Goal: Information Seeking & Learning: Compare options

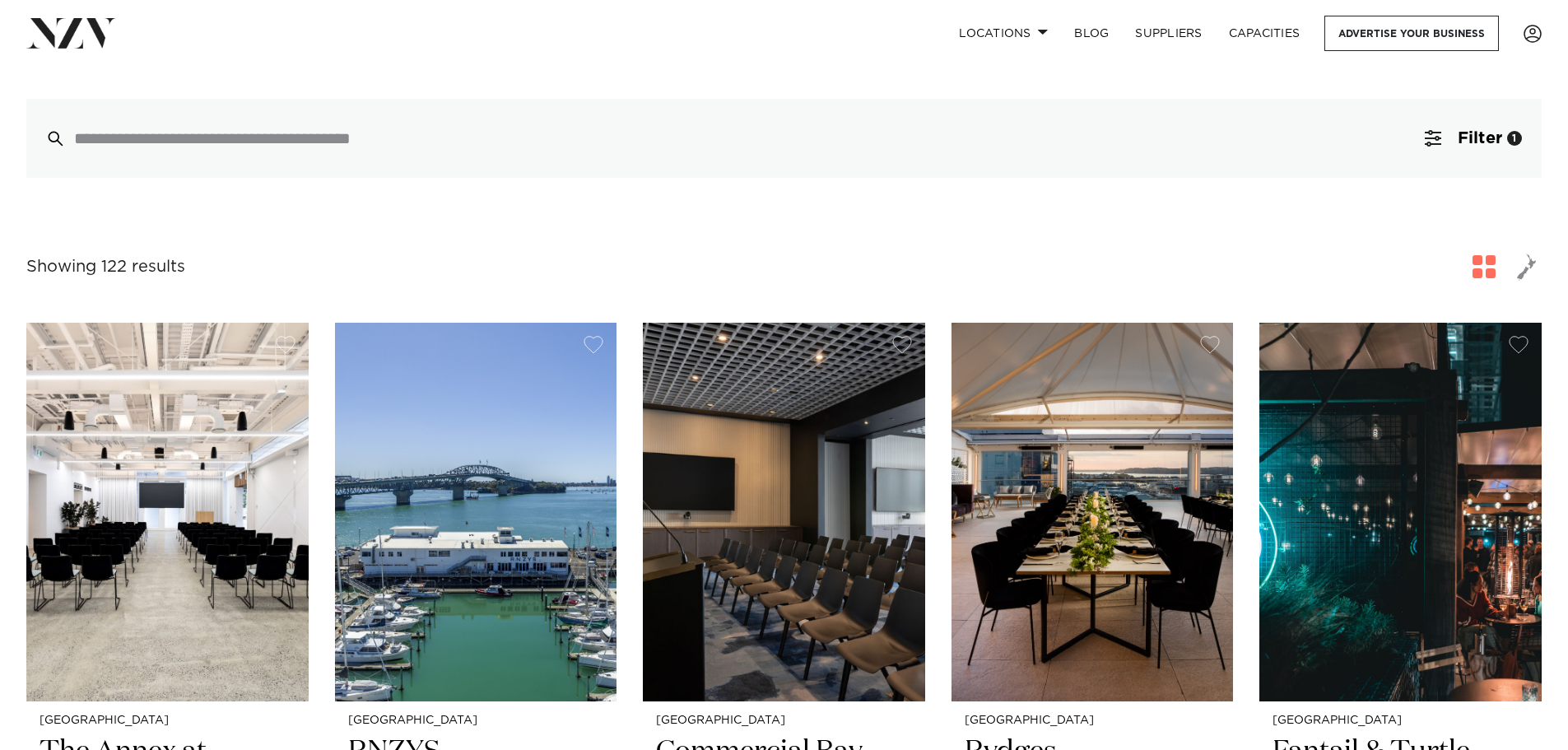
scroll to position [494, 0]
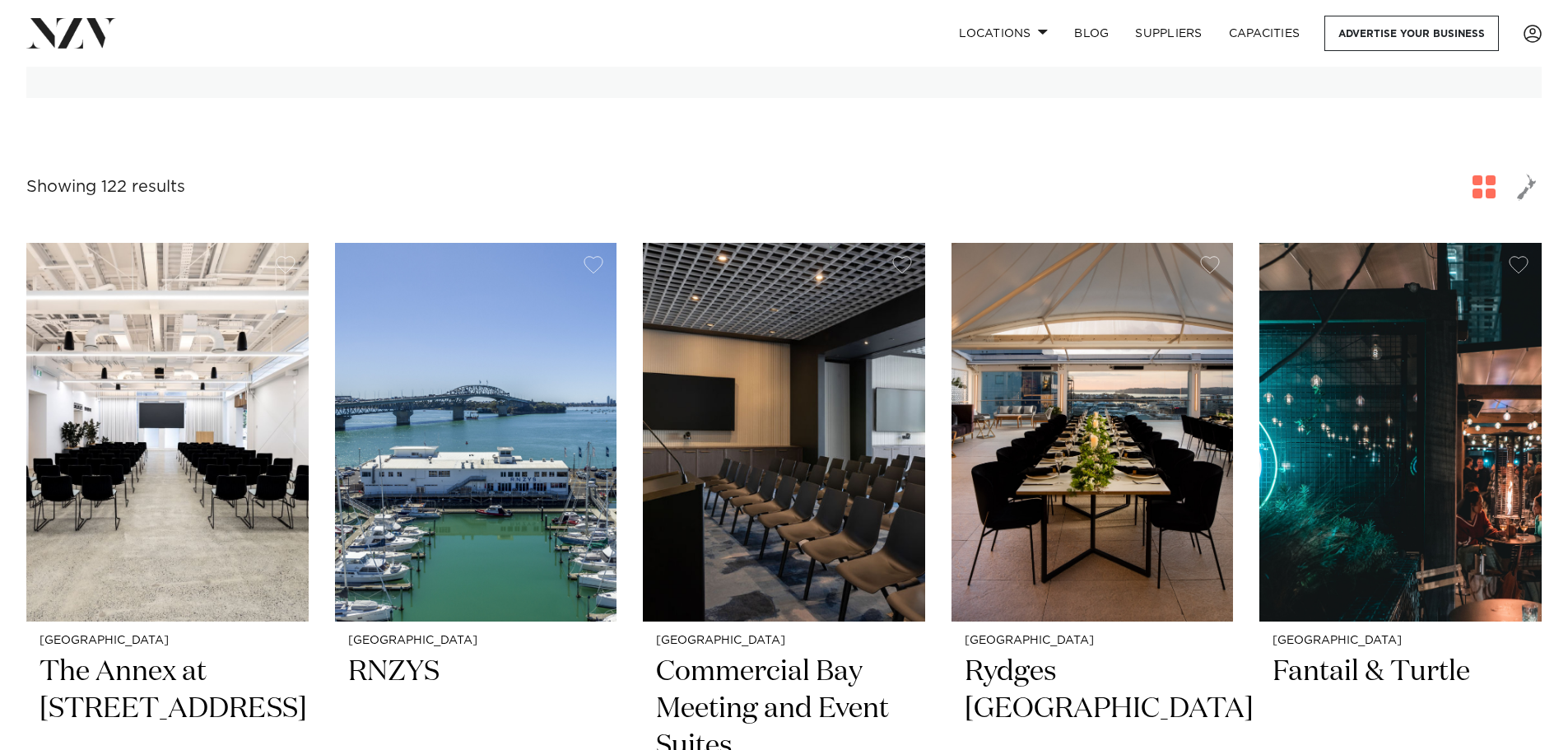
click at [540, 437] on img at bounding box center [476, 433] width 282 height 379
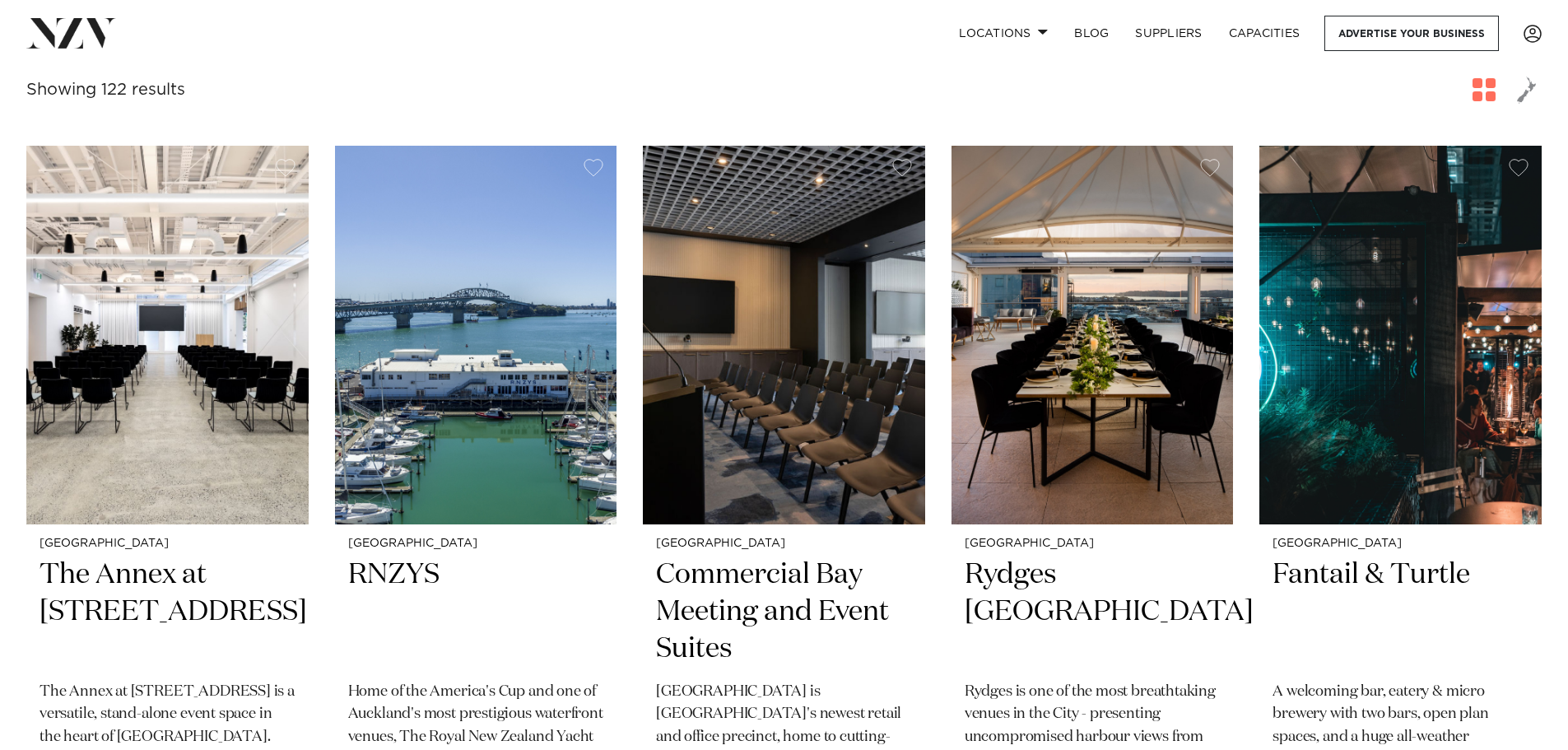
scroll to position [576, 0]
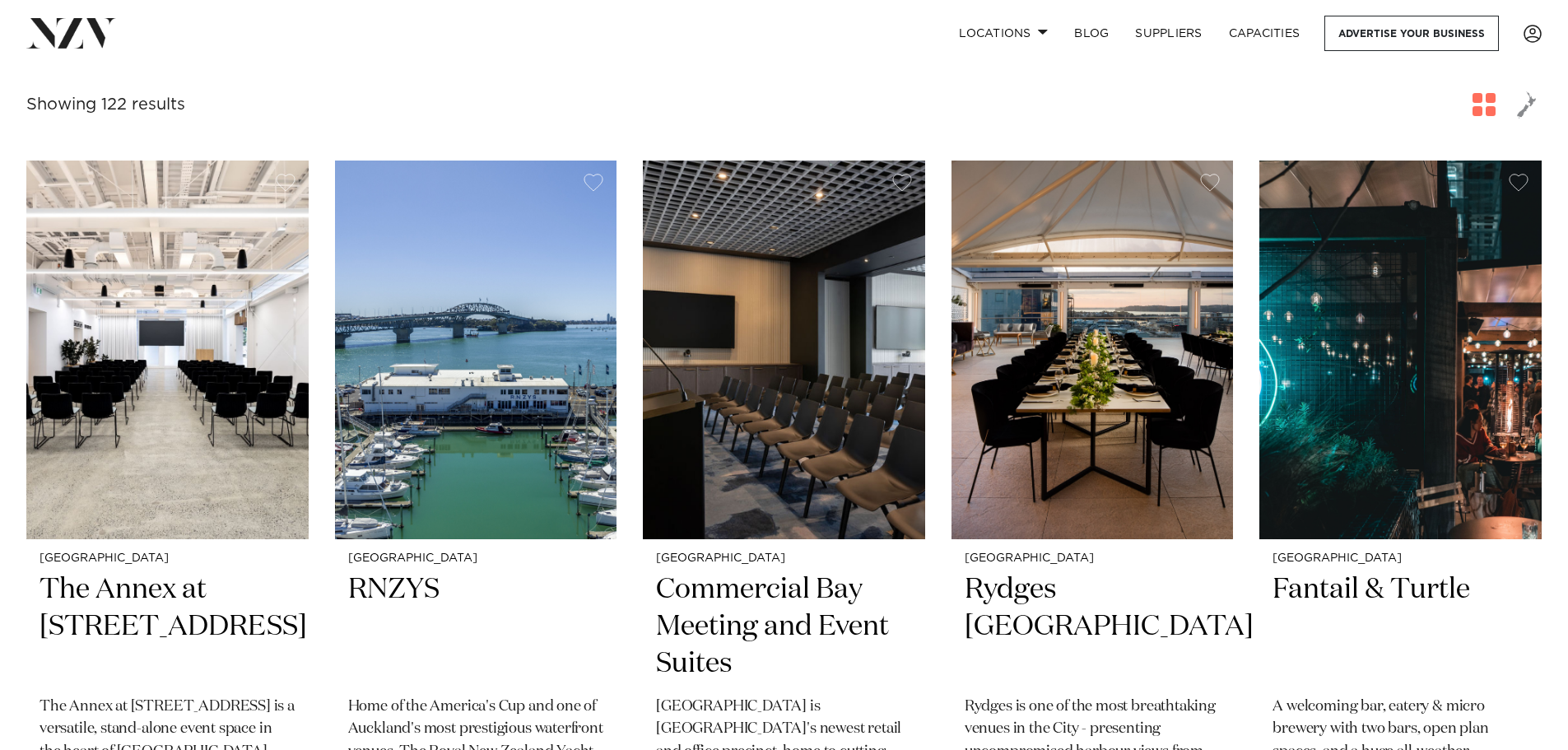
click at [165, 365] on img at bounding box center [167, 350] width 282 height 379
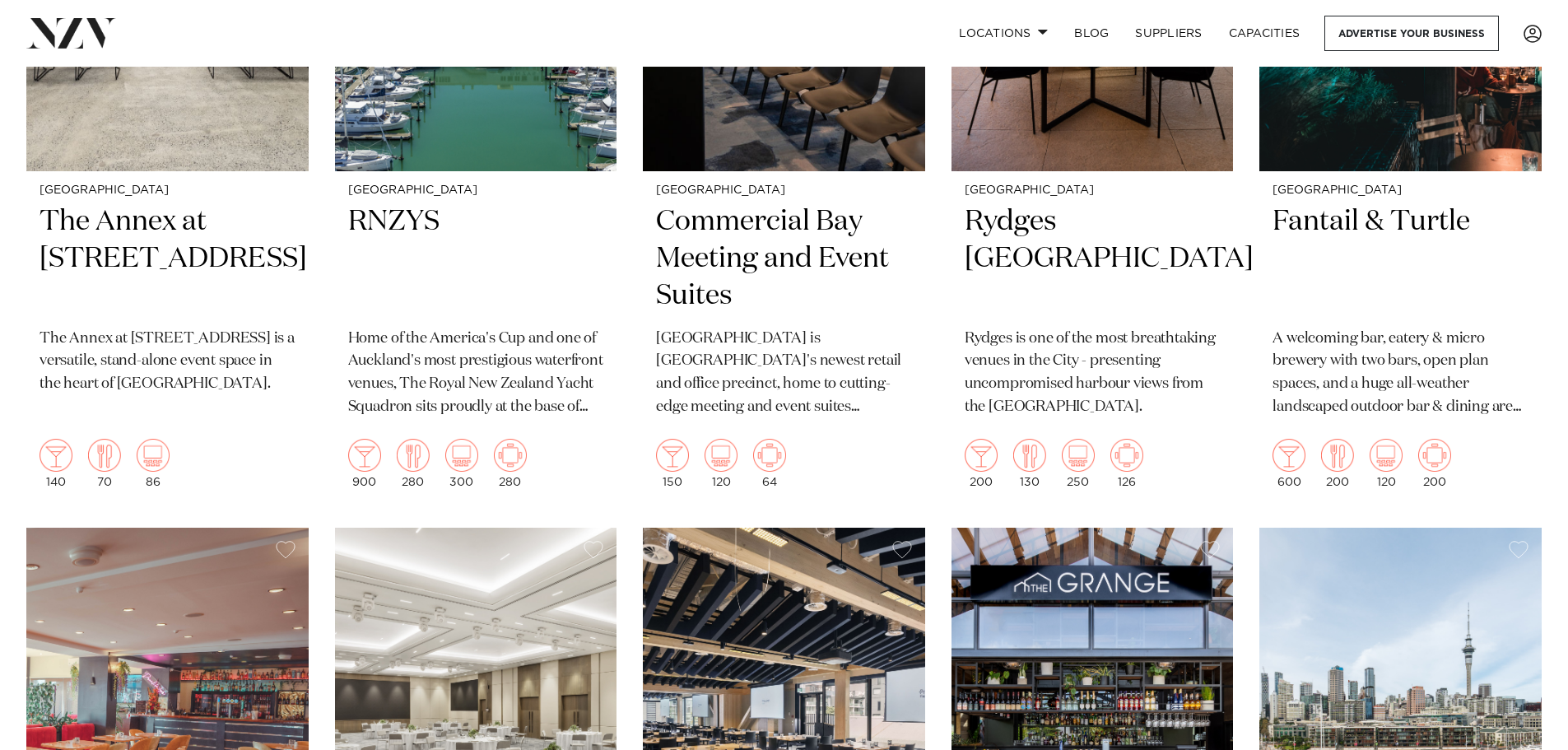
scroll to position [658, 0]
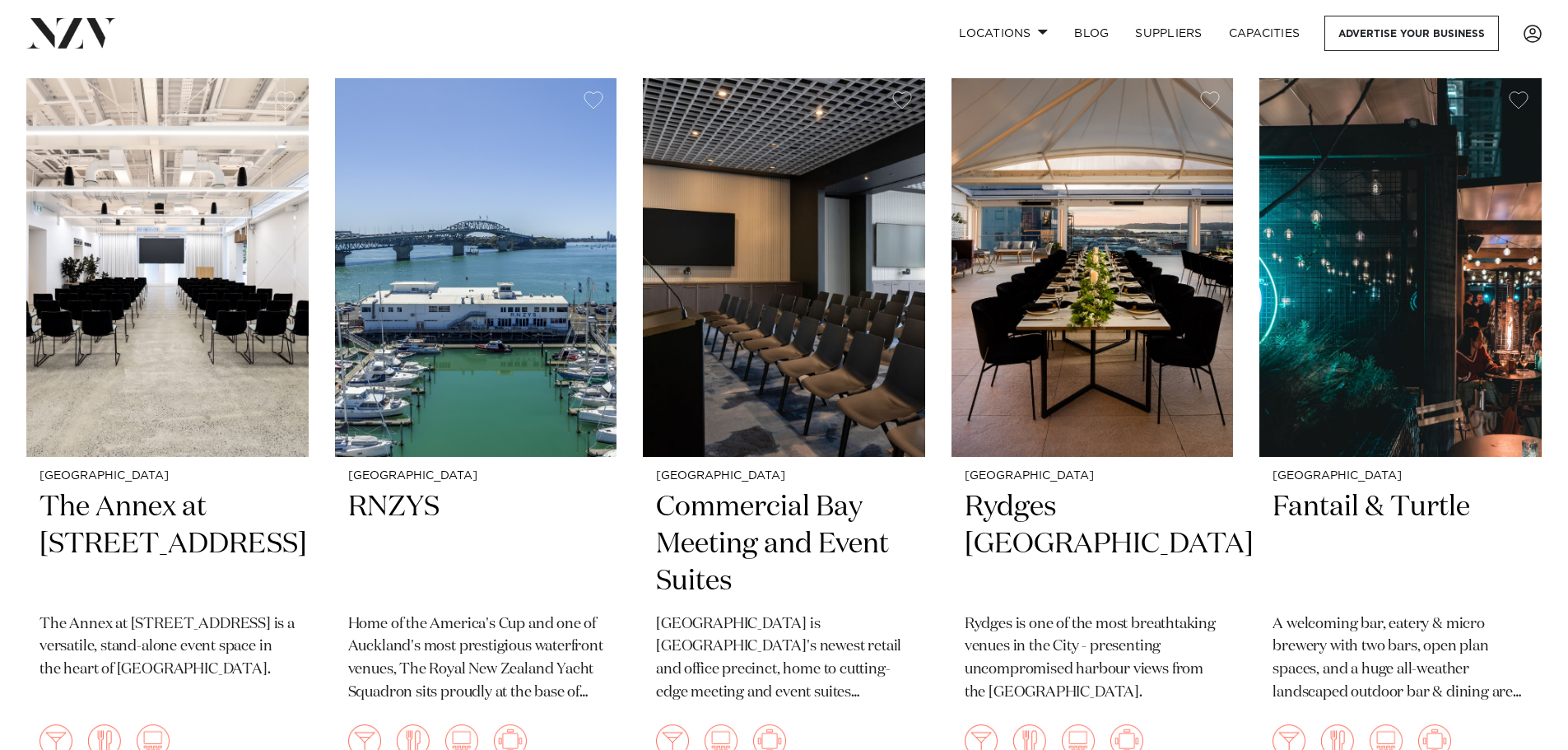
click at [1356, 223] on img at bounding box center [1400, 268] width 282 height 379
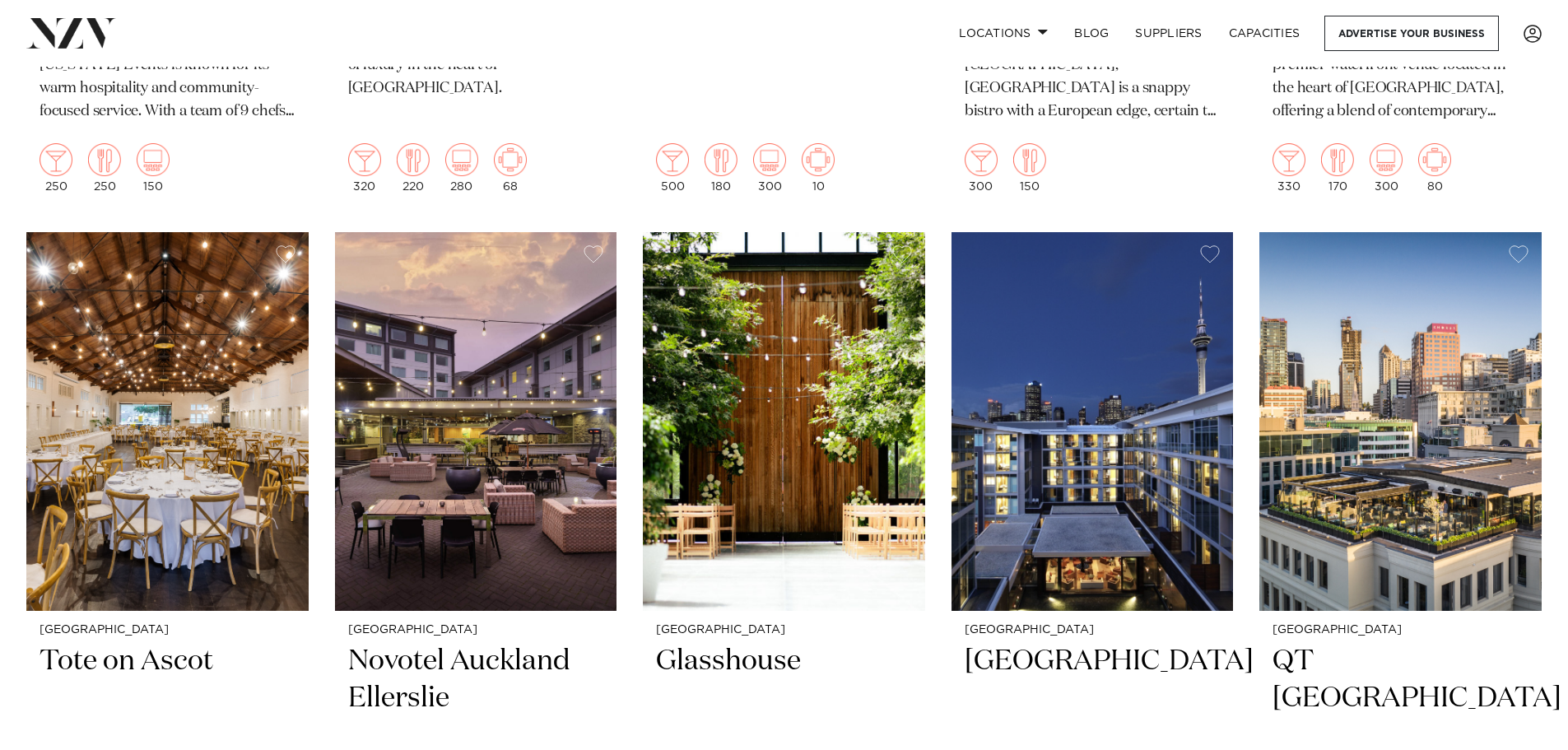
scroll to position [1975, 0]
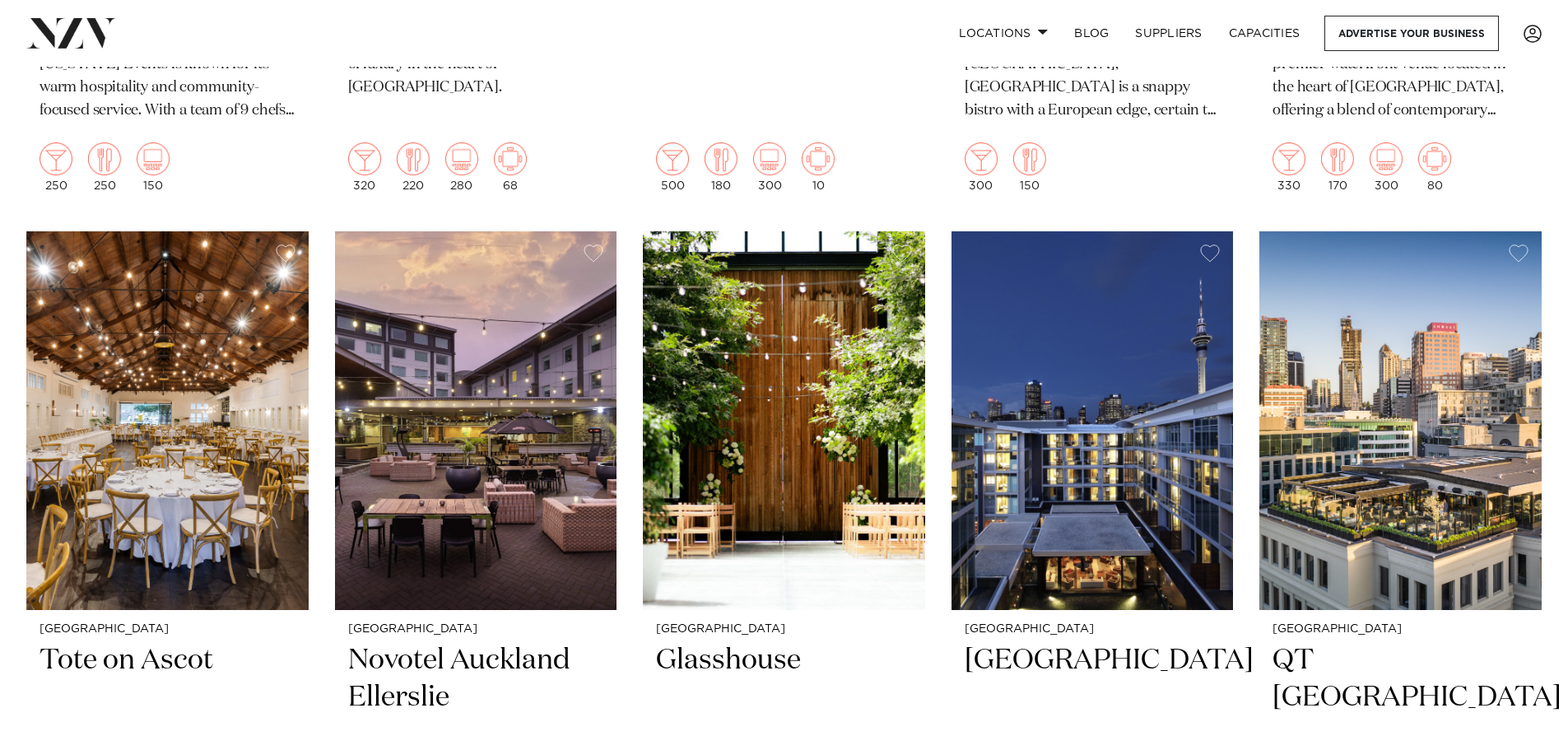
click at [1320, 440] on img at bounding box center [1400, 421] width 282 height 379
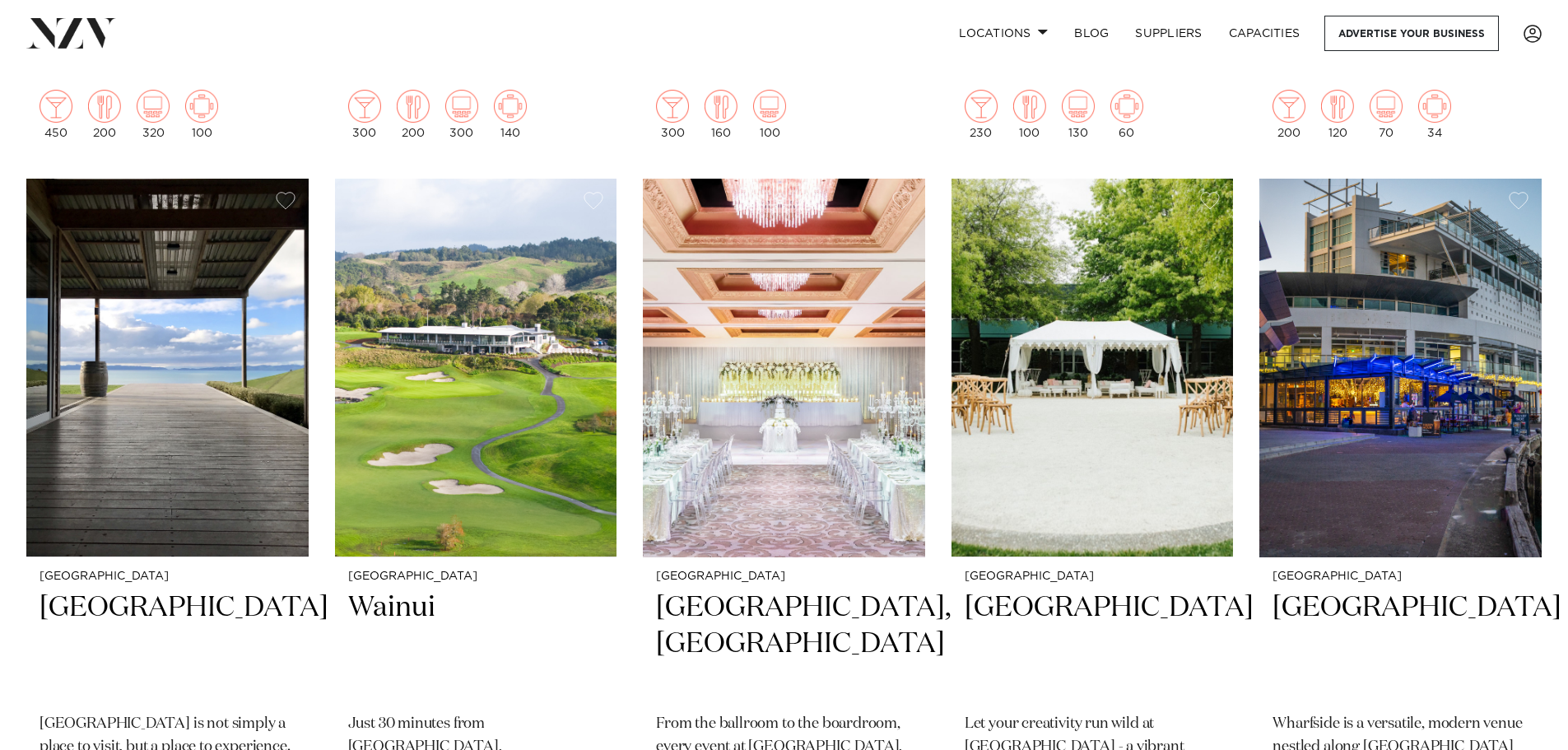
scroll to position [2791, 0]
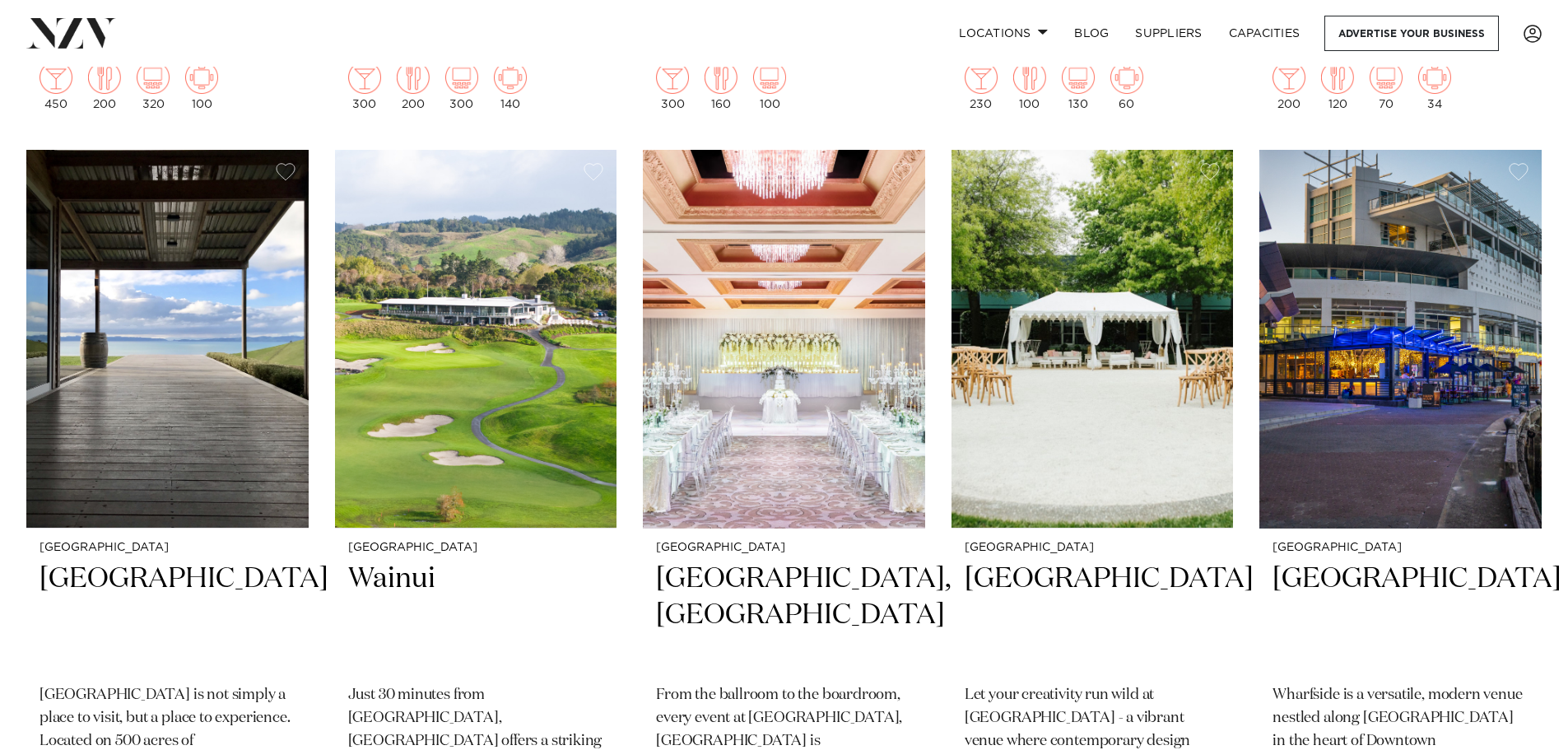
click at [162, 408] on img at bounding box center [167, 339] width 282 height 379
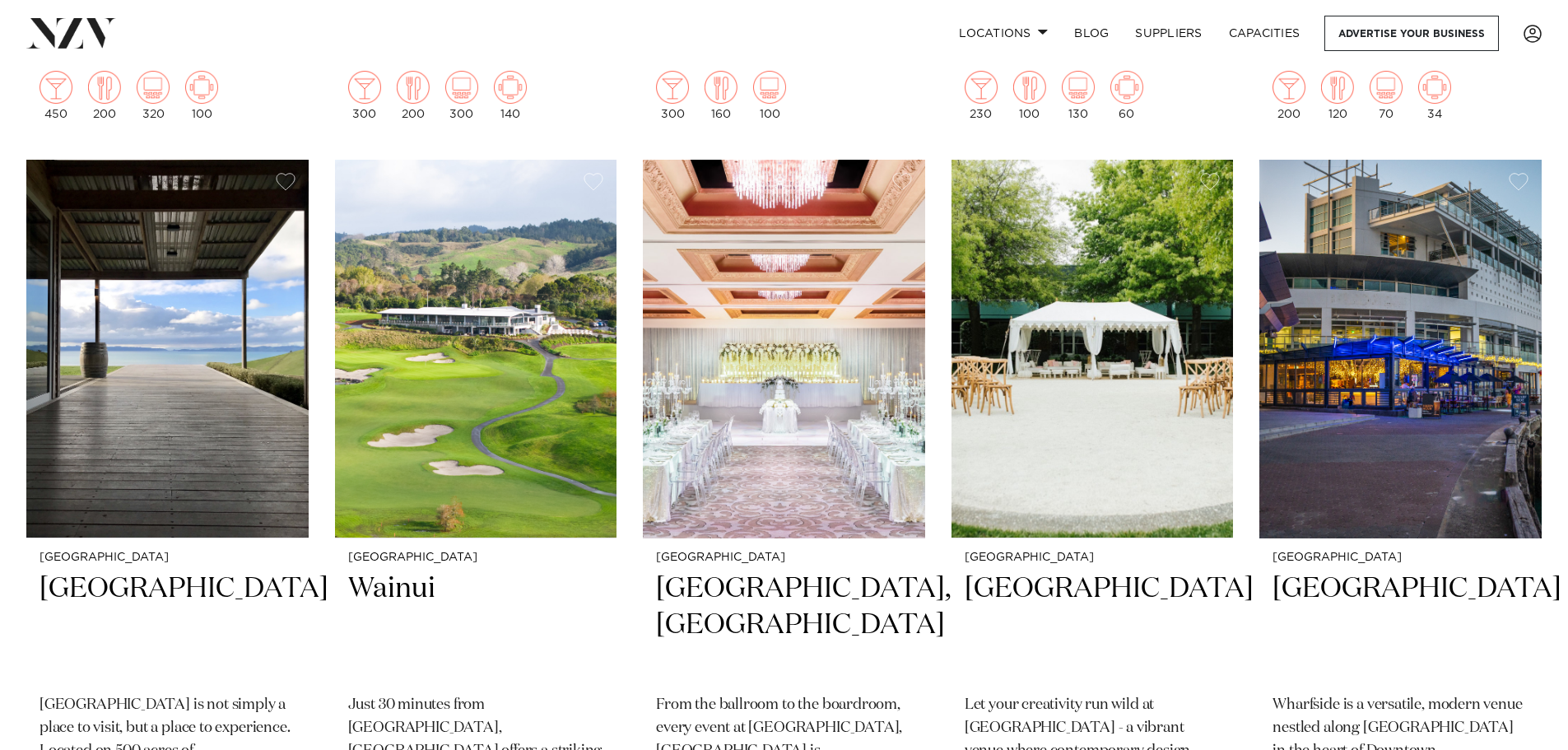
click at [582, 321] on img at bounding box center [476, 349] width 282 height 379
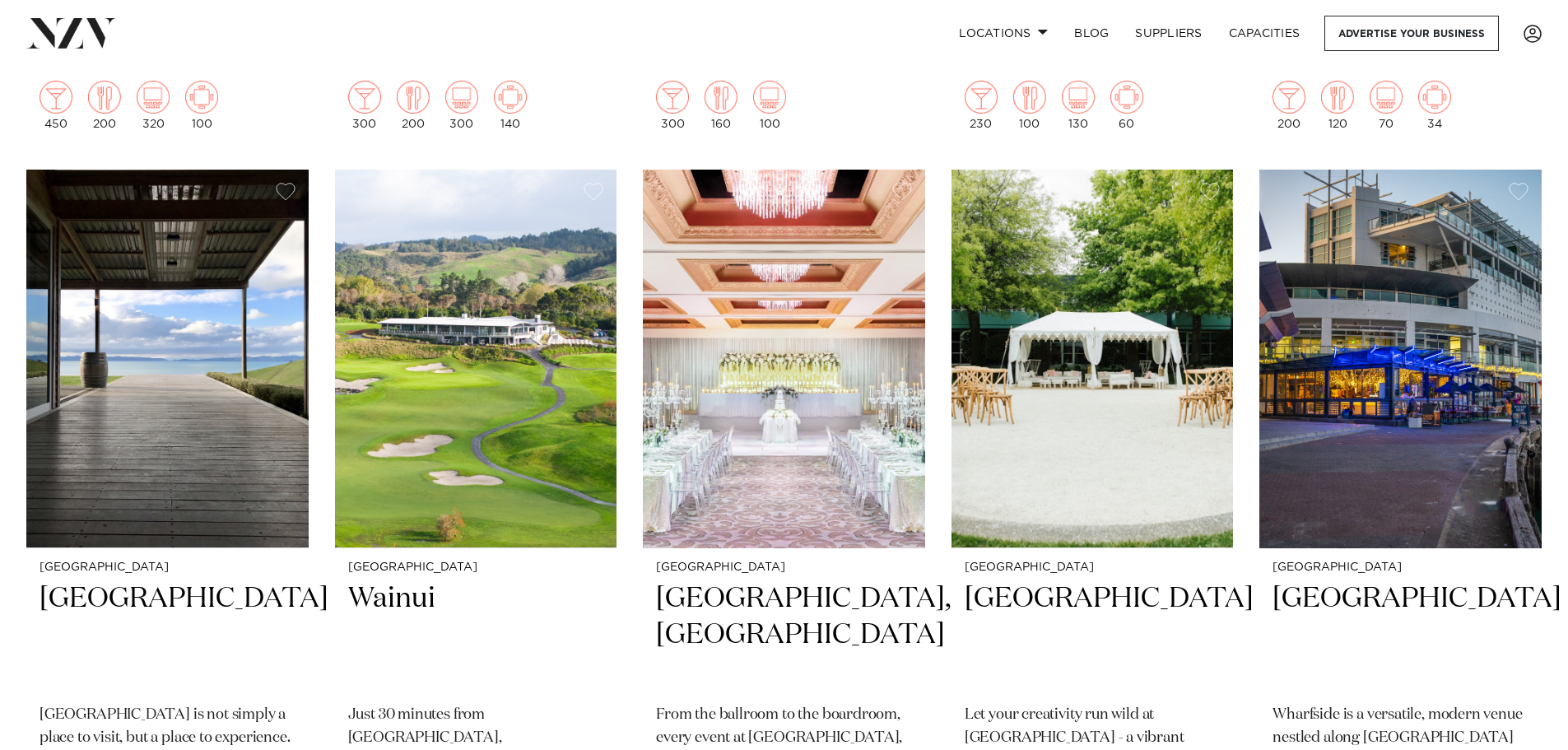
click at [1020, 432] on img at bounding box center [1092, 359] width 282 height 379
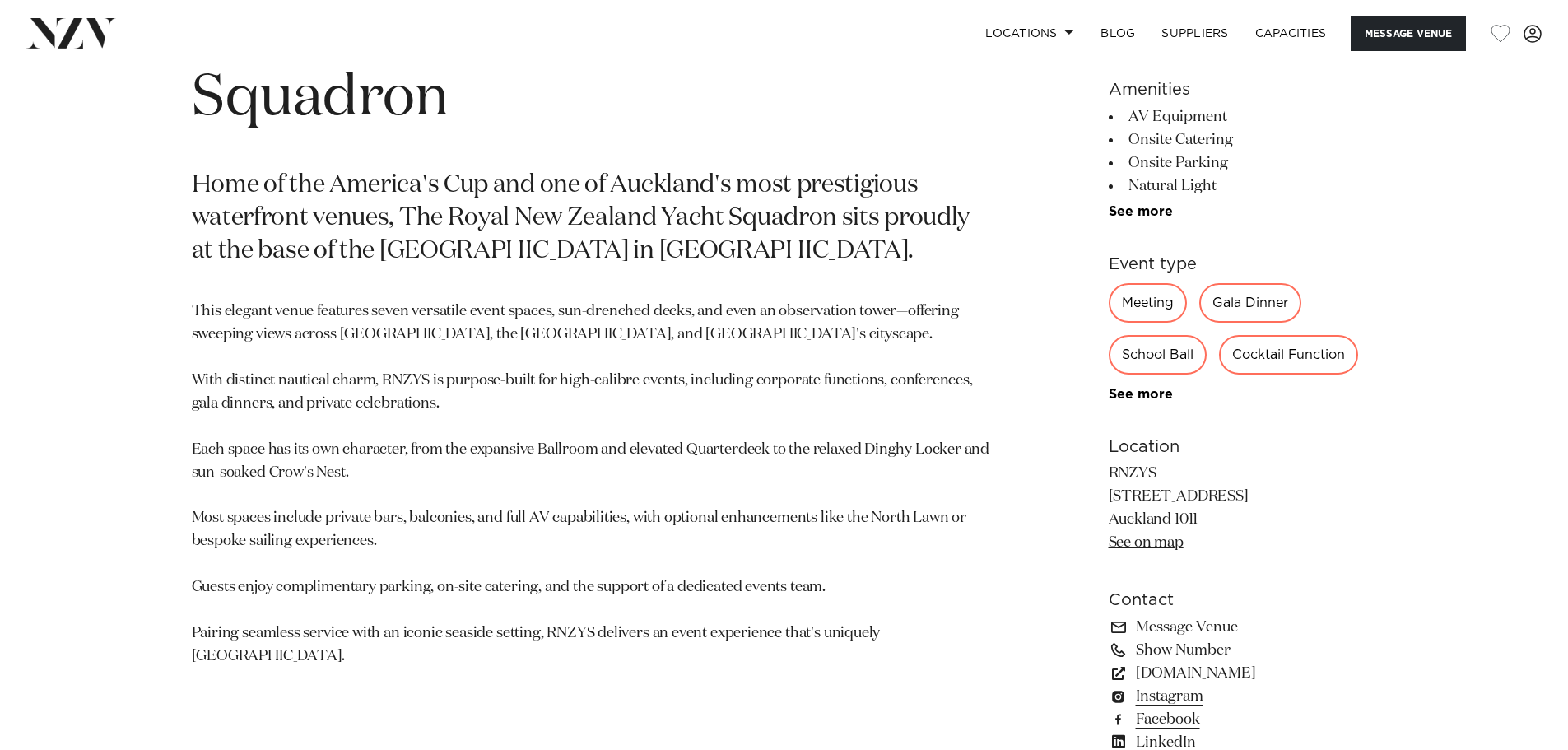
scroll to position [1152, 0]
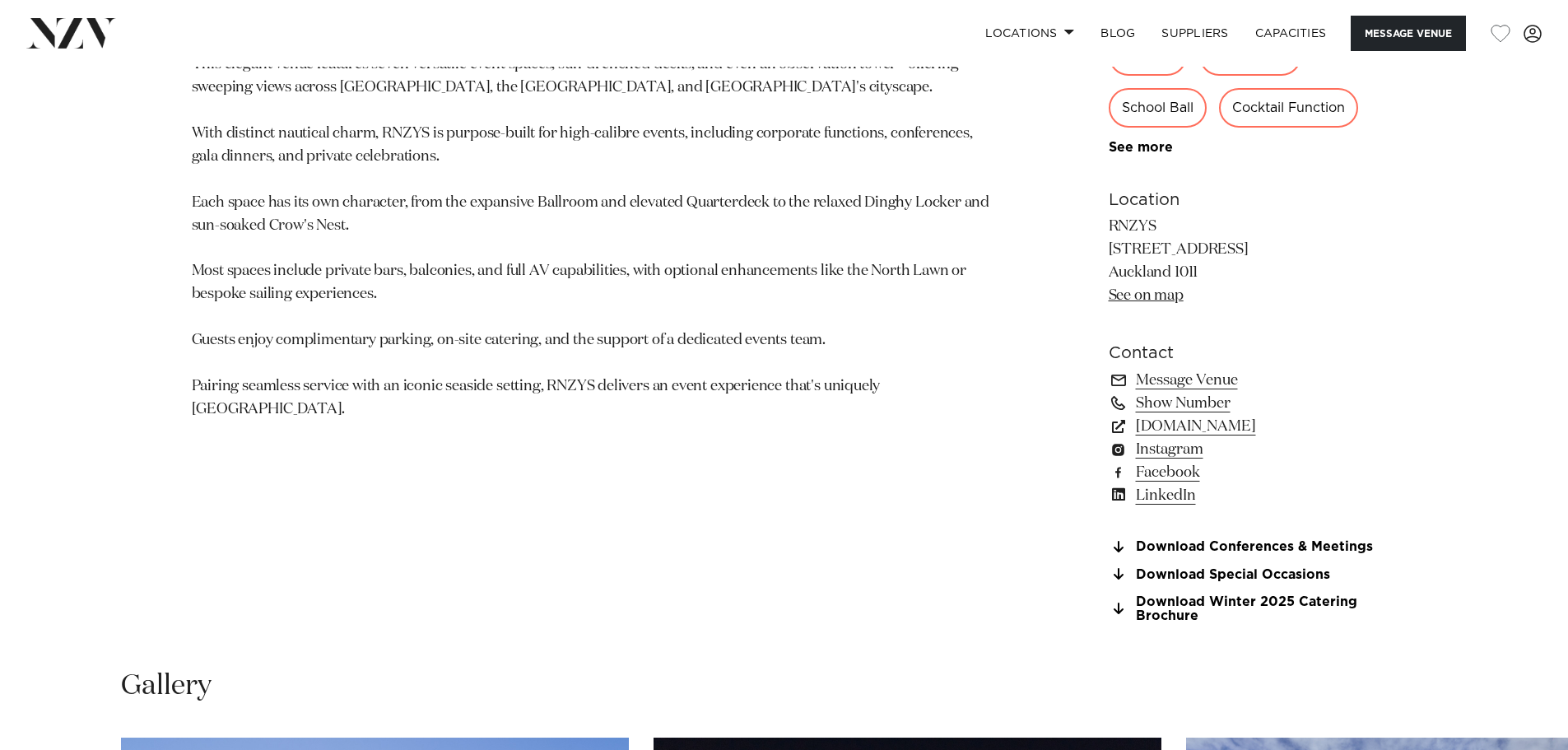
click at [1173, 452] on link "Instagram" at bounding box center [1243, 449] width 269 height 23
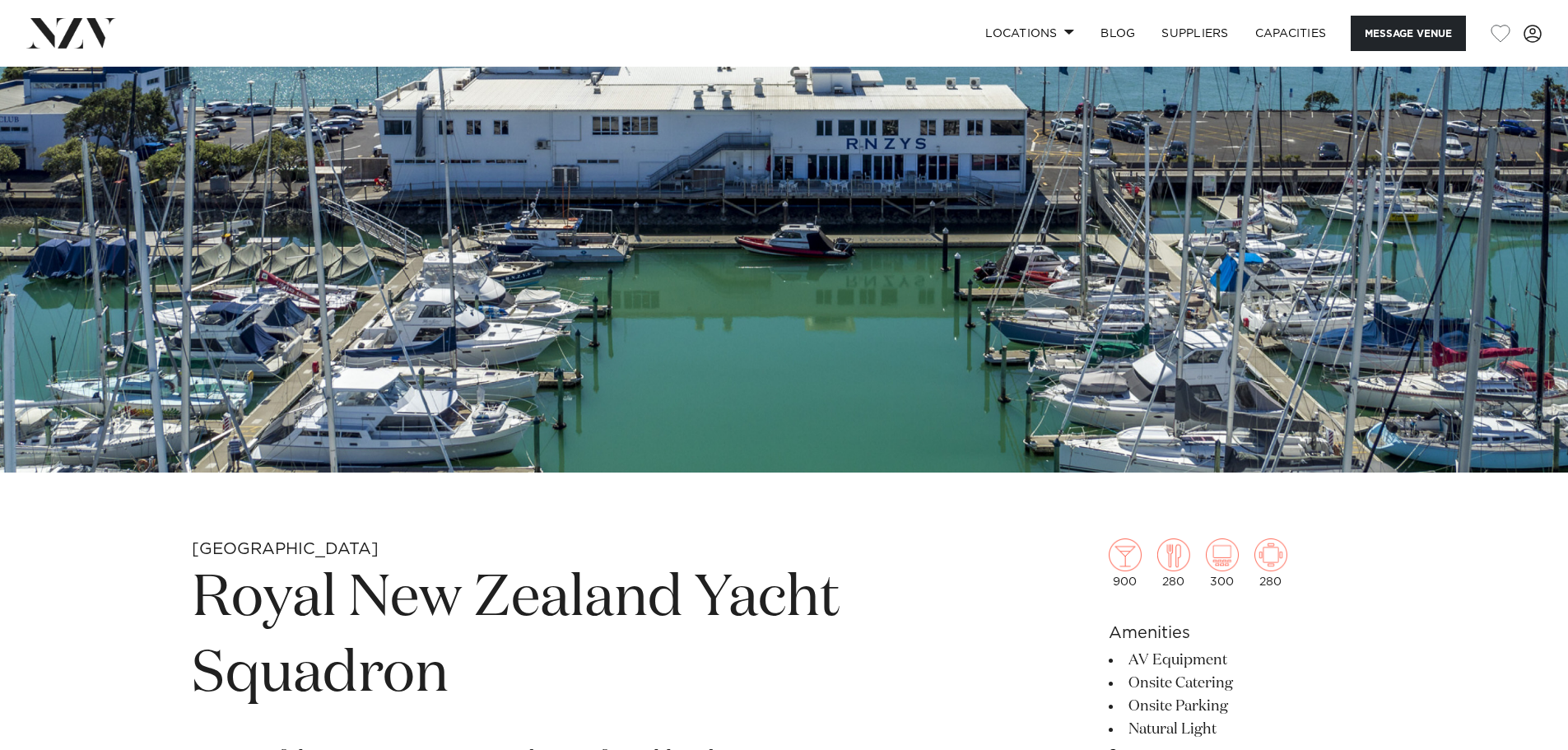
scroll to position [658, 0]
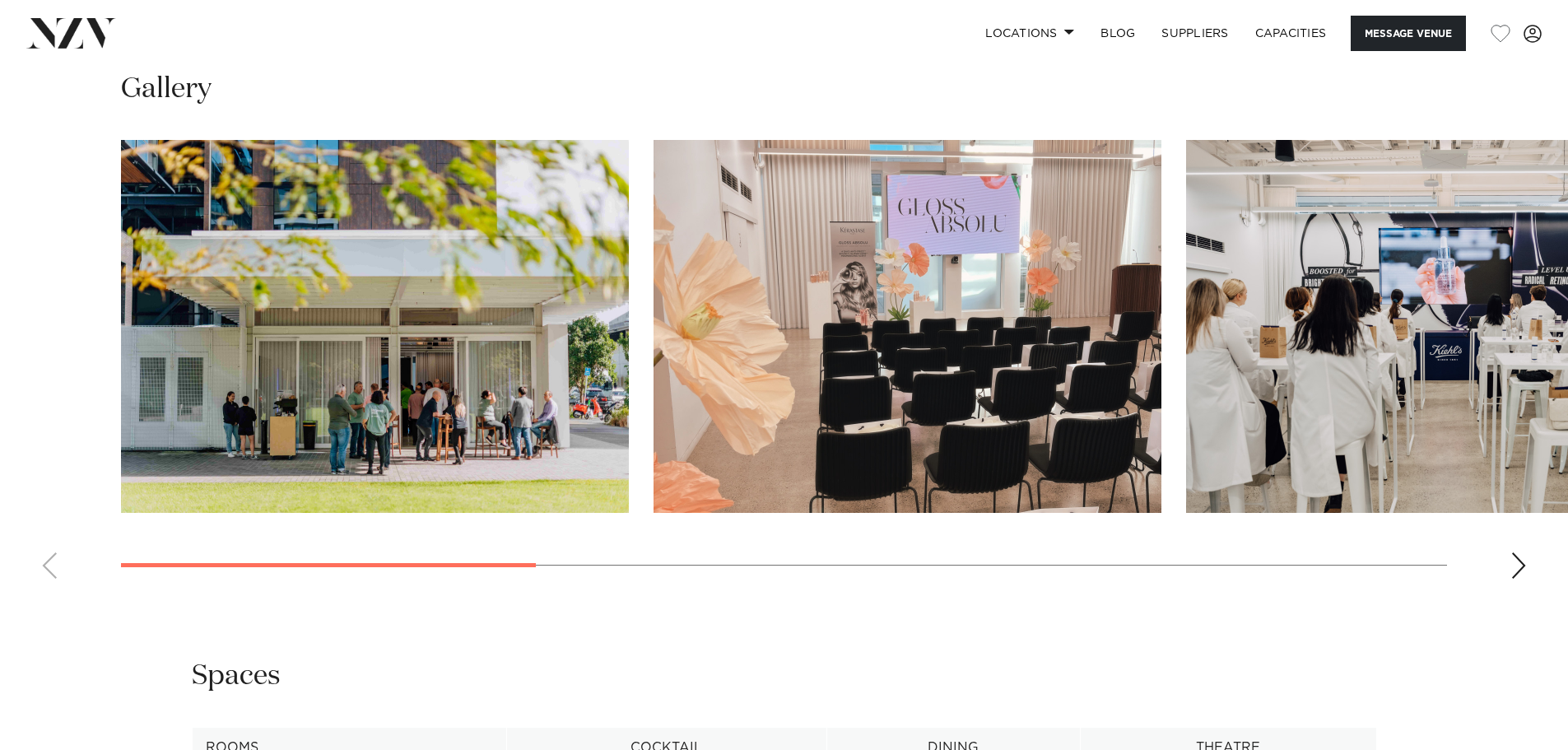
scroll to position [1646, 0]
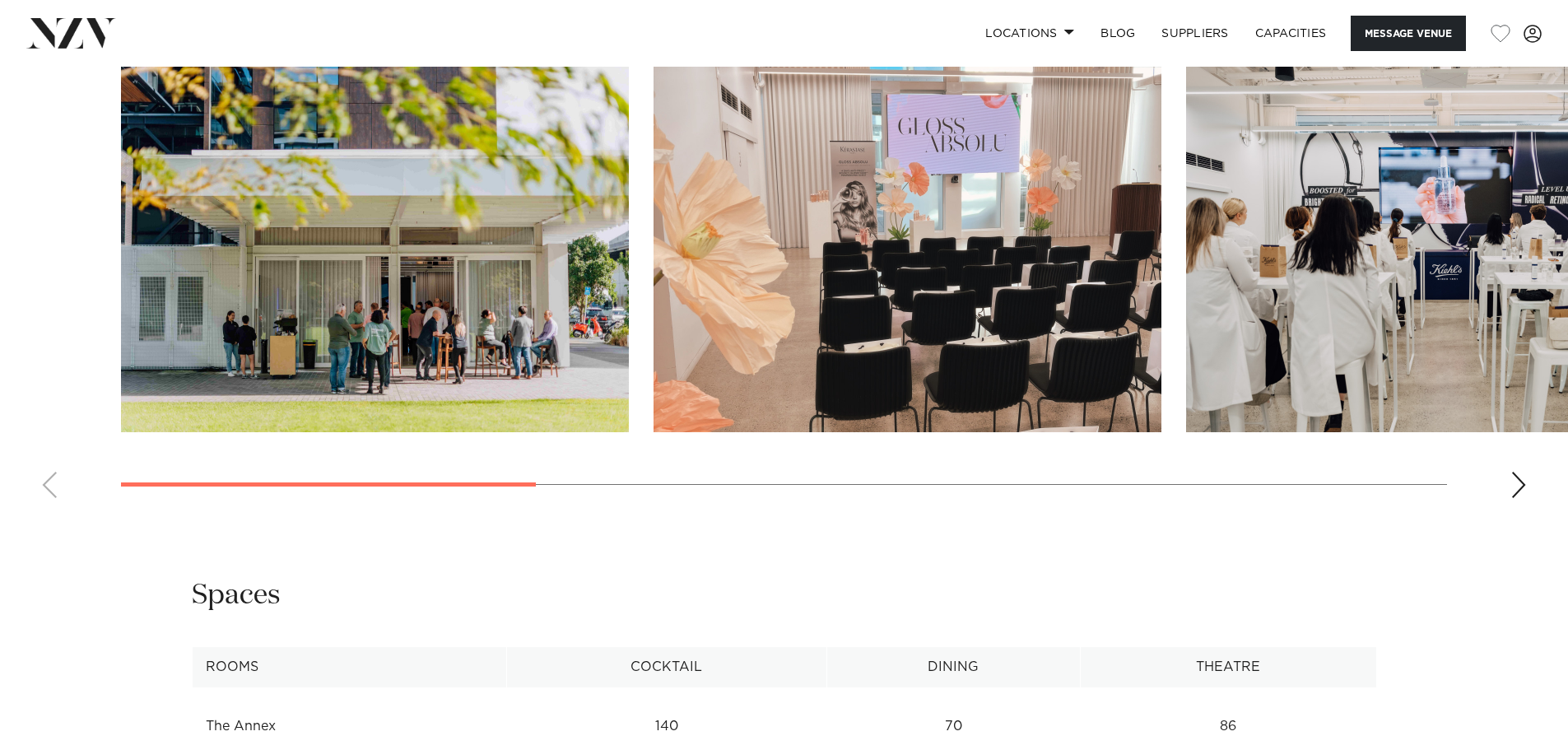
click at [1510, 511] on swiper-container at bounding box center [784, 285] width 1568 height 452
click at [1527, 511] on swiper-container at bounding box center [784, 285] width 1568 height 452
click at [1521, 498] on div "Next slide" at bounding box center [1518, 484] width 17 height 26
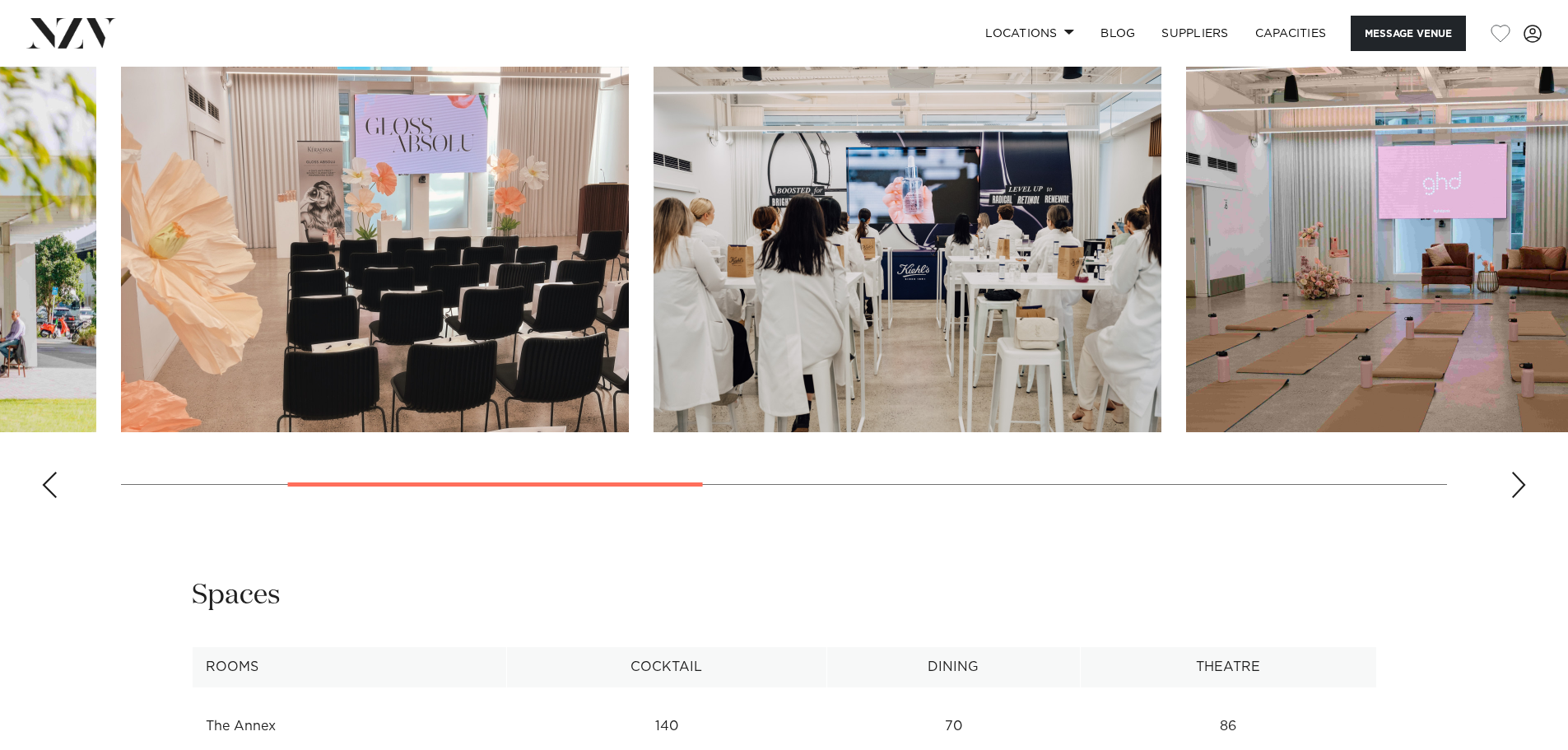
click at [1521, 498] on div "Next slide" at bounding box center [1518, 484] width 17 height 26
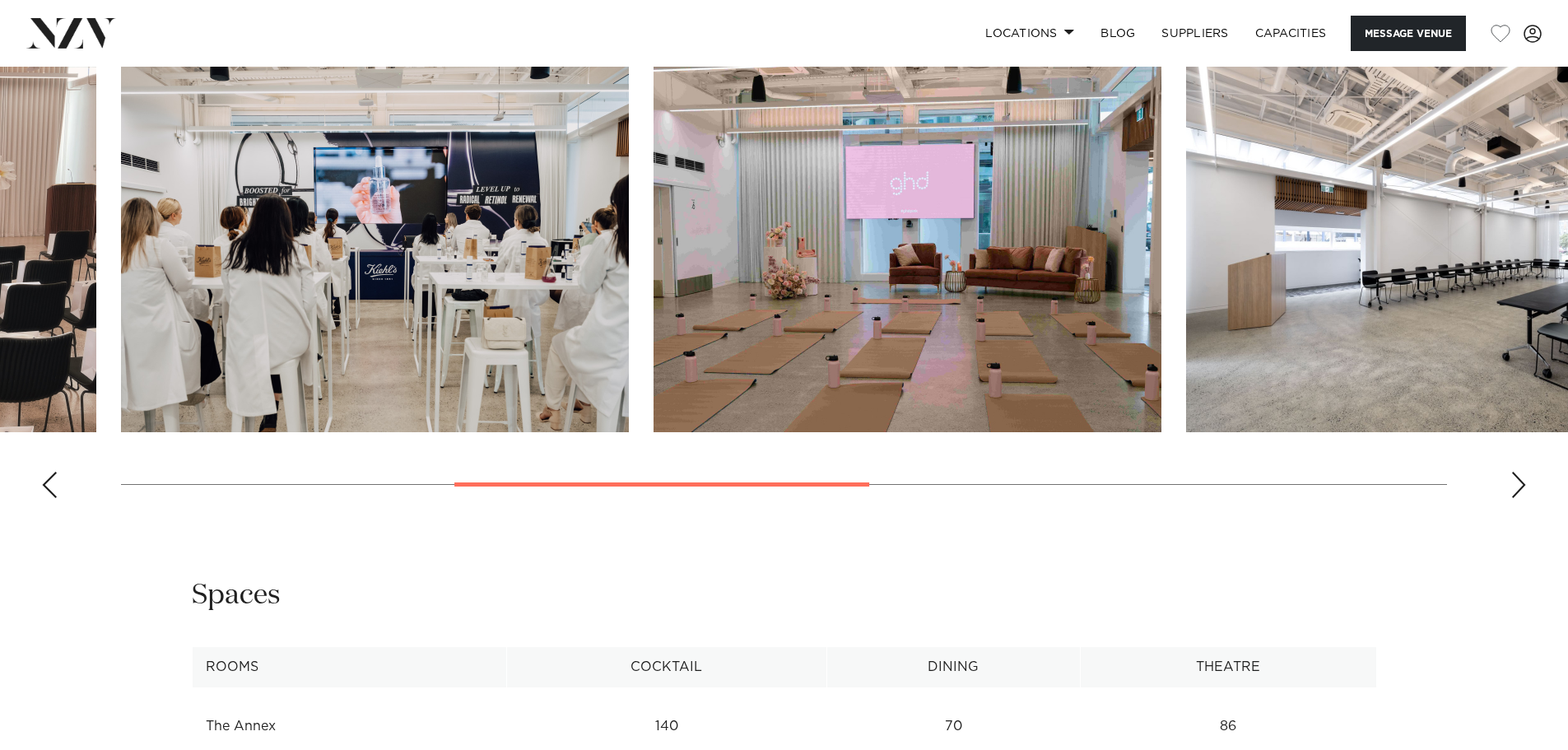
click at [1521, 498] on div "Next slide" at bounding box center [1518, 484] width 17 height 26
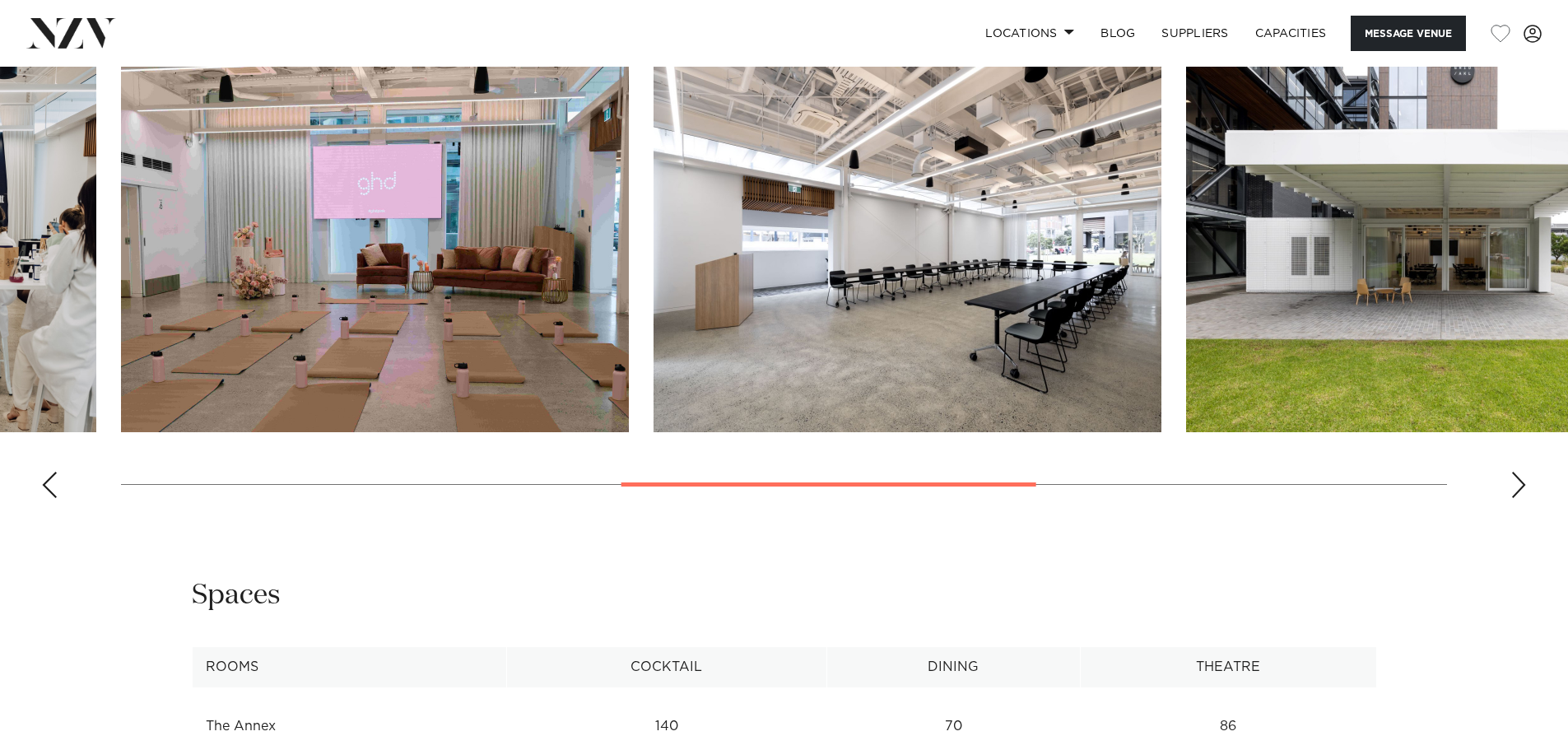
click at [1521, 498] on div "Next slide" at bounding box center [1518, 484] width 17 height 26
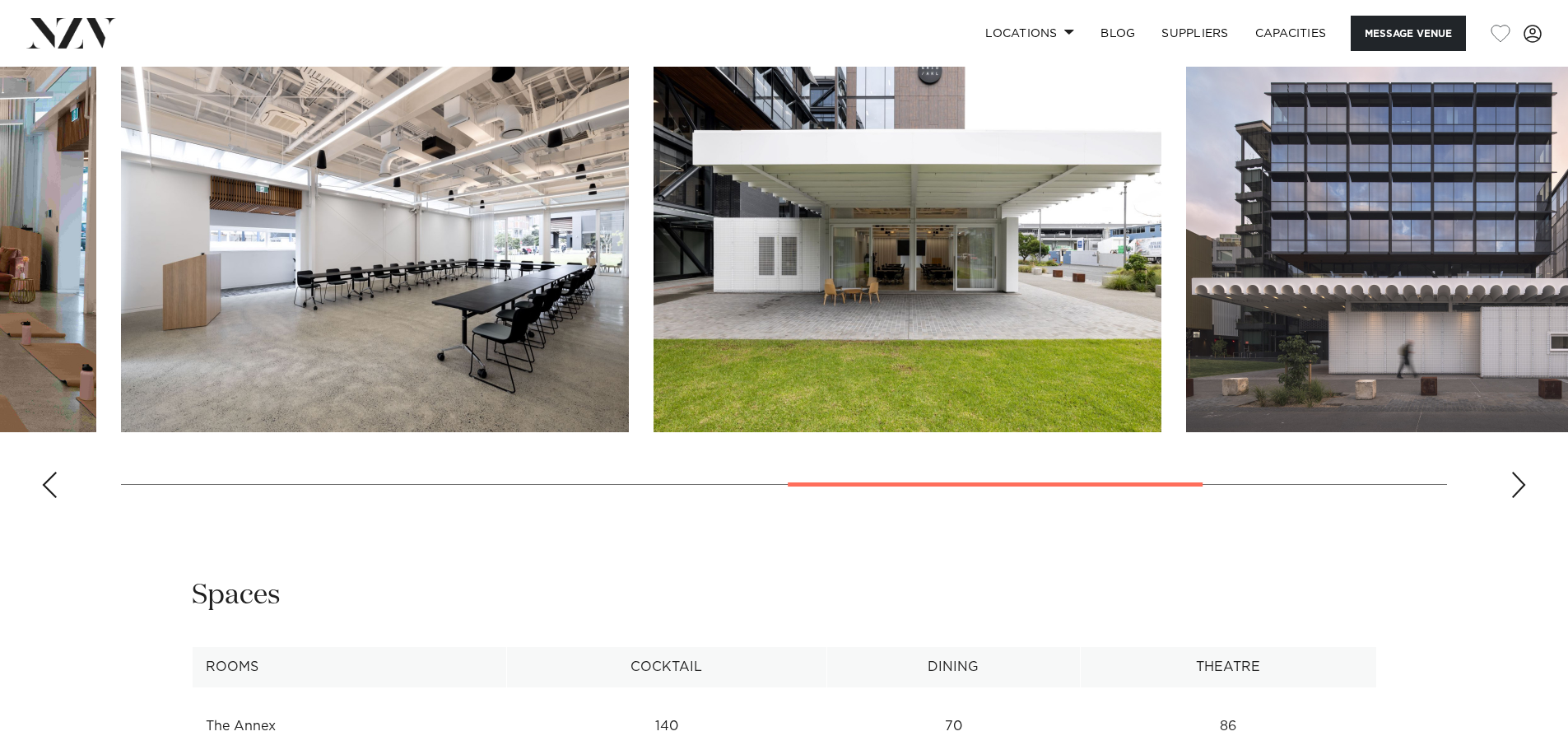
click at [1521, 498] on div "Next slide" at bounding box center [1518, 484] width 17 height 26
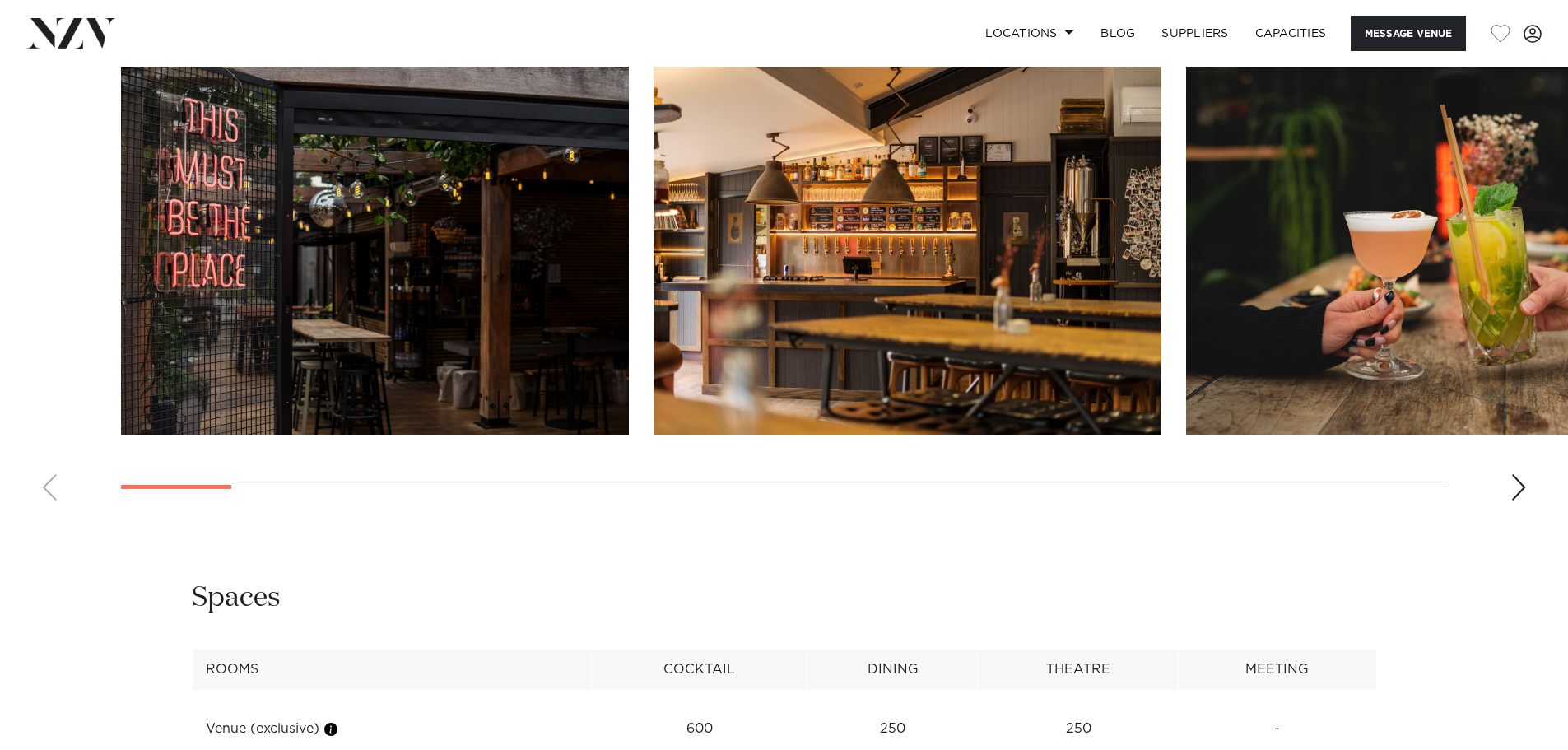
scroll to position [1893, 0]
click at [1531, 475] on swiper-container at bounding box center [784, 286] width 1568 height 452
click at [1515, 478] on div "Next slide" at bounding box center [1518, 486] width 17 height 26
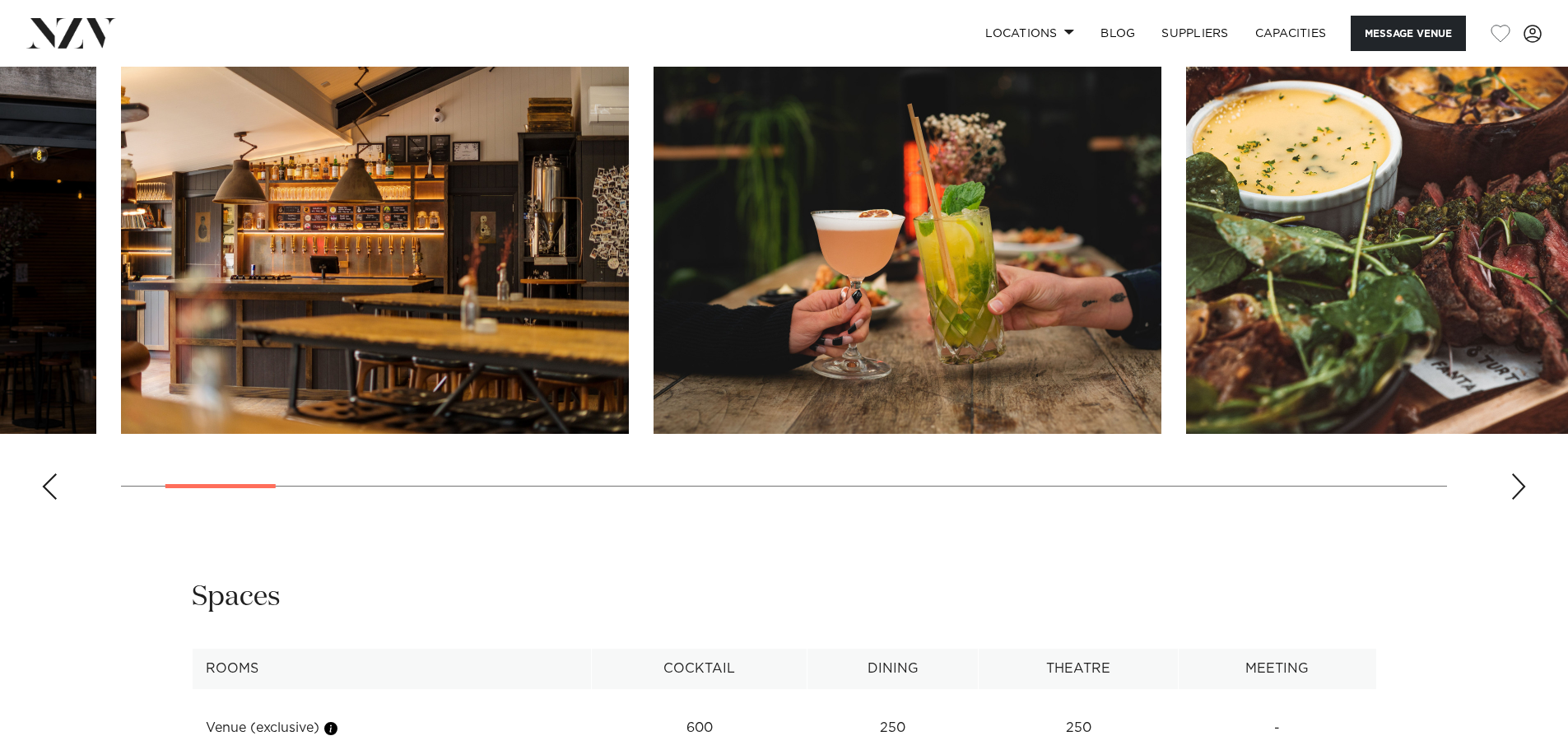
click at [1515, 478] on div "Next slide" at bounding box center [1518, 486] width 17 height 26
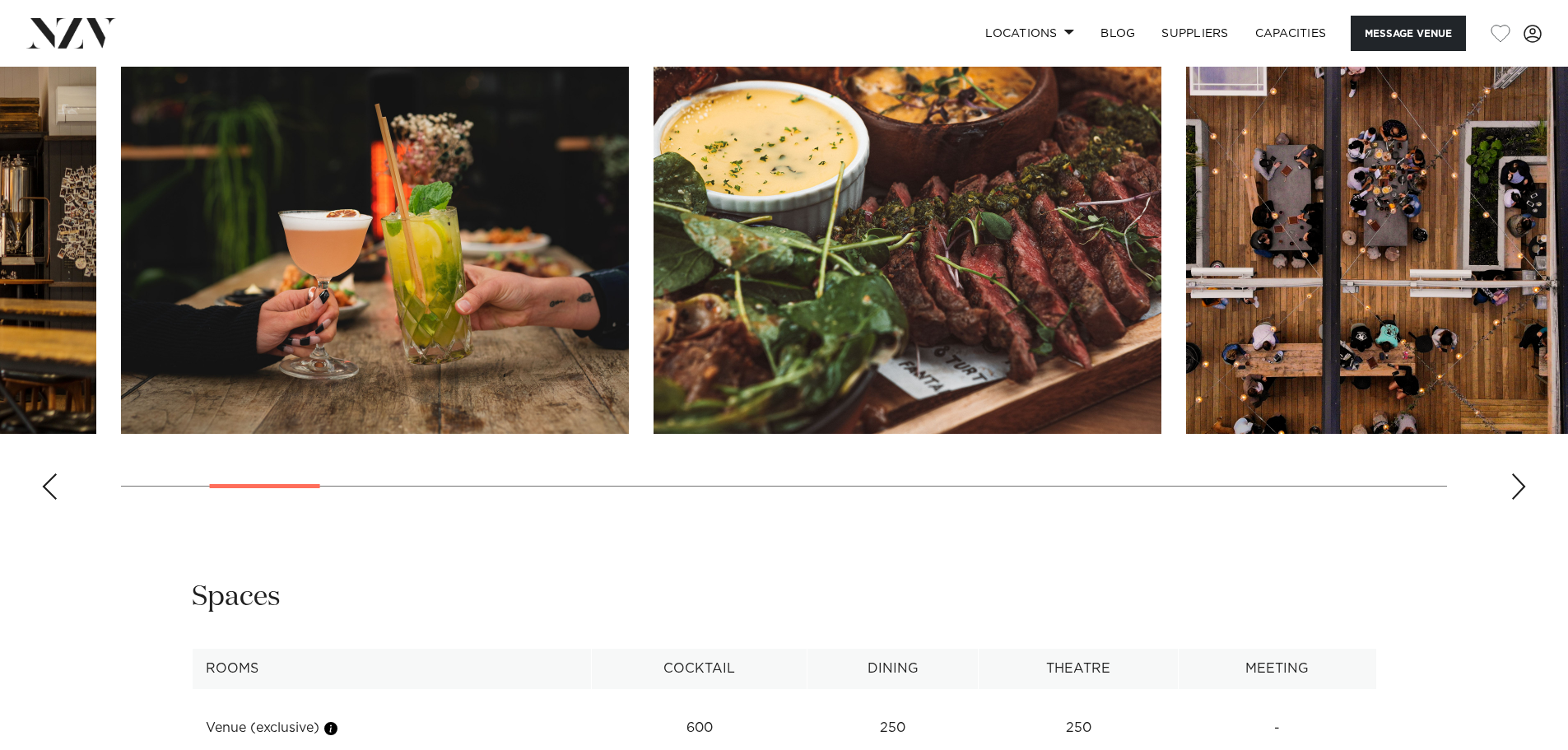
click at [1515, 478] on div "Next slide" at bounding box center [1518, 486] width 17 height 26
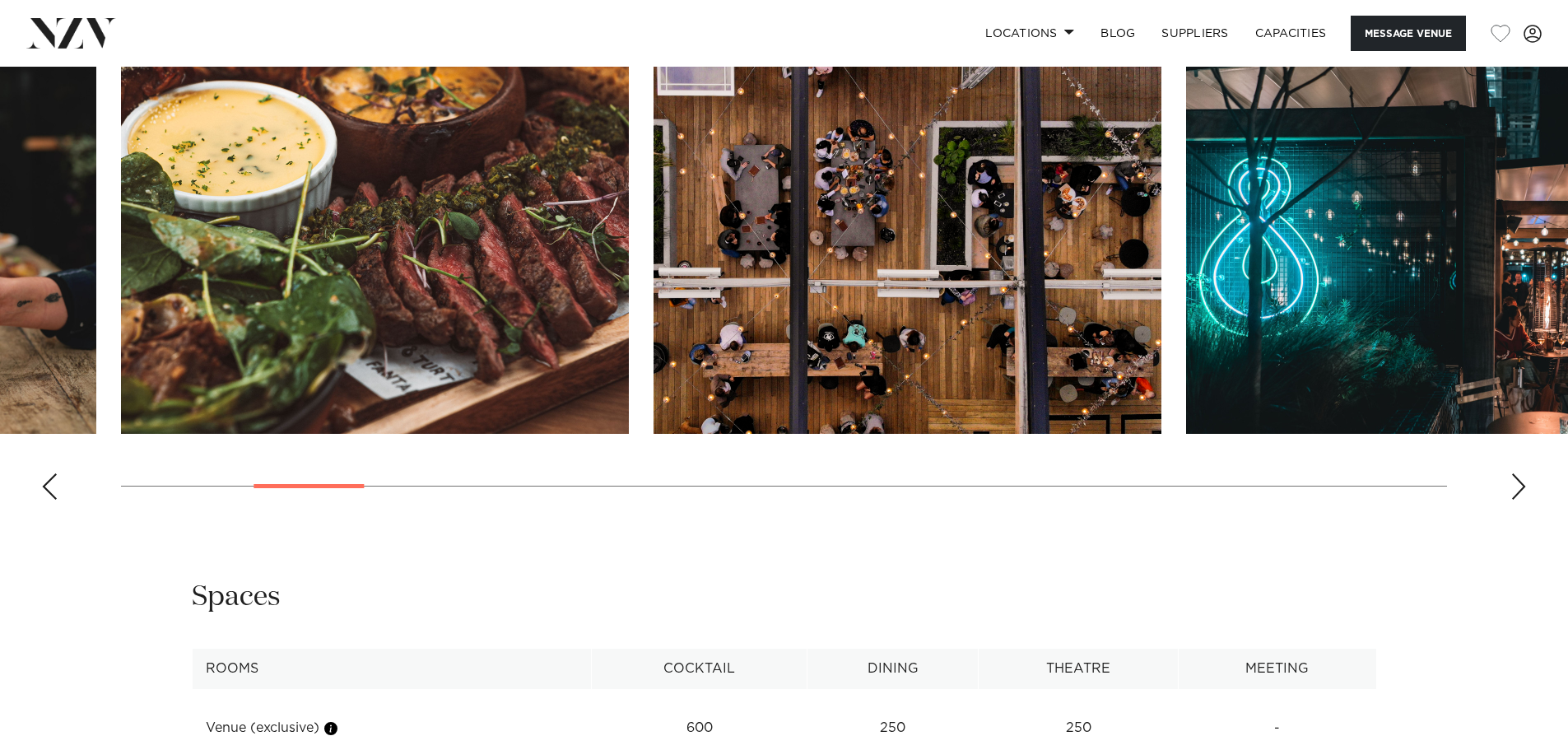
click at [1515, 478] on div "Next slide" at bounding box center [1518, 486] width 17 height 26
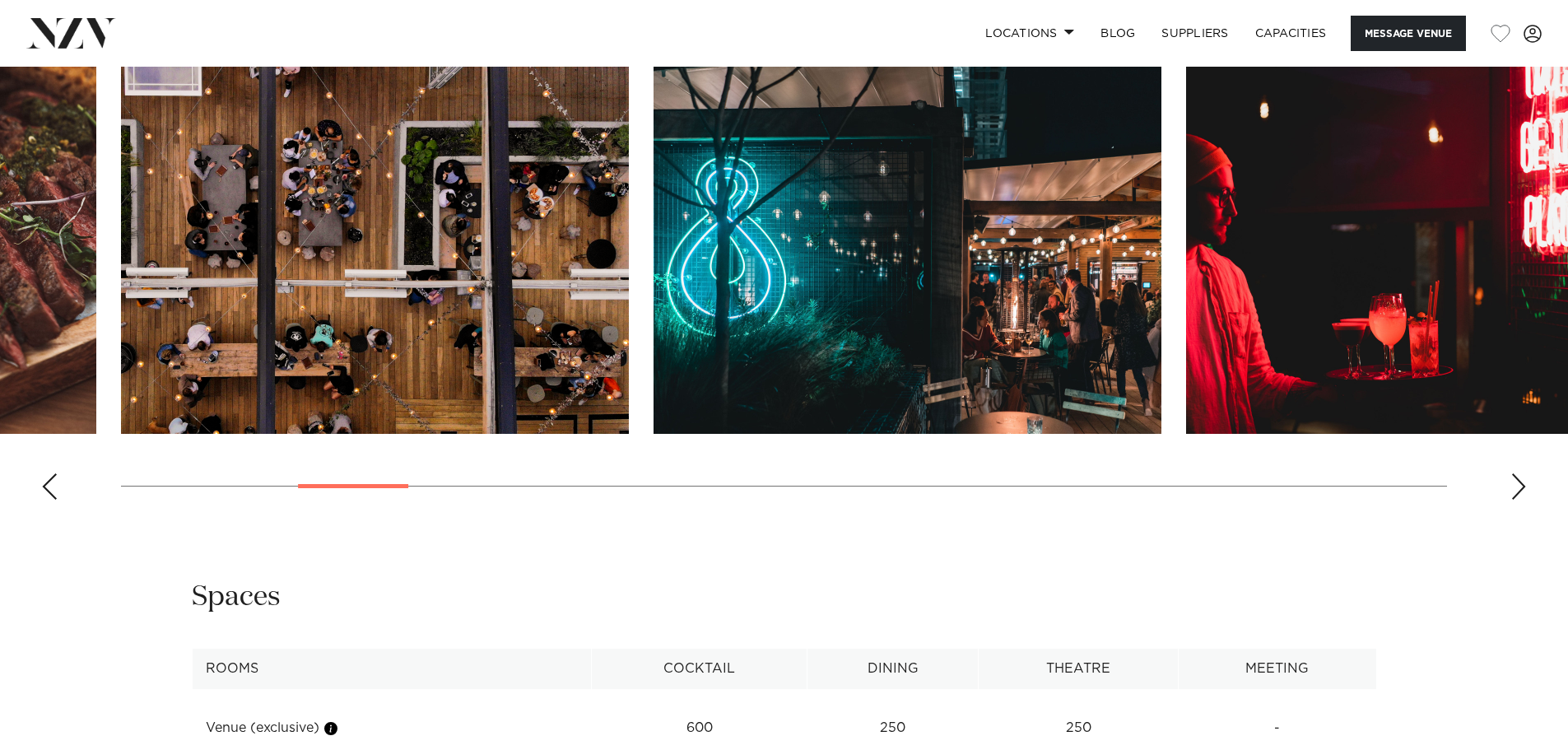
click at [1515, 478] on div "Next slide" at bounding box center [1518, 486] width 17 height 26
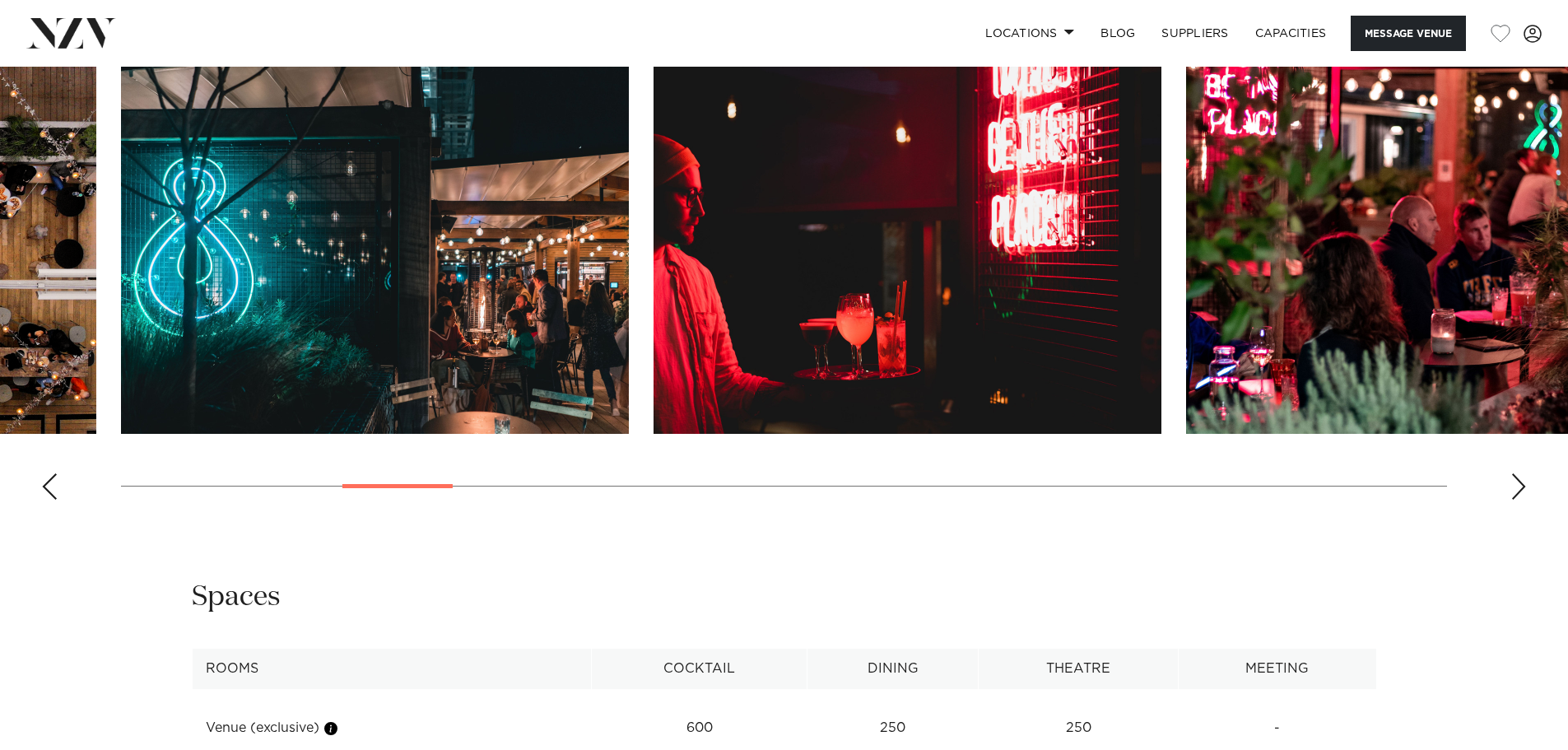
click at [1515, 478] on div "Next slide" at bounding box center [1518, 486] width 17 height 26
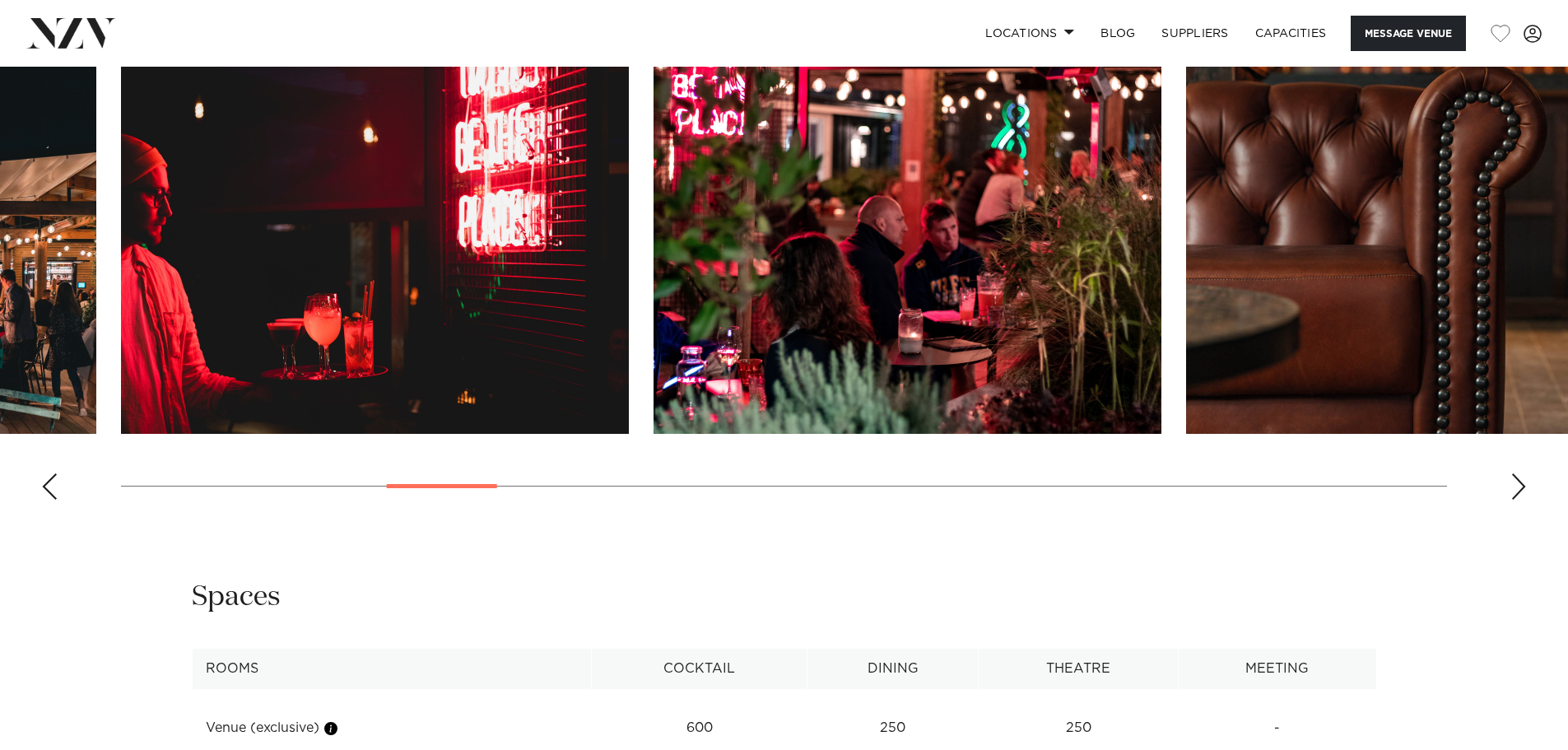
click at [1515, 478] on div "Next slide" at bounding box center [1518, 486] width 17 height 26
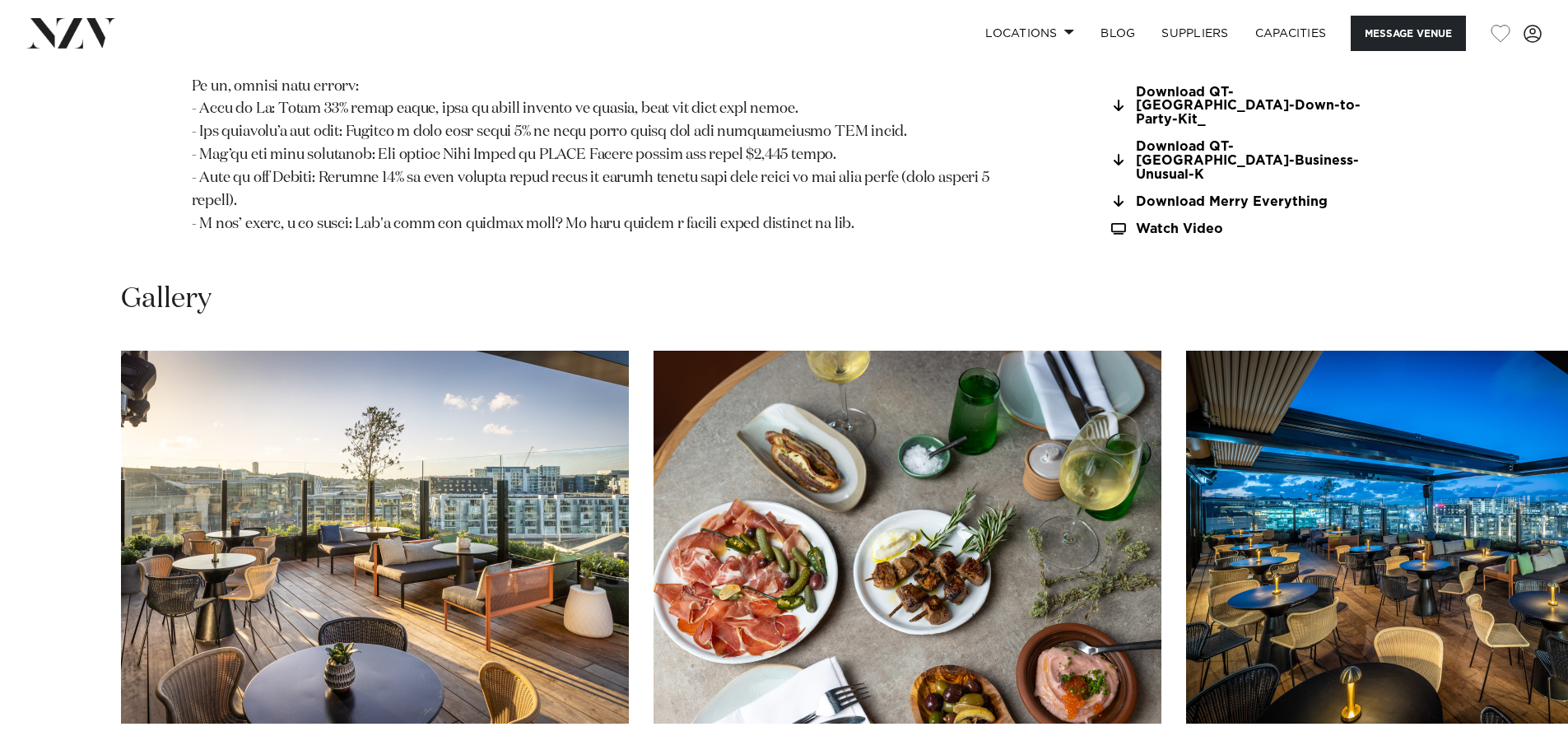
scroll to position [2140, 0]
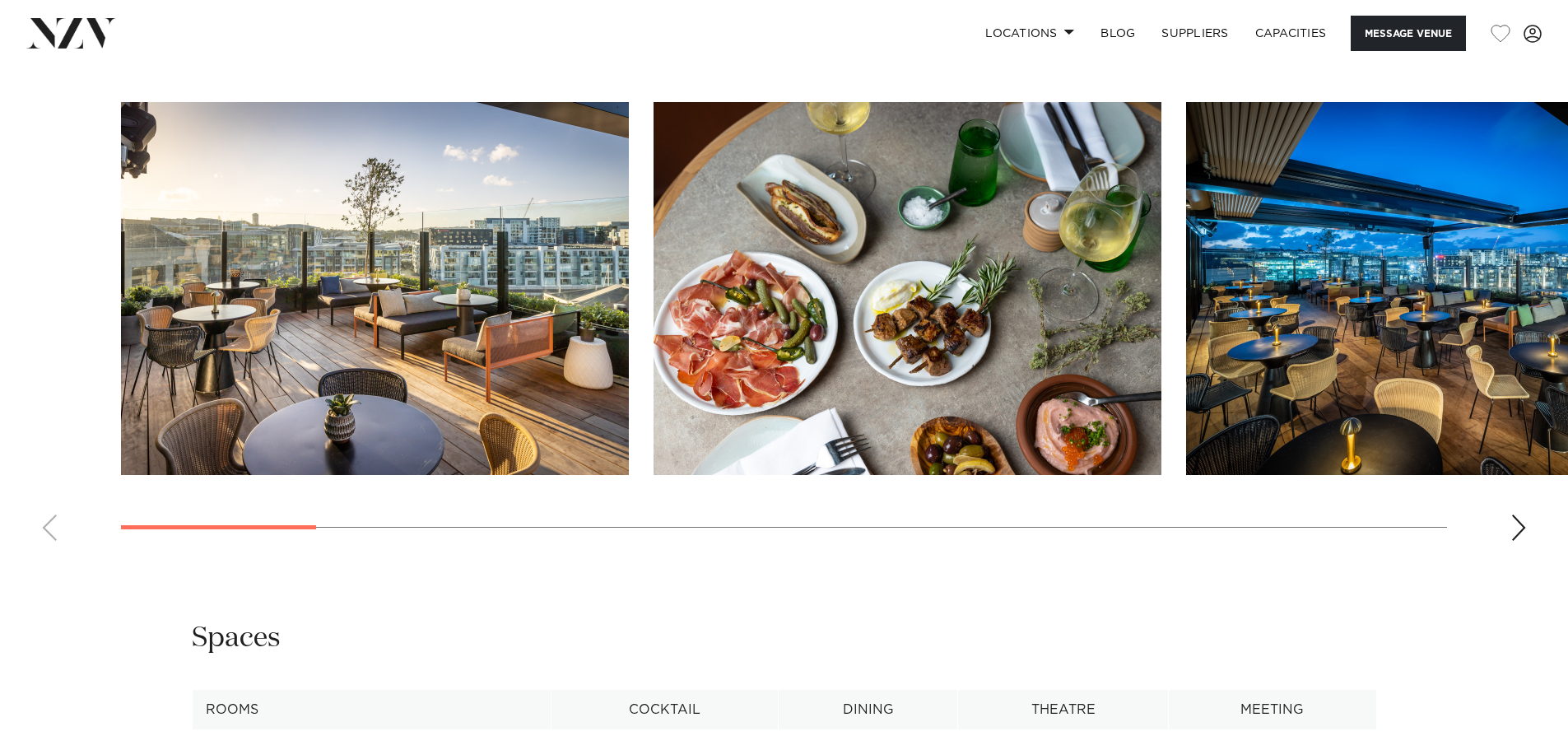
click at [952, 343] on img "2 / 17" at bounding box center [908, 288] width 508 height 373
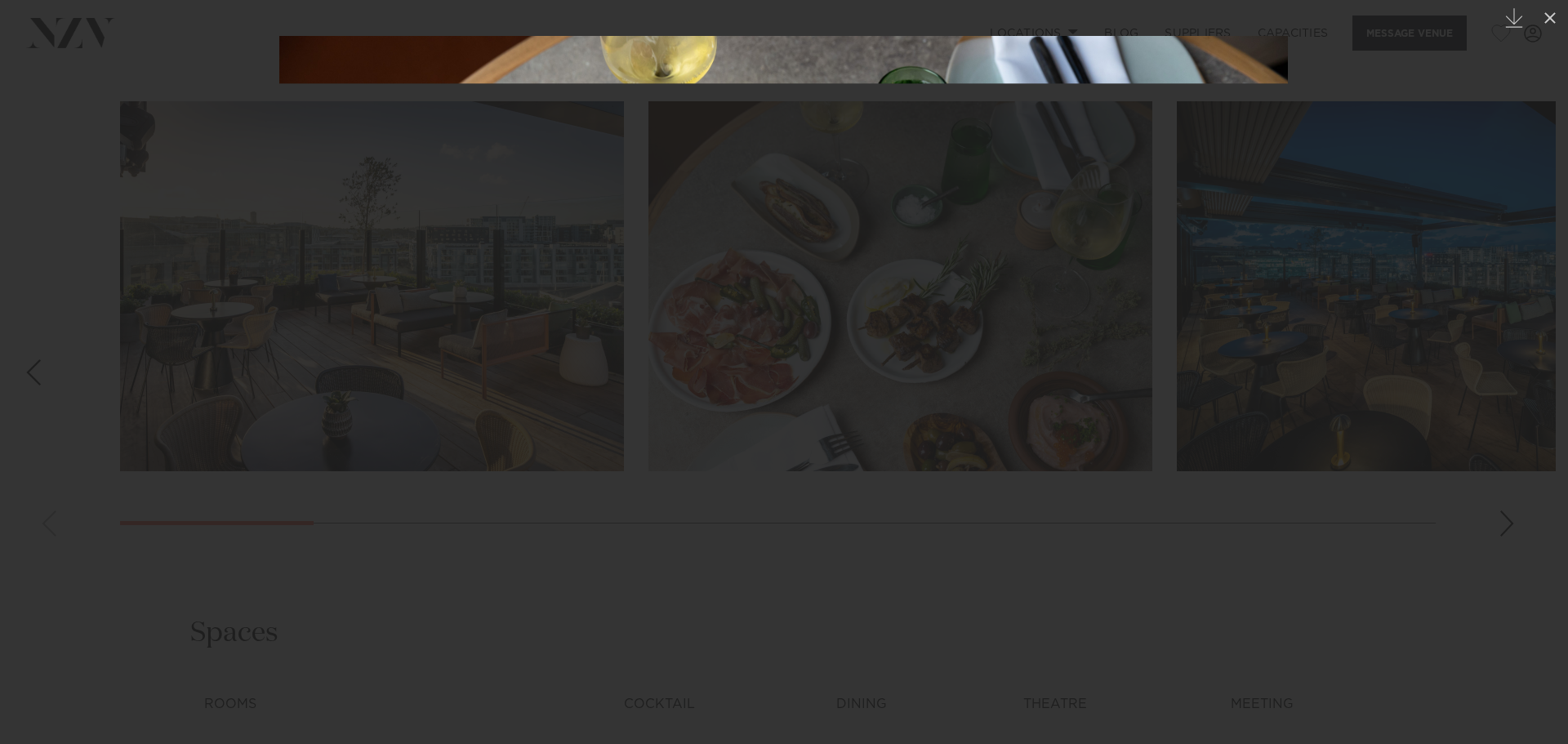
click at [1137, 355] on img at bounding box center [783, 372] width 1009 height 672
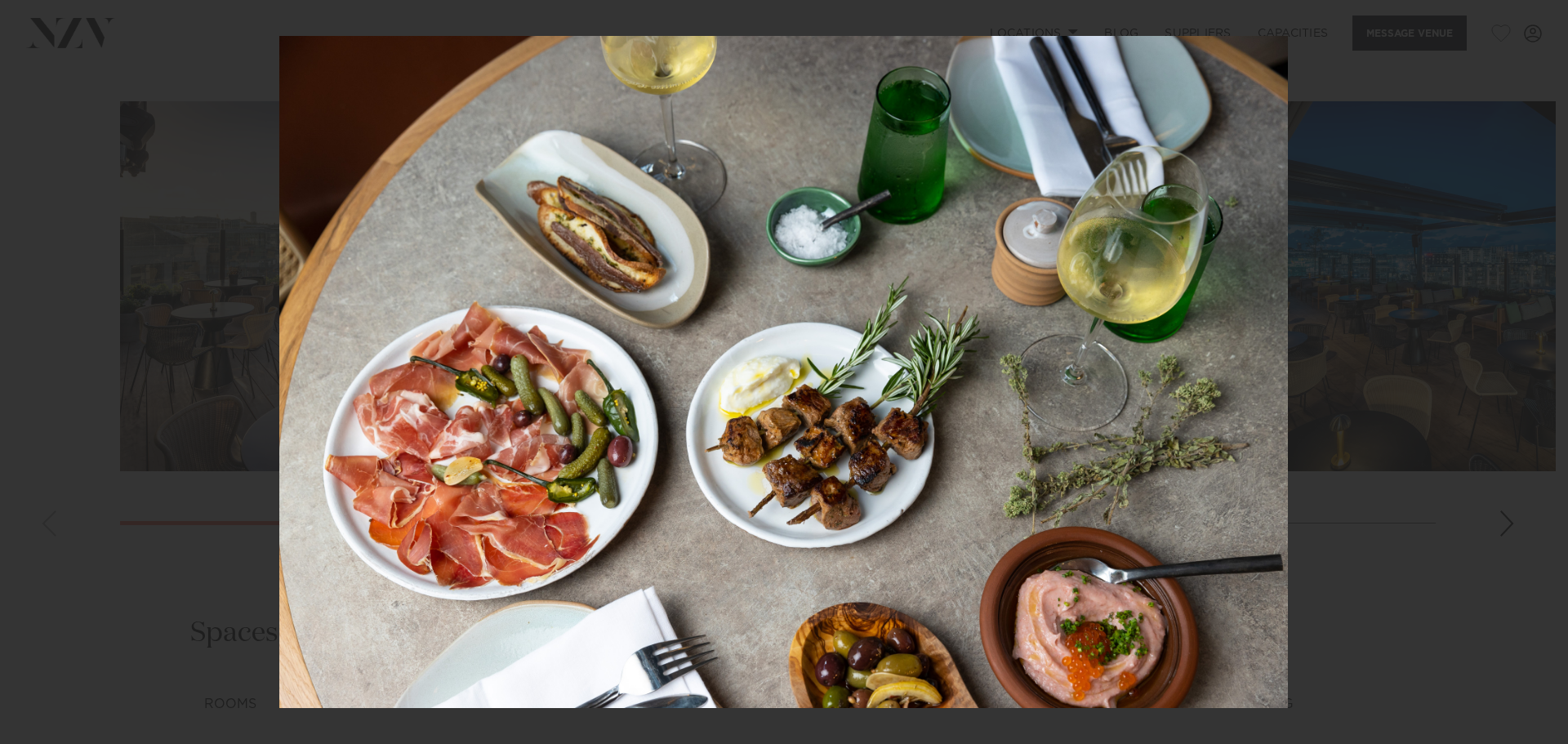
click at [1457, 573] on div at bounding box center [784, 372] width 1568 height 744
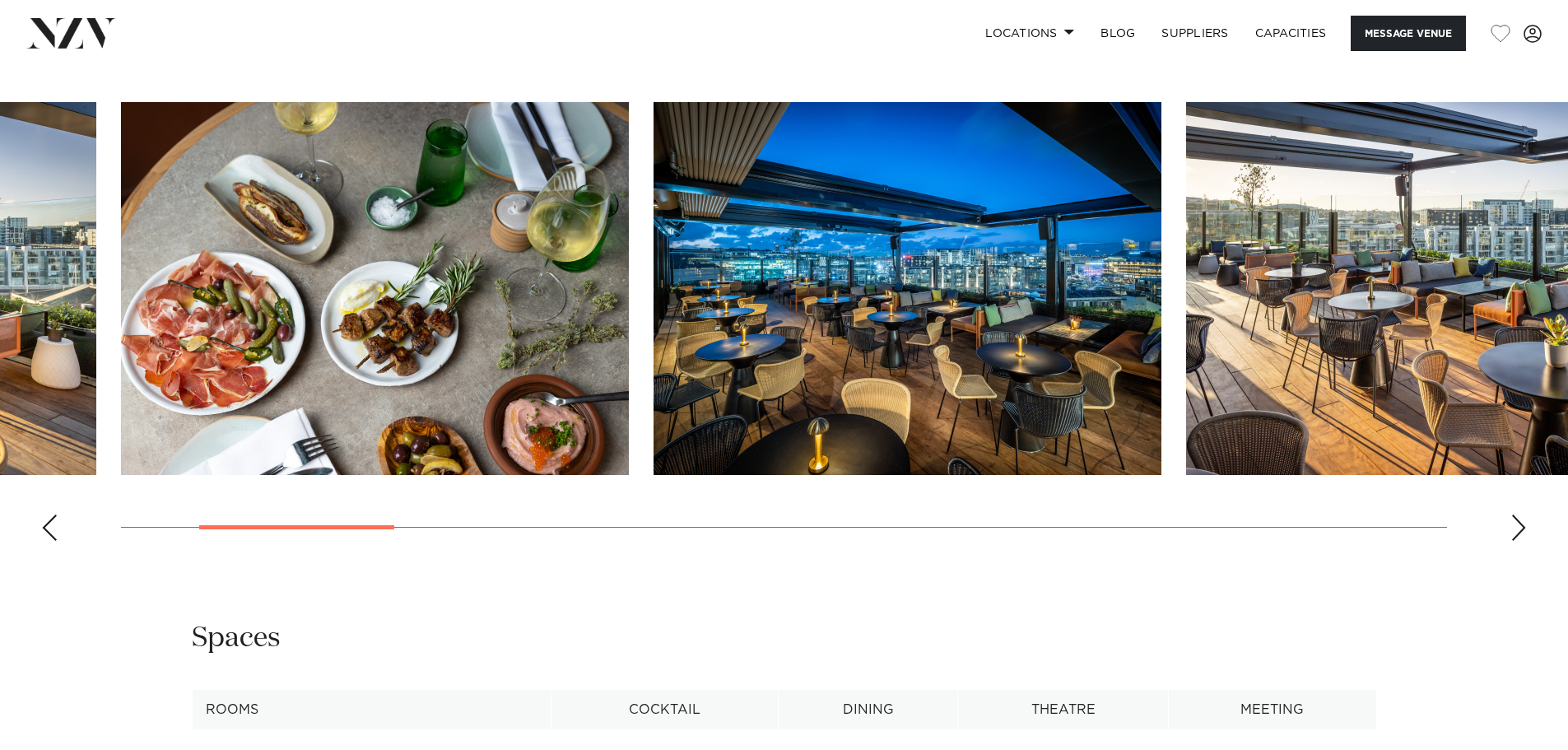
click at [1526, 515] on div "Next slide" at bounding box center [1518, 527] width 17 height 26
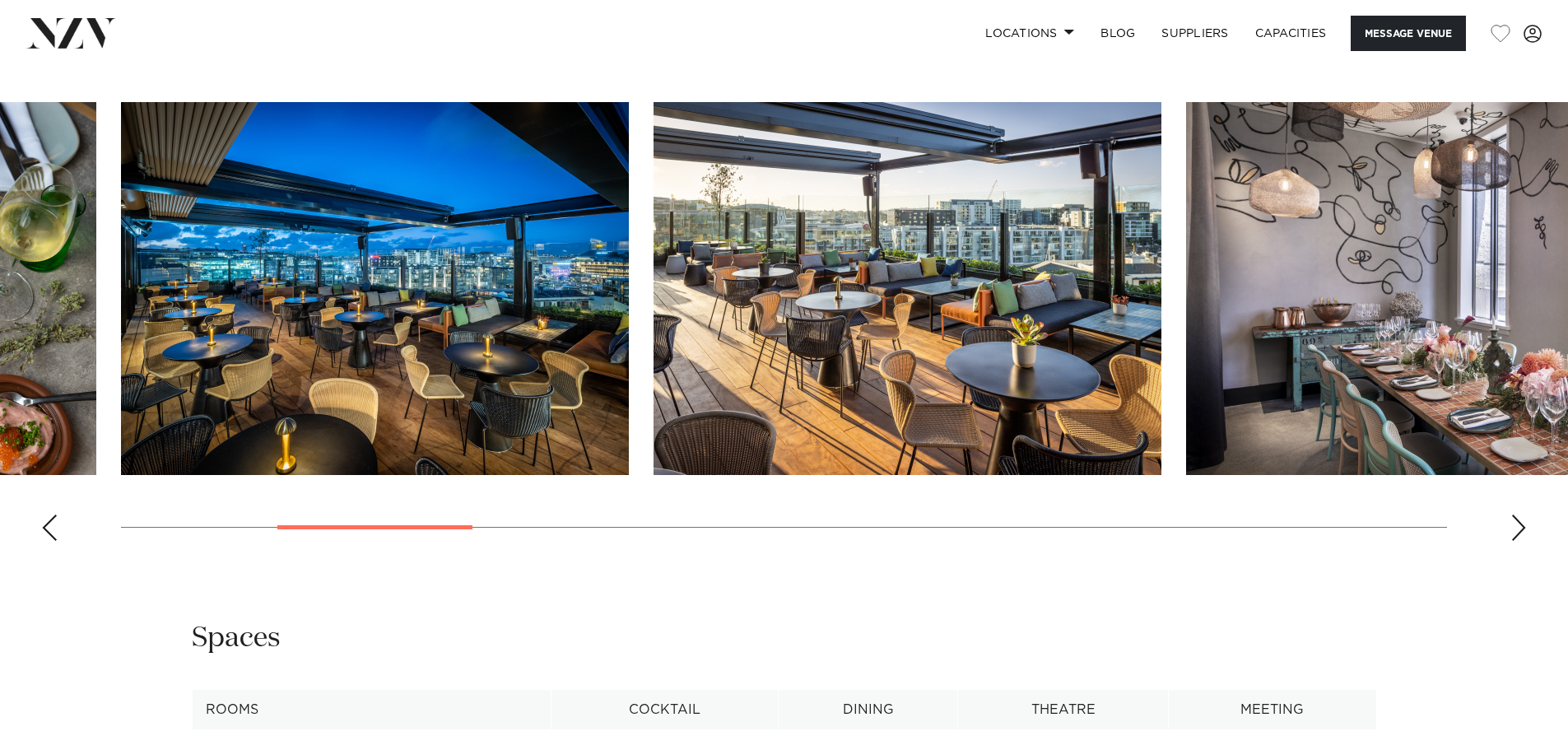
click at [1526, 515] on div "Next slide" at bounding box center [1518, 527] width 17 height 26
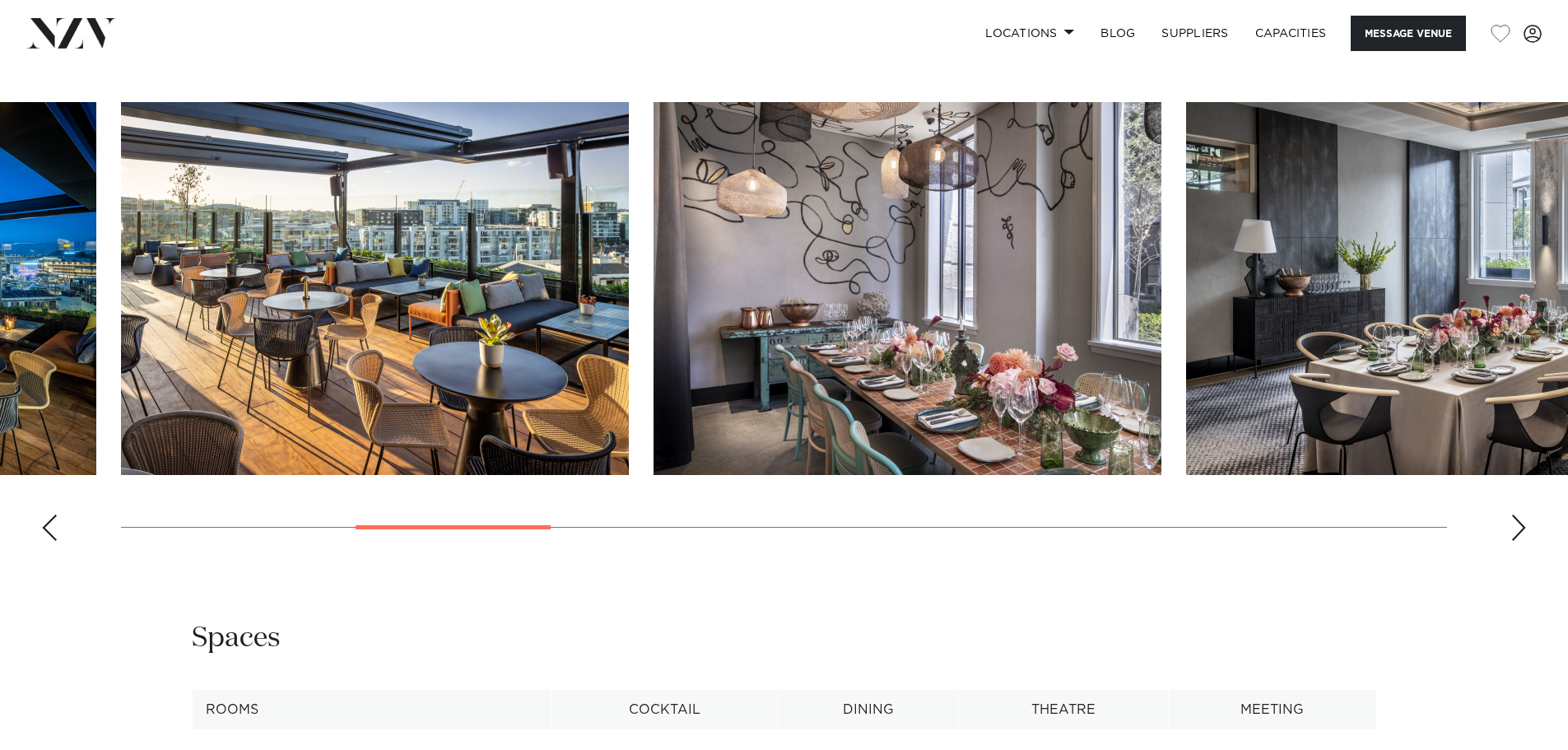
click at [1526, 515] on div "Next slide" at bounding box center [1518, 527] width 17 height 26
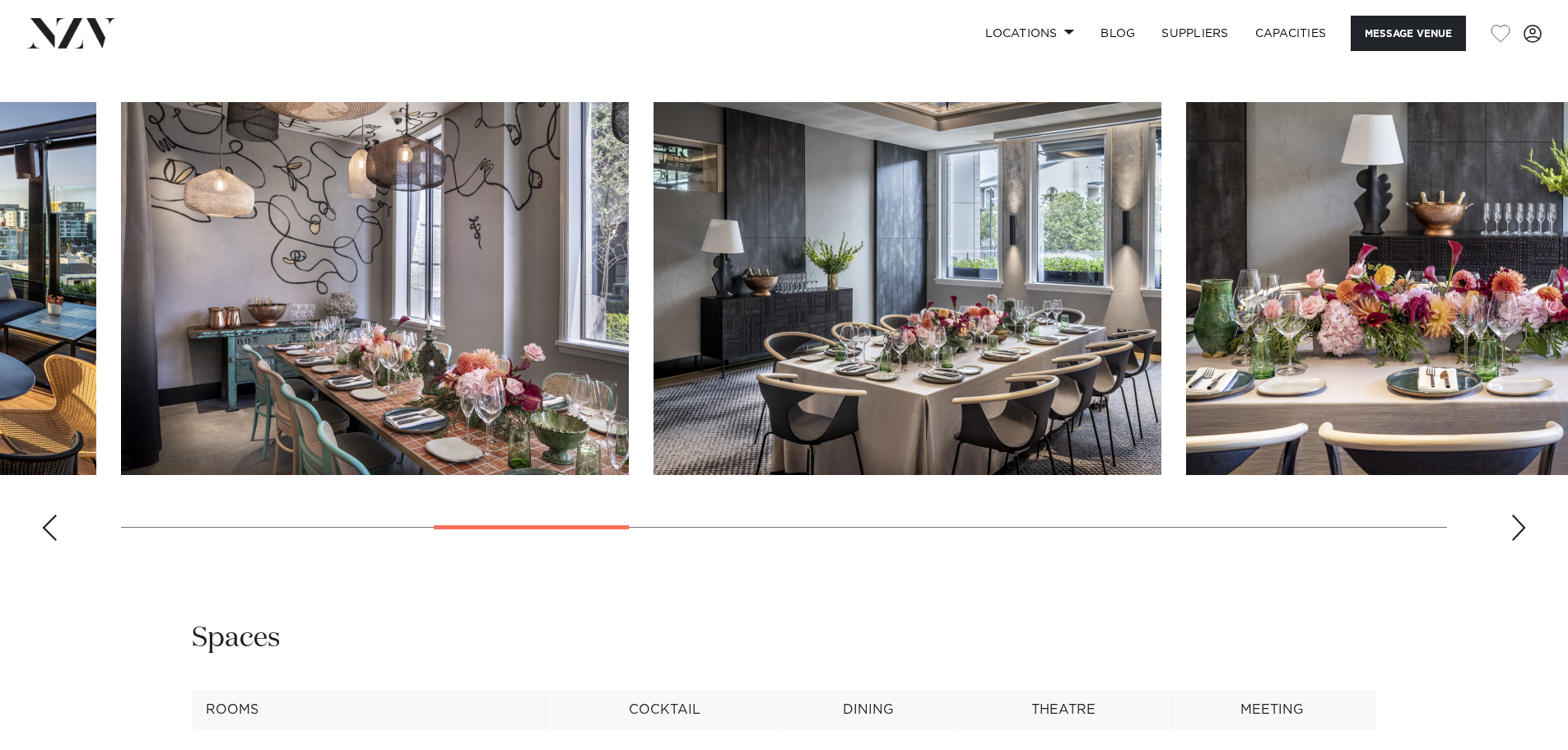
click at [1526, 515] on div "Next slide" at bounding box center [1518, 527] width 17 height 26
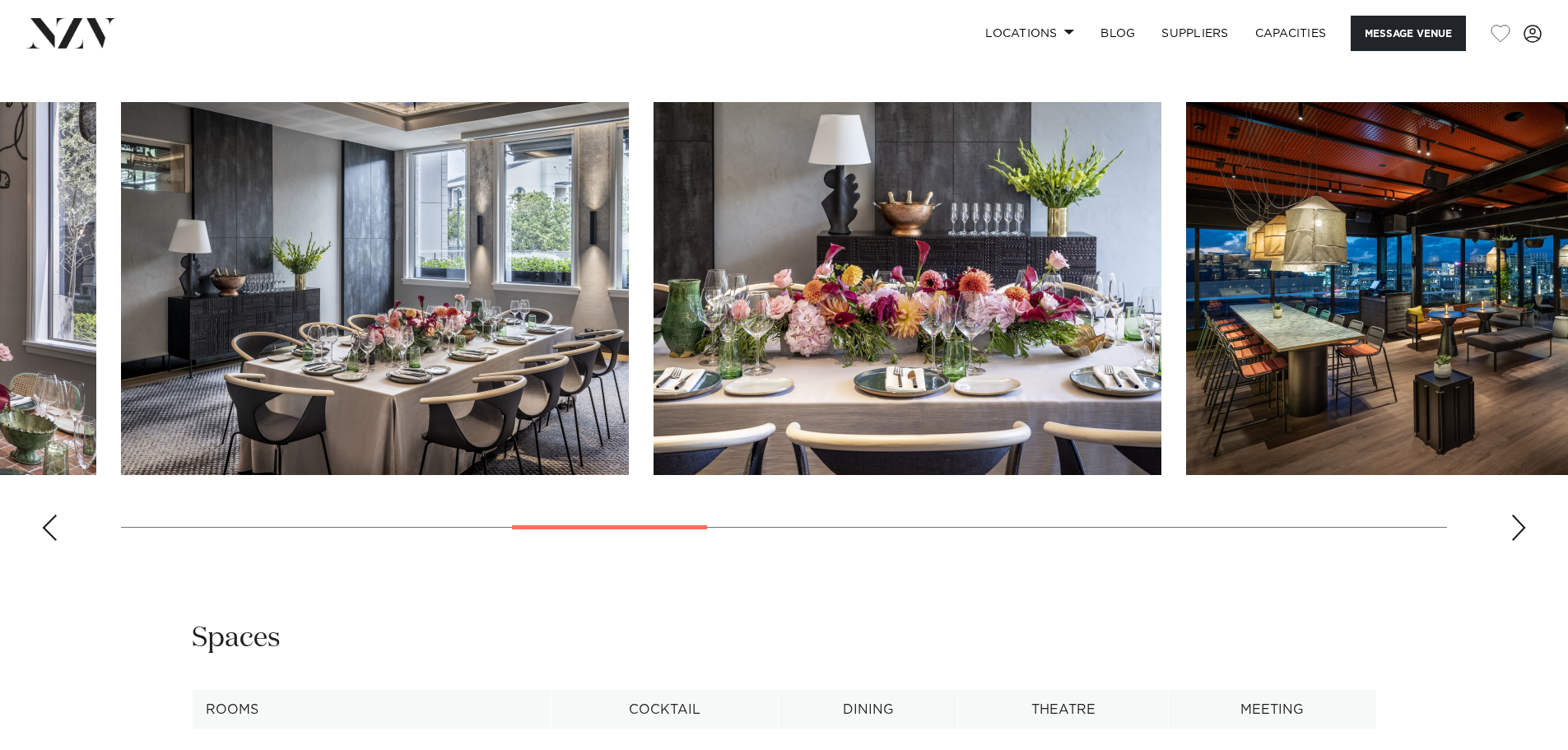
click at [1526, 515] on div "Next slide" at bounding box center [1518, 527] width 17 height 26
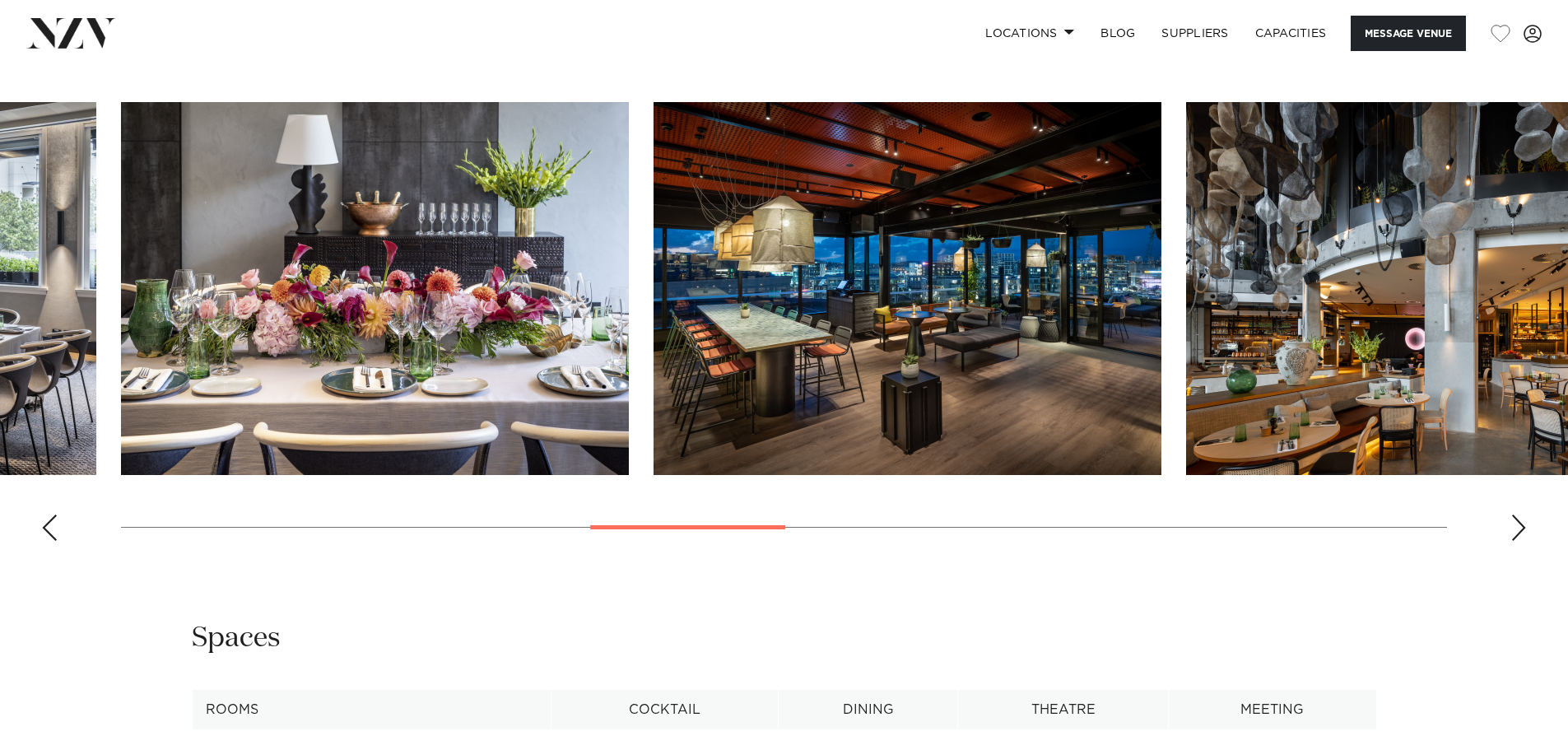
click at [1526, 515] on div "Next slide" at bounding box center [1518, 527] width 17 height 26
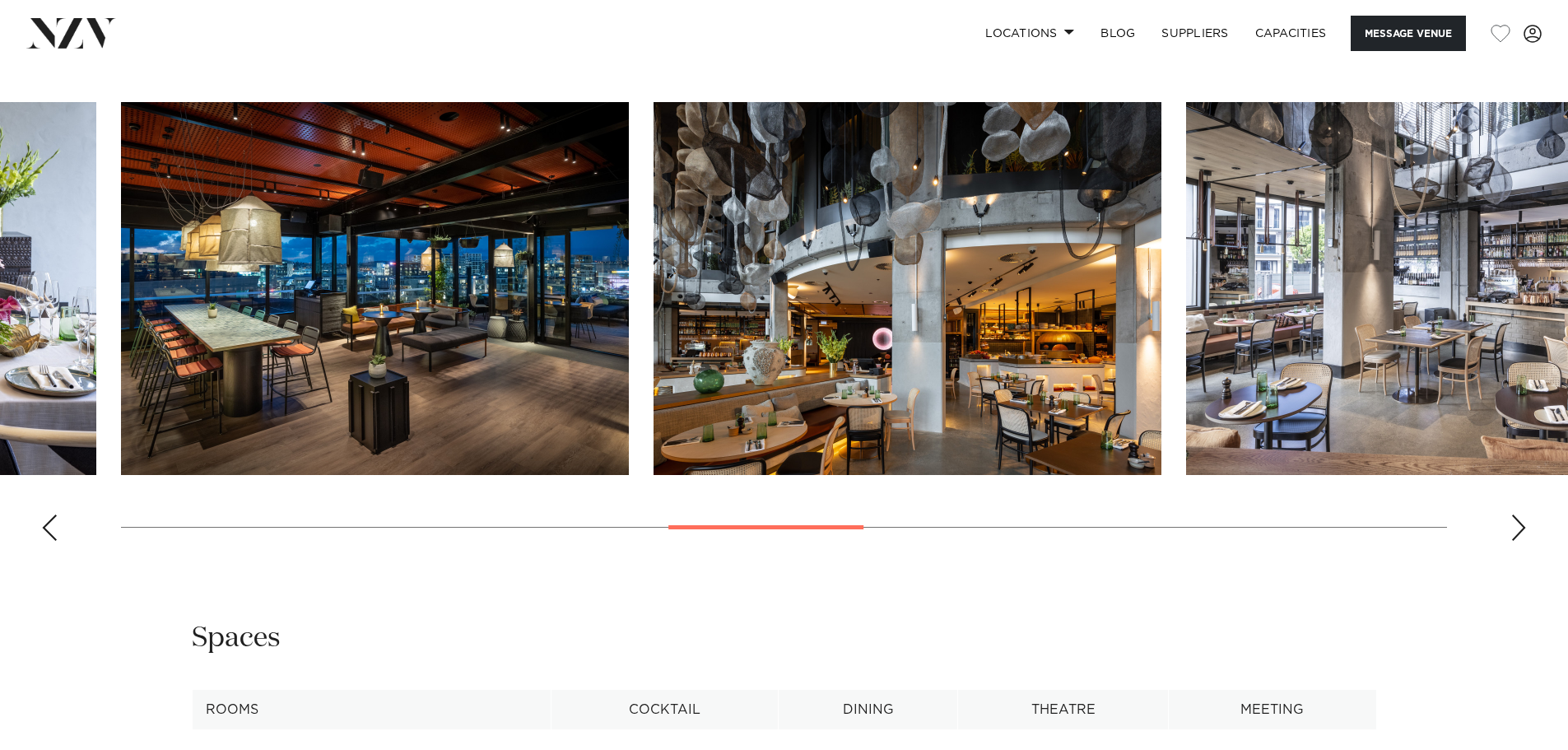
click at [1526, 515] on div "Next slide" at bounding box center [1518, 527] width 17 height 26
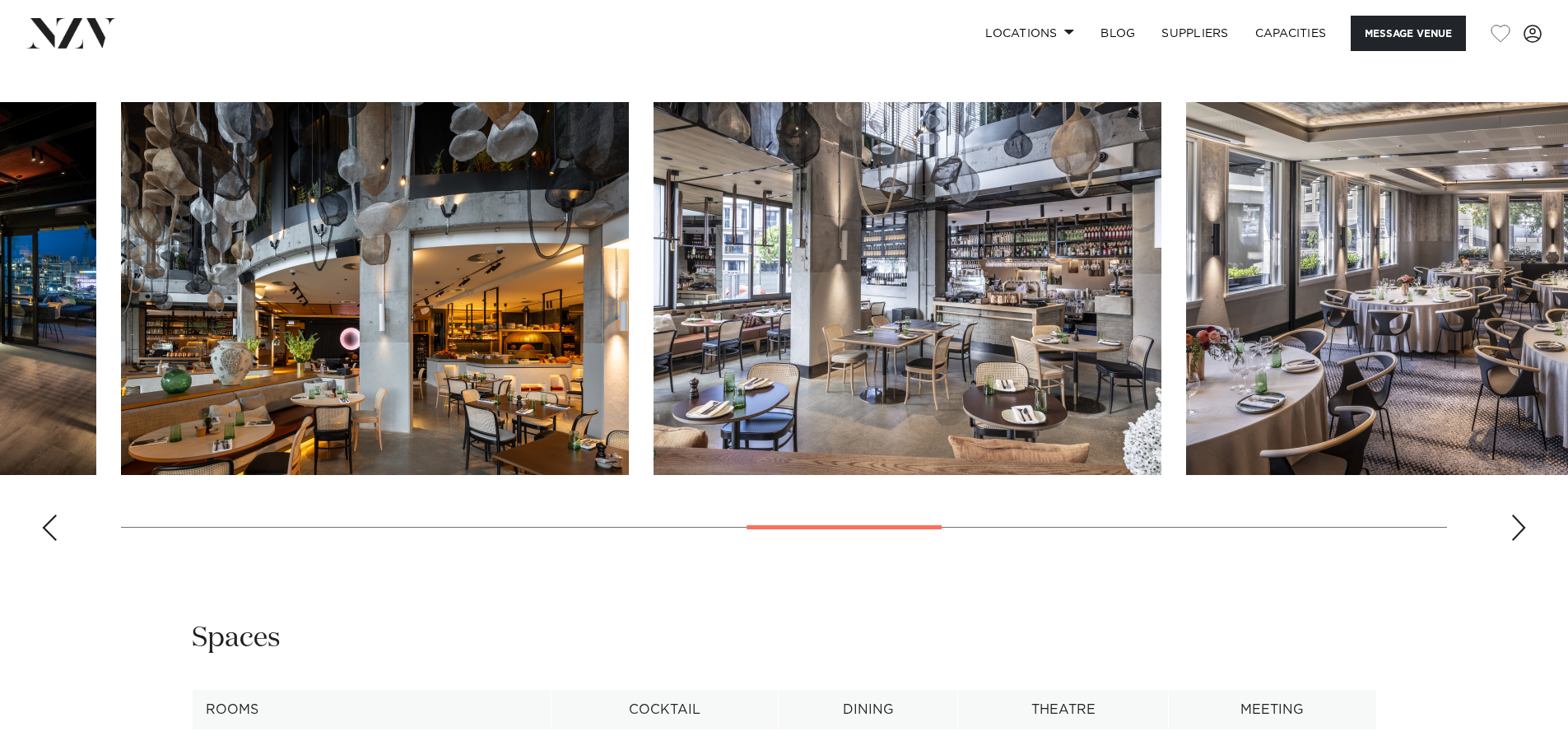
click at [1526, 515] on div "Next slide" at bounding box center [1518, 527] width 17 height 26
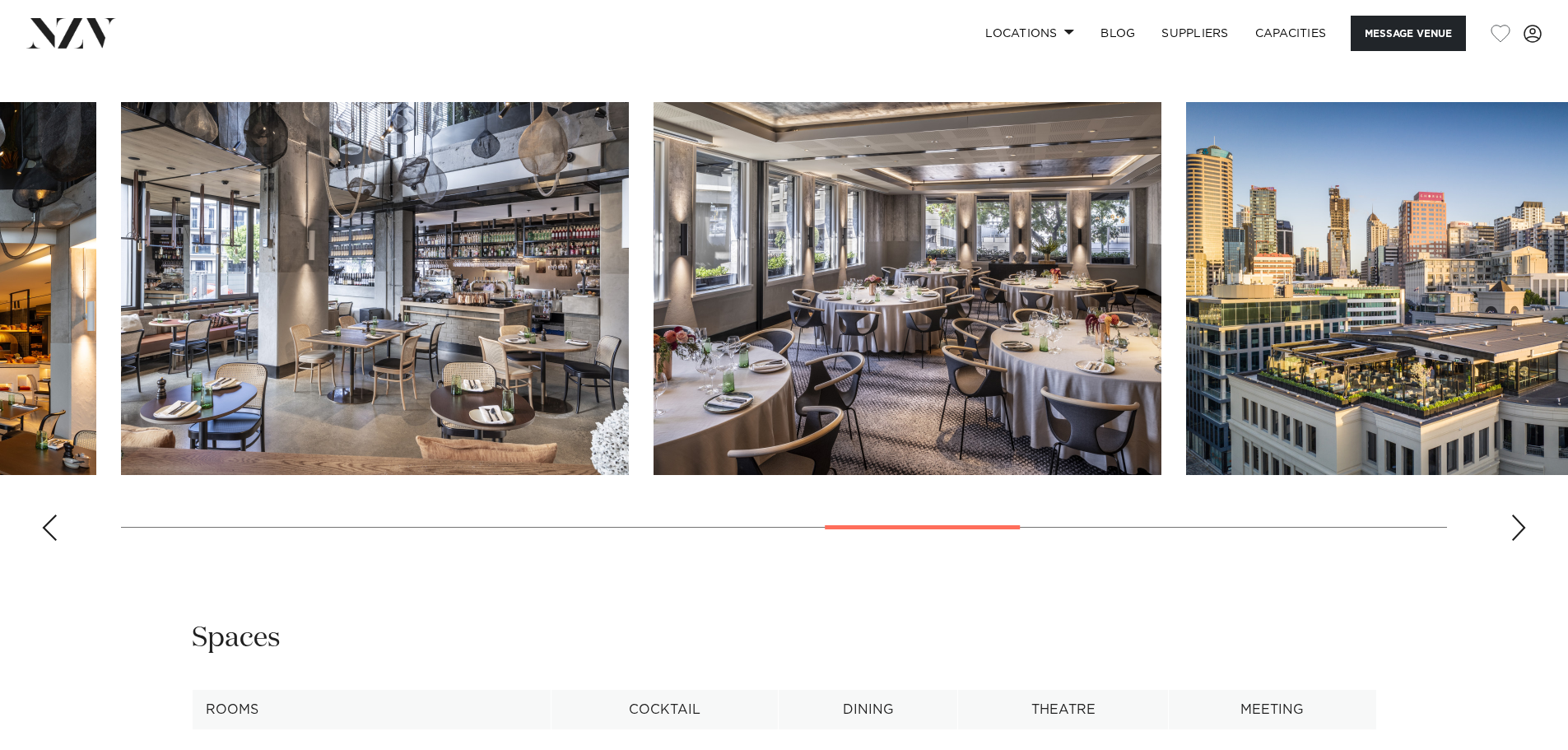
click at [1526, 515] on div "Next slide" at bounding box center [1518, 527] width 17 height 26
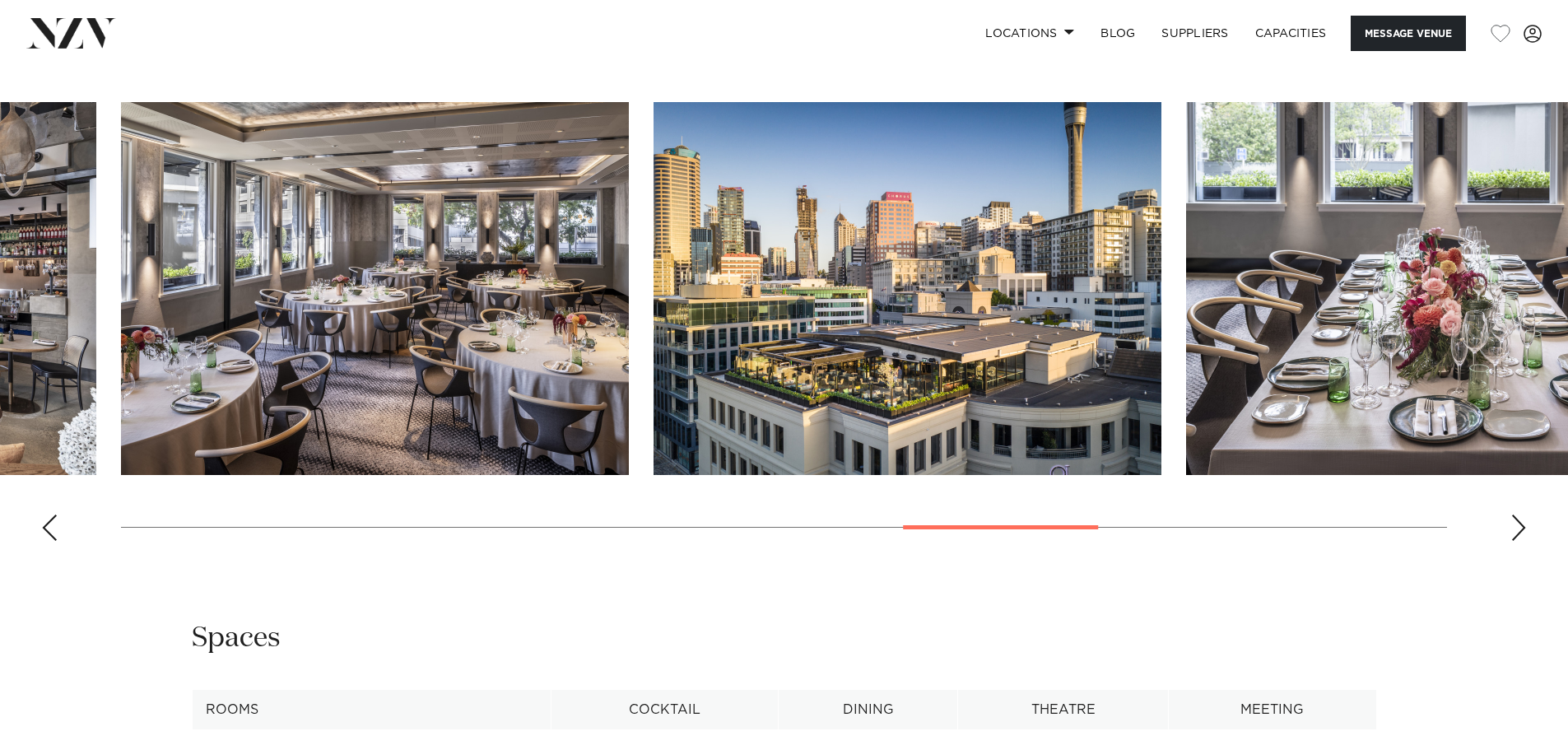
click at [1526, 515] on div "Next slide" at bounding box center [1518, 527] width 17 height 26
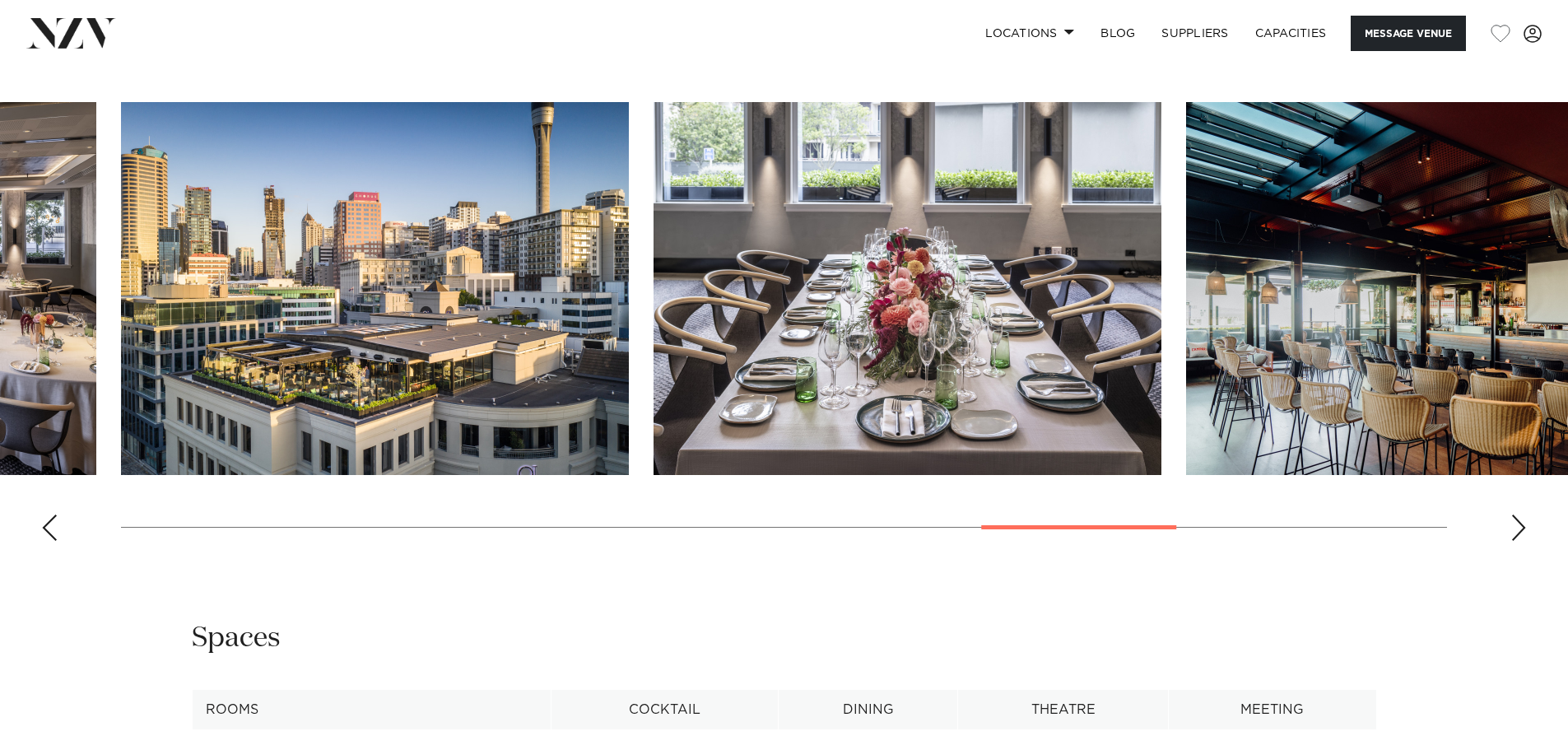
click at [1526, 515] on div "Next slide" at bounding box center [1518, 527] width 17 height 26
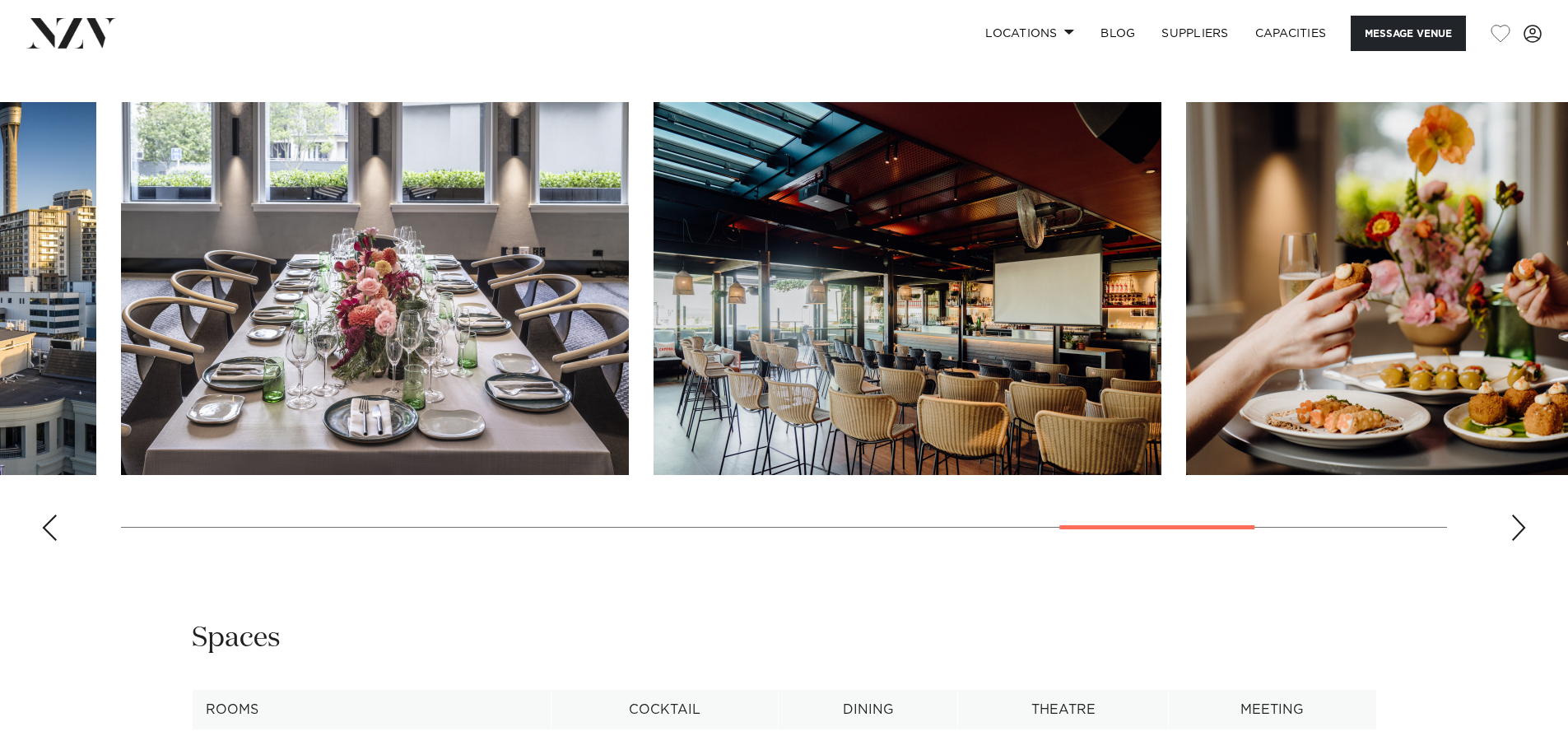
click at [1526, 515] on div "Next slide" at bounding box center [1518, 527] width 17 height 26
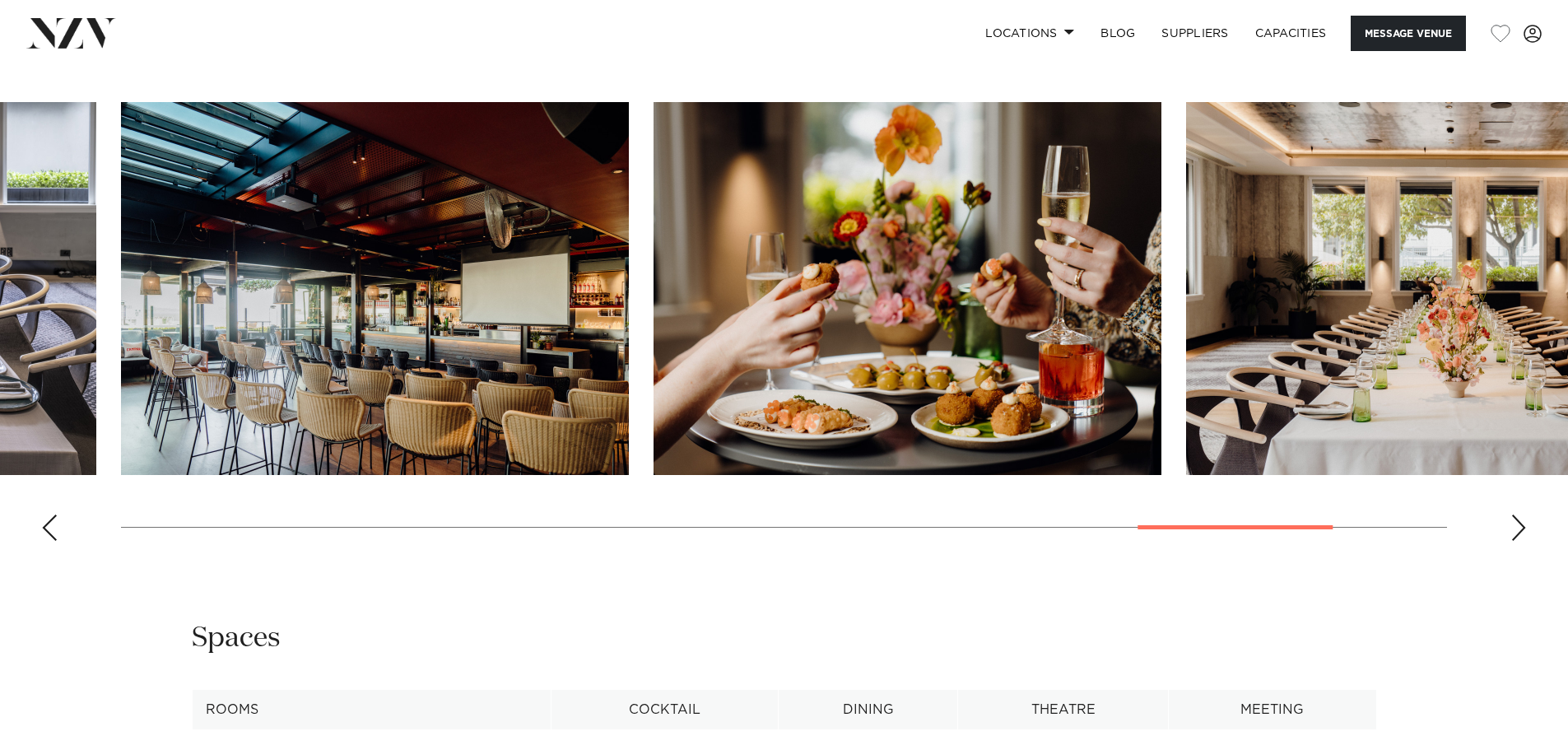
click at [1526, 515] on div "Next slide" at bounding box center [1518, 527] width 17 height 26
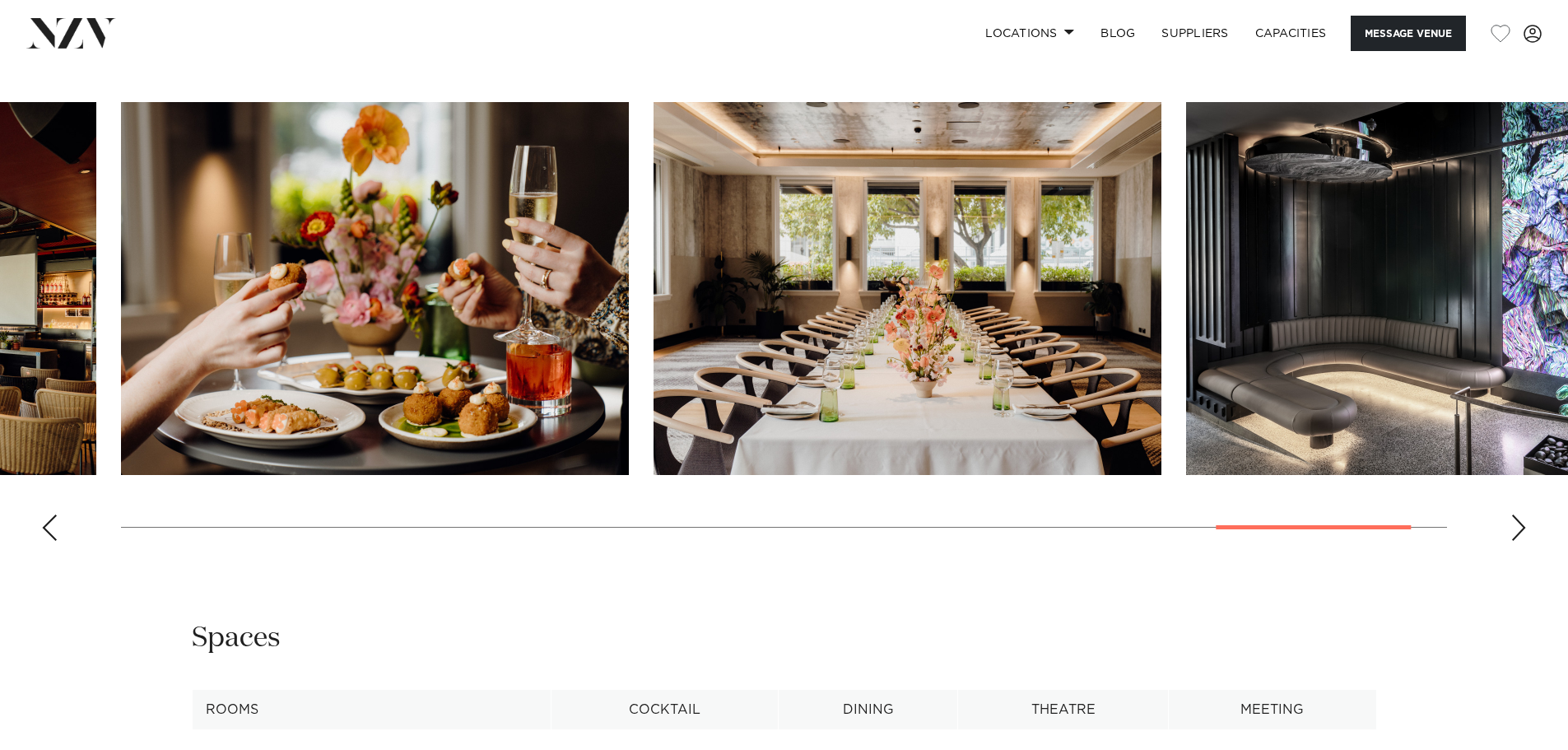
click at [1526, 515] on div "Next slide" at bounding box center [1518, 527] width 17 height 26
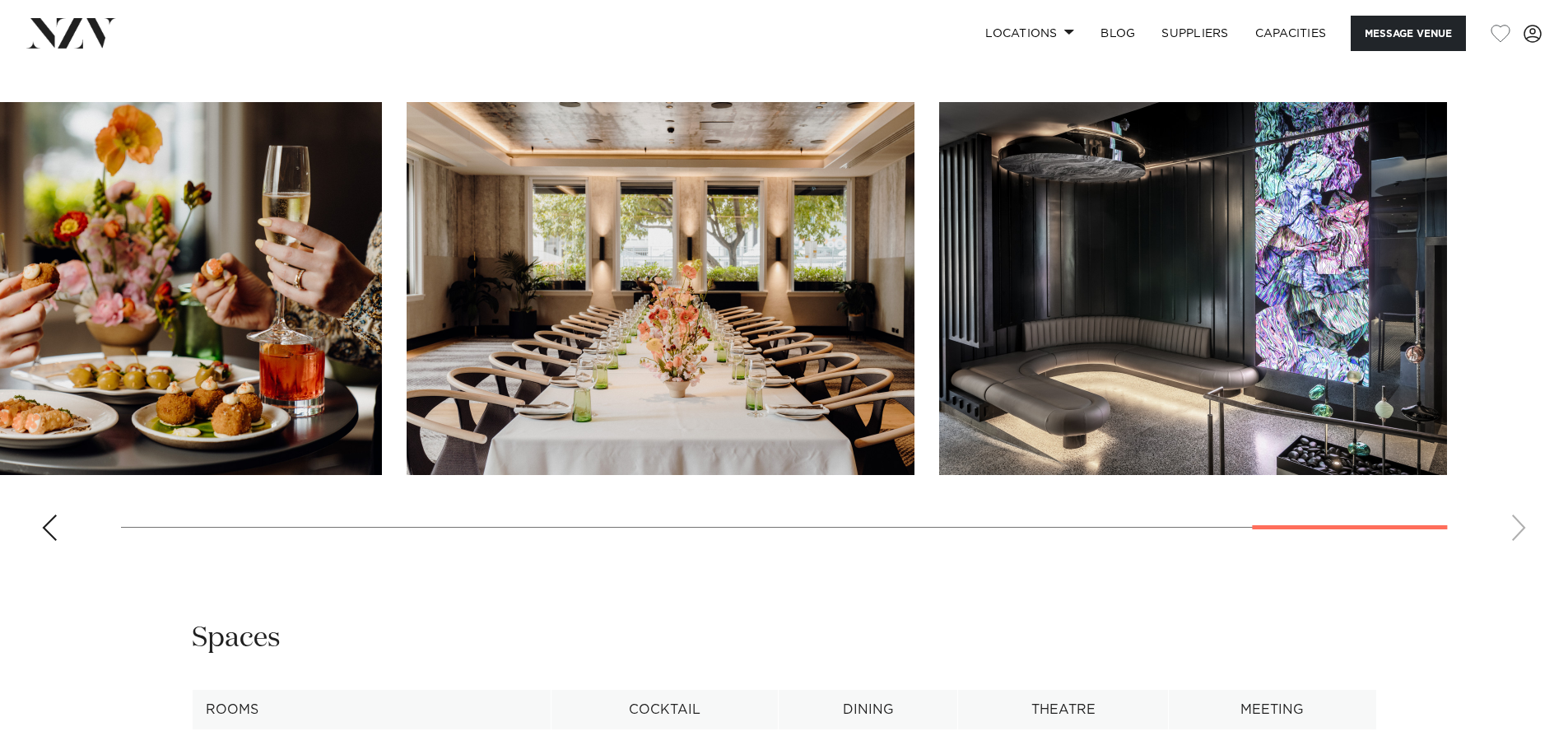
click at [1526, 508] on swiper-container at bounding box center [784, 327] width 1568 height 452
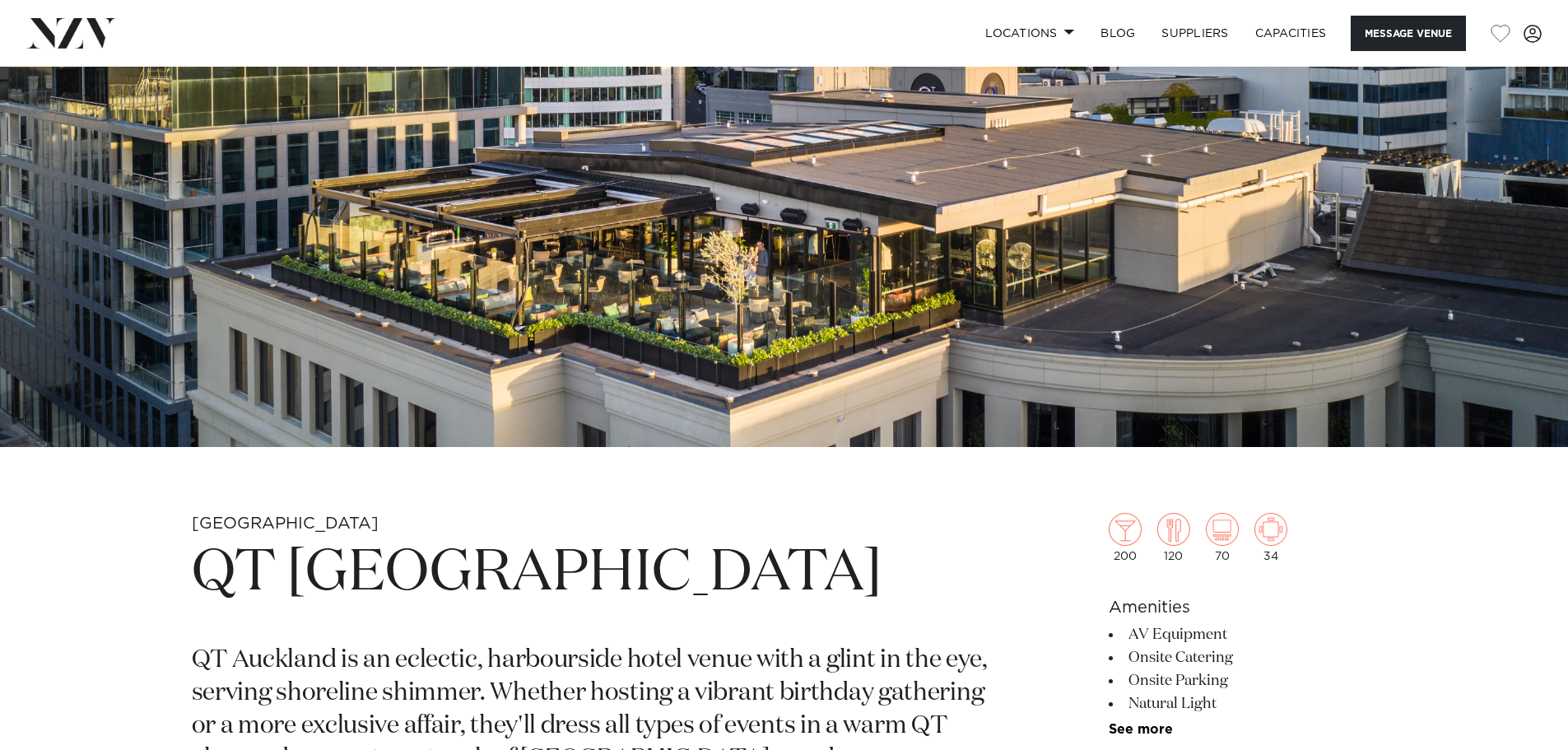
scroll to position [494, 0]
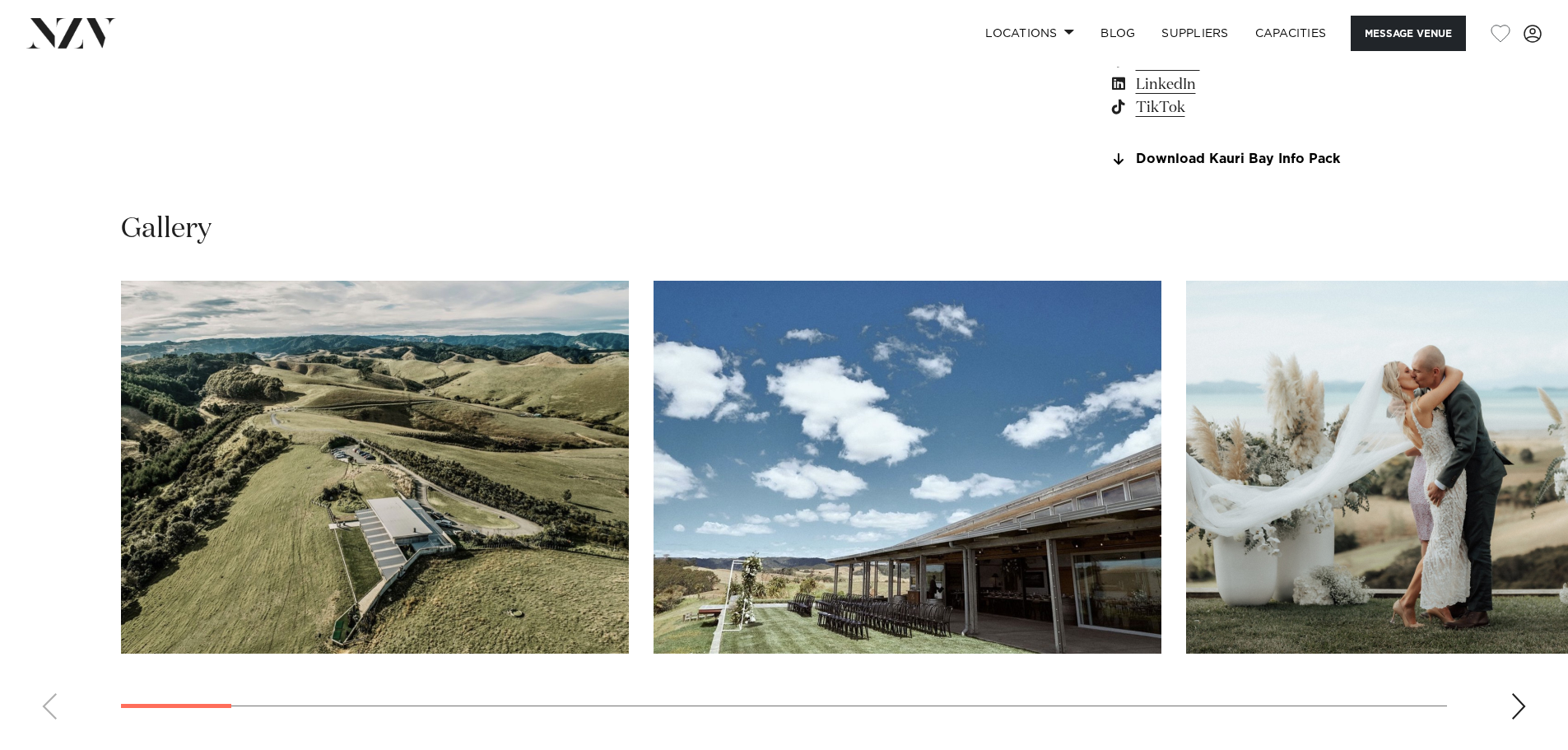
scroll to position [1563, 0]
click at [1522, 702] on div "Next slide" at bounding box center [1518, 705] width 17 height 26
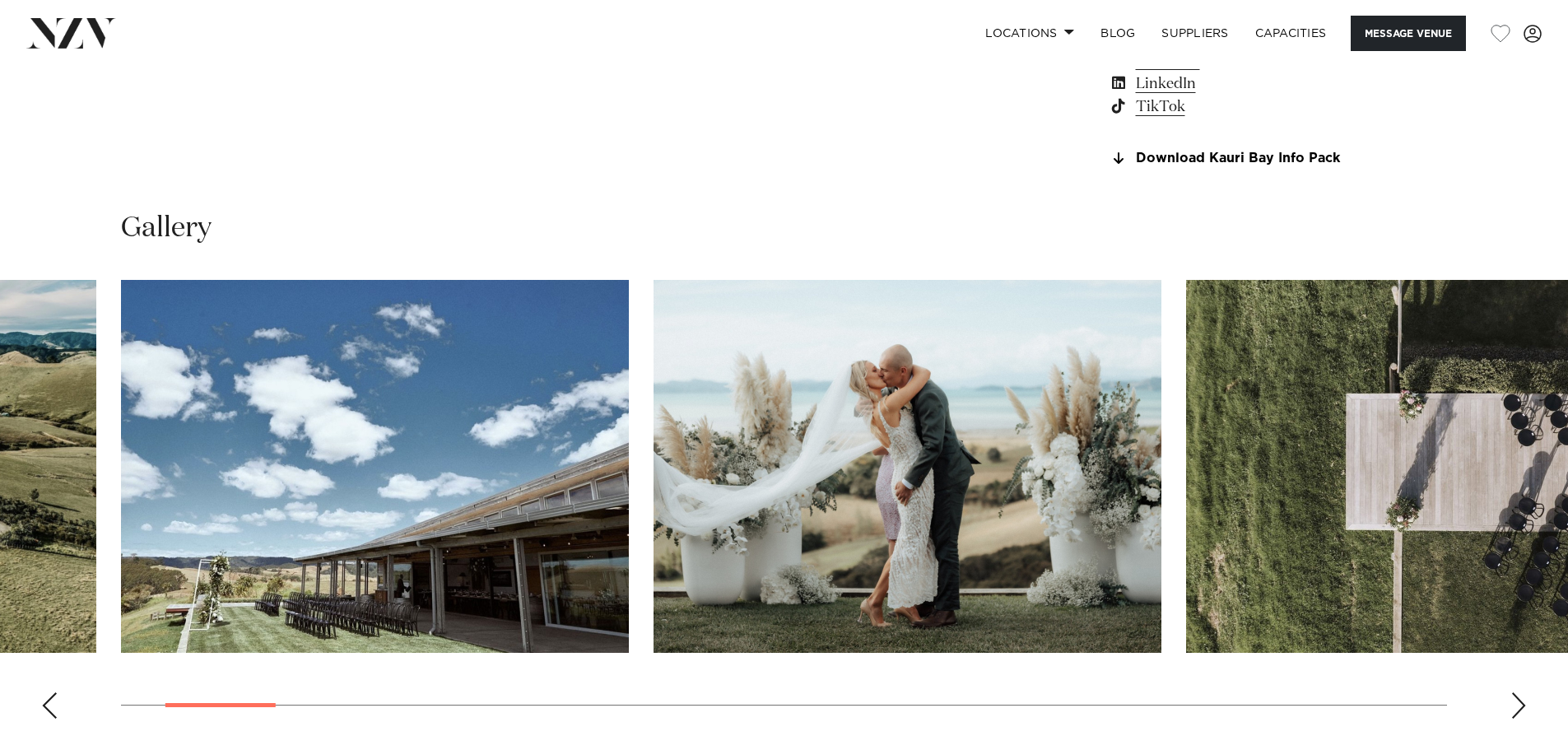
click at [1522, 702] on div "Next slide" at bounding box center [1518, 705] width 17 height 26
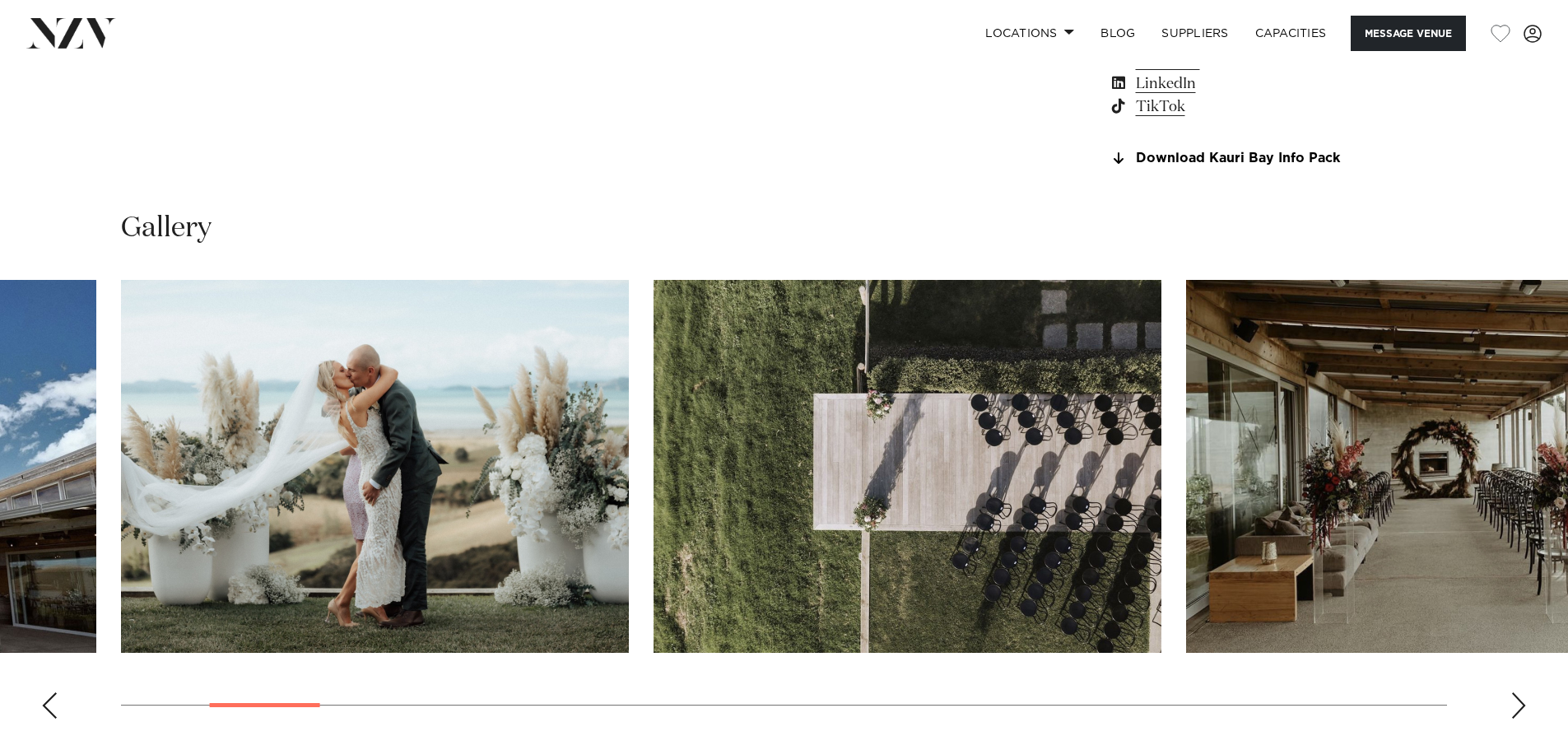
click at [1522, 702] on div "Next slide" at bounding box center [1518, 705] width 17 height 26
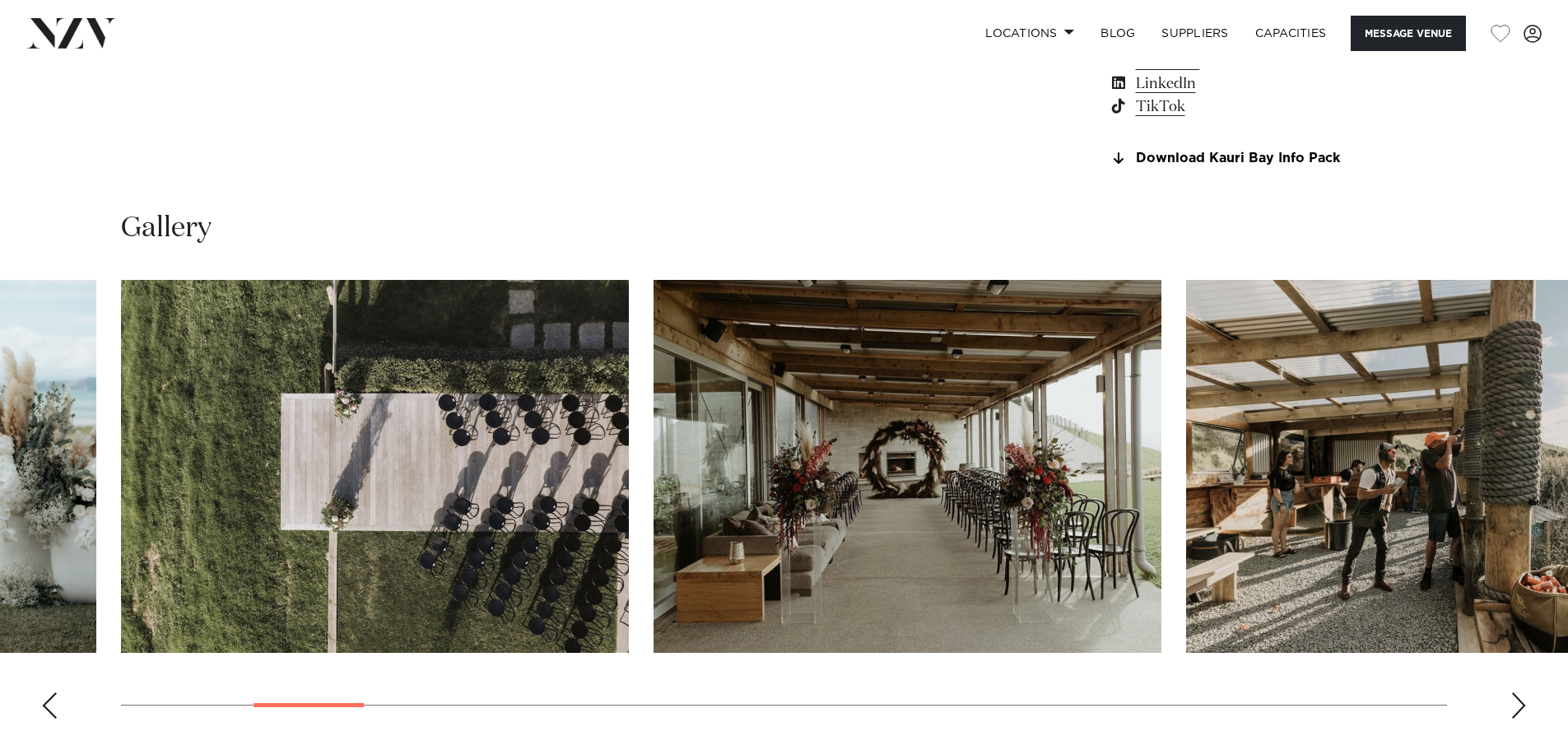
click at [1522, 702] on div "Next slide" at bounding box center [1518, 705] width 17 height 26
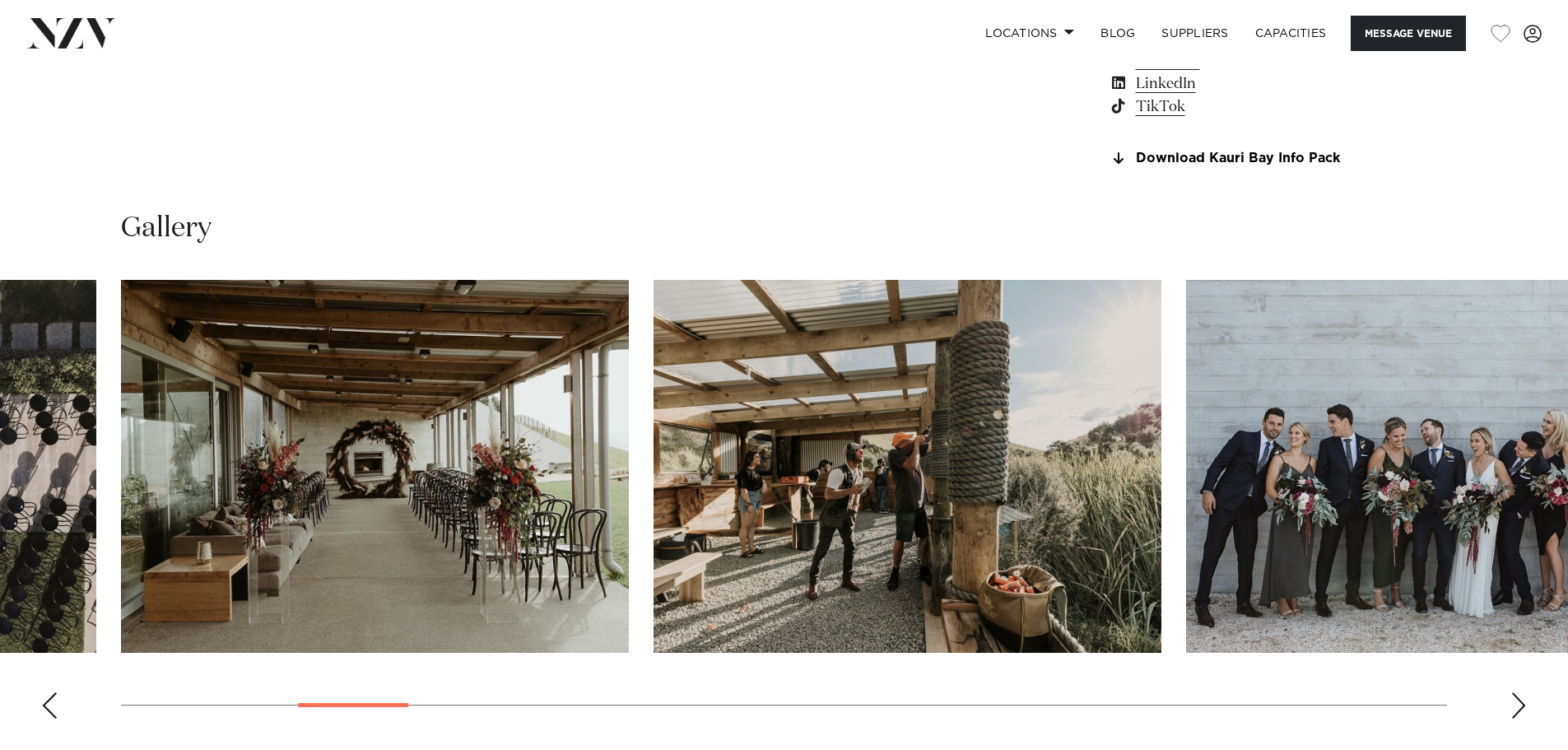
click at [1522, 702] on div "Next slide" at bounding box center [1518, 705] width 17 height 26
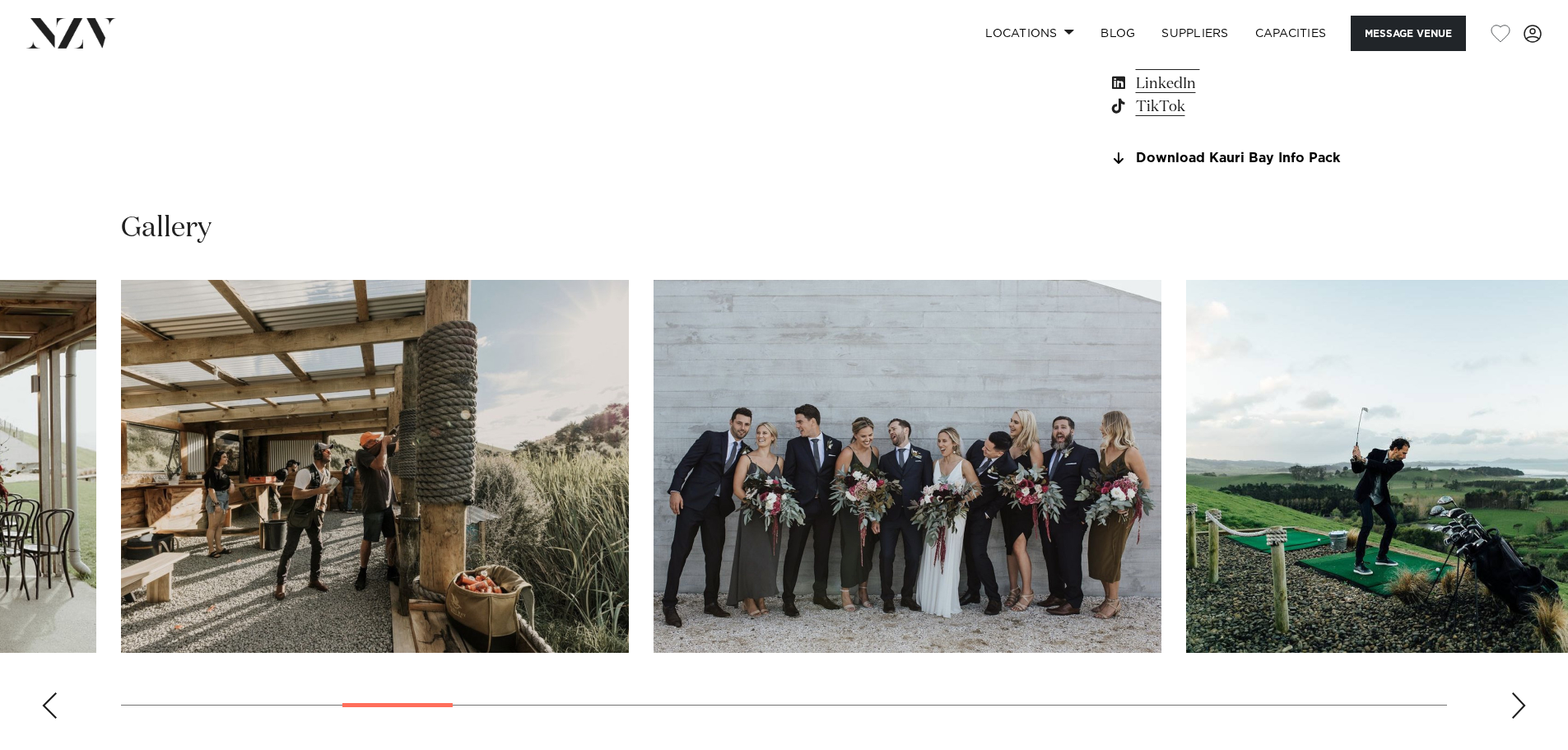
click at [1522, 702] on div "Next slide" at bounding box center [1518, 705] width 17 height 26
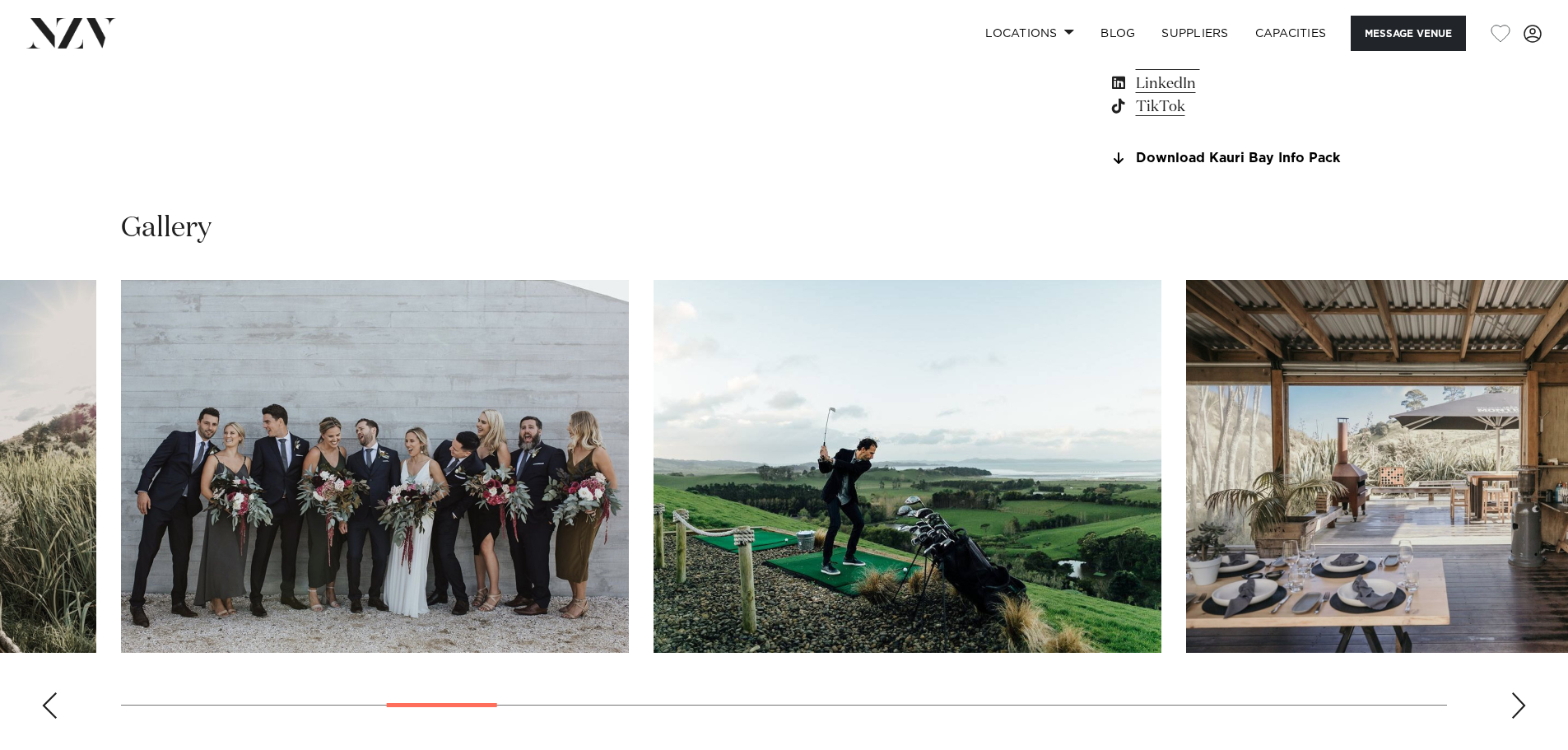
click at [1522, 702] on div "Next slide" at bounding box center [1518, 705] width 17 height 26
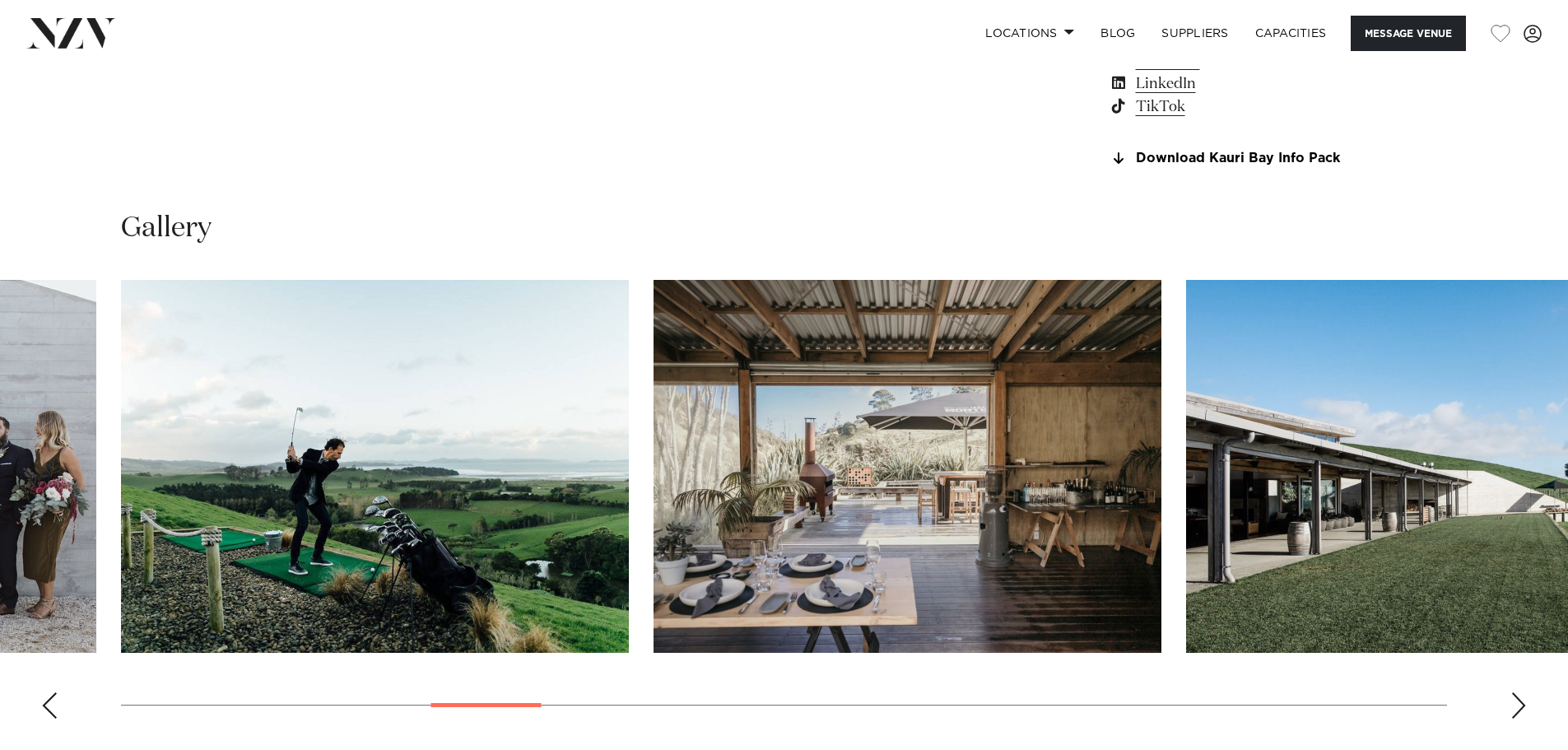
click at [1522, 702] on div "Next slide" at bounding box center [1518, 705] width 17 height 26
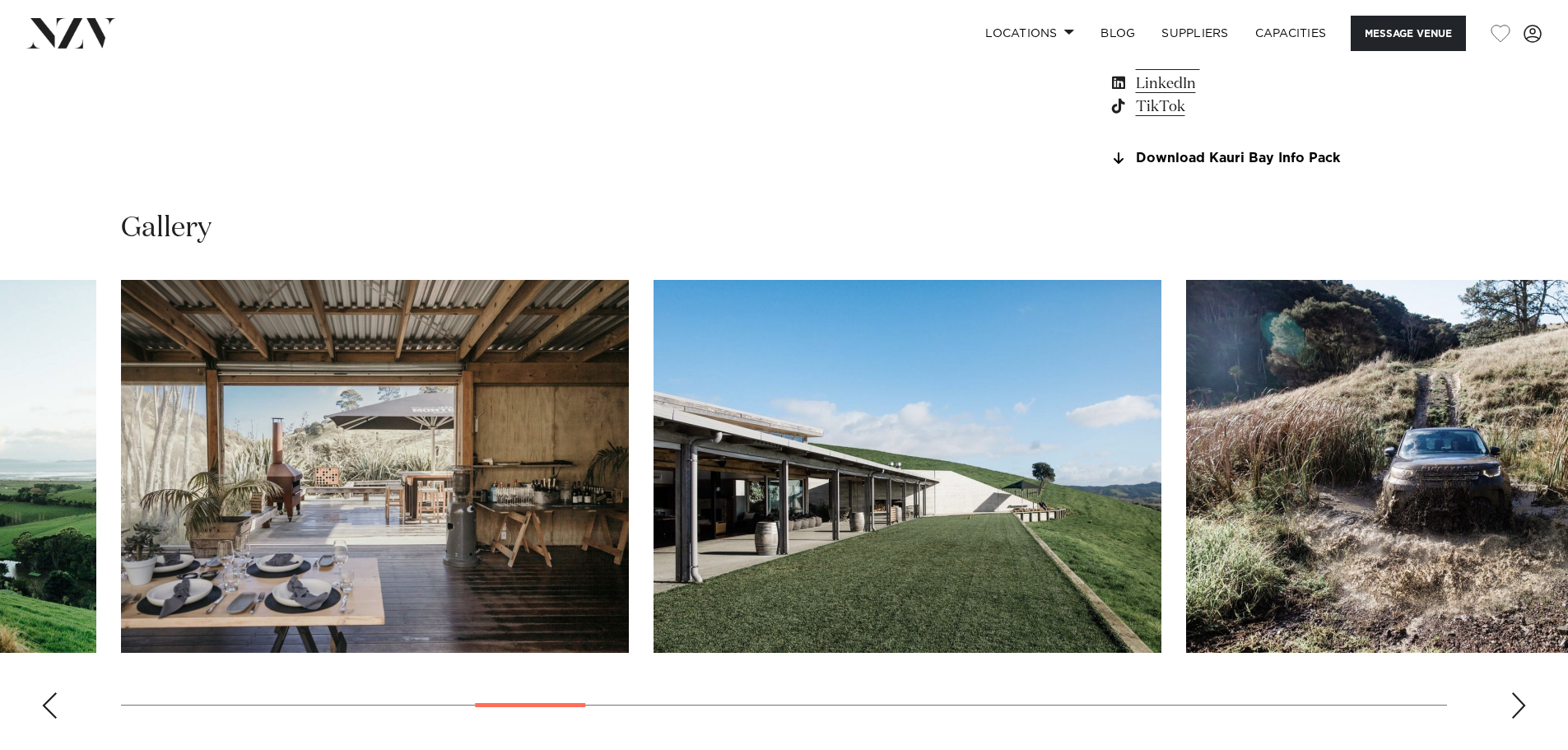
click at [1522, 702] on div "Next slide" at bounding box center [1518, 705] width 17 height 26
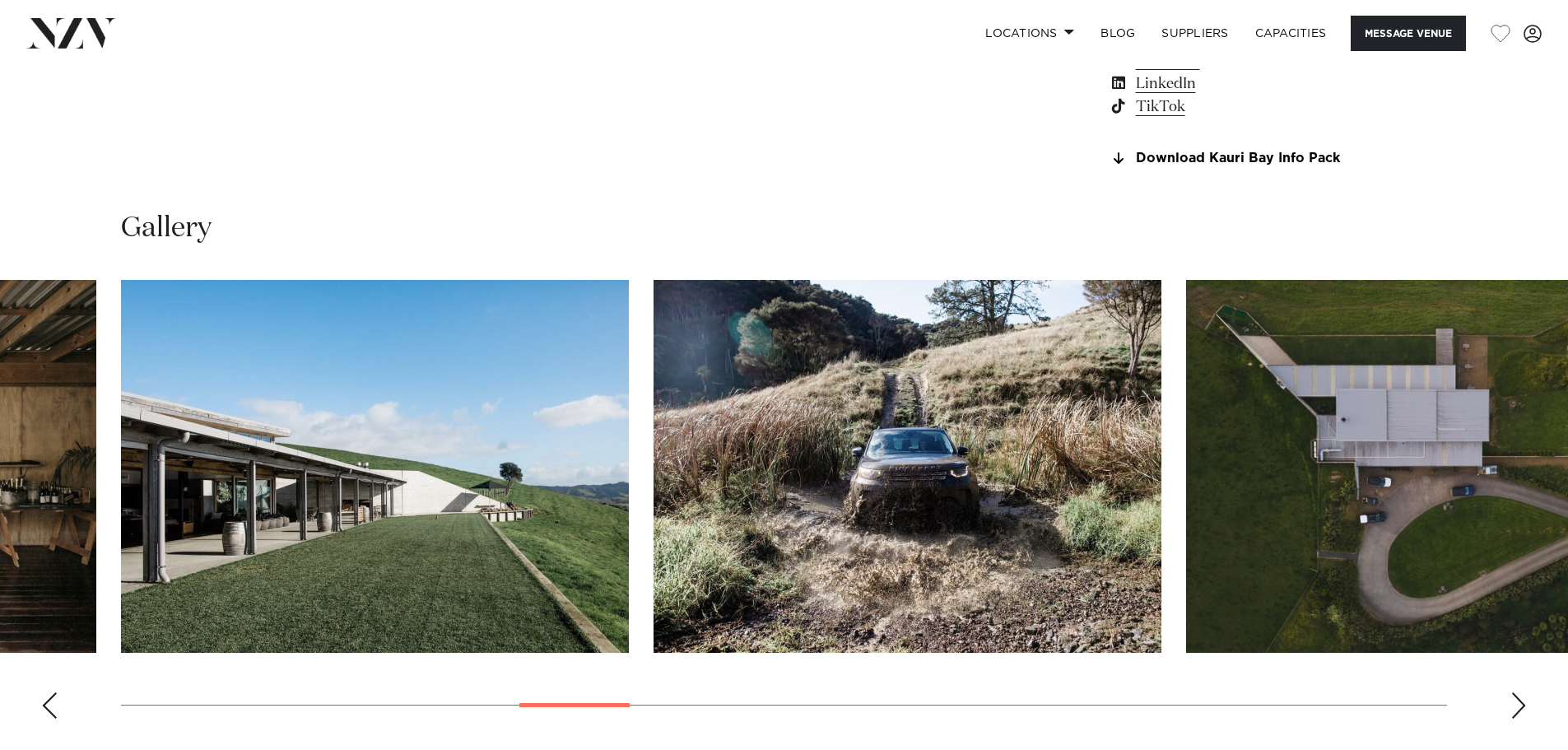
click at [1522, 702] on div "Next slide" at bounding box center [1518, 705] width 17 height 26
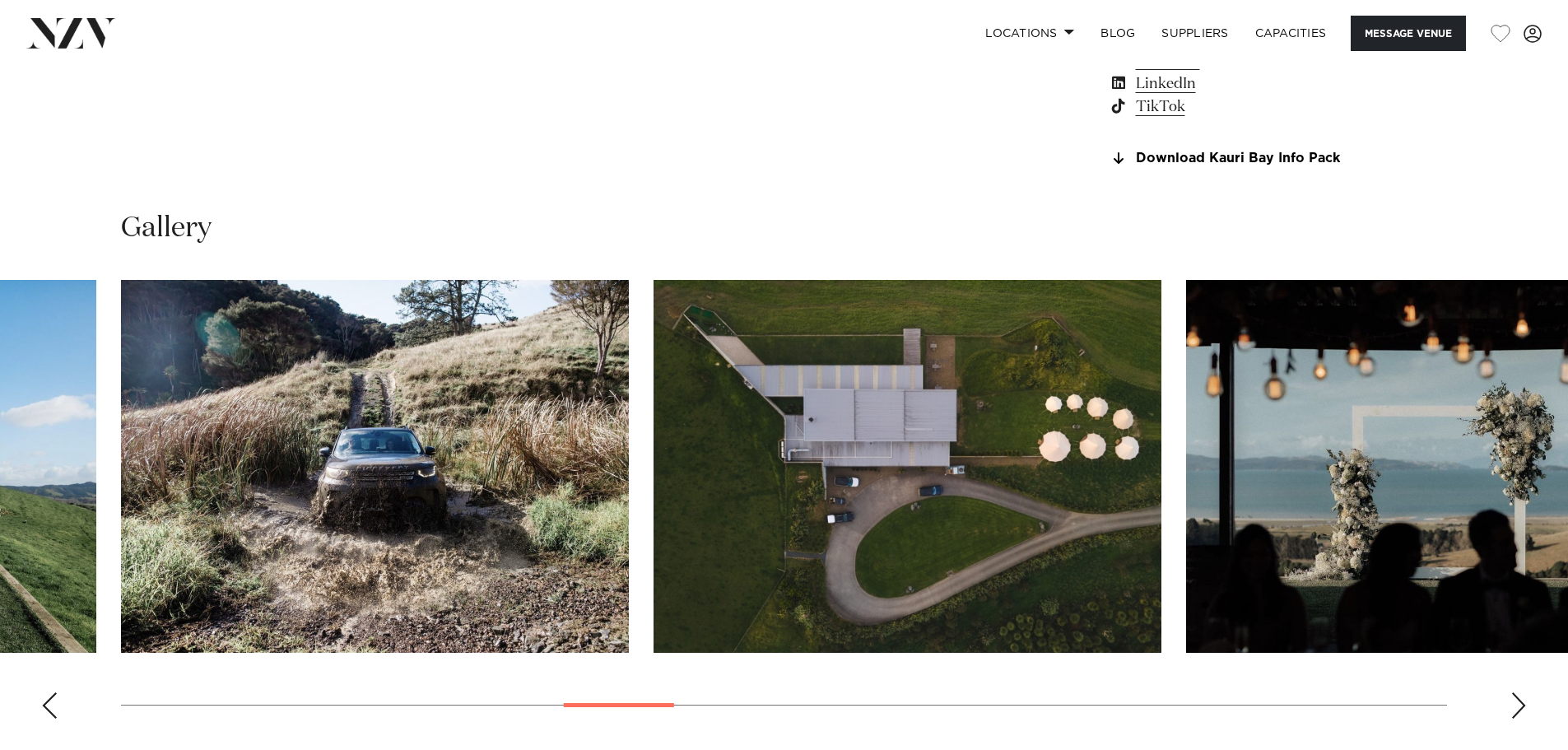
click at [1522, 702] on div "Next slide" at bounding box center [1518, 705] width 17 height 26
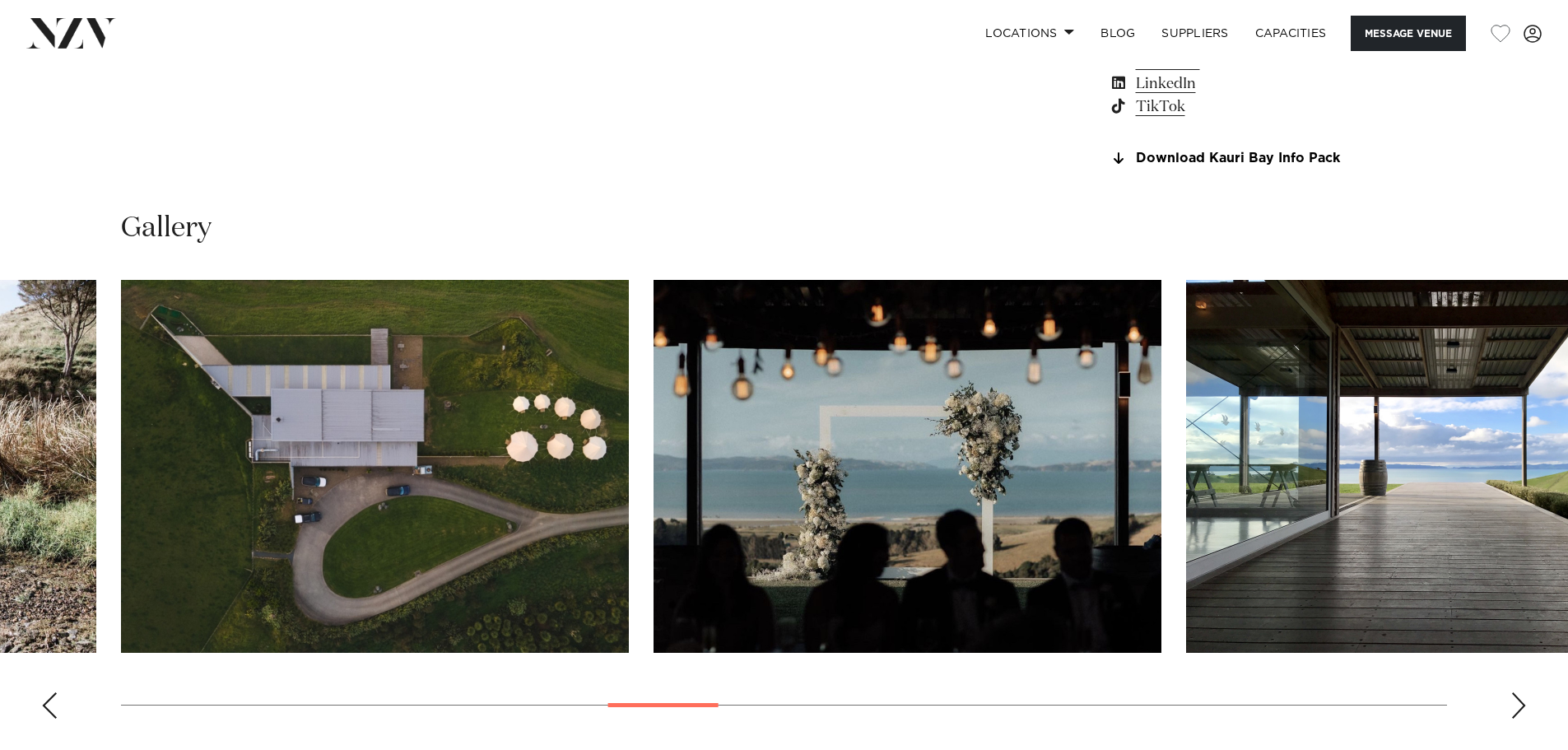
click at [1522, 702] on div "Next slide" at bounding box center [1518, 705] width 17 height 26
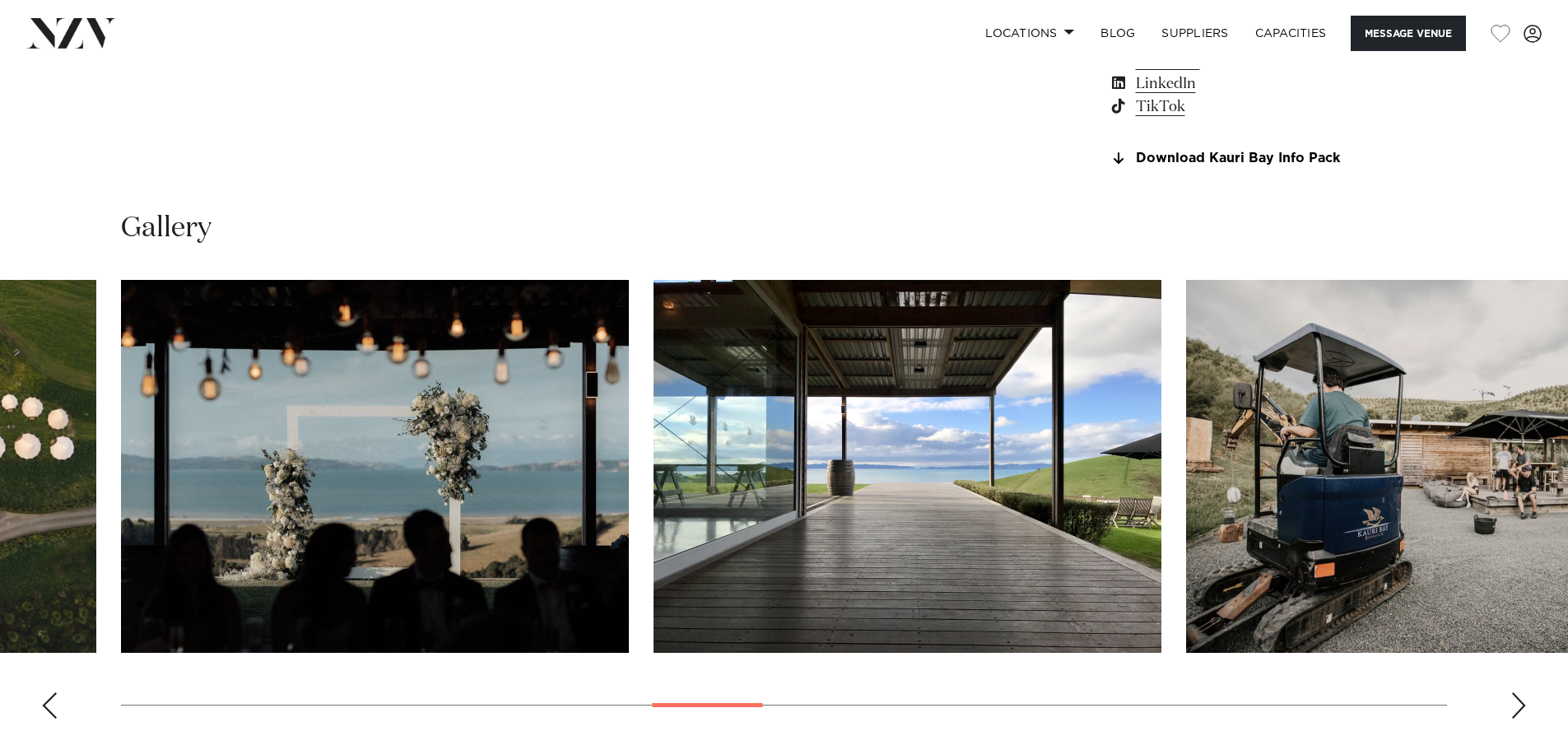
click at [1522, 702] on div "Next slide" at bounding box center [1518, 705] width 17 height 26
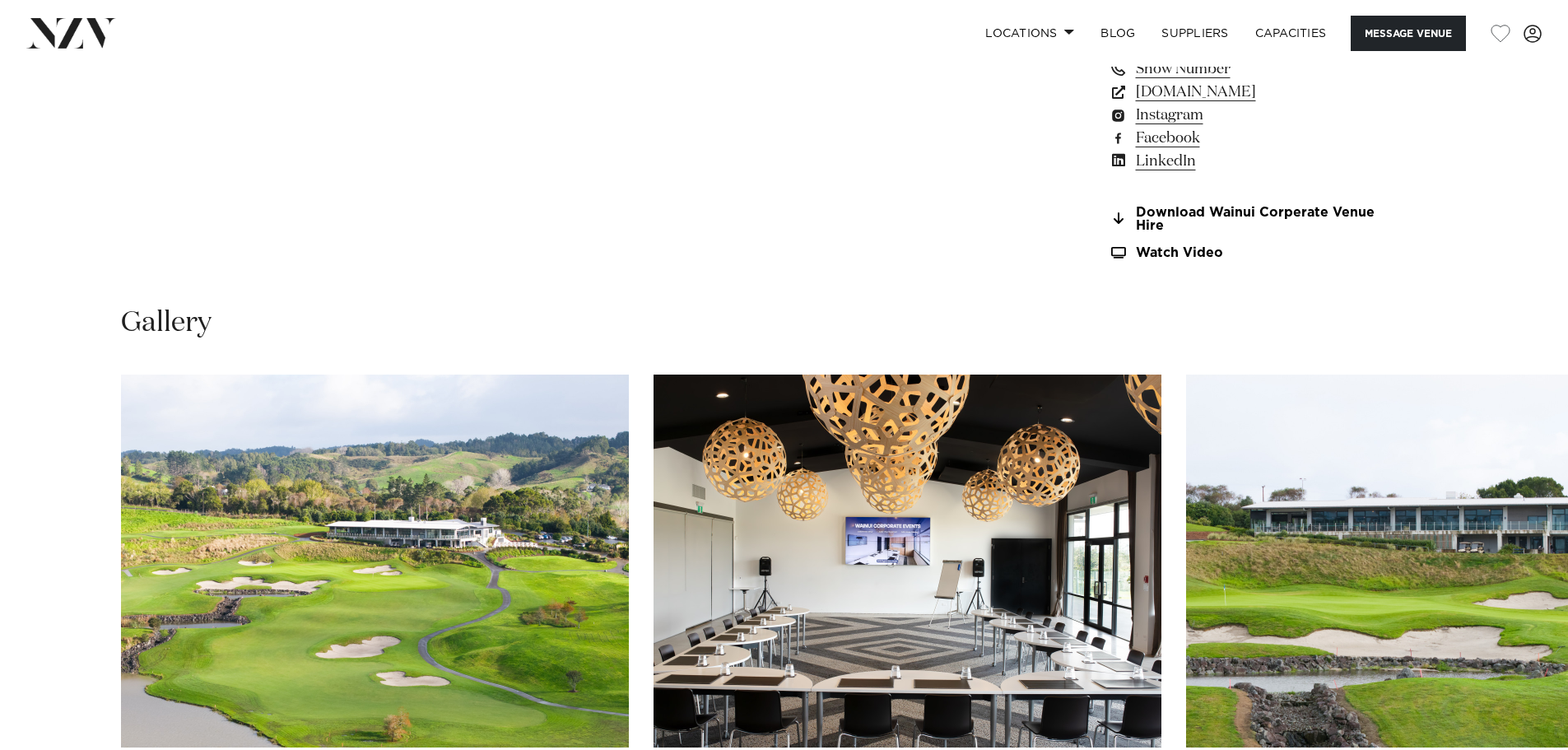
scroll to position [1646, 0]
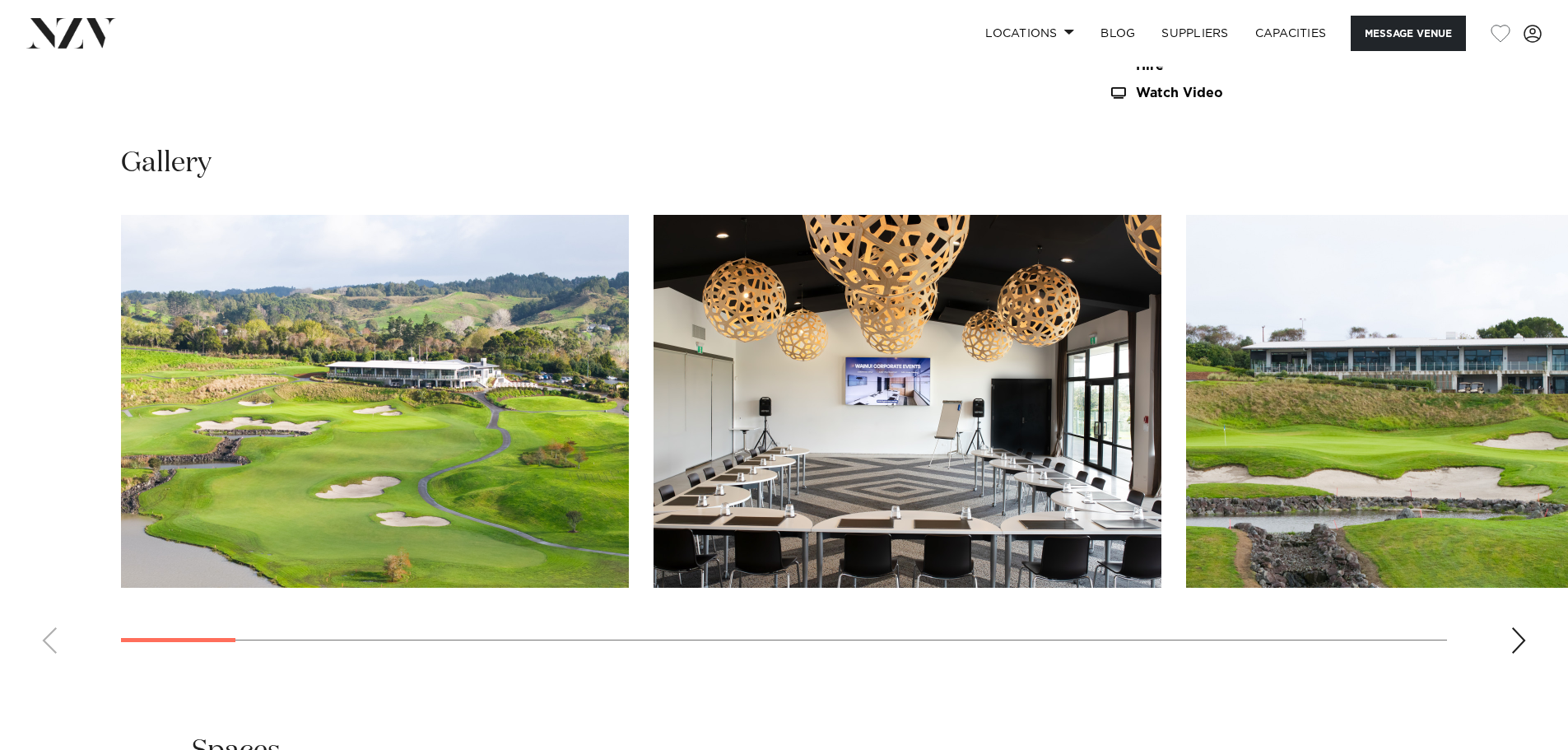
click at [1511, 643] on div "Next slide" at bounding box center [1518, 640] width 17 height 26
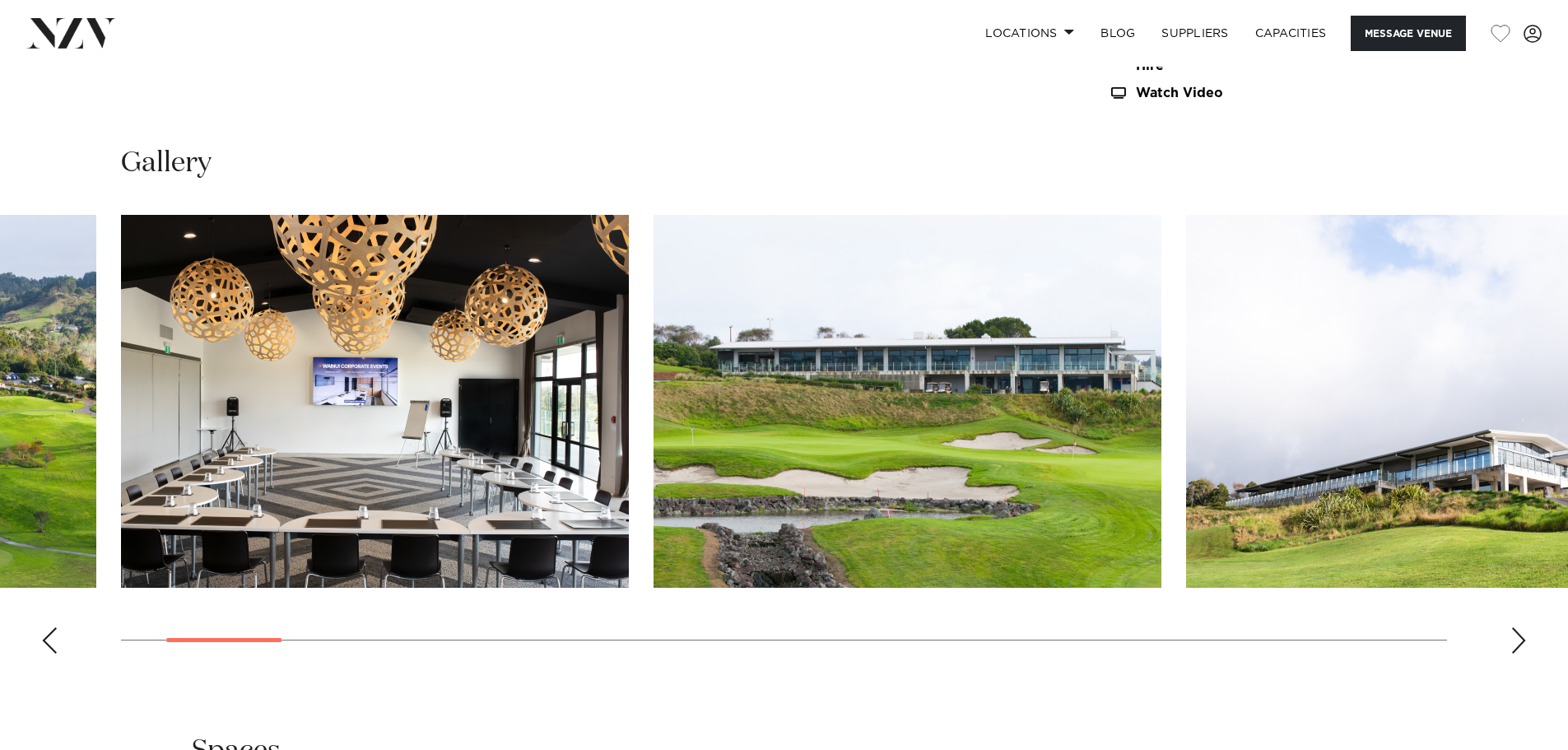
click at [1511, 643] on div "Next slide" at bounding box center [1518, 640] width 17 height 26
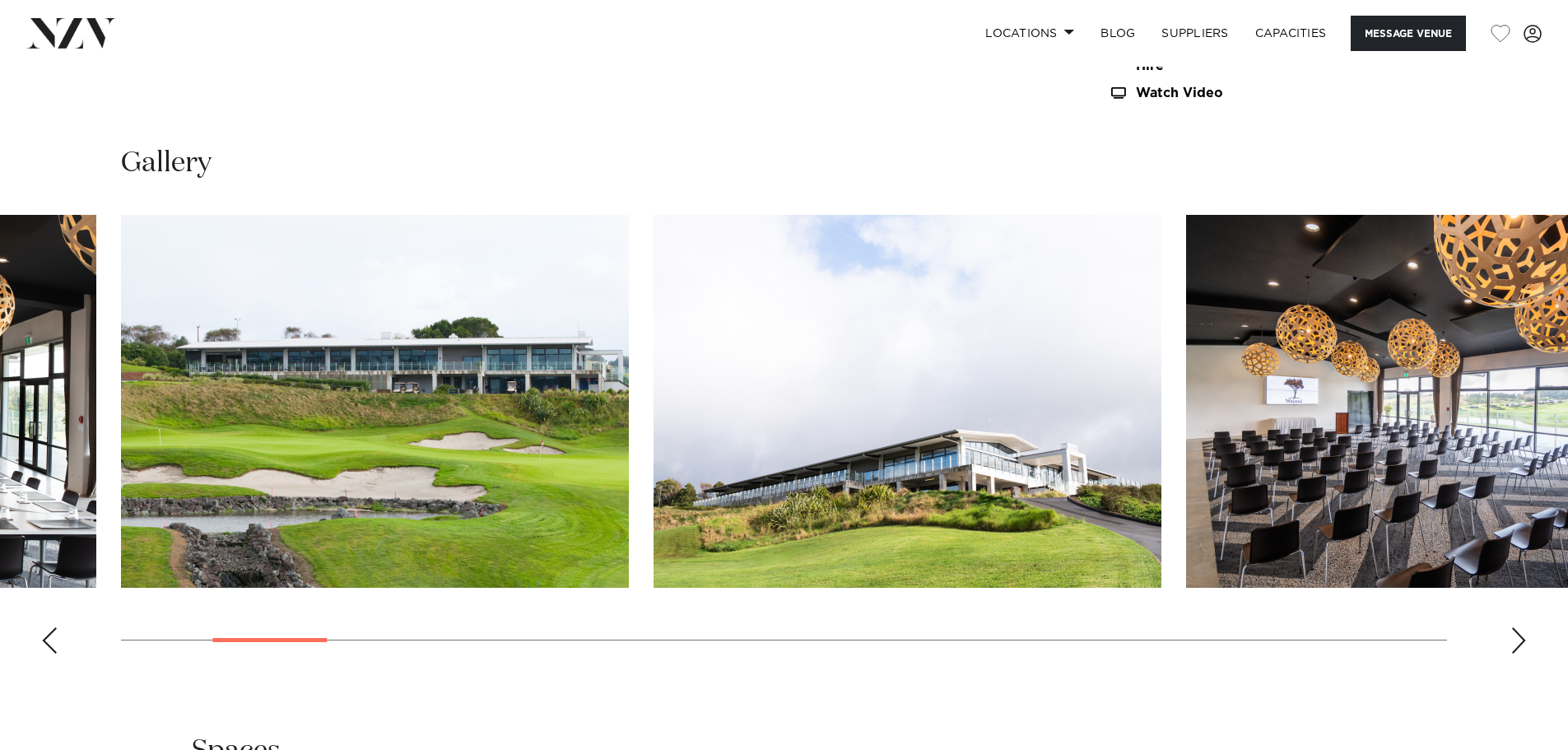
click at [1511, 643] on div "Next slide" at bounding box center [1518, 640] width 17 height 26
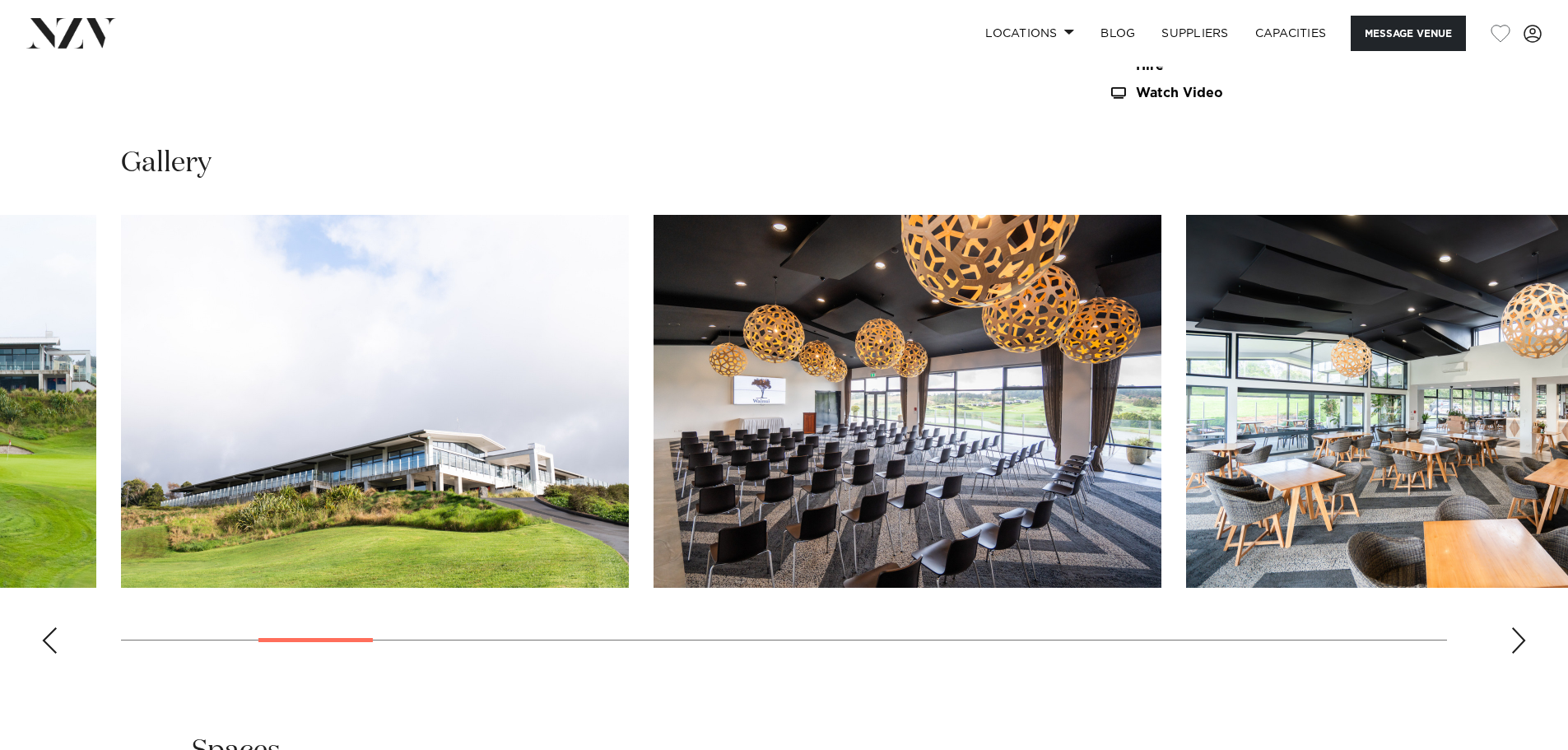
click at [1510, 641] on swiper-container at bounding box center [784, 440] width 1568 height 452
click at [1509, 641] on swiper-container at bounding box center [784, 440] width 1568 height 452
click at [1522, 641] on div "Next slide" at bounding box center [1518, 640] width 17 height 26
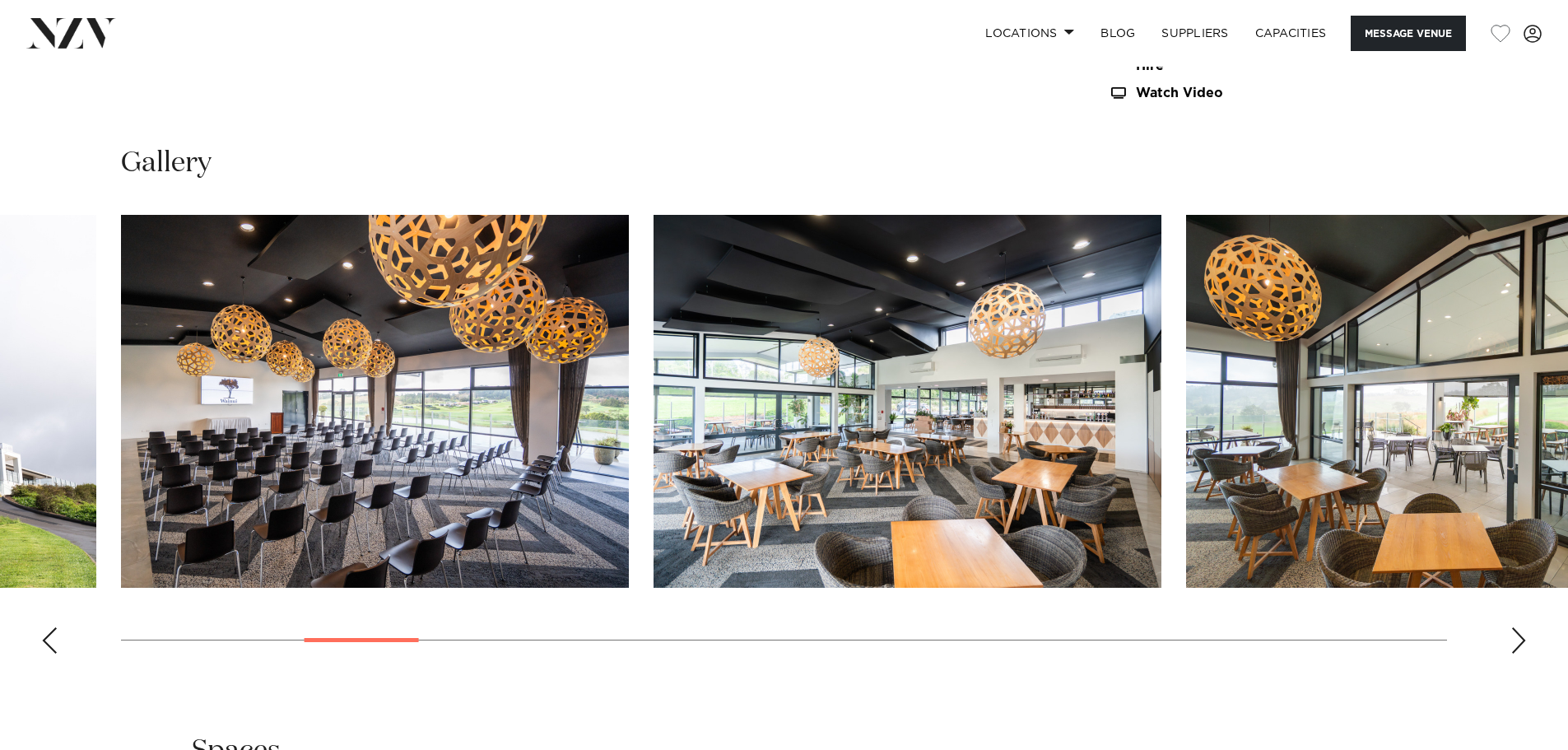
click at [1522, 641] on div "Next slide" at bounding box center [1518, 640] width 17 height 26
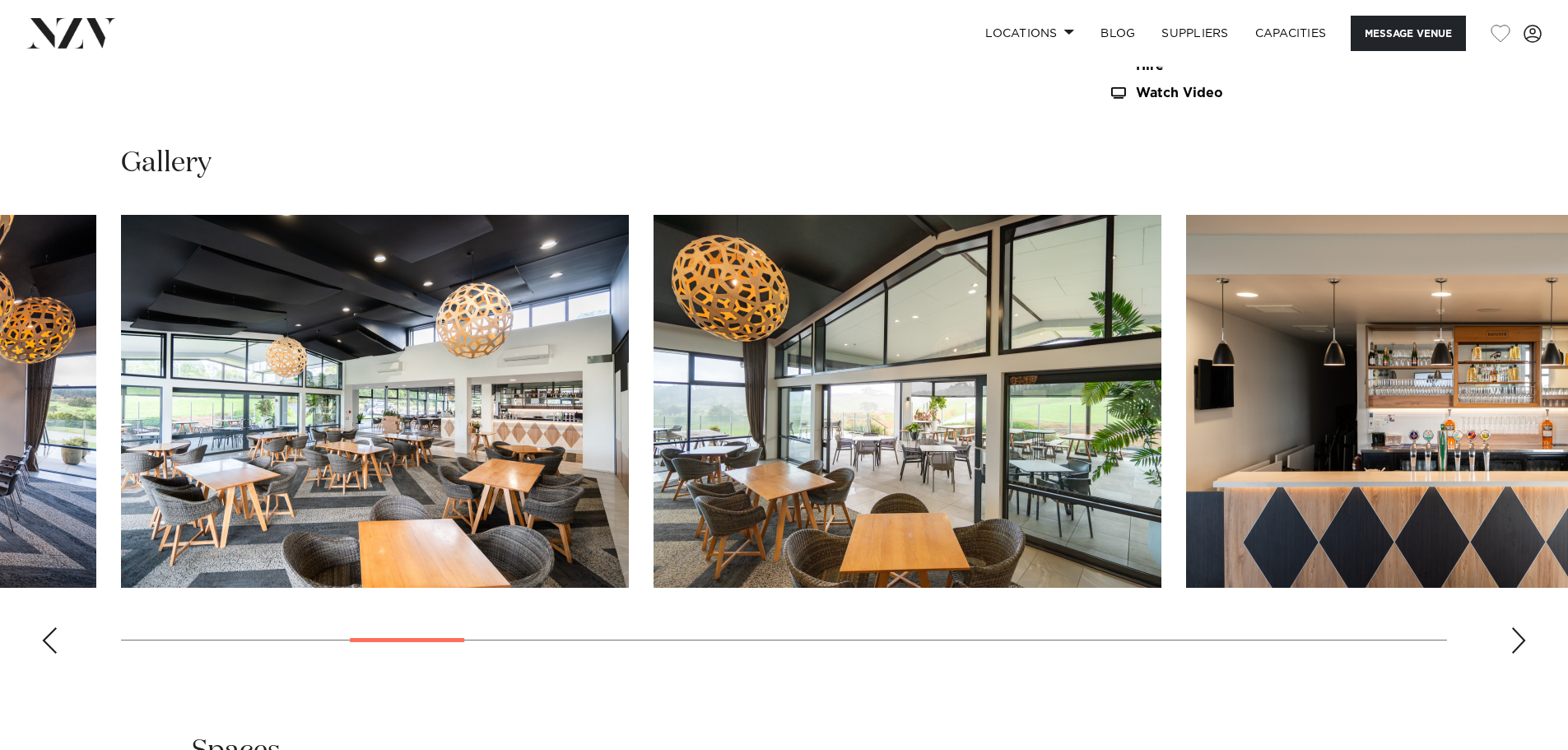
click at [1522, 641] on div "Next slide" at bounding box center [1518, 640] width 17 height 26
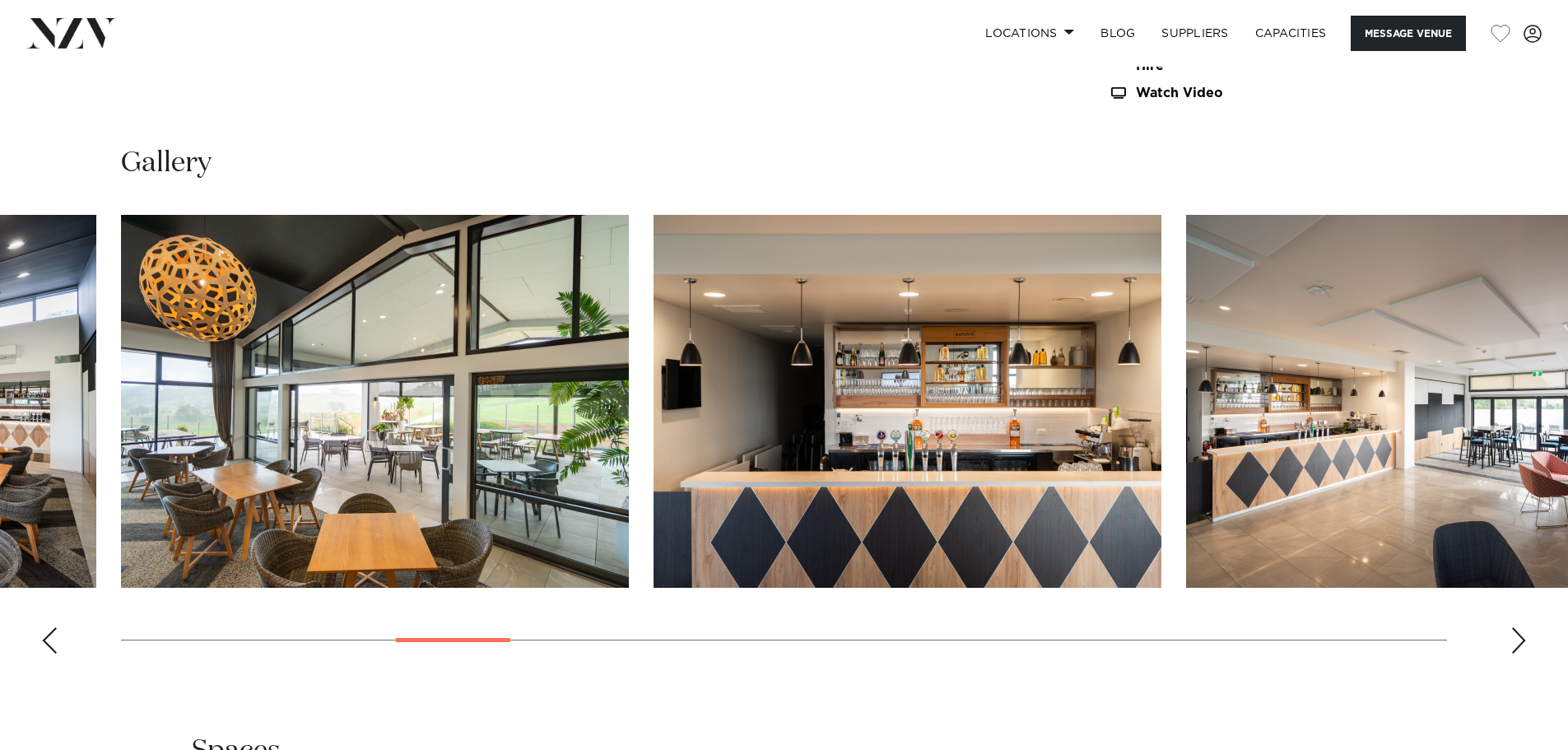
click at [1522, 641] on div "Next slide" at bounding box center [1518, 640] width 17 height 26
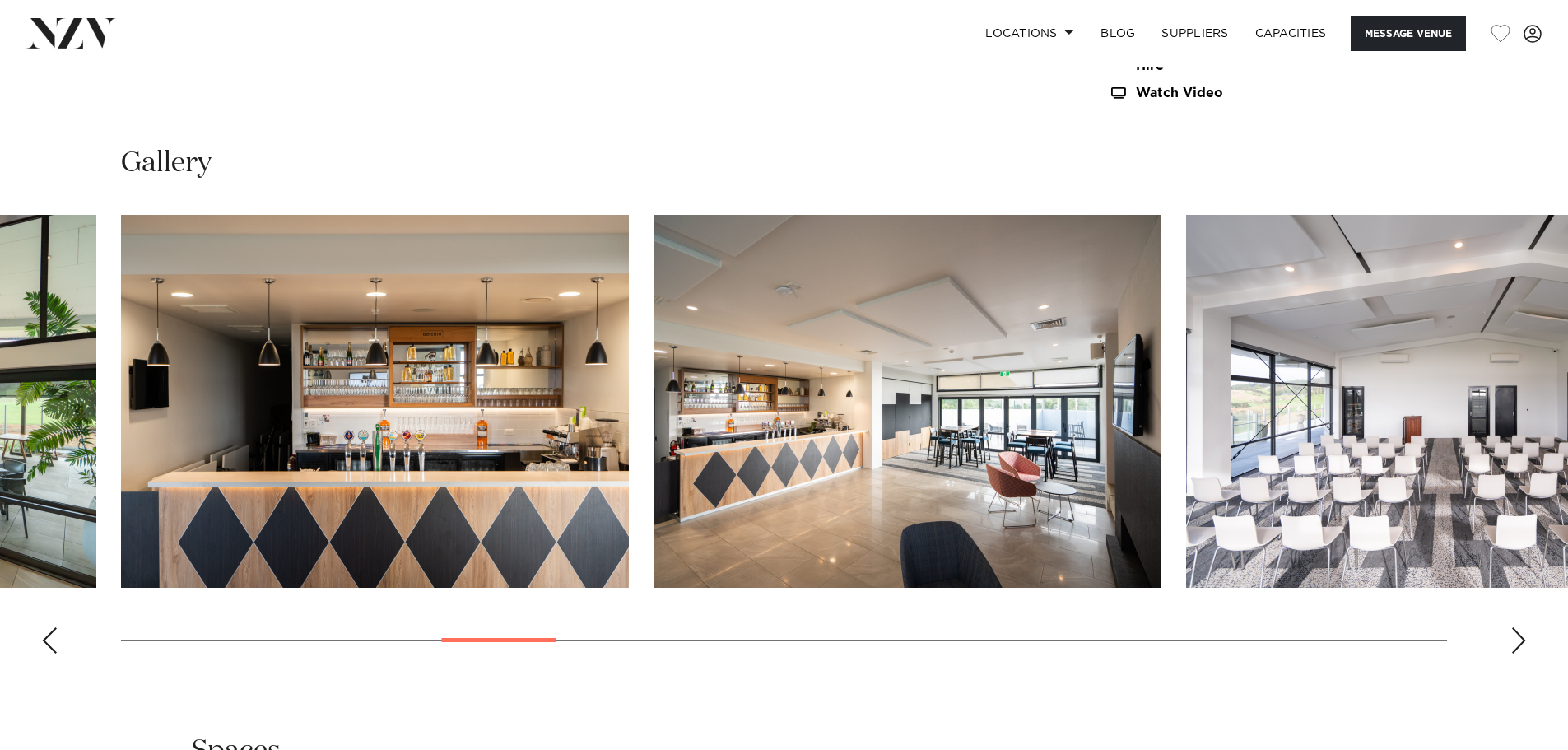
click at [1522, 641] on div "Next slide" at bounding box center [1518, 640] width 17 height 26
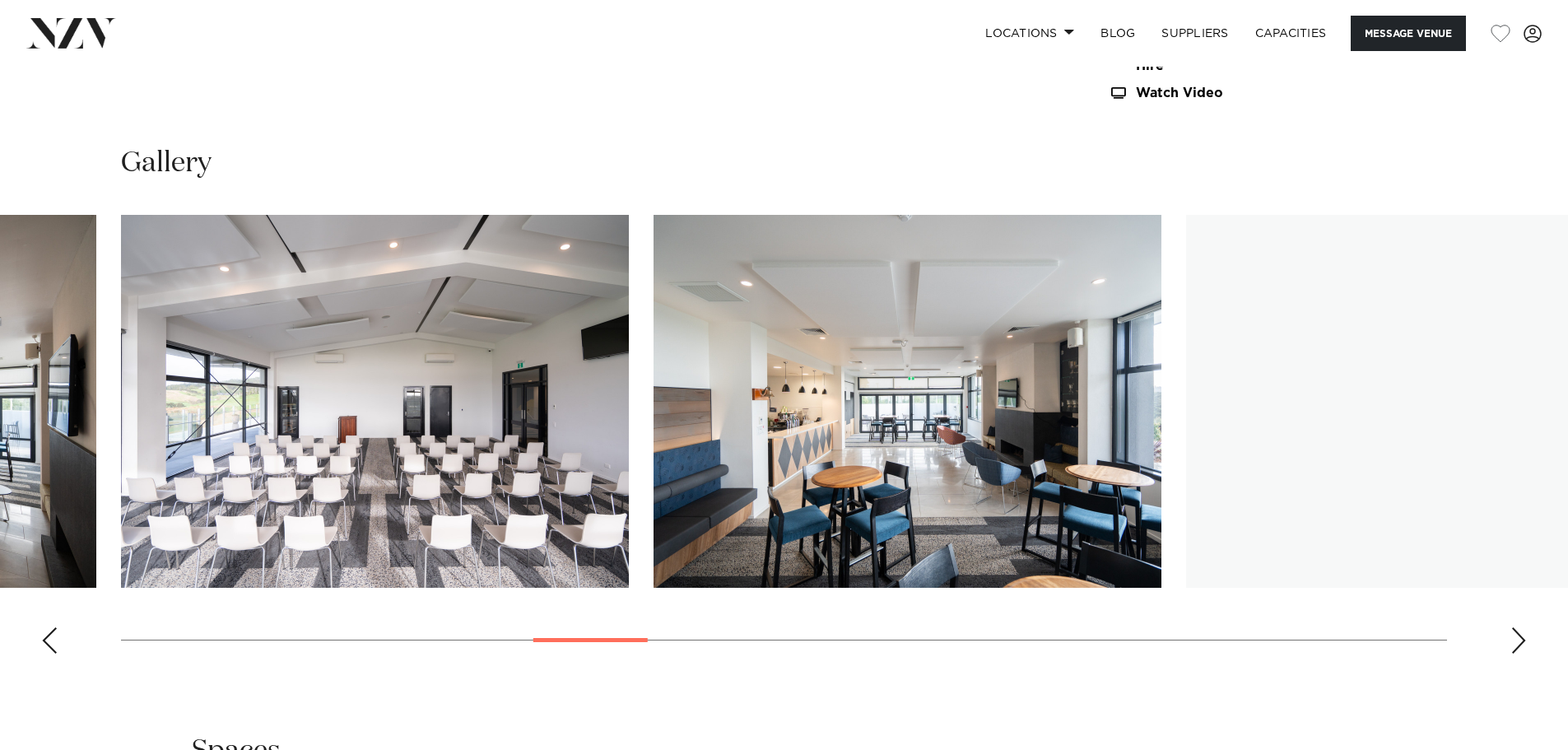
click at [1522, 641] on div "Next slide" at bounding box center [1518, 640] width 17 height 26
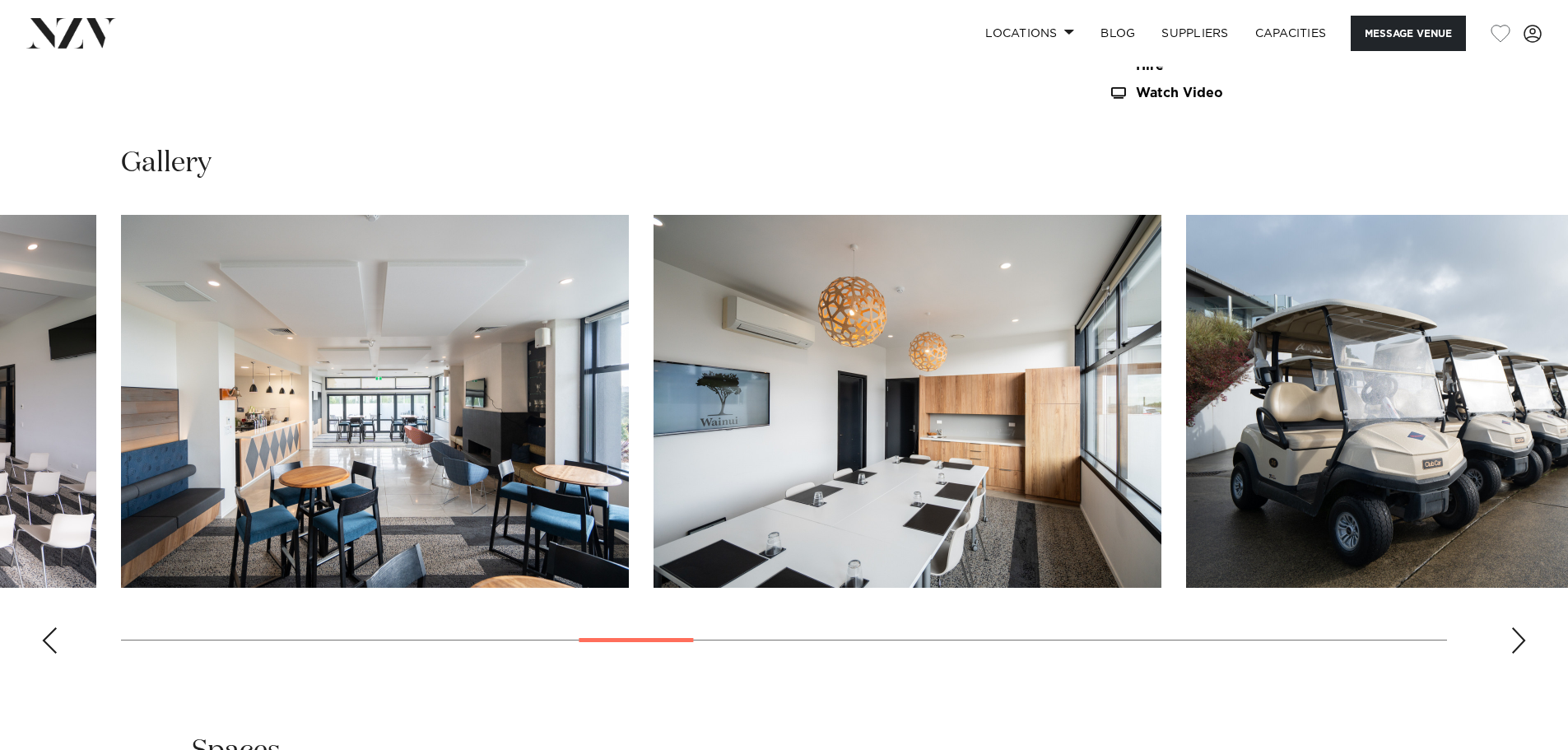
click at [1522, 641] on div "Next slide" at bounding box center [1518, 640] width 17 height 26
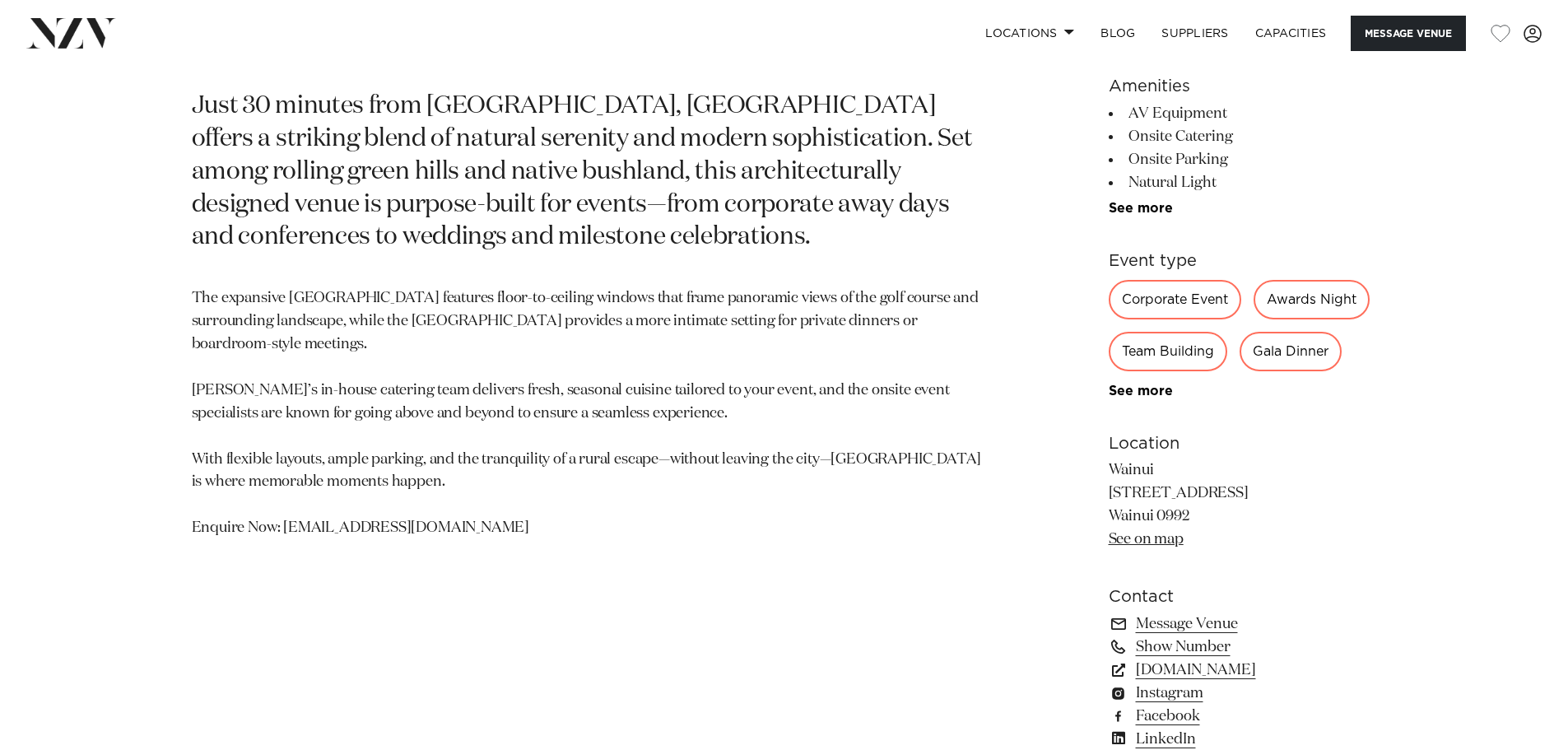
scroll to position [1070, 0]
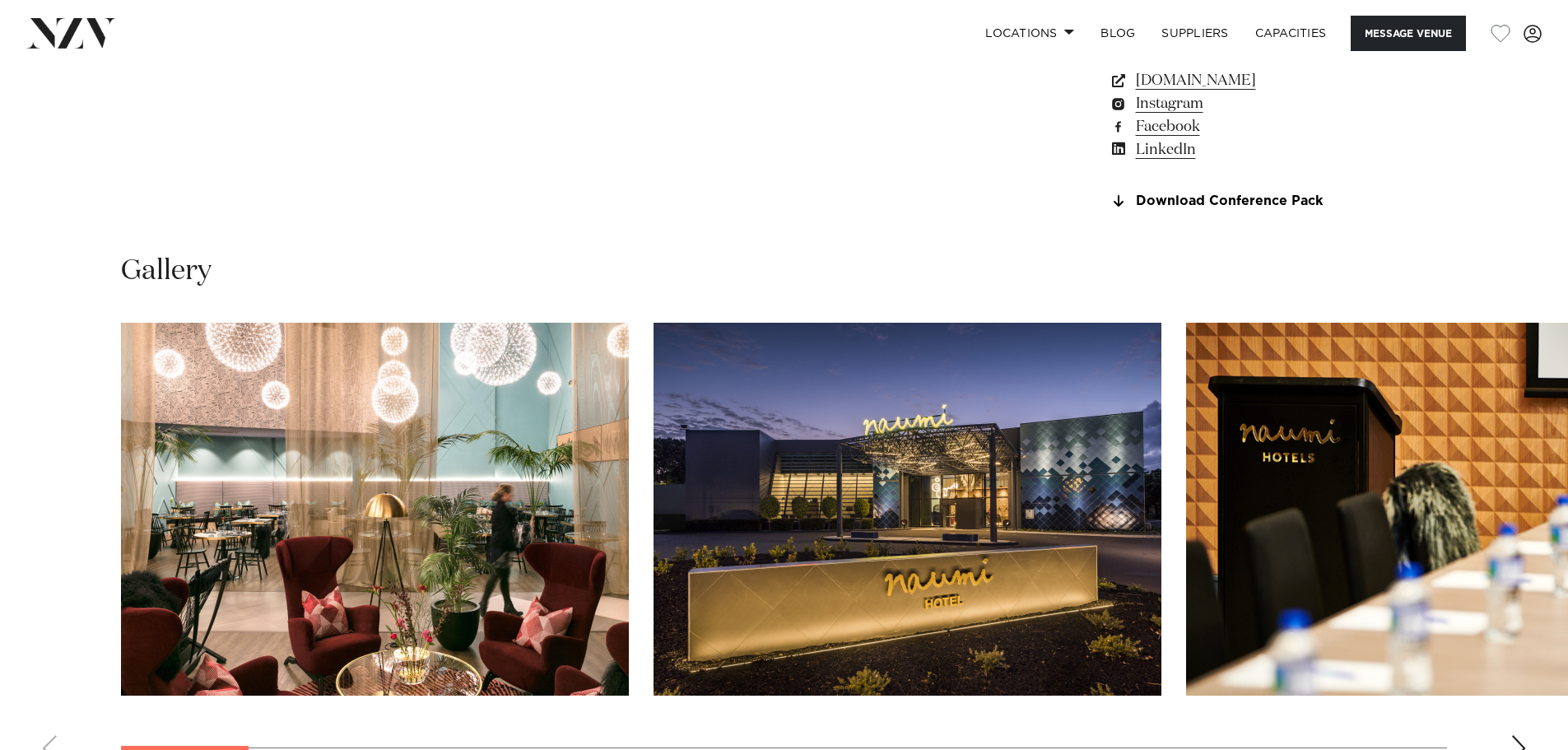
scroll to position [1646, 0]
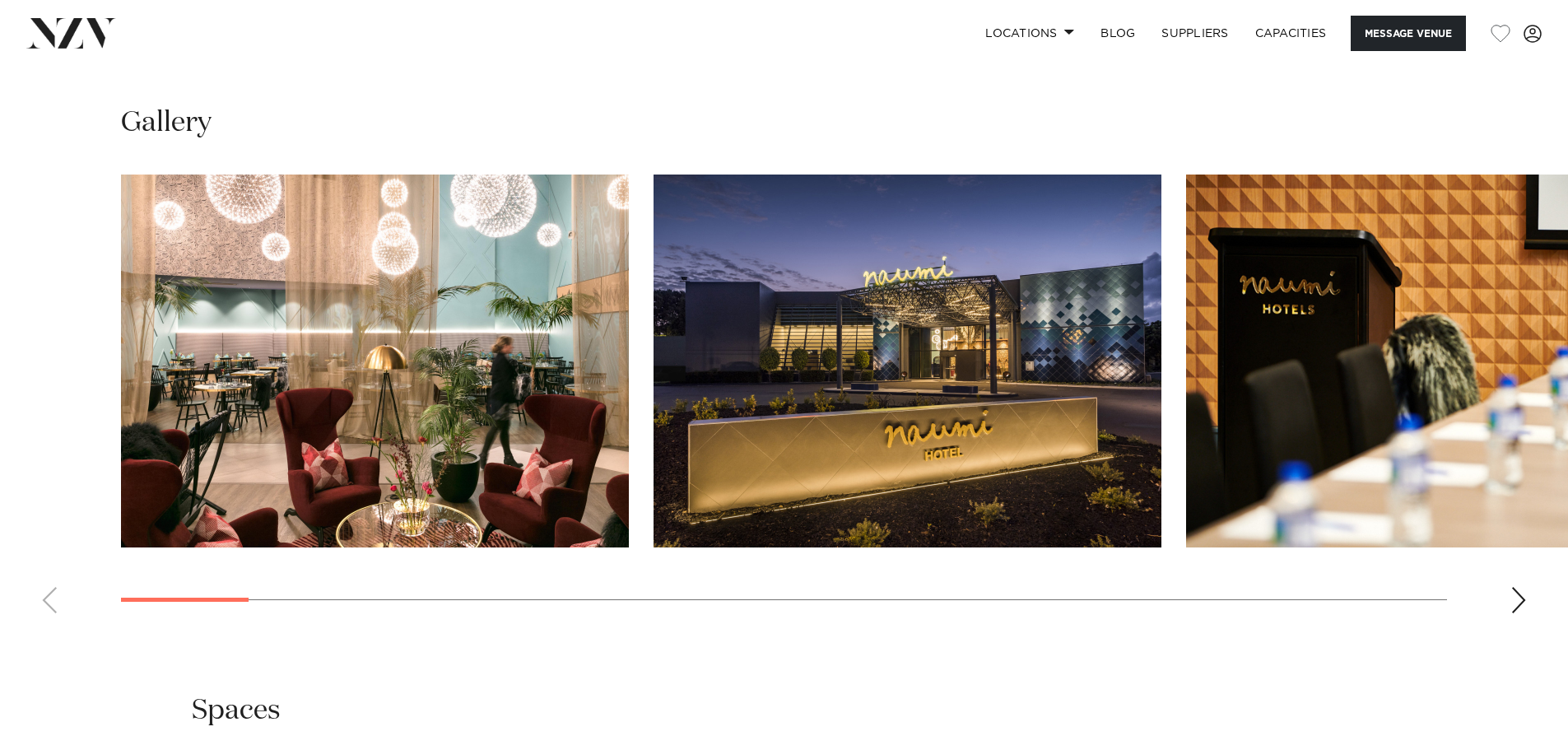
click at [1513, 613] on div "Next slide" at bounding box center [1518, 600] width 17 height 26
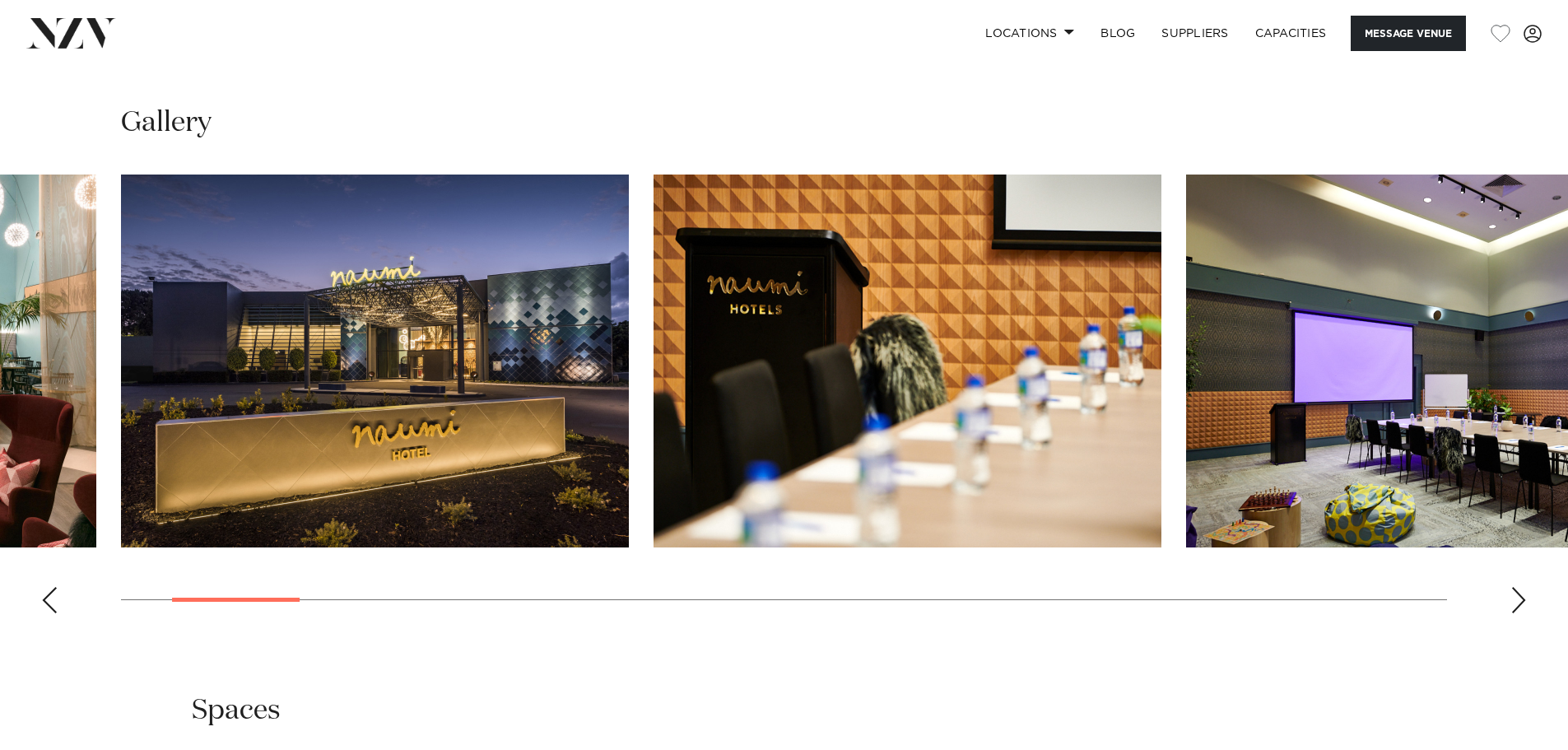
click at [1513, 613] on div "Next slide" at bounding box center [1518, 600] width 17 height 26
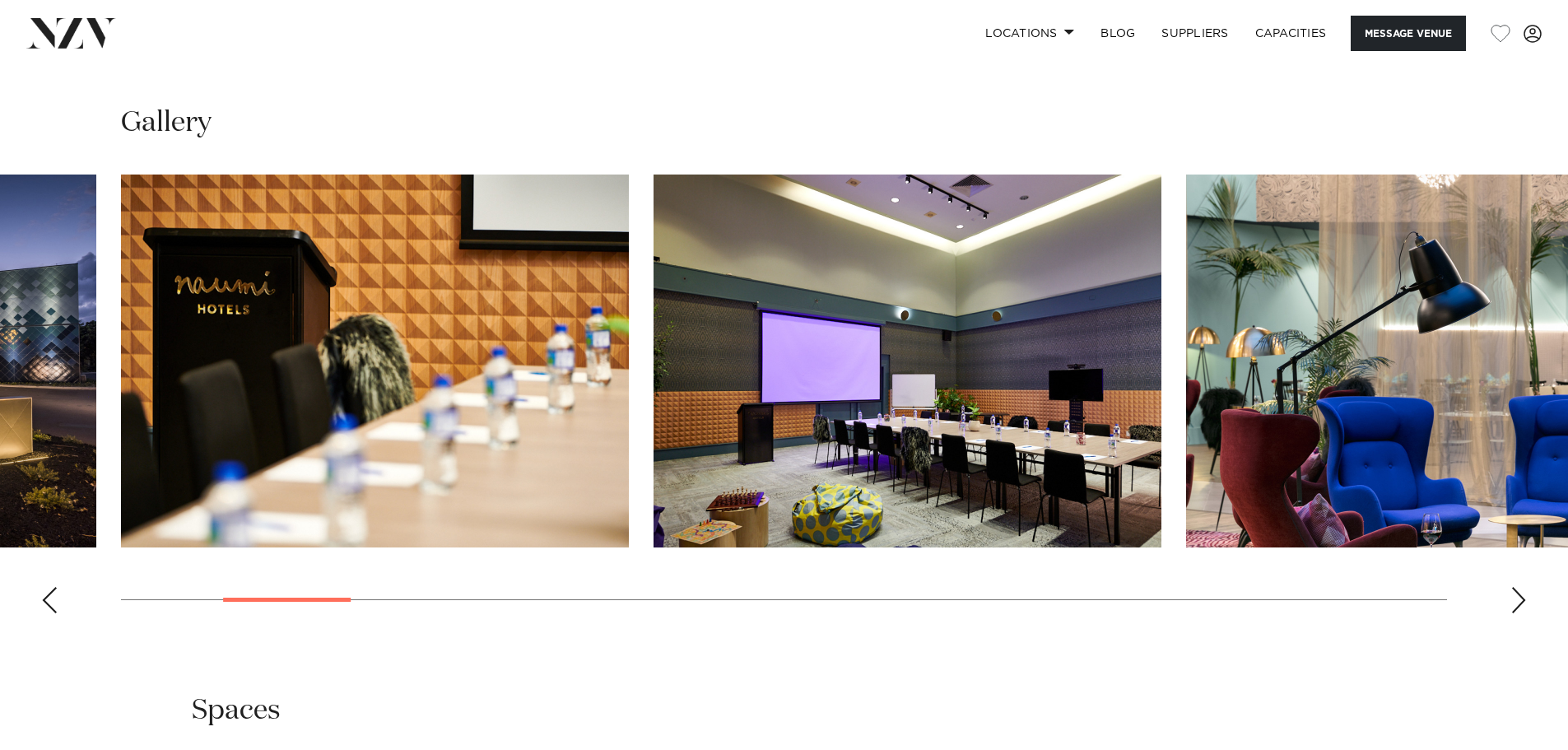
click at [1513, 613] on div "Next slide" at bounding box center [1518, 600] width 17 height 26
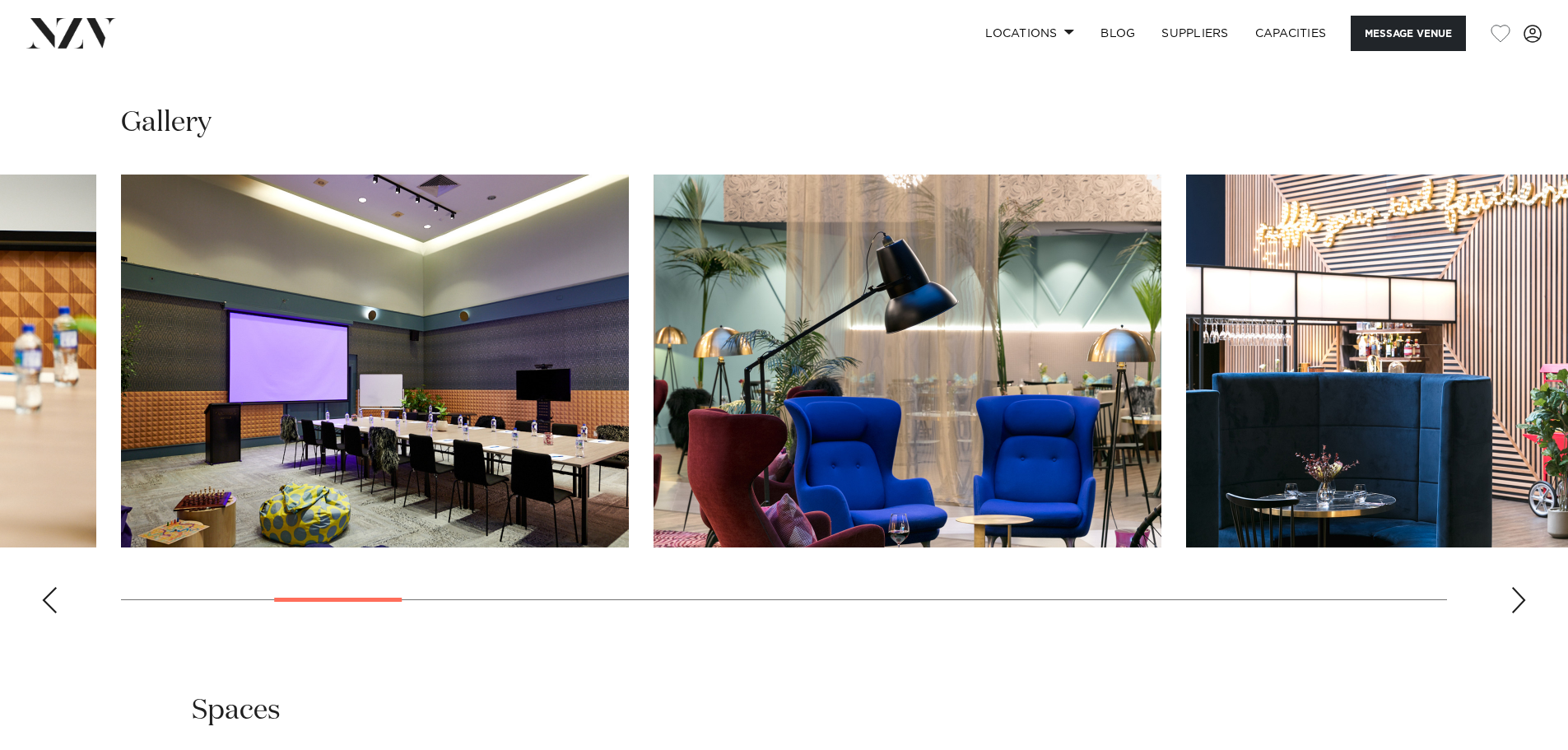
click at [1513, 613] on div "Next slide" at bounding box center [1518, 600] width 17 height 26
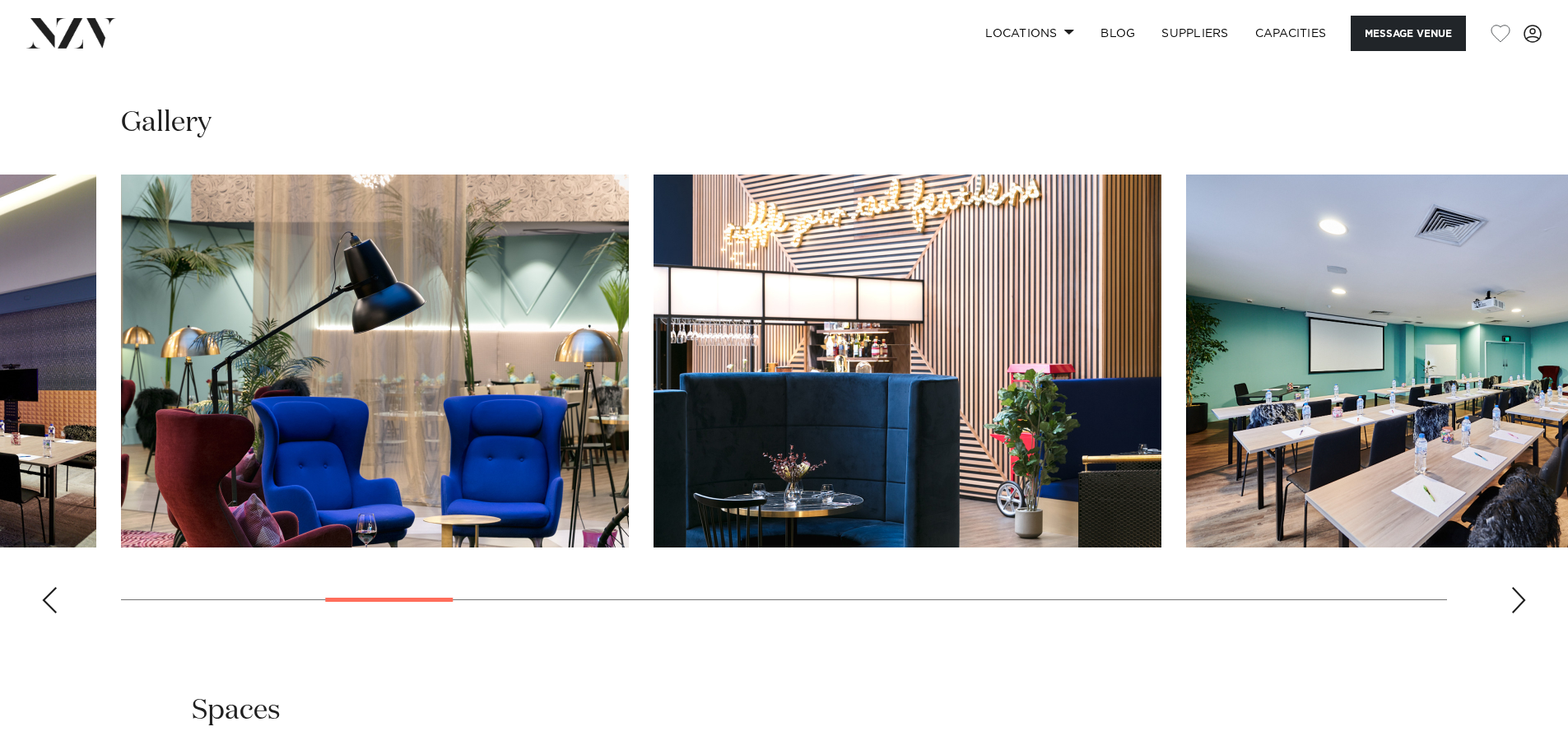
click at [1513, 613] on div "Next slide" at bounding box center [1518, 600] width 17 height 26
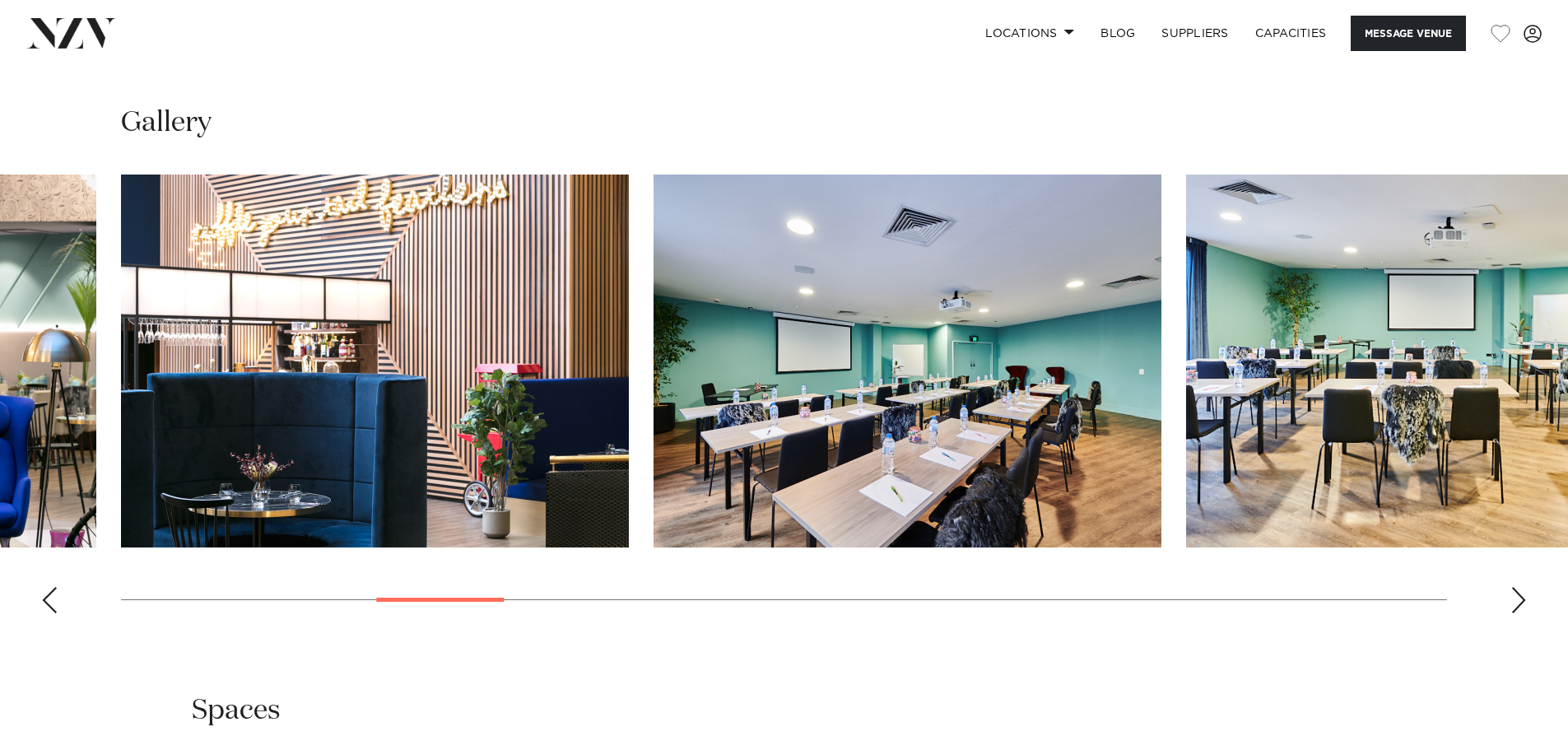
click at [1513, 613] on div "Next slide" at bounding box center [1518, 600] width 17 height 26
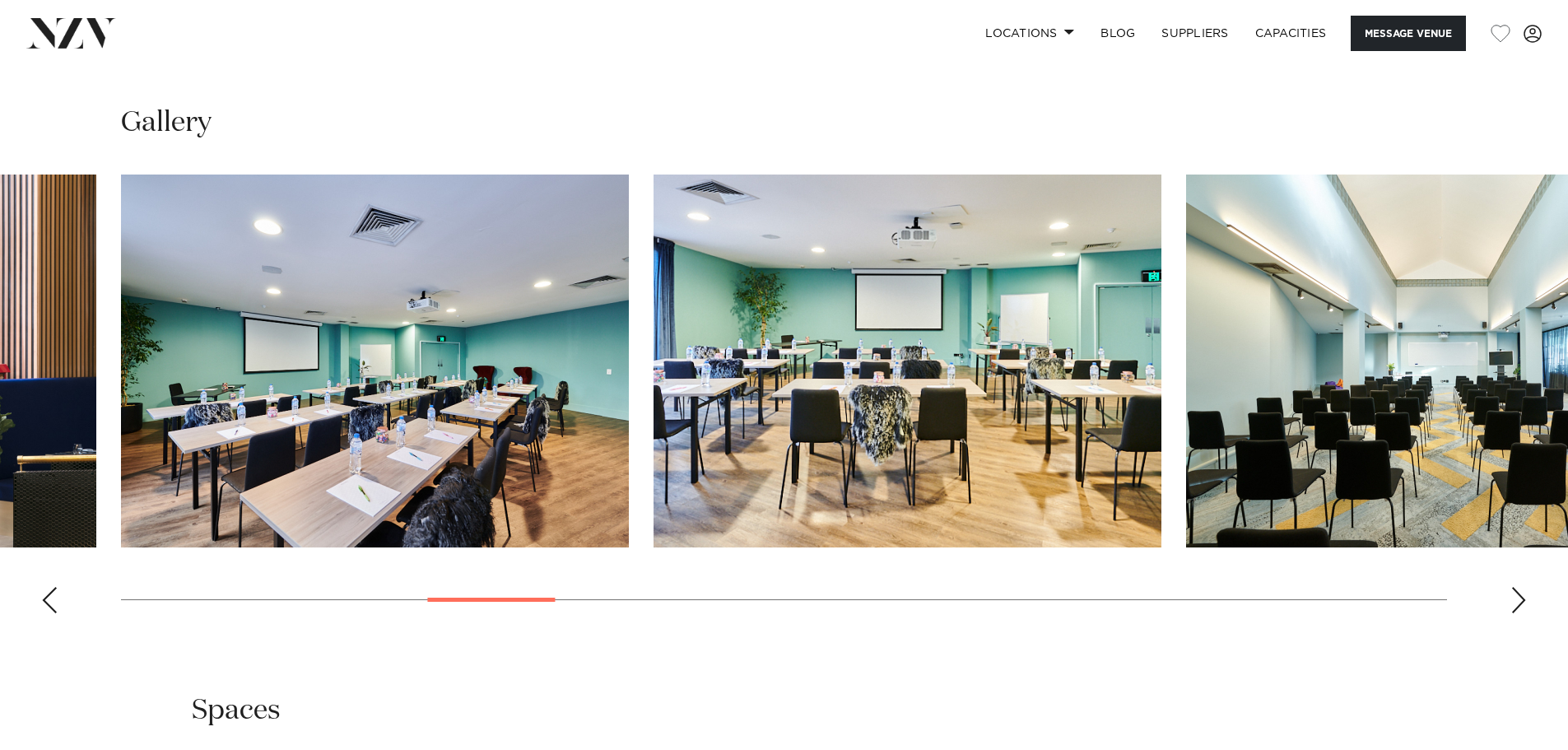
click at [1513, 613] on div "Next slide" at bounding box center [1518, 600] width 17 height 26
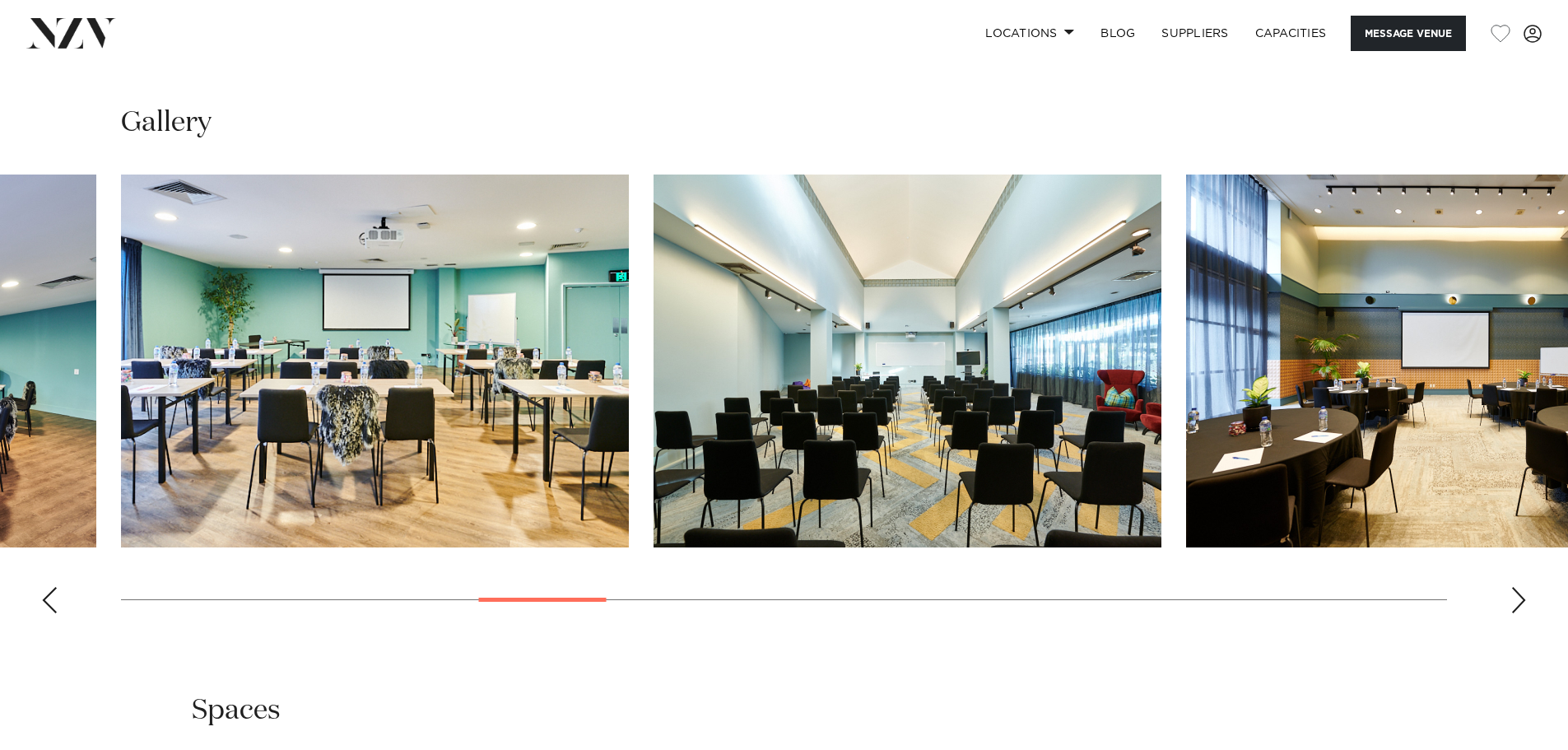
click at [1513, 613] on div "Next slide" at bounding box center [1518, 600] width 17 height 26
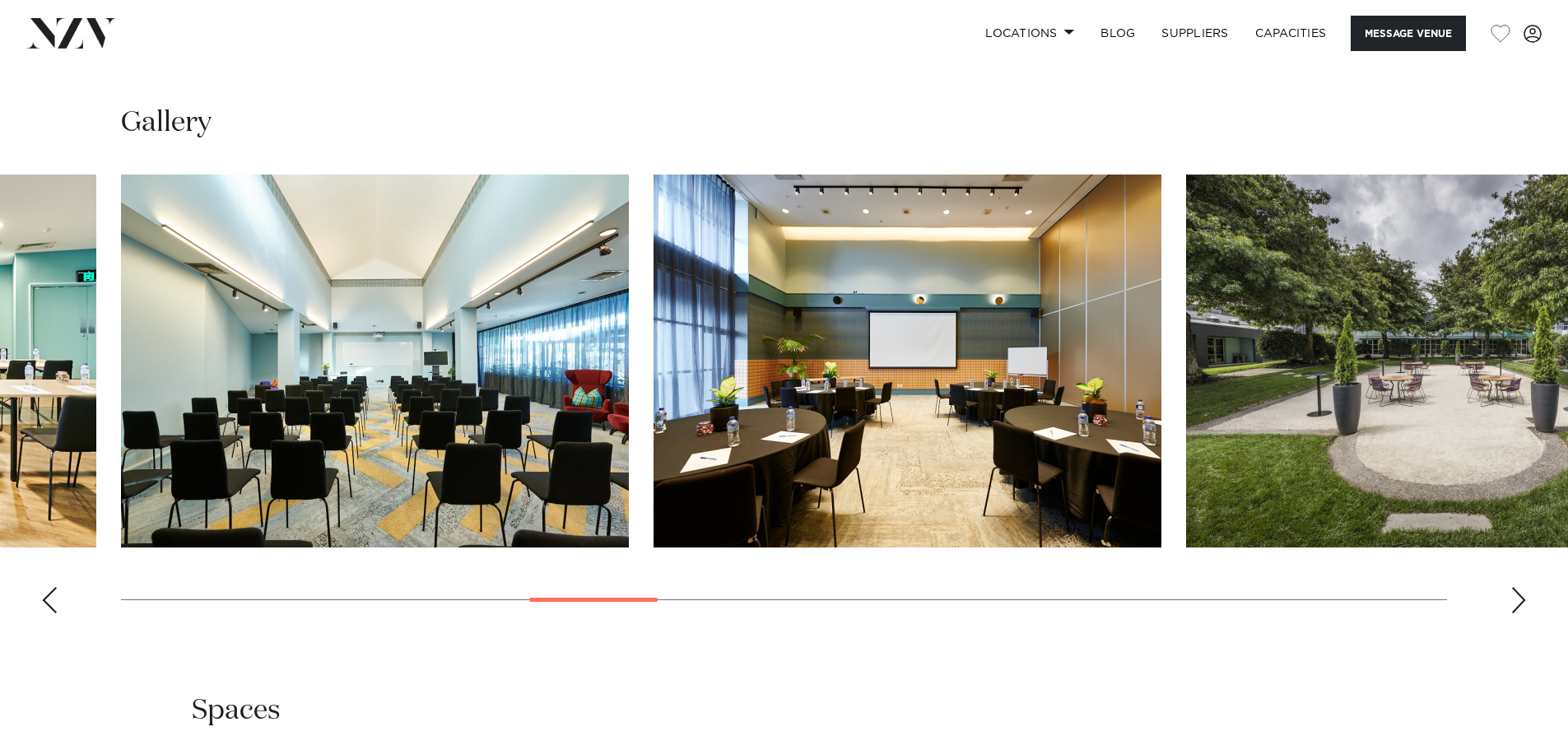
click at [1513, 613] on div "Next slide" at bounding box center [1518, 600] width 17 height 26
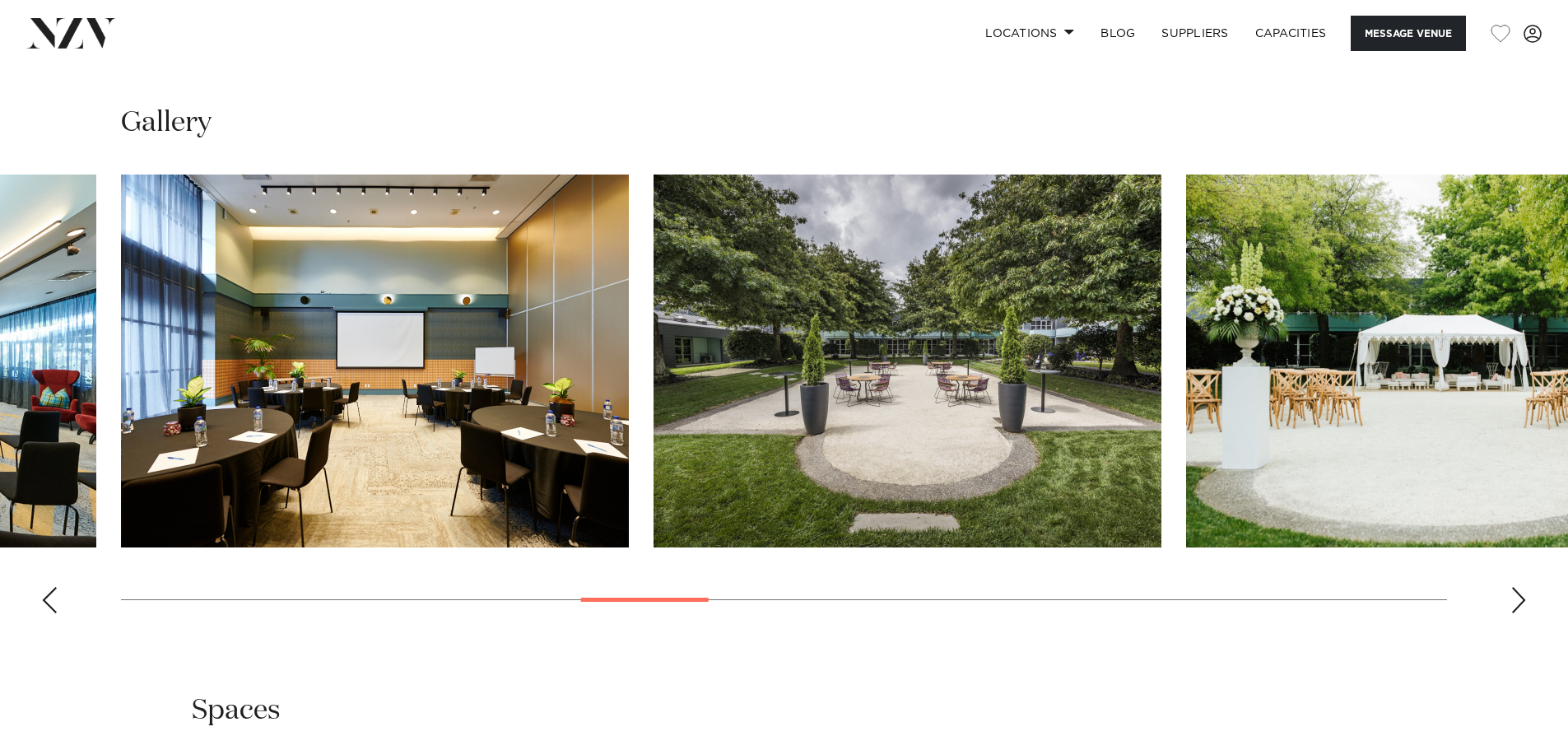
click at [1514, 613] on div "Next slide" at bounding box center [1518, 600] width 17 height 26
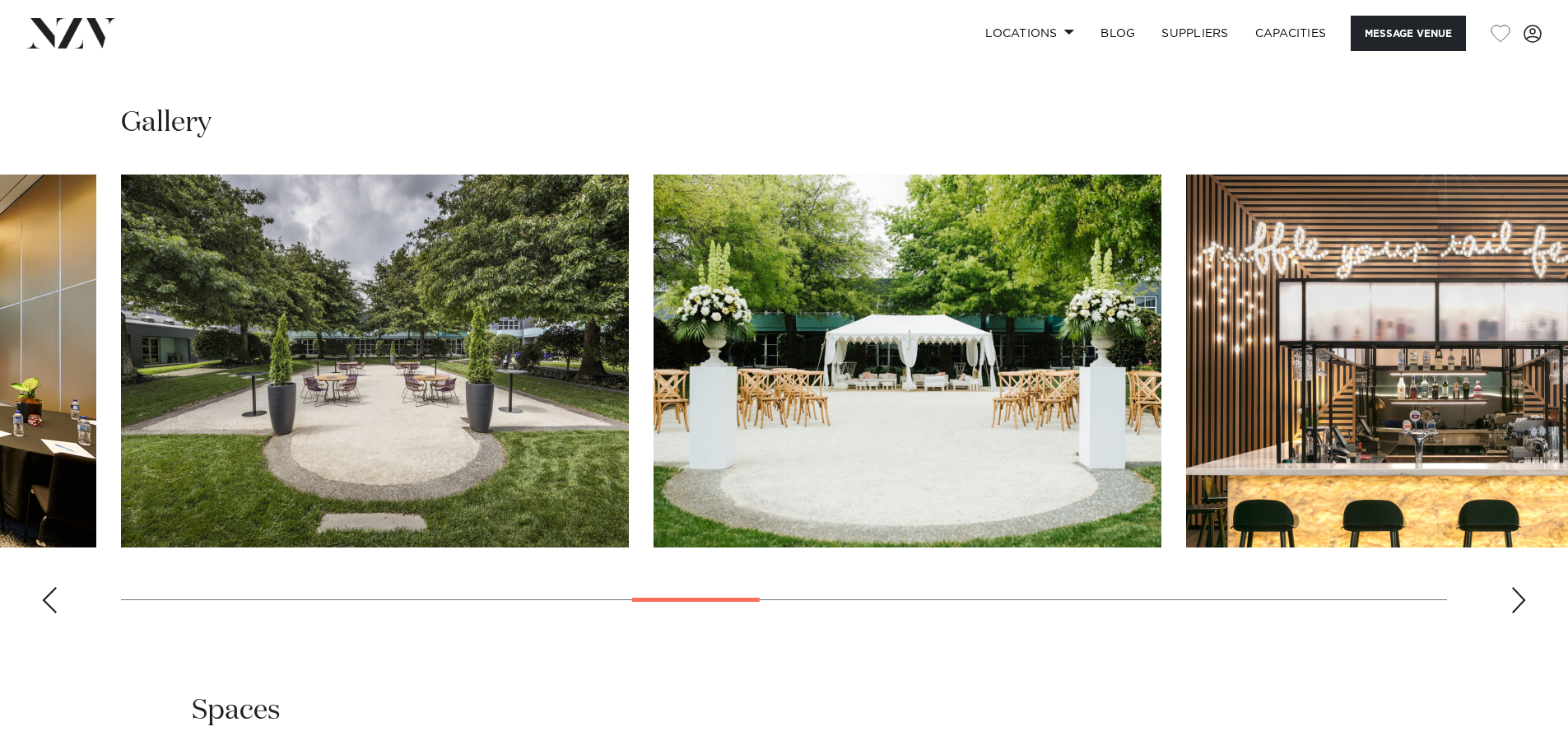
click at [1512, 613] on div "Next slide" at bounding box center [1518, 600] width 17 height 26
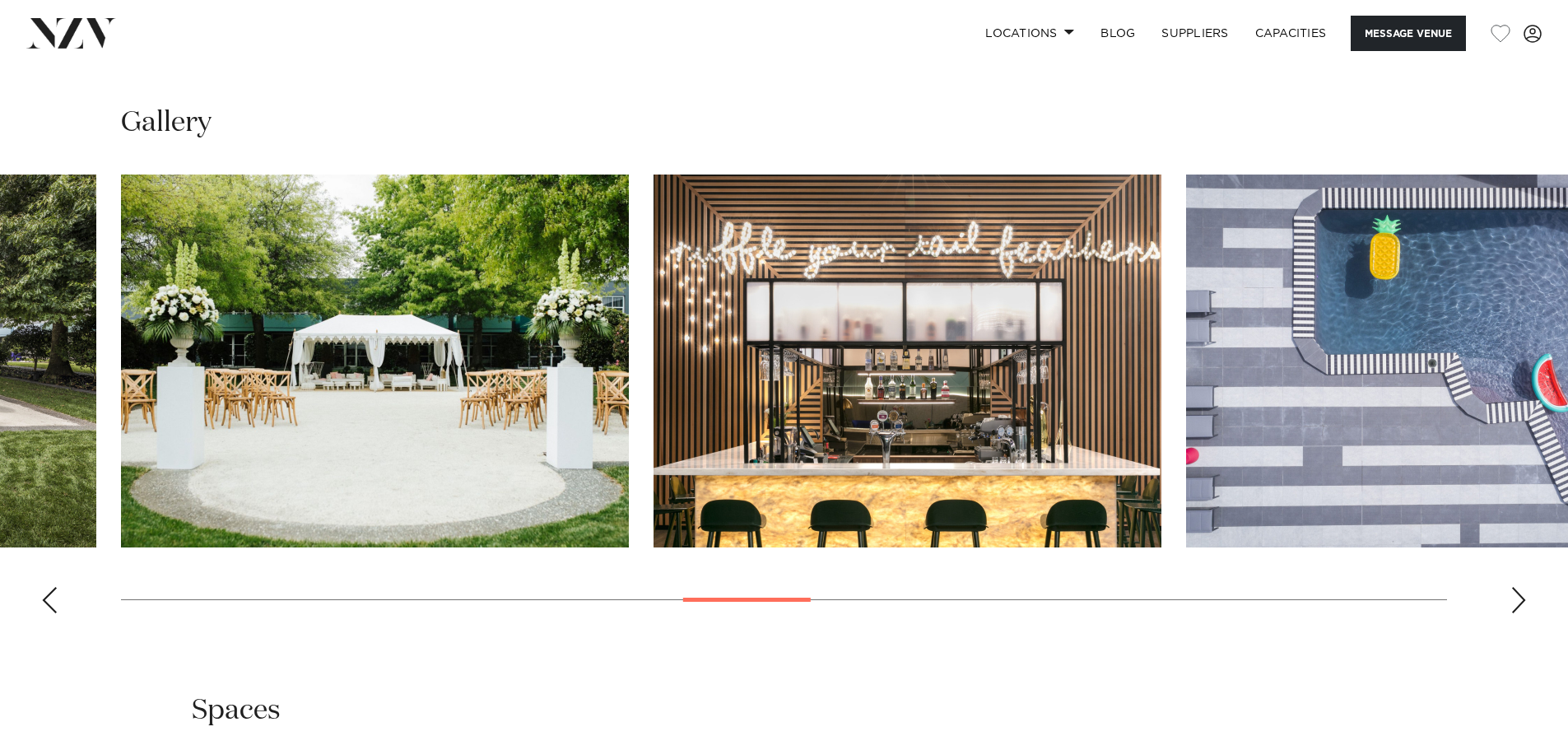
click at [1511, 613] on div "Next slide" at bounding box center [1518, 600] width 17 height 26
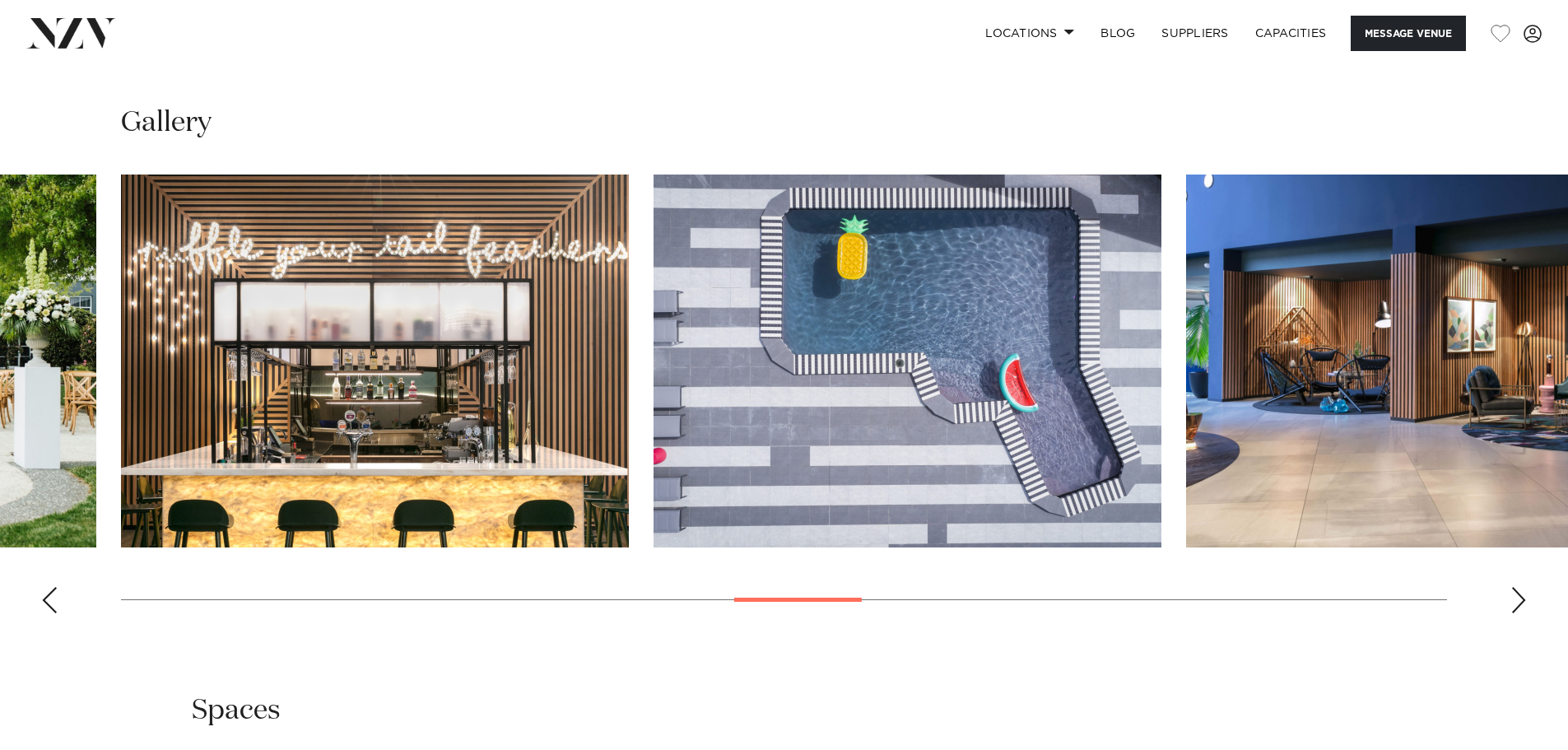
click at [1511, 613] on div "Next slide" at bounding box center [1518, 600] width 17 height 26
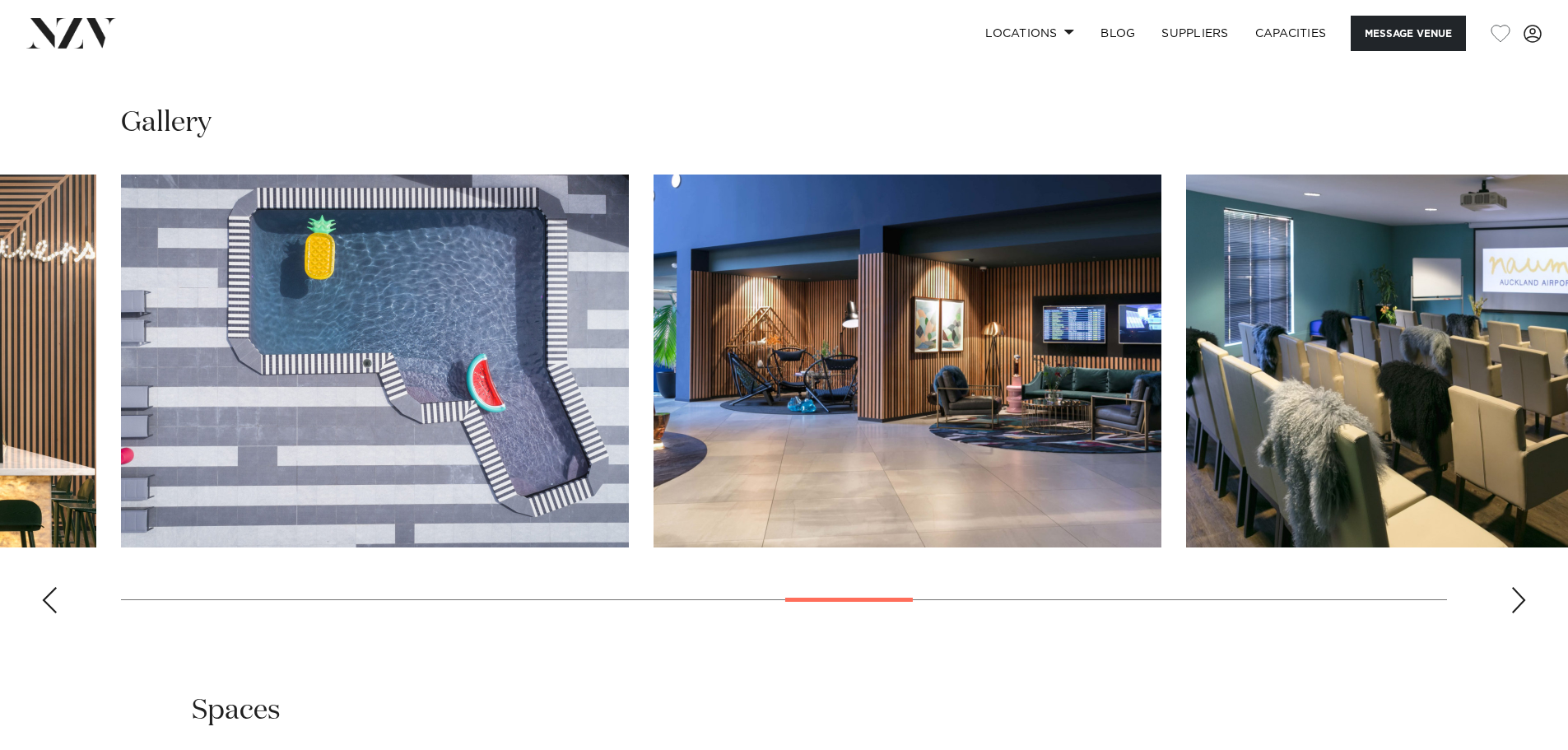
click at [1511, 613] on div "Next slide" at bounding box center [1518, 600] width 17 height 26
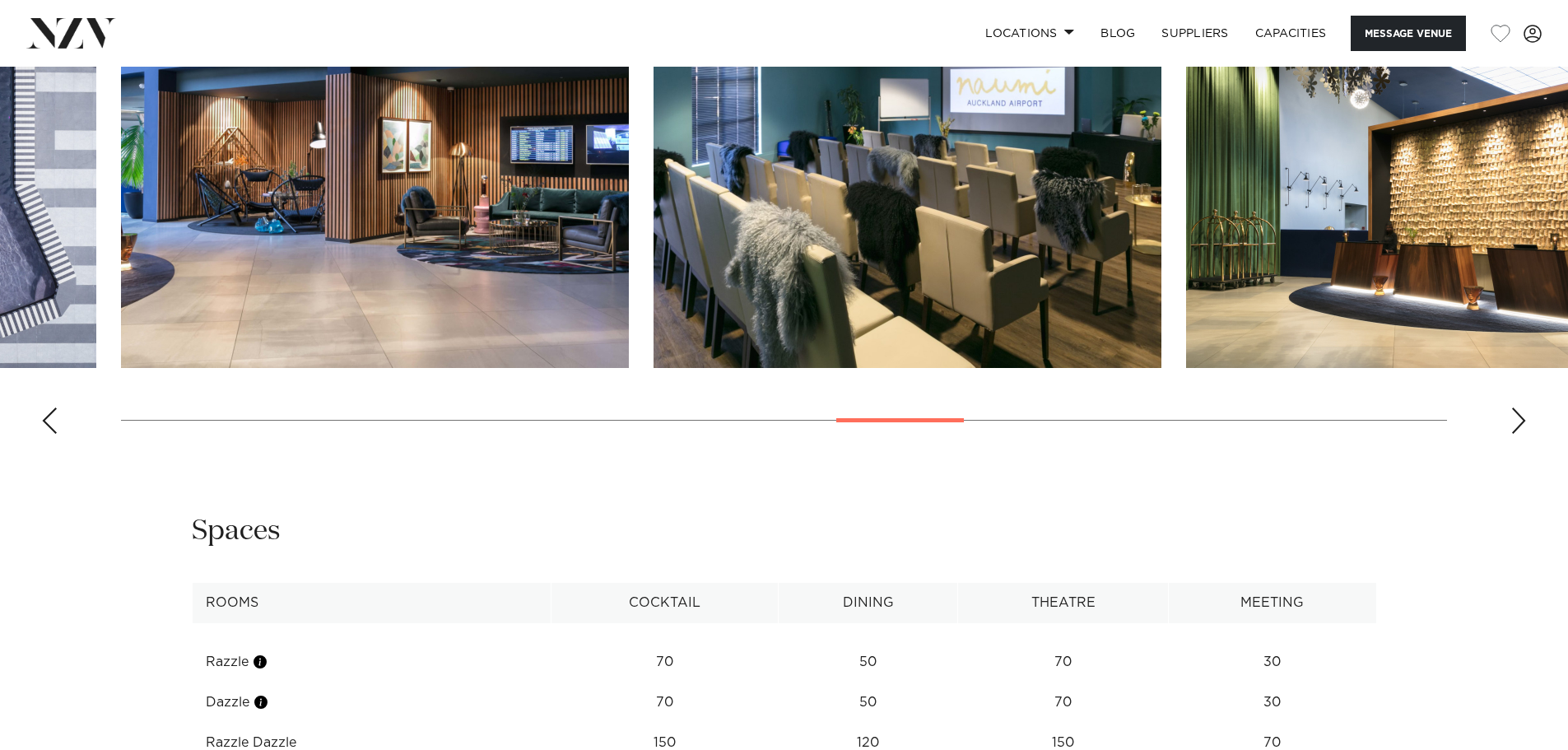
scroll to position [2058, 0]
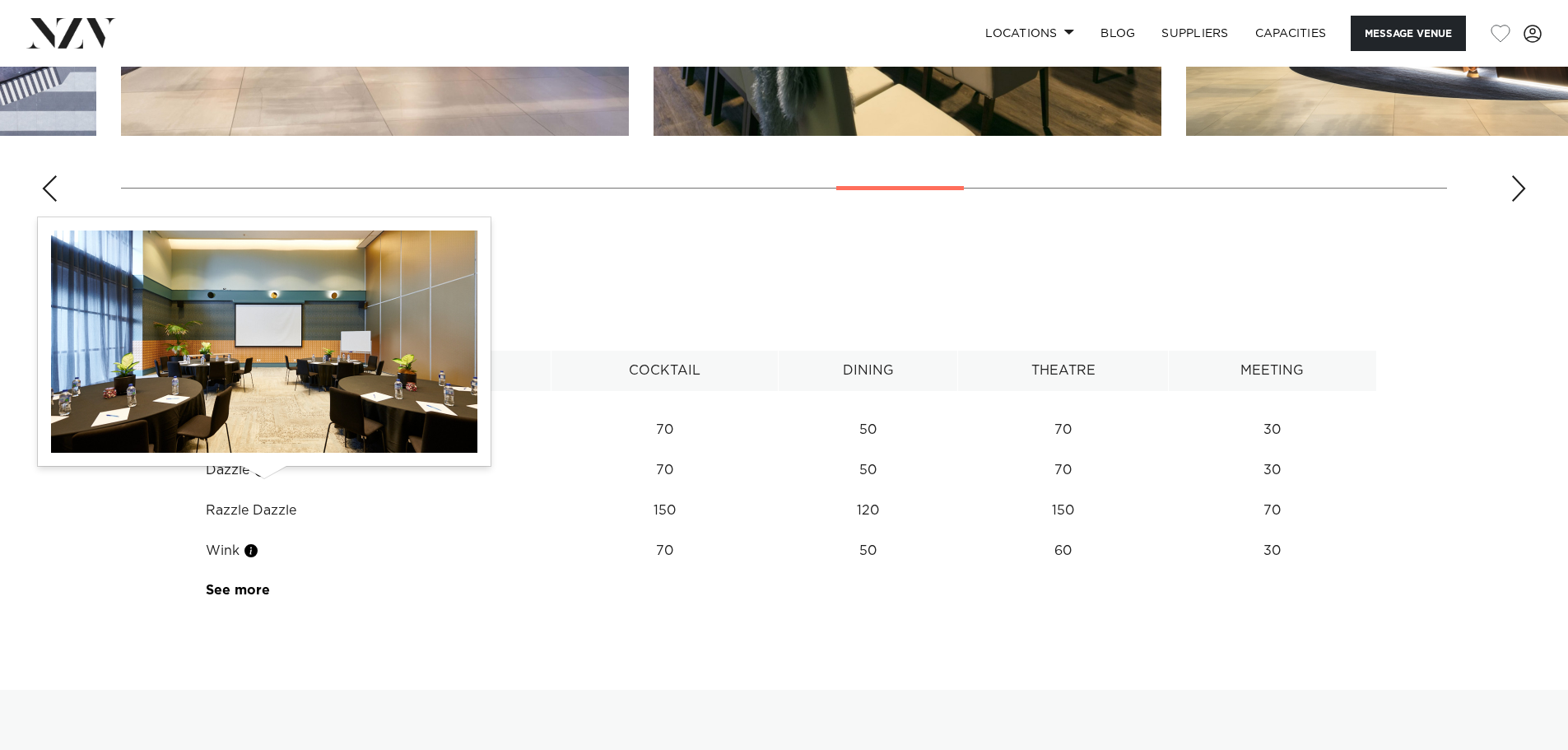
click at [269, 438] on button "button" at bounding box center [260, 429] width 17 height 17
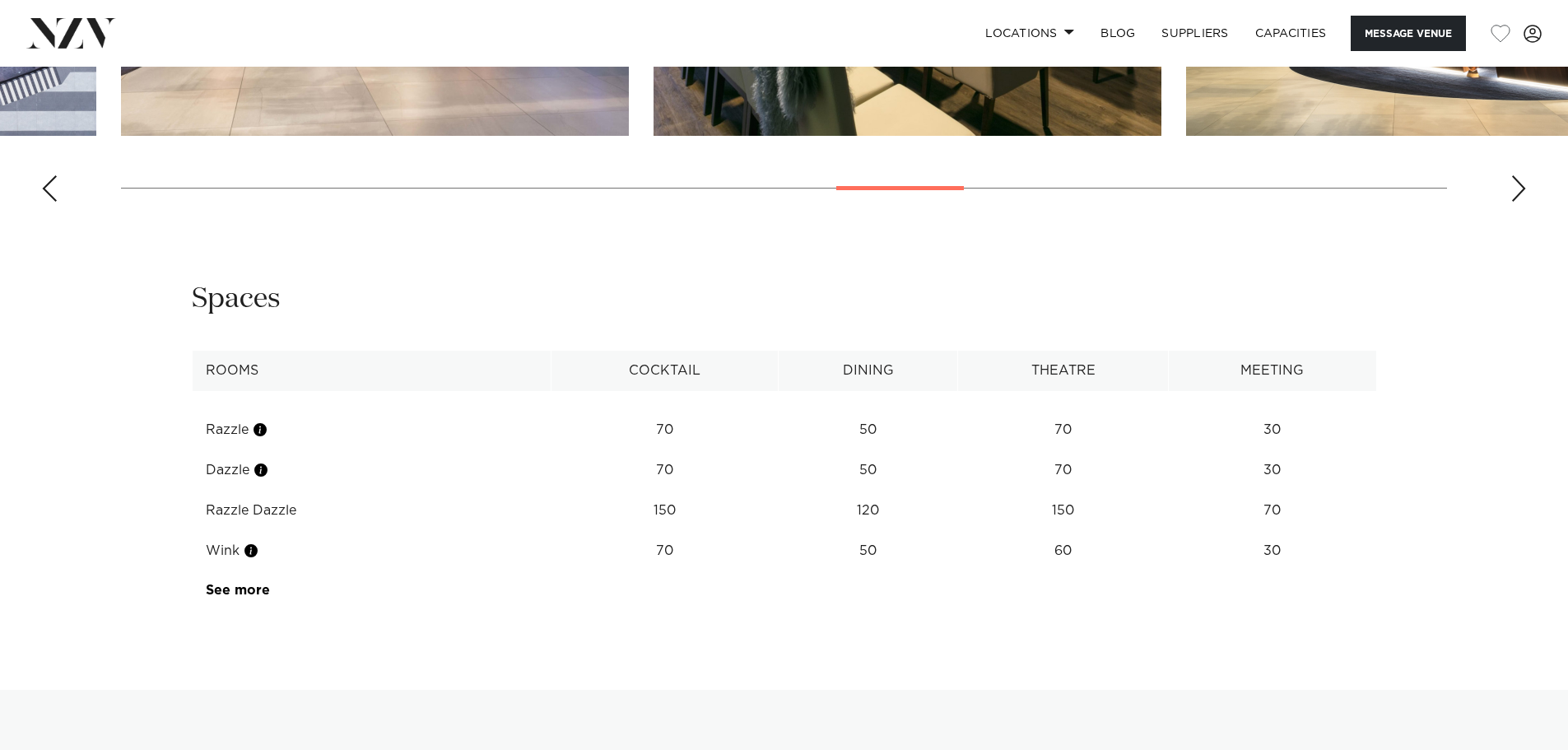
click at [233, 597] on link "See more" at bounding box center [270, 589] width 128 height 13
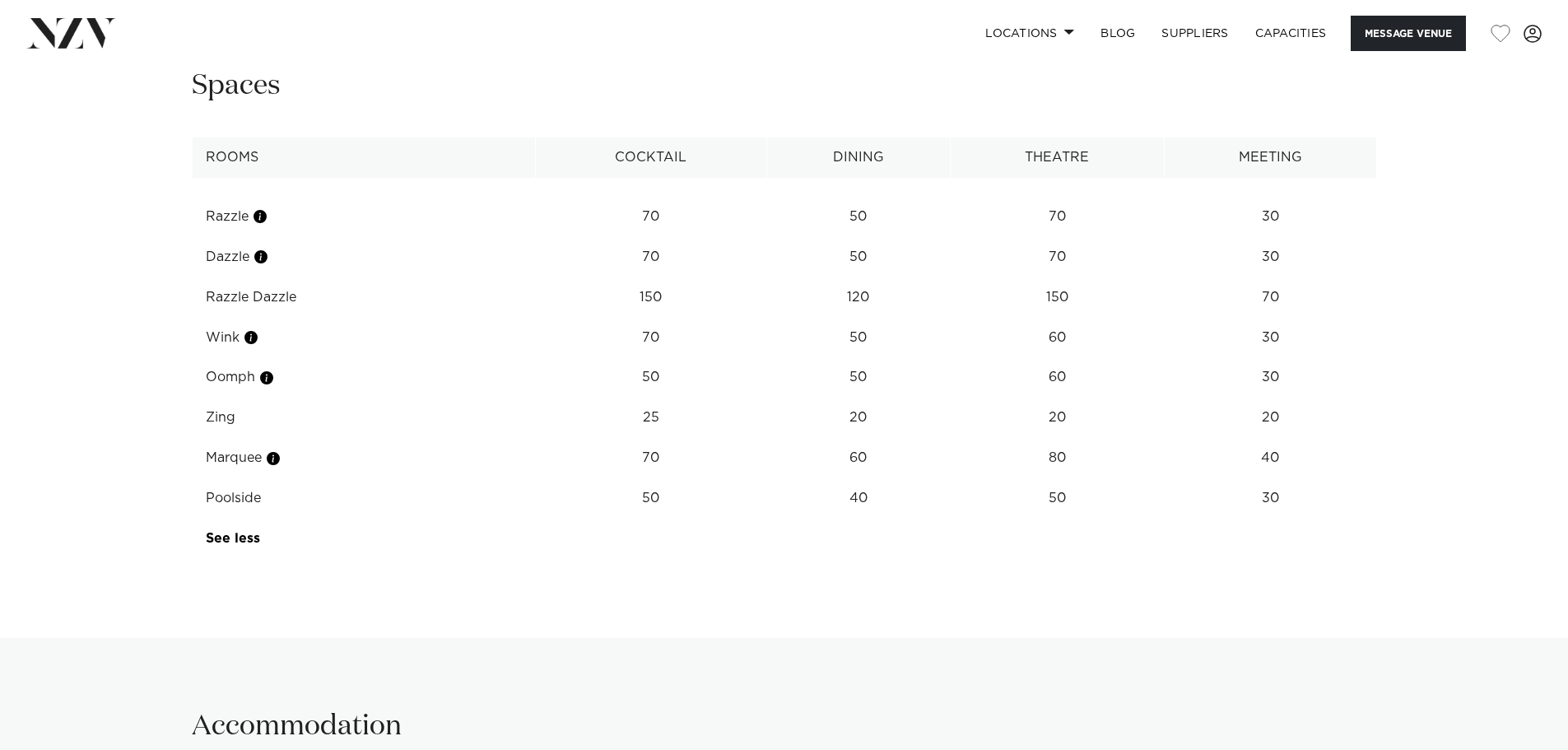
scroll to position [1776, 0]
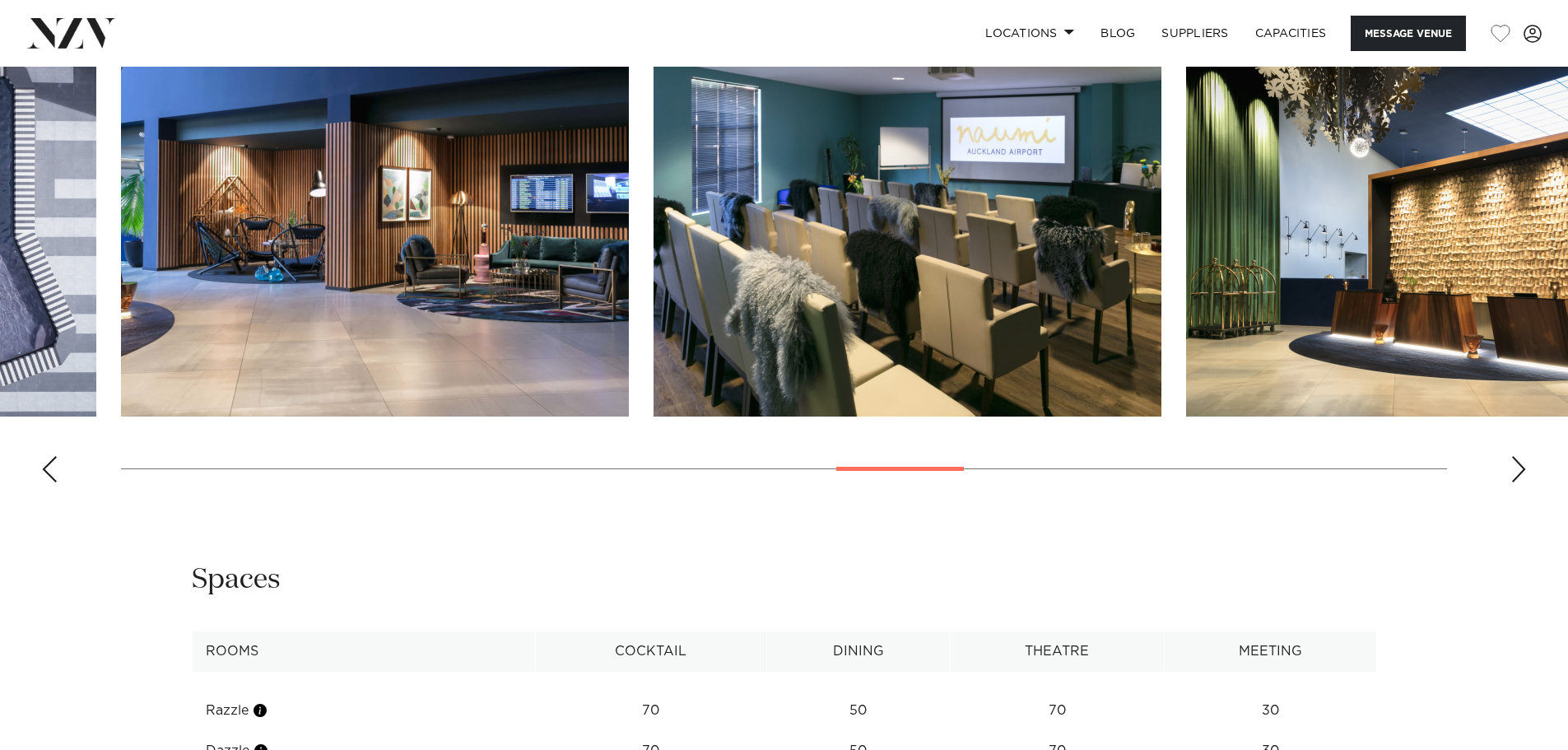
click at [1519, 482] on div "Next slide" at bounding box center [1518, 469] width 17 height 26
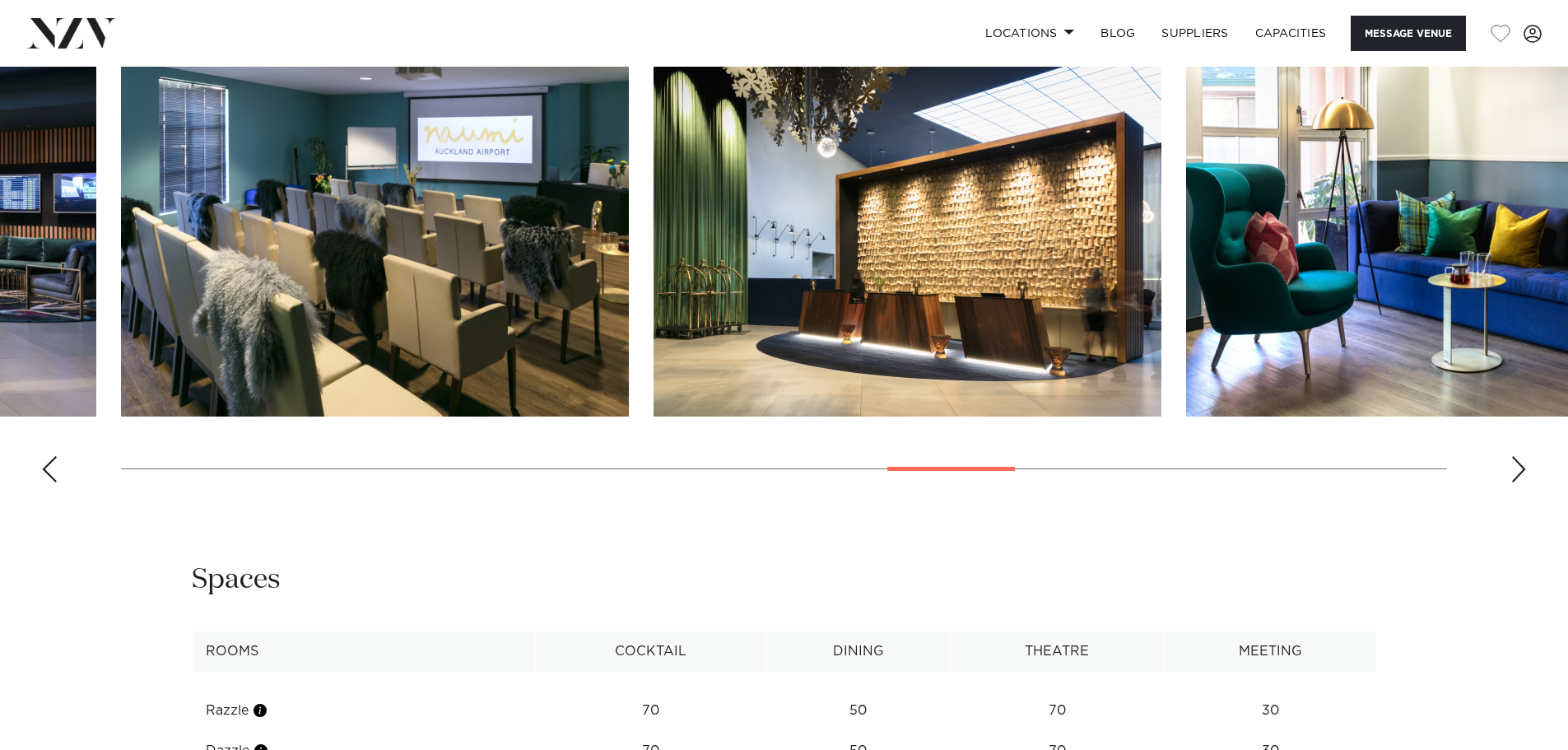
click at [1519, 482] on div "Next slide" at bounding box center [1518, 469] width 17 height 26
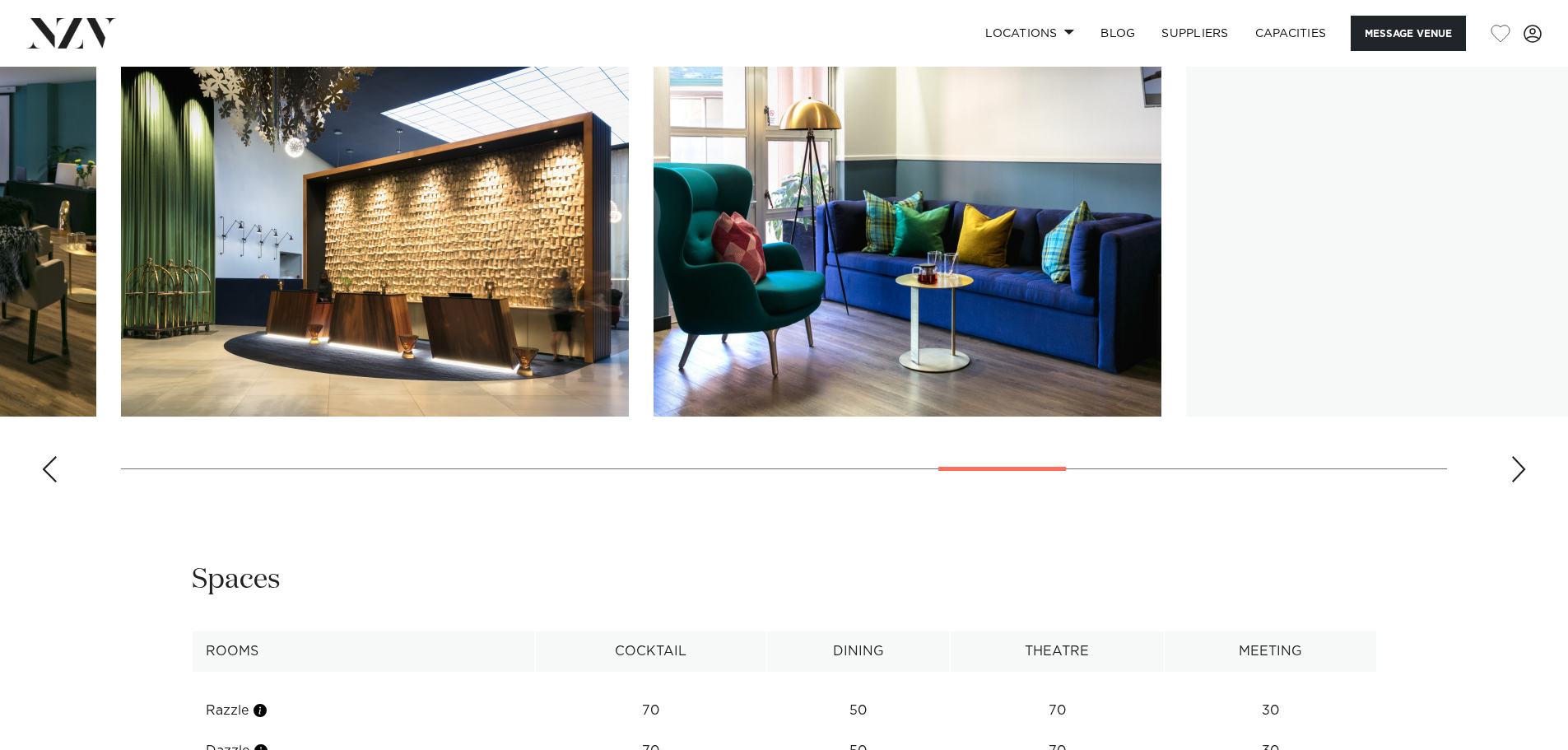
click at [1519, 482] on div "Next slide" at bounding box center [1518, 469] width 17 height 26
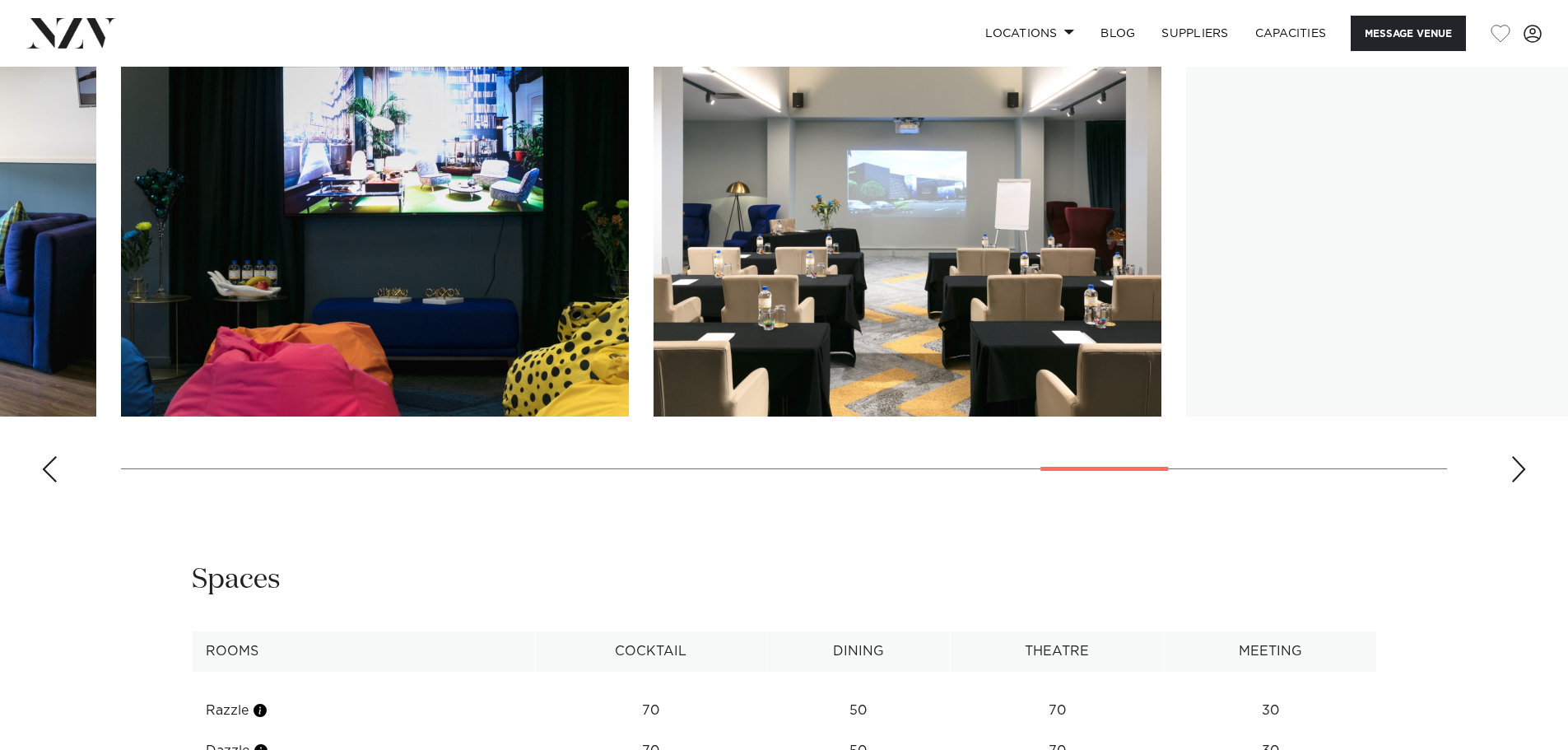
click at [1519, 482] on div "Next slide" at bounding box center [1518, 469] width 17 height 26
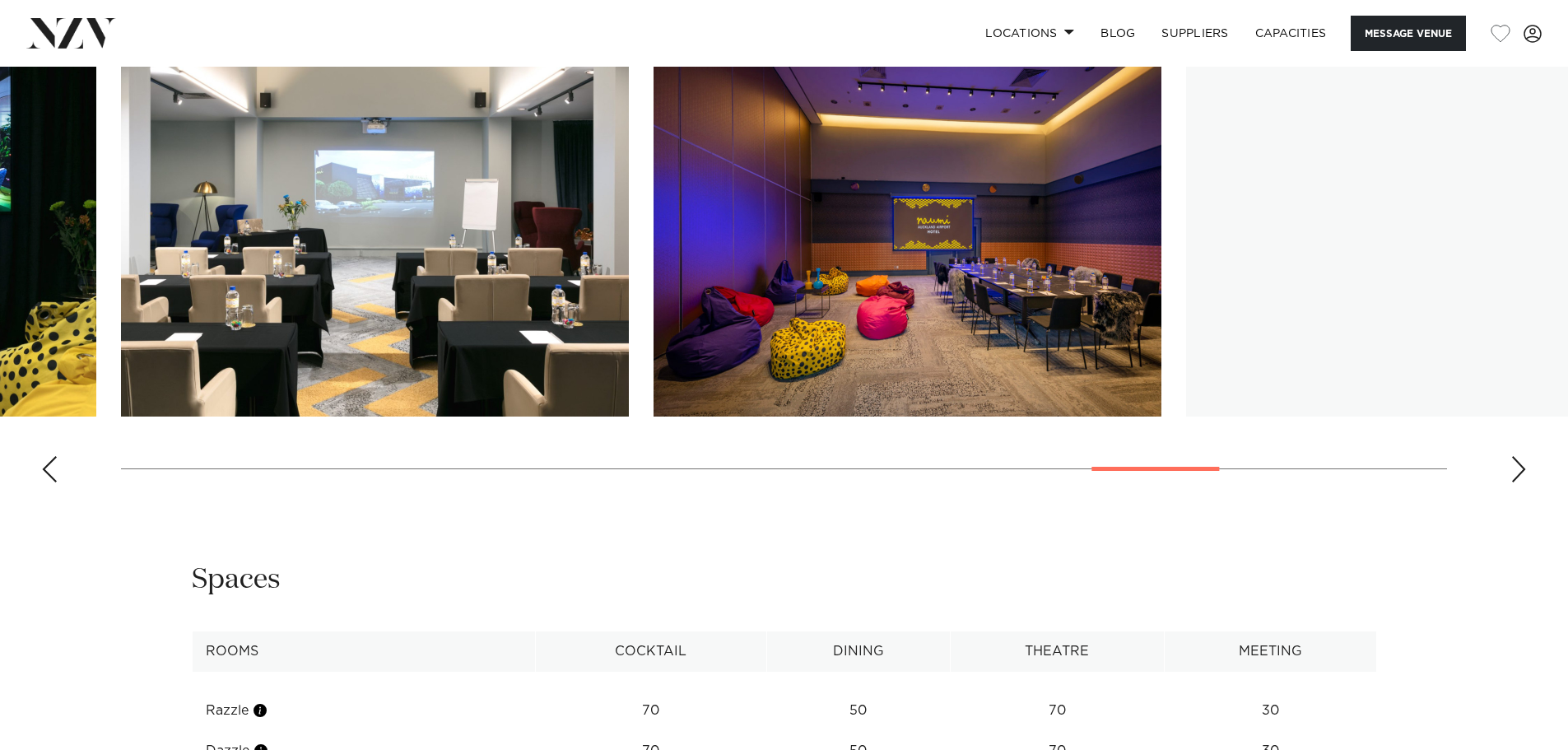
click at [1519, 482] on div "Next slide" at bounding box center [1518, 469] width 17 height 26
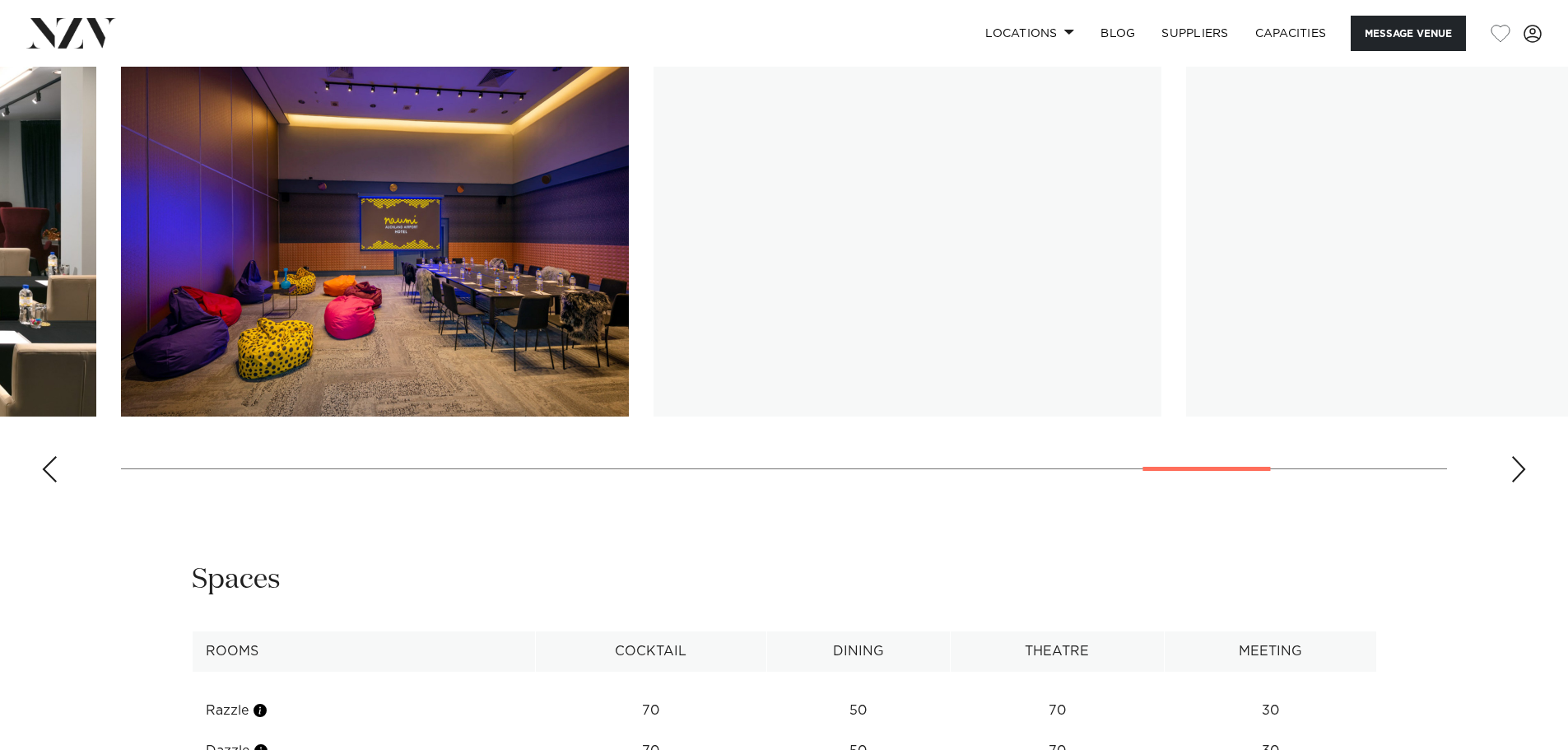
click at [1519, 482] on div "Next slide" at bounding box center [1518, 469] width 17 height 26
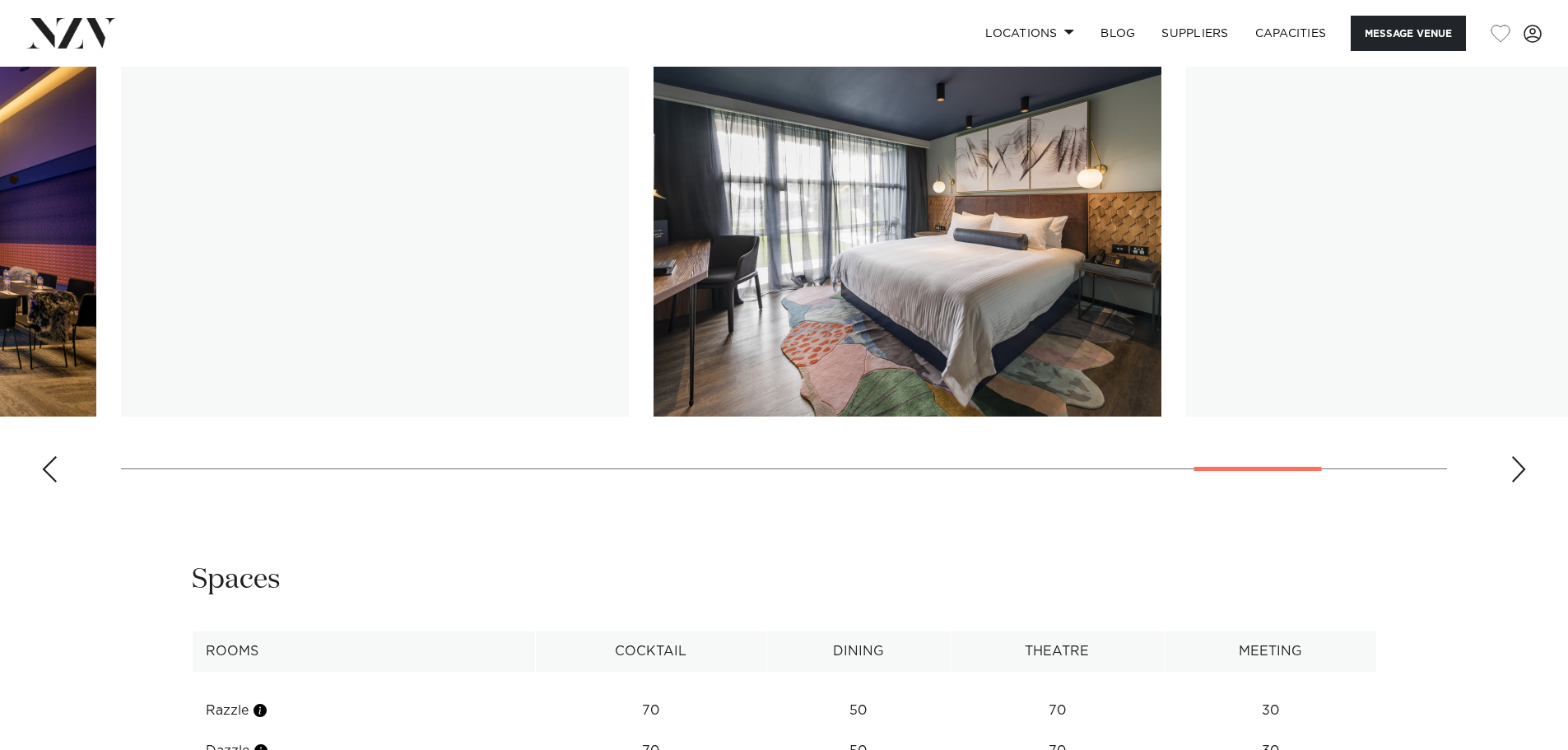
click at [1519, 482] on div "Next slide" at bounding box center [1518, 469] width 17 height 26
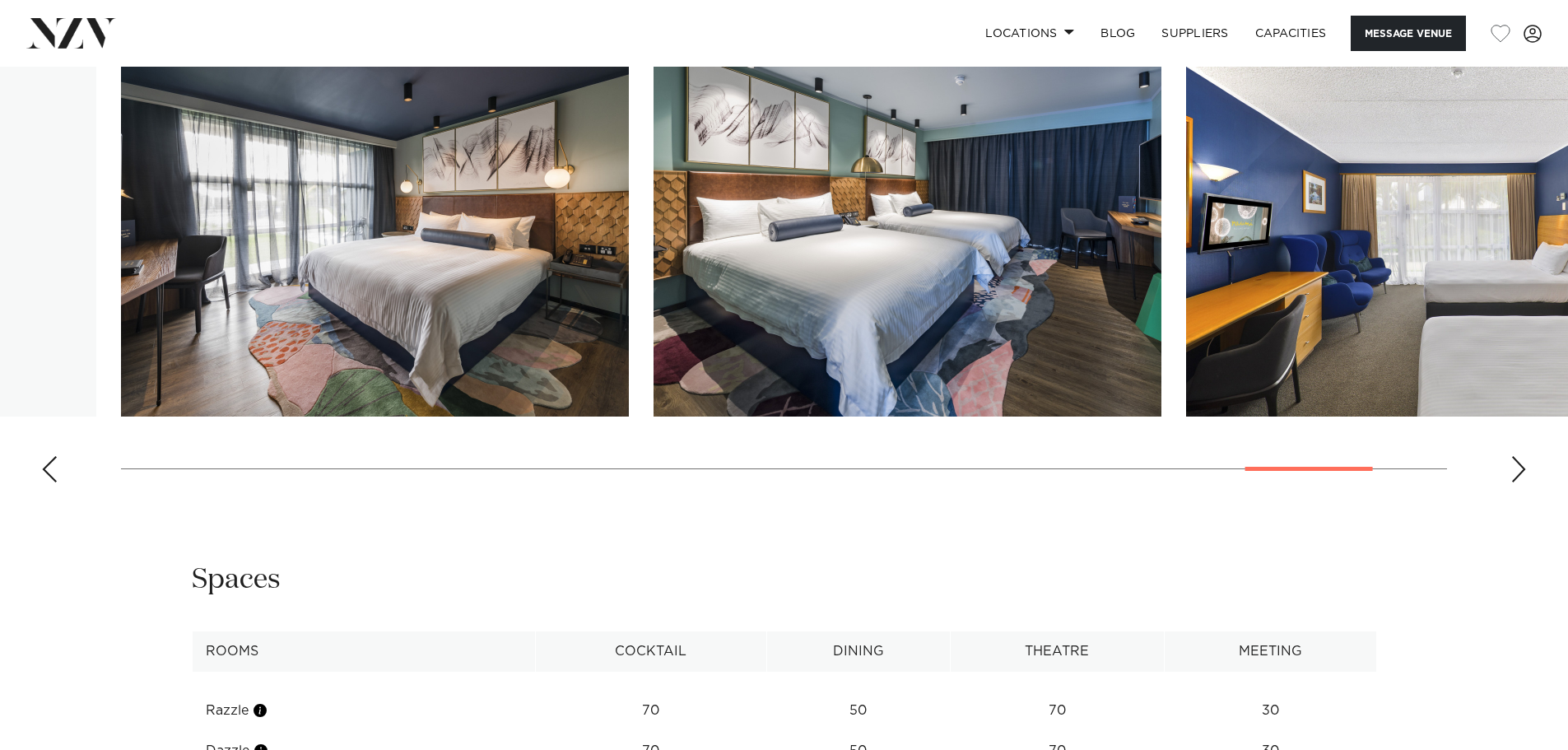
click at [1517, 482] on div "Next slide" at bounding box center [1518, 469] width 17 height 26
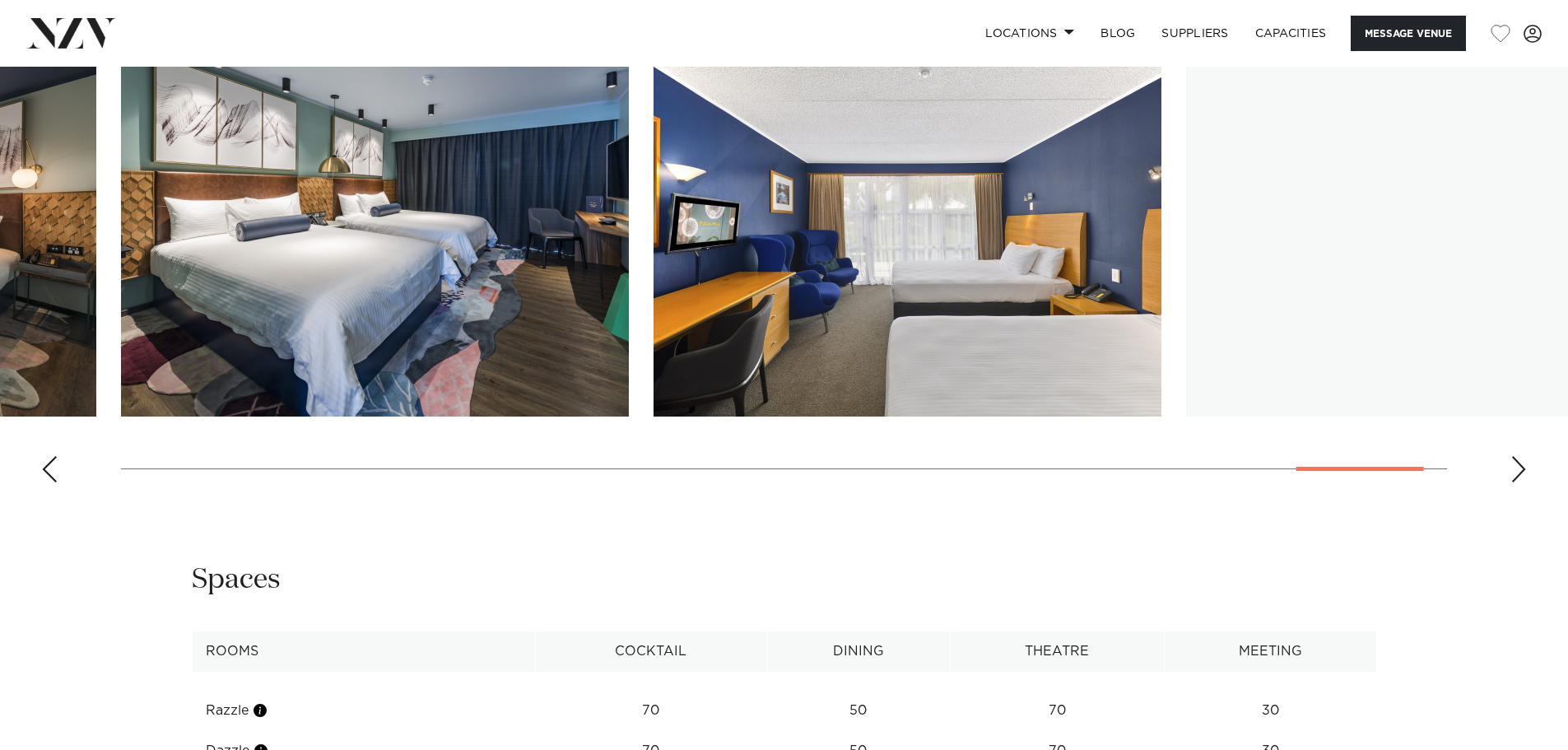
click at [1517, 482] on div "Next slide" at bounding box center [1518, 469] width 17 height 26
click at [1517, 495] on swiper-container at bounding box center [784, 270] width 1568 height 452
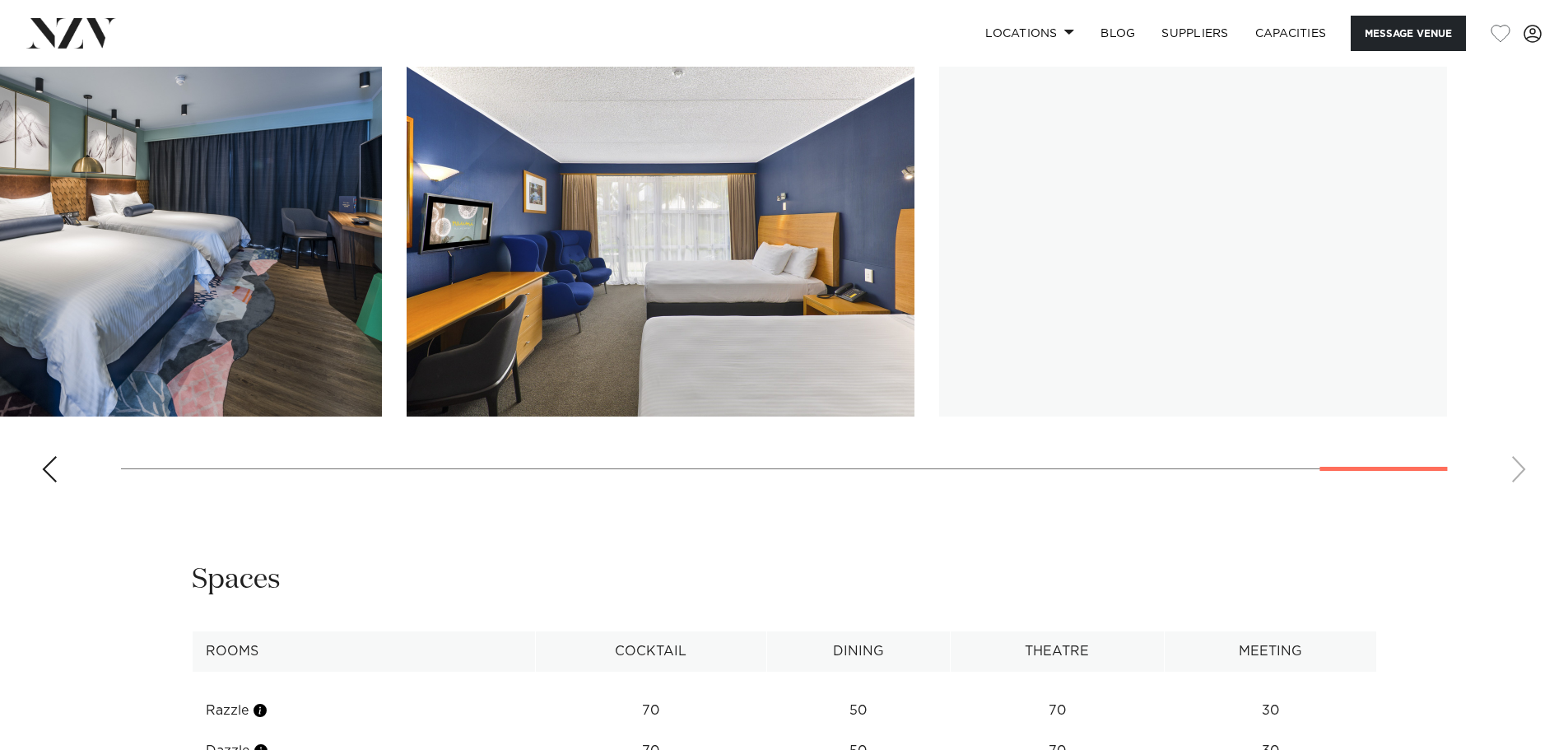
click at [1517, 495] on swiper-container at bounding box center [784, 270] width 1568 height 452
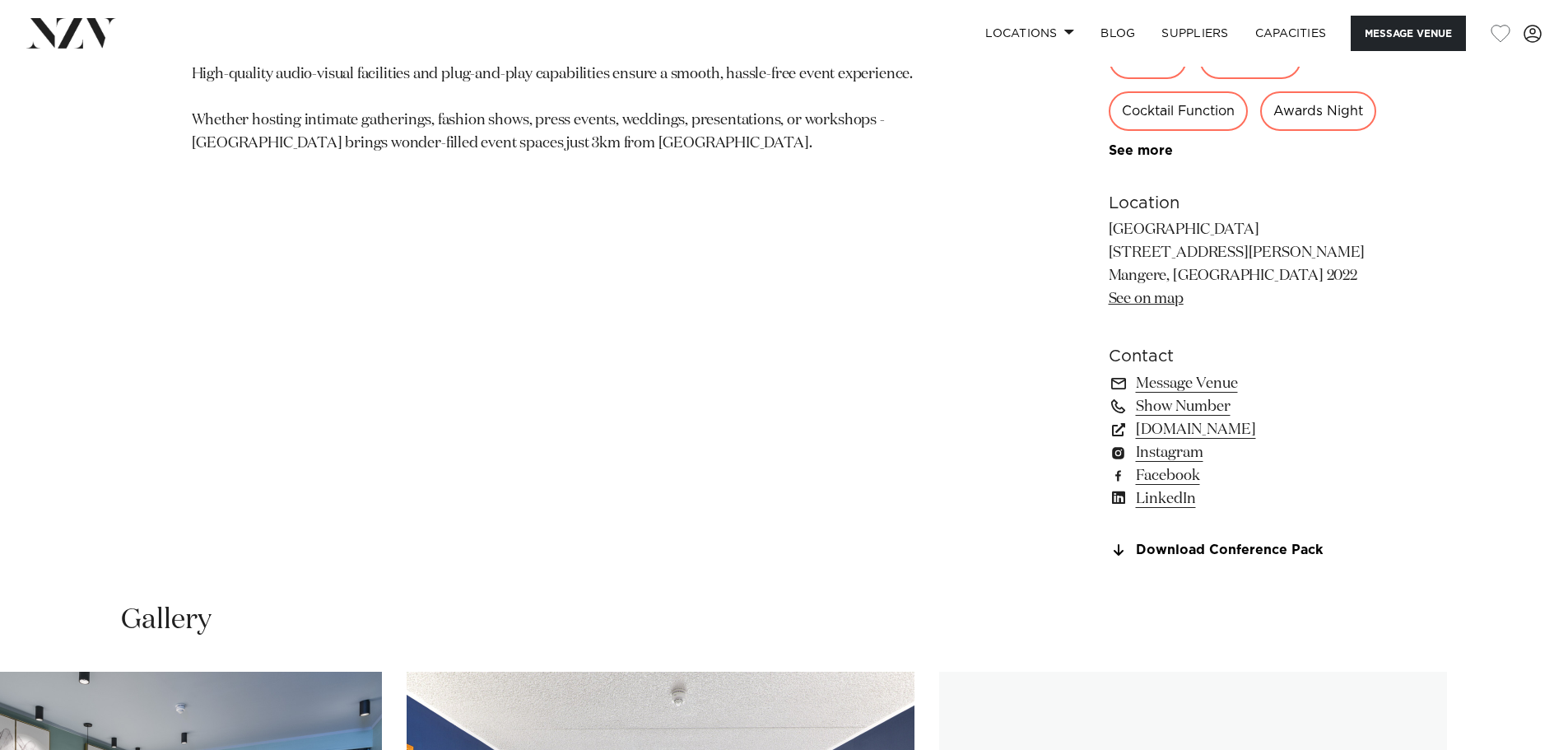
scroll to position [1036, 0]
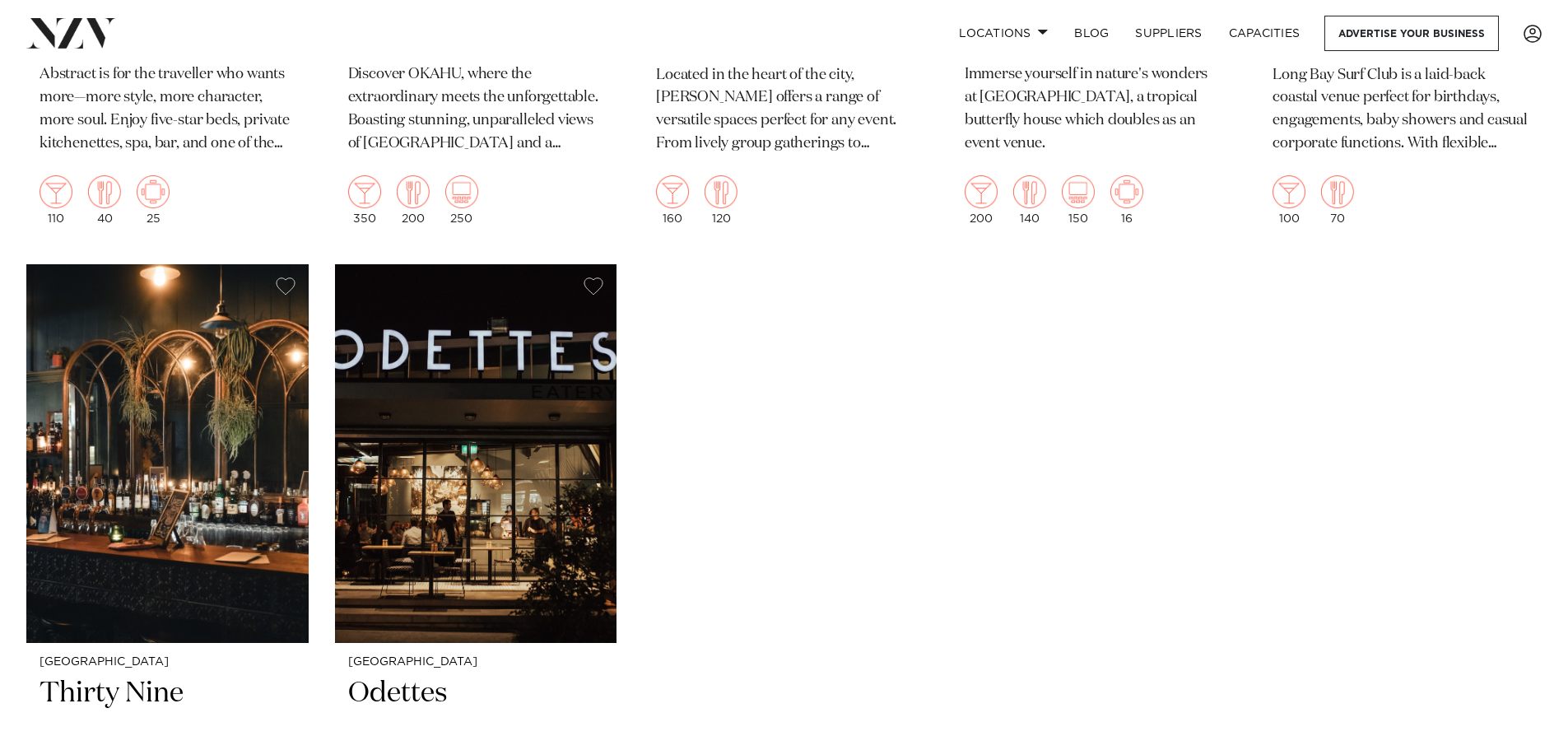
scroll to position [18325, 0]
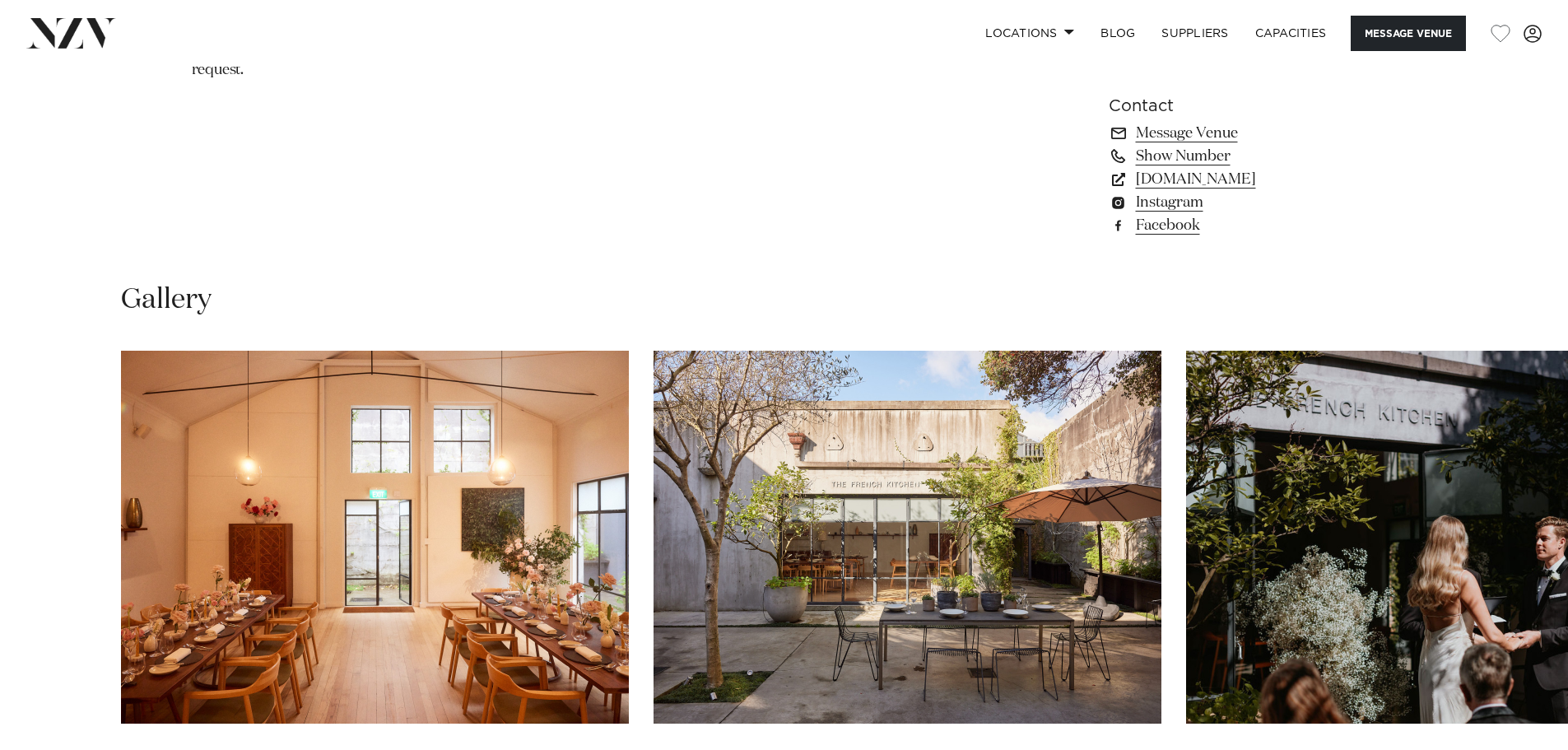
scroll to position [1481, 0]
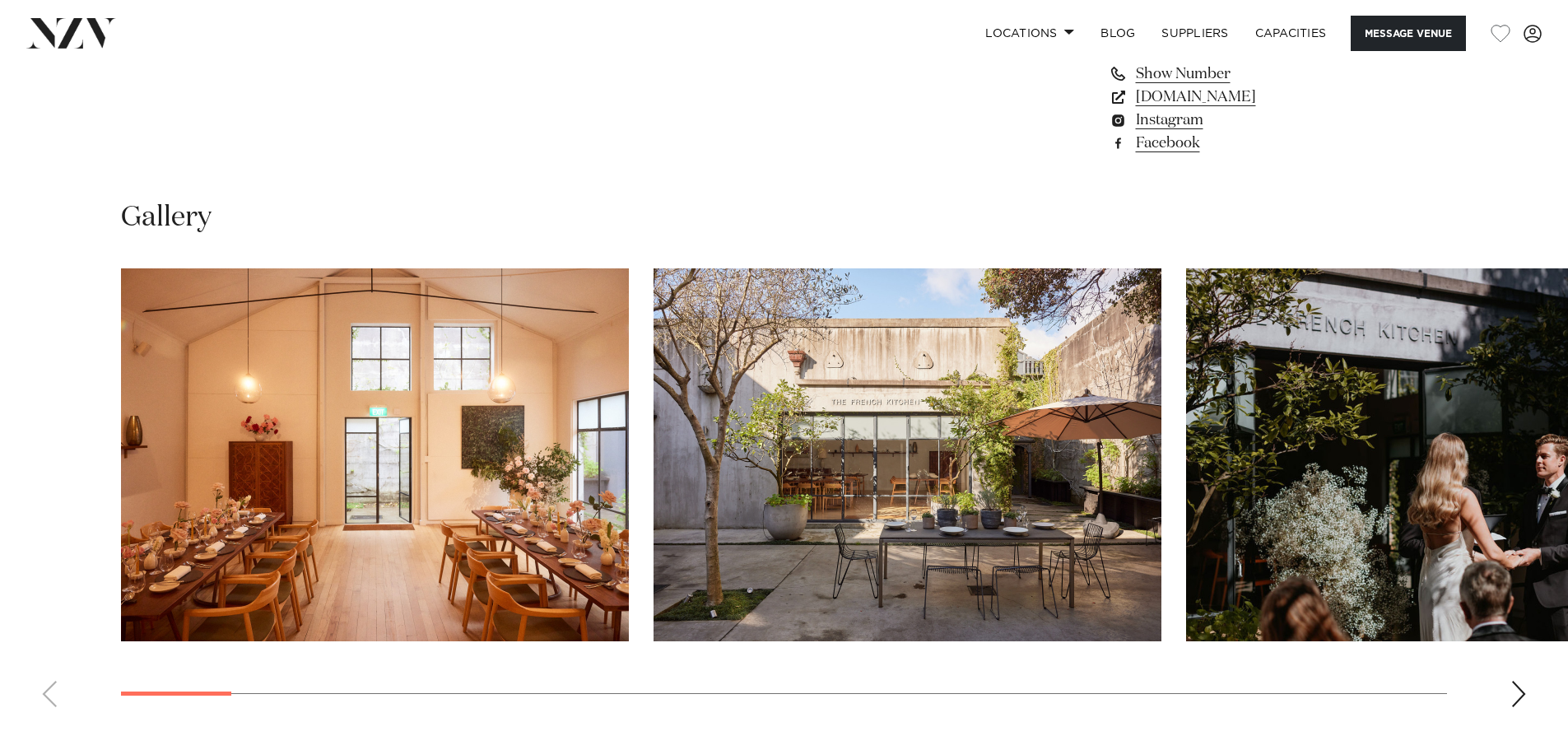
click at [1518, 685] on div "Next slide" at bounding box center [1518, 693] width 17 height 26
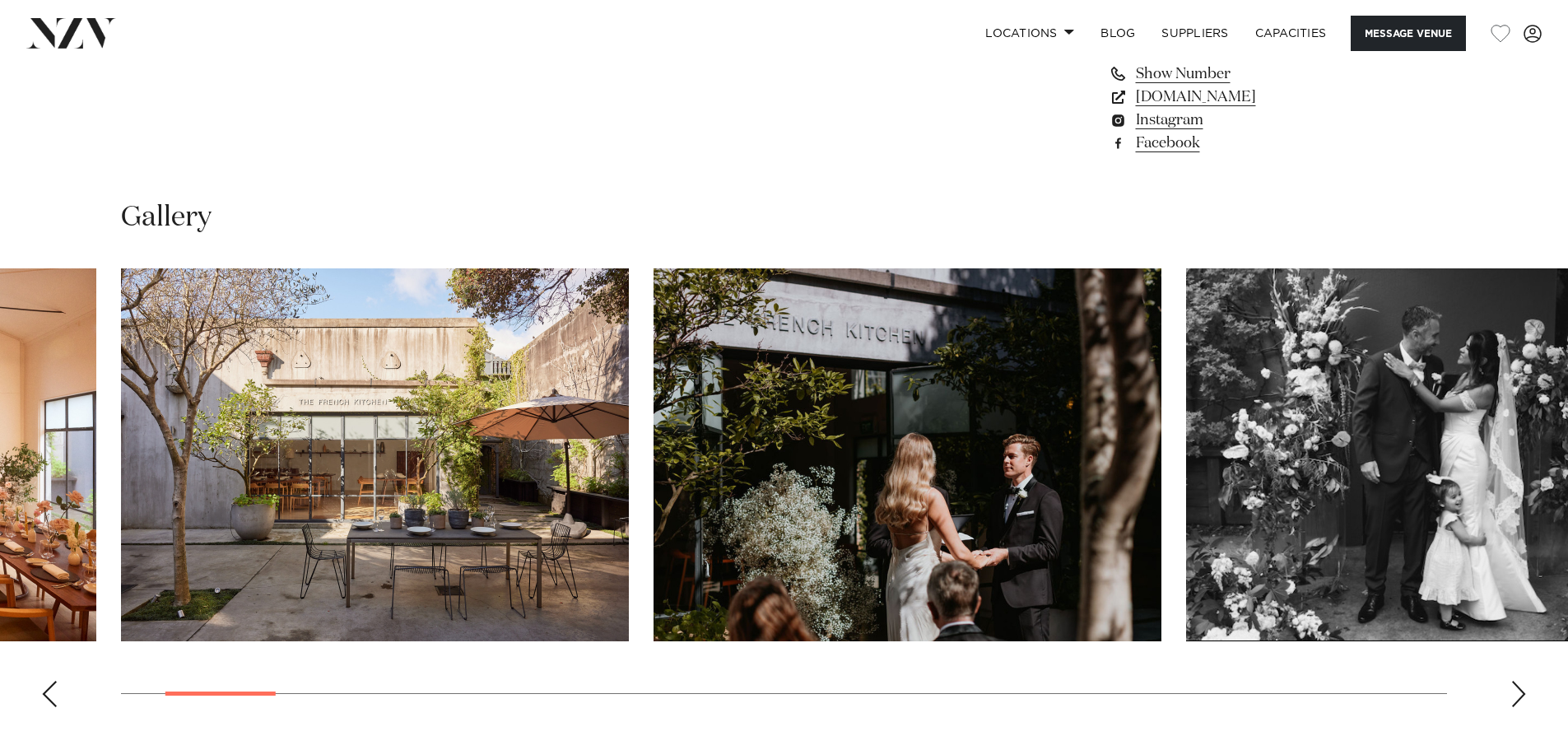
click at [1513, 689] on div "Next slide" at bounding box center [1518, 693] width 17 height 26
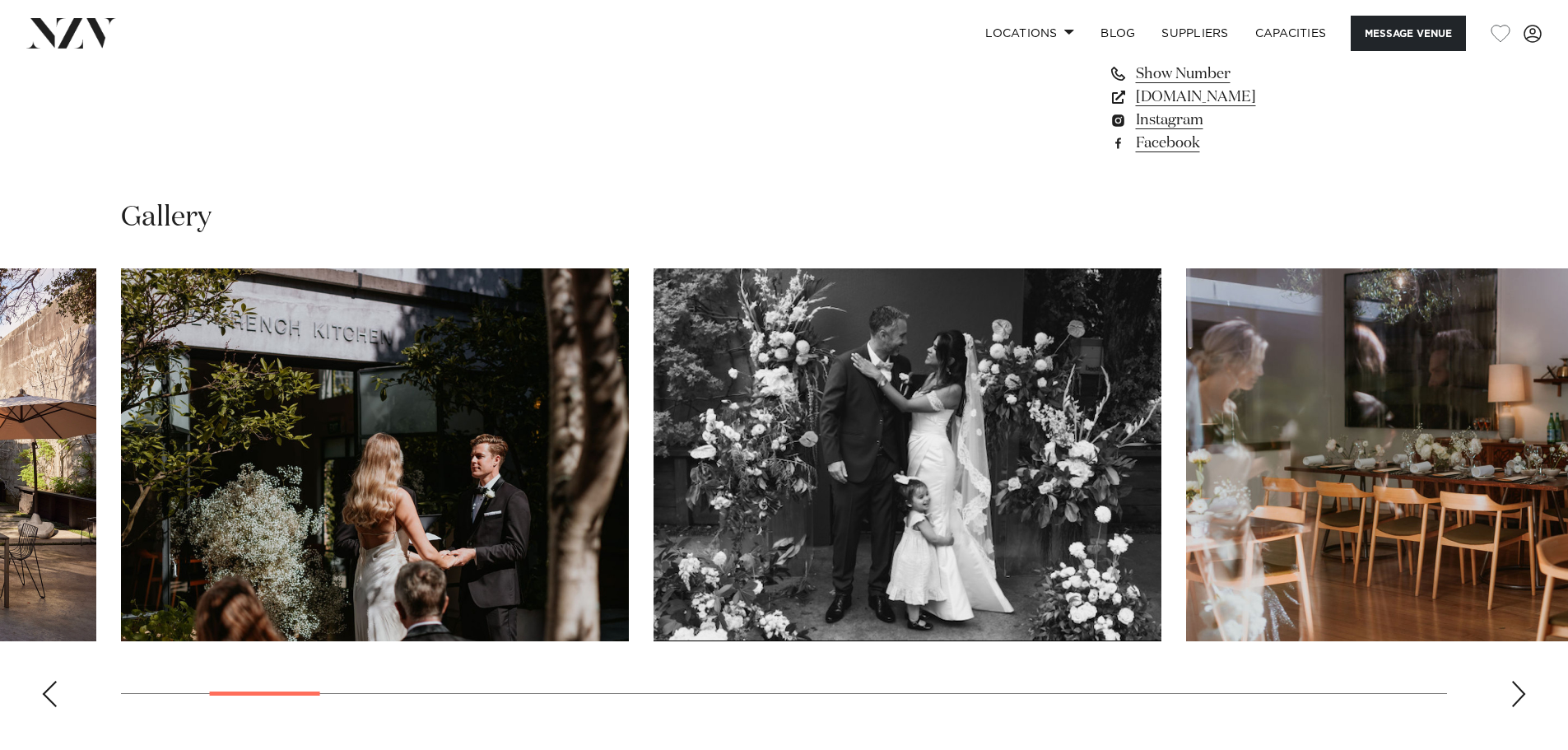
click at [1514, 688] on div "Next slide" at bounding box center [1518, 693] width 17 height 26
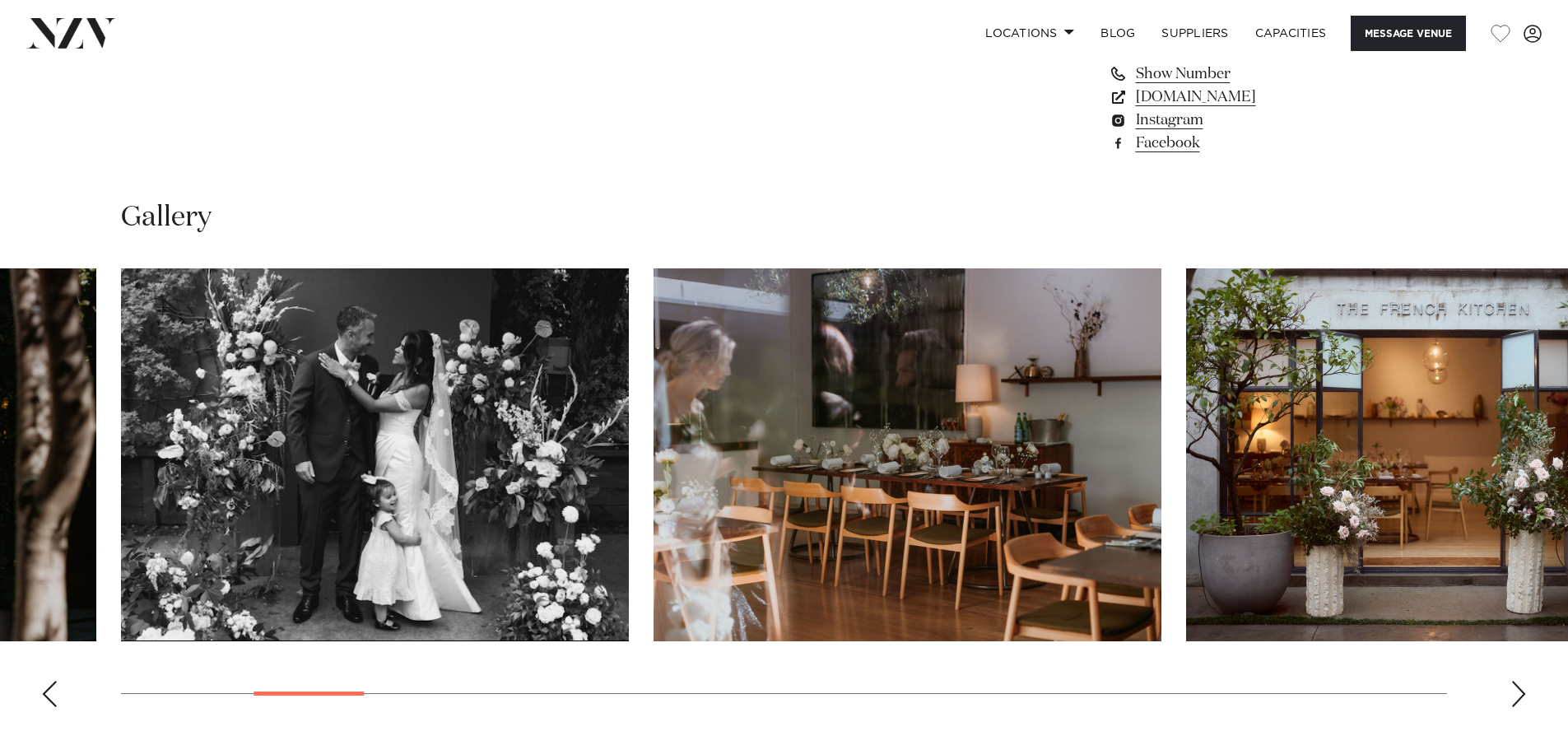
click at [1514, 688] on div "Next slide" at bounding box center [1518, 693] width 17 height 26
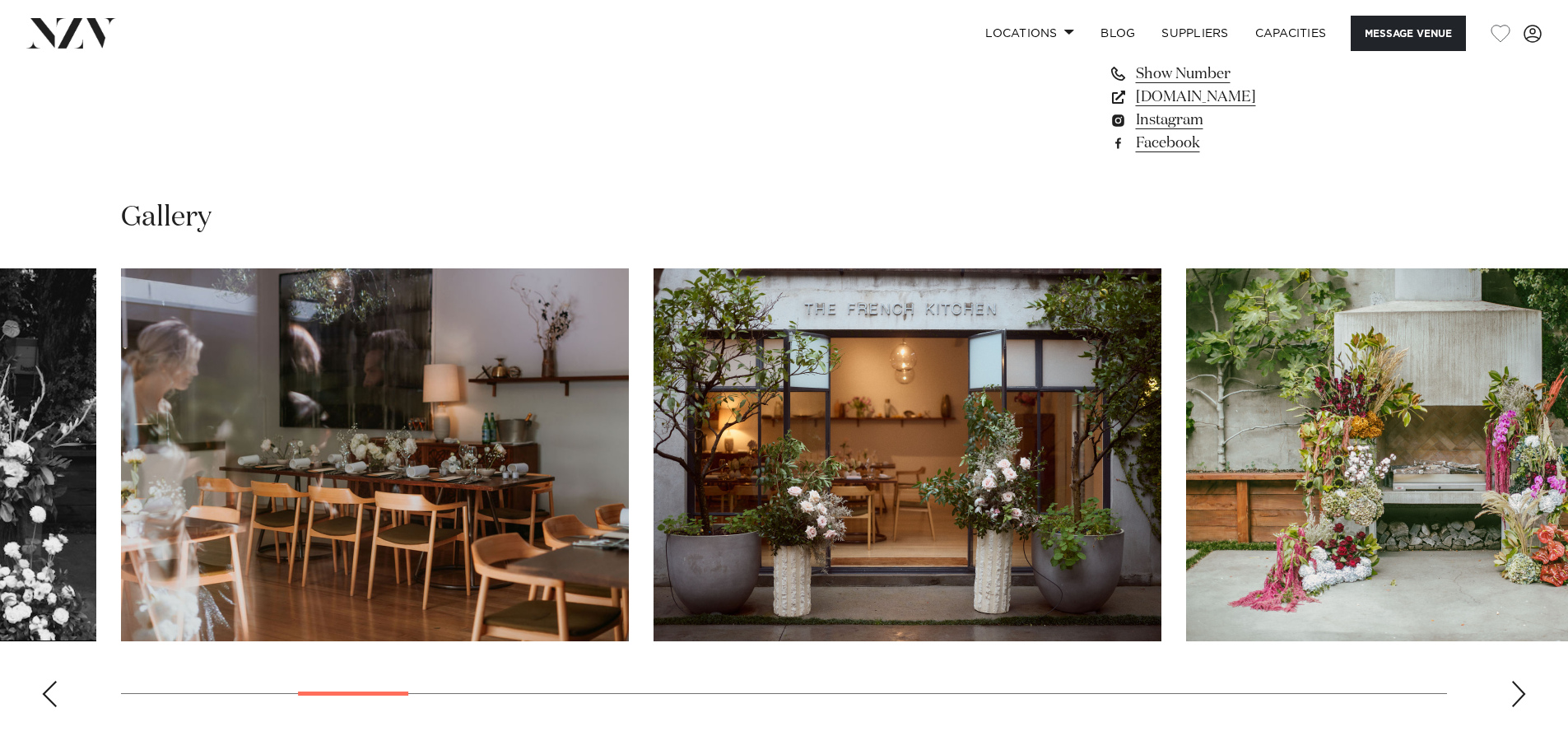
click at [1519, 688] on div "Next slide" at bounding box center [1518, 693] width 17 height 26
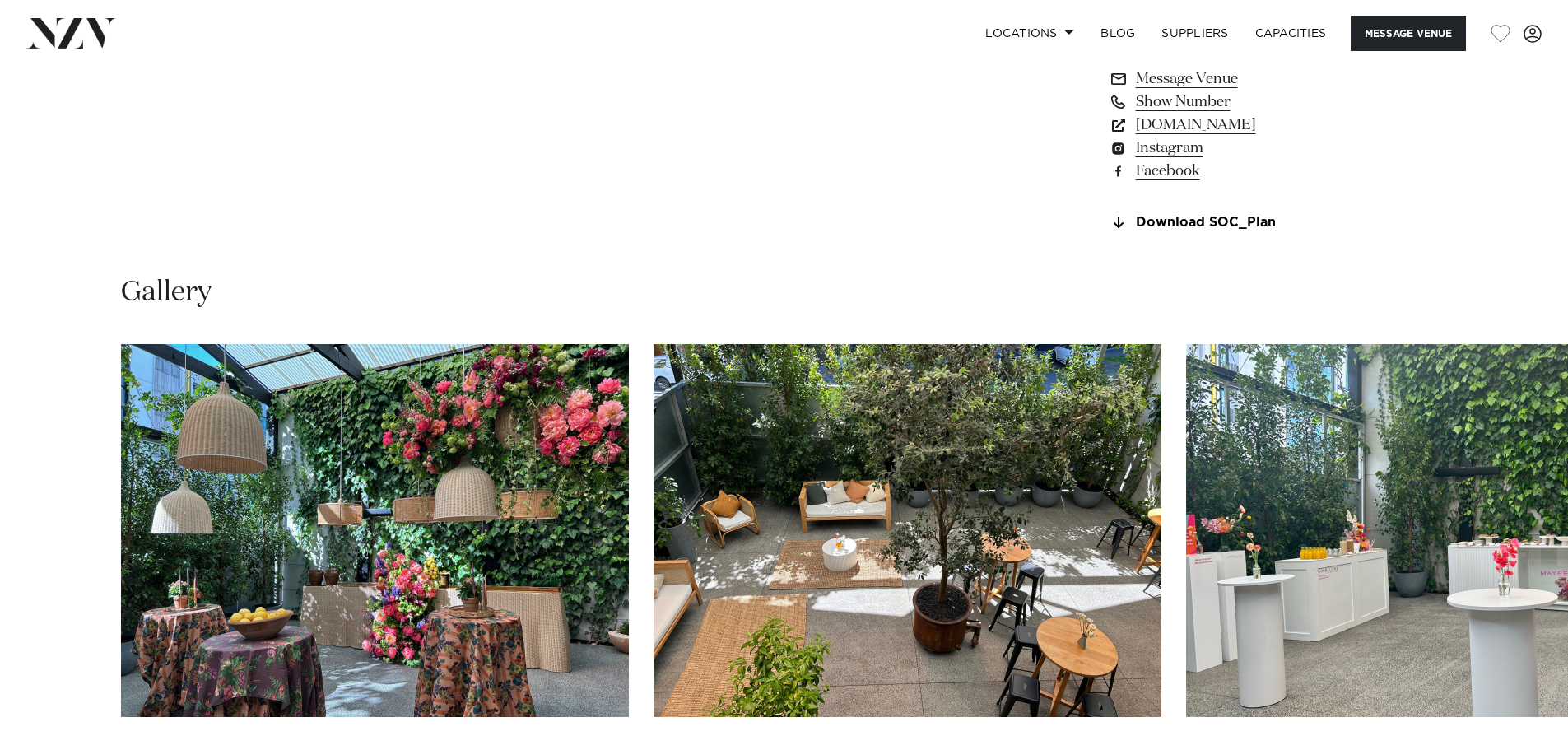
scroll to position [1563, 0]
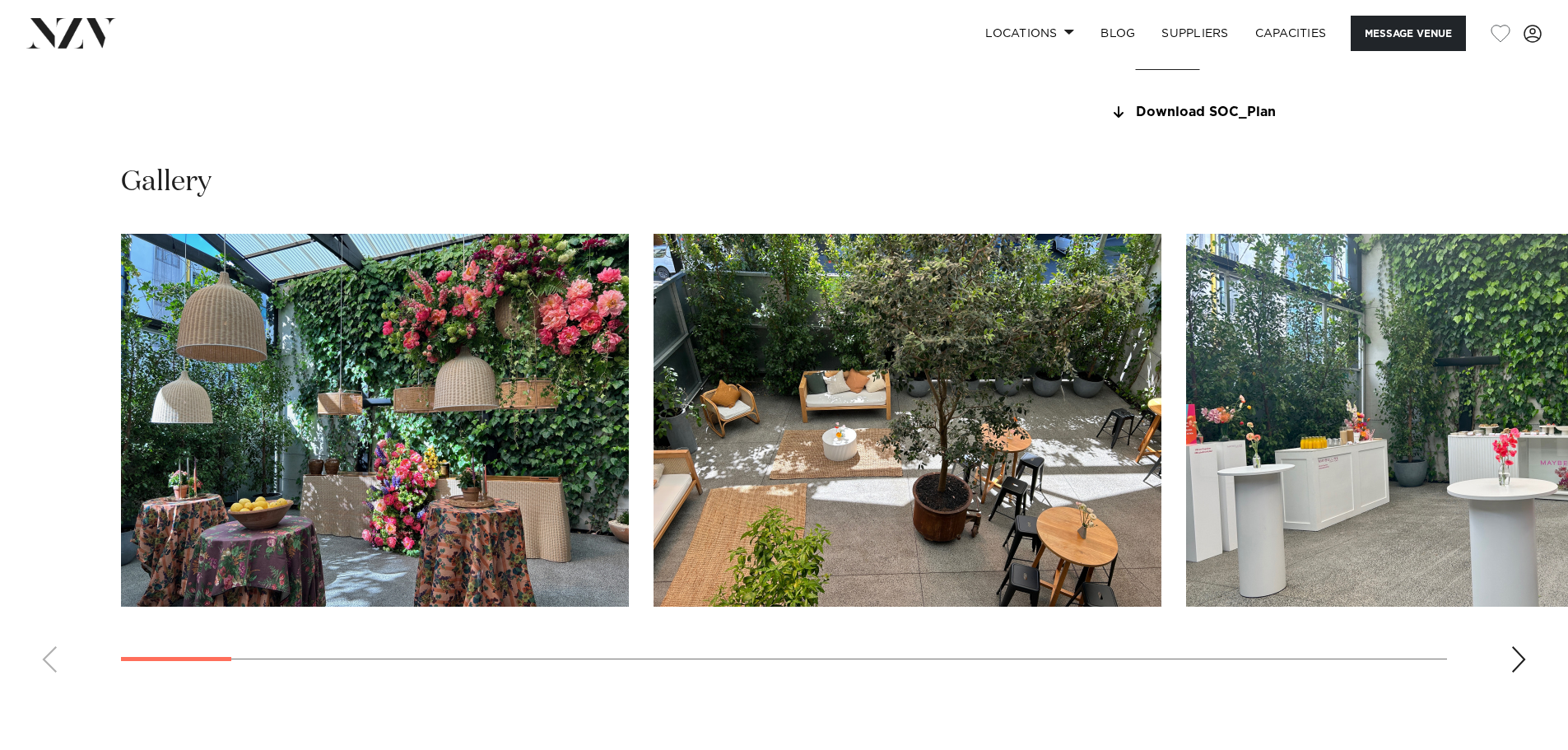
click at [1515, 651] on div "Next slide" at bounding box center [1518, 659] width 17 height 26
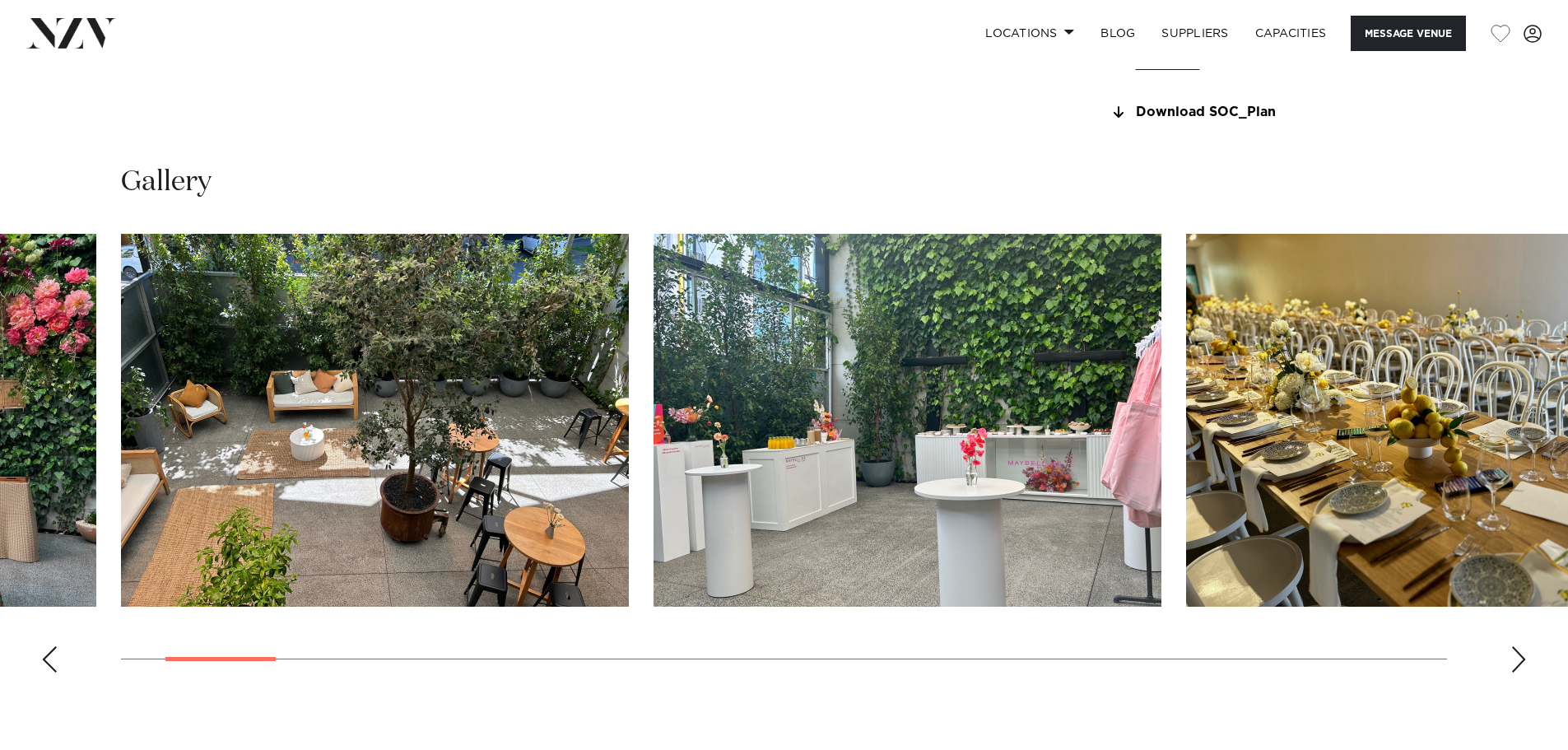
click at [1515, 651] on div "Next slide" at bounding box center [1518, 659] width 17 height 26
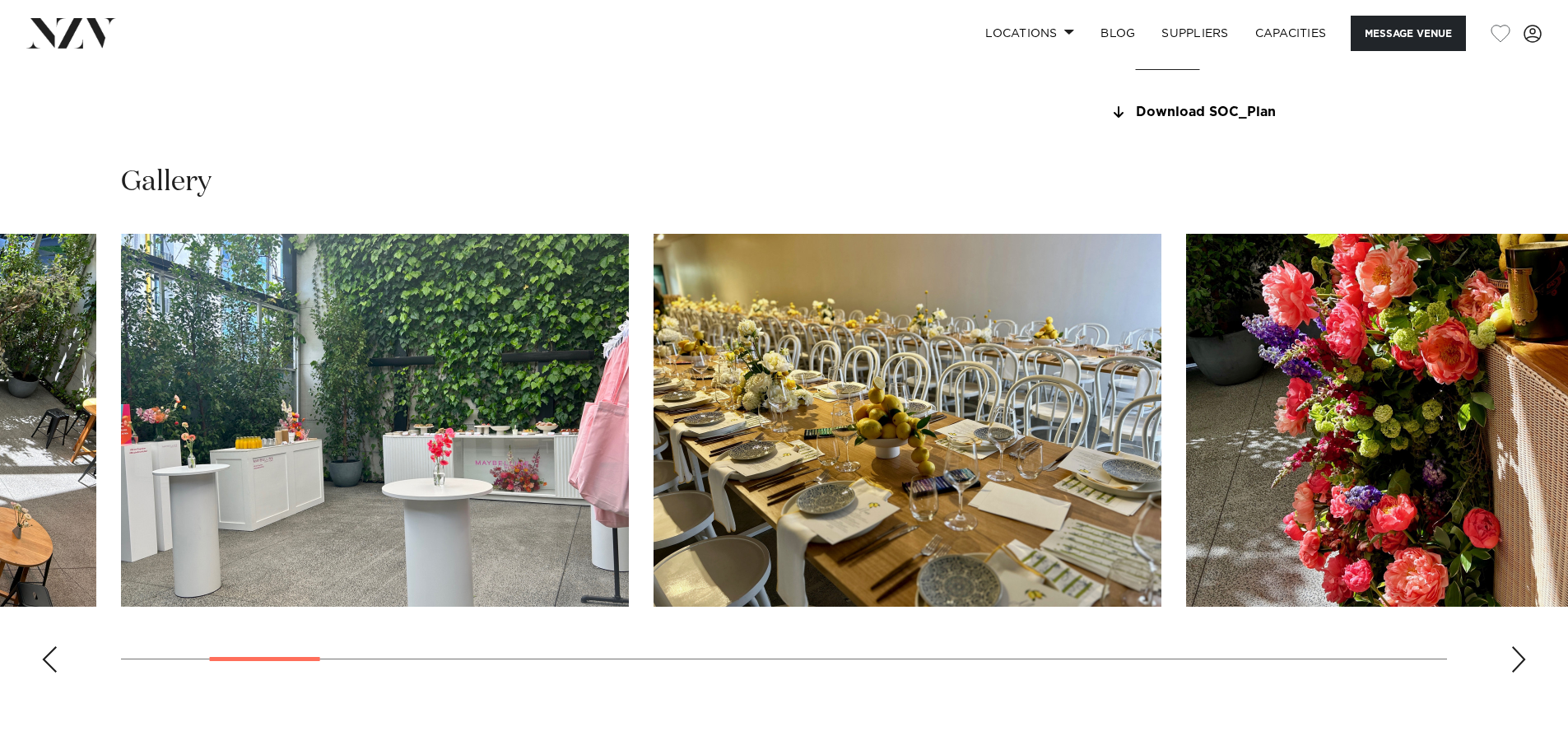
click at [1515, 651] on div "Next slide" at bounding box center [1518, 659] width 17 height 26
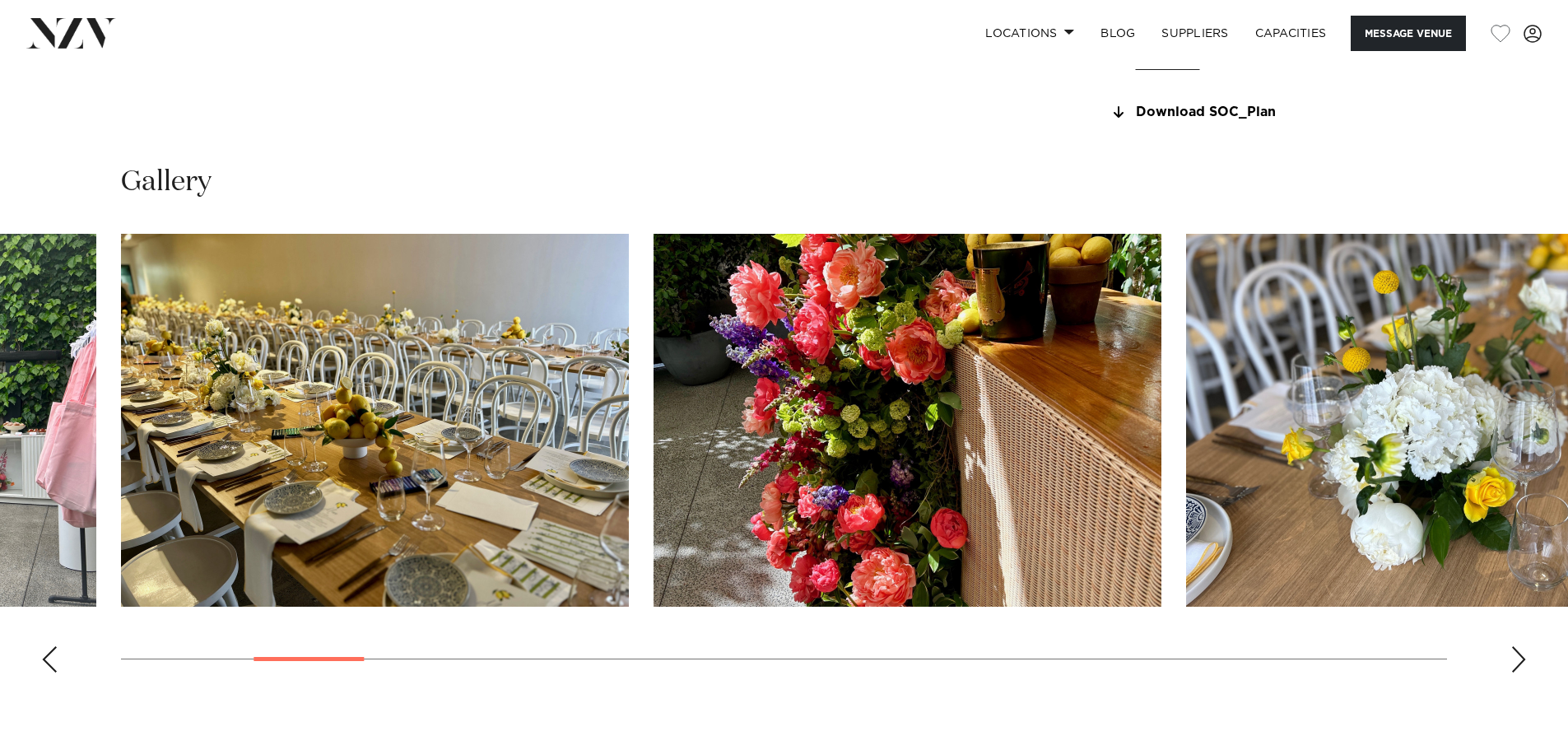
click at [1515, 651] on div "Next slide" at bounding box center [1518, 659] width 17 height 26
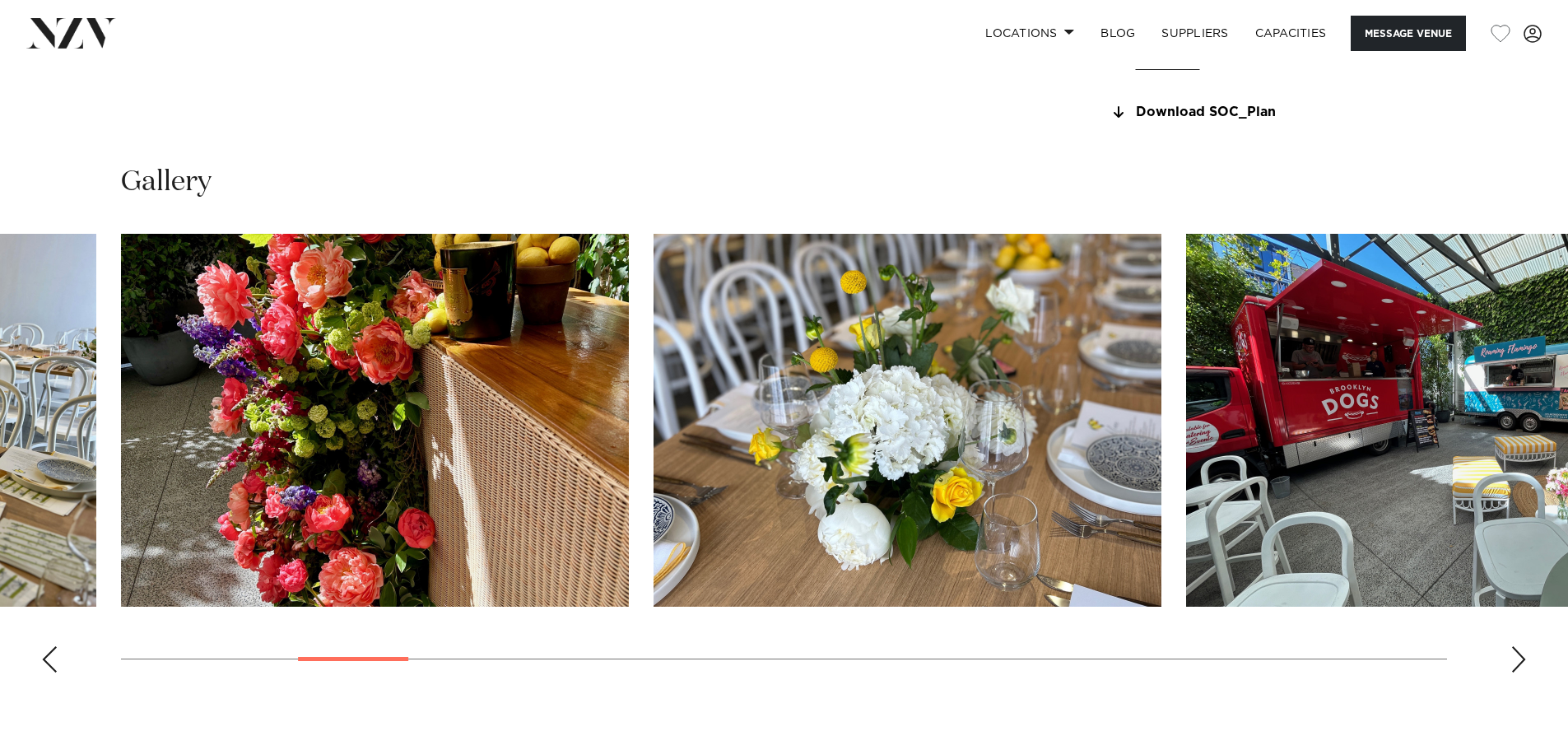
click at [1515, 651] on div "Next slide" at bounding box center [1518, 659] width 17 height 26
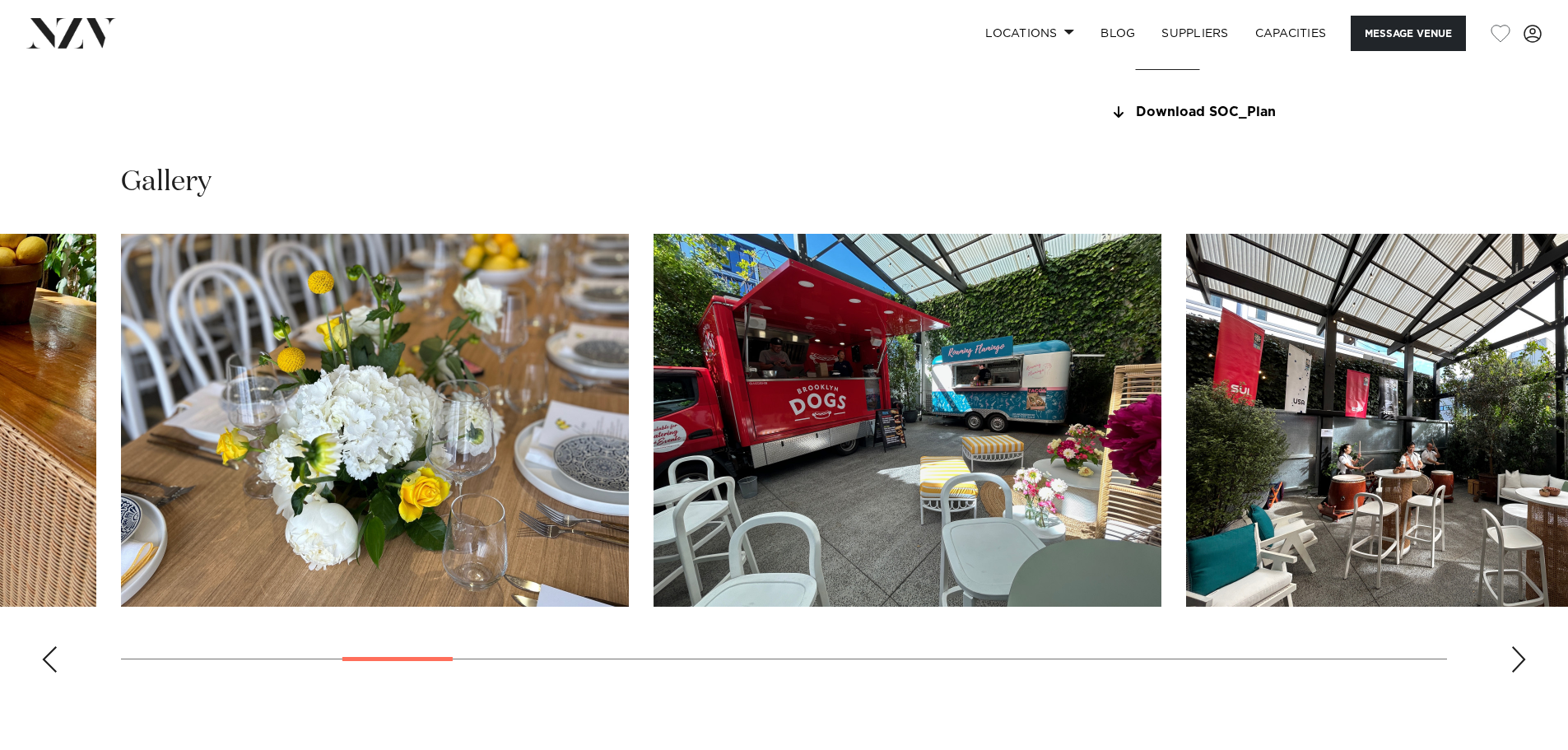
click at [1515, 651] on div "Next slide" at bounding box center [1518, 659] width 17 height 26
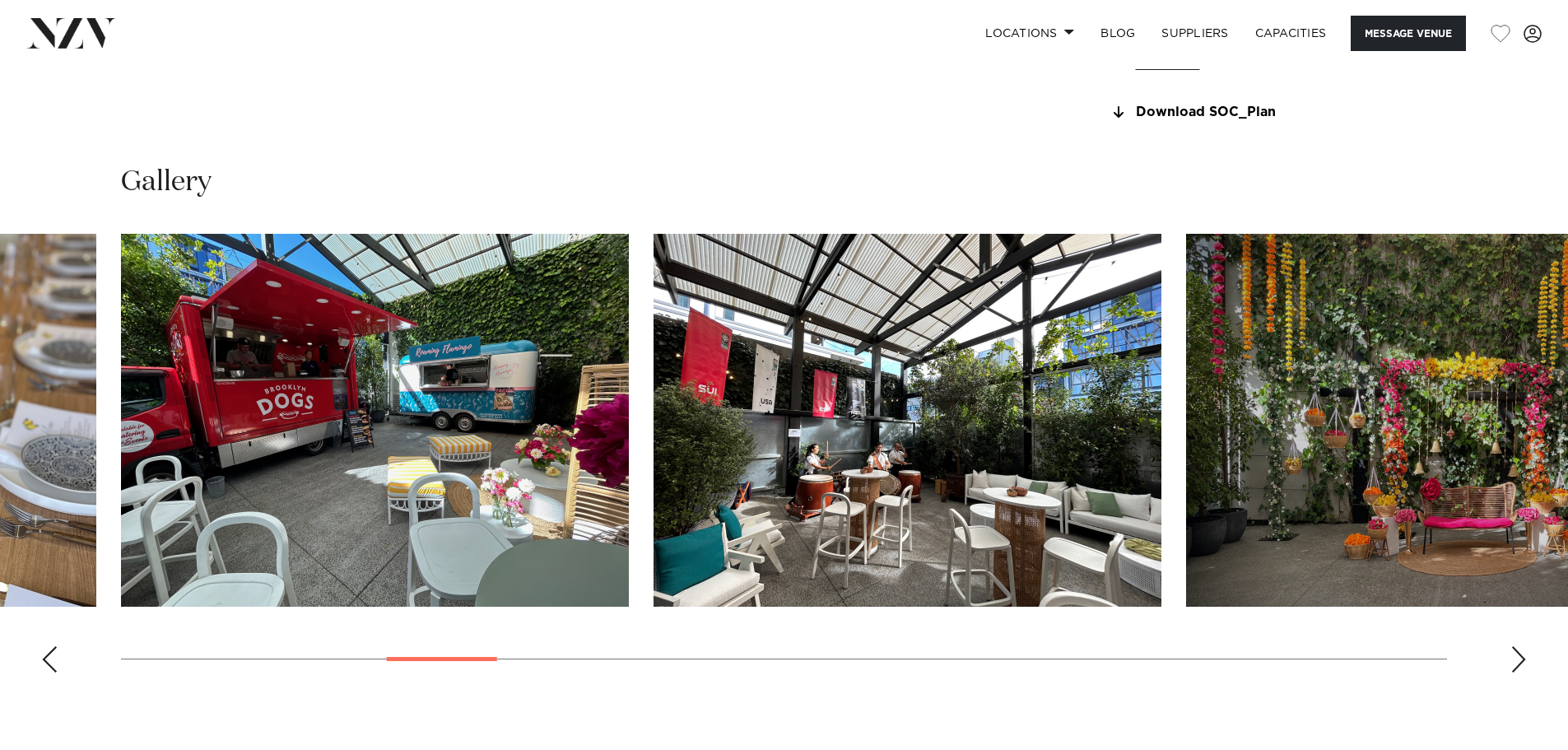
click at [1515, 648] on div "Next slide" at bounding box center [1518, 659] width 17 height 26
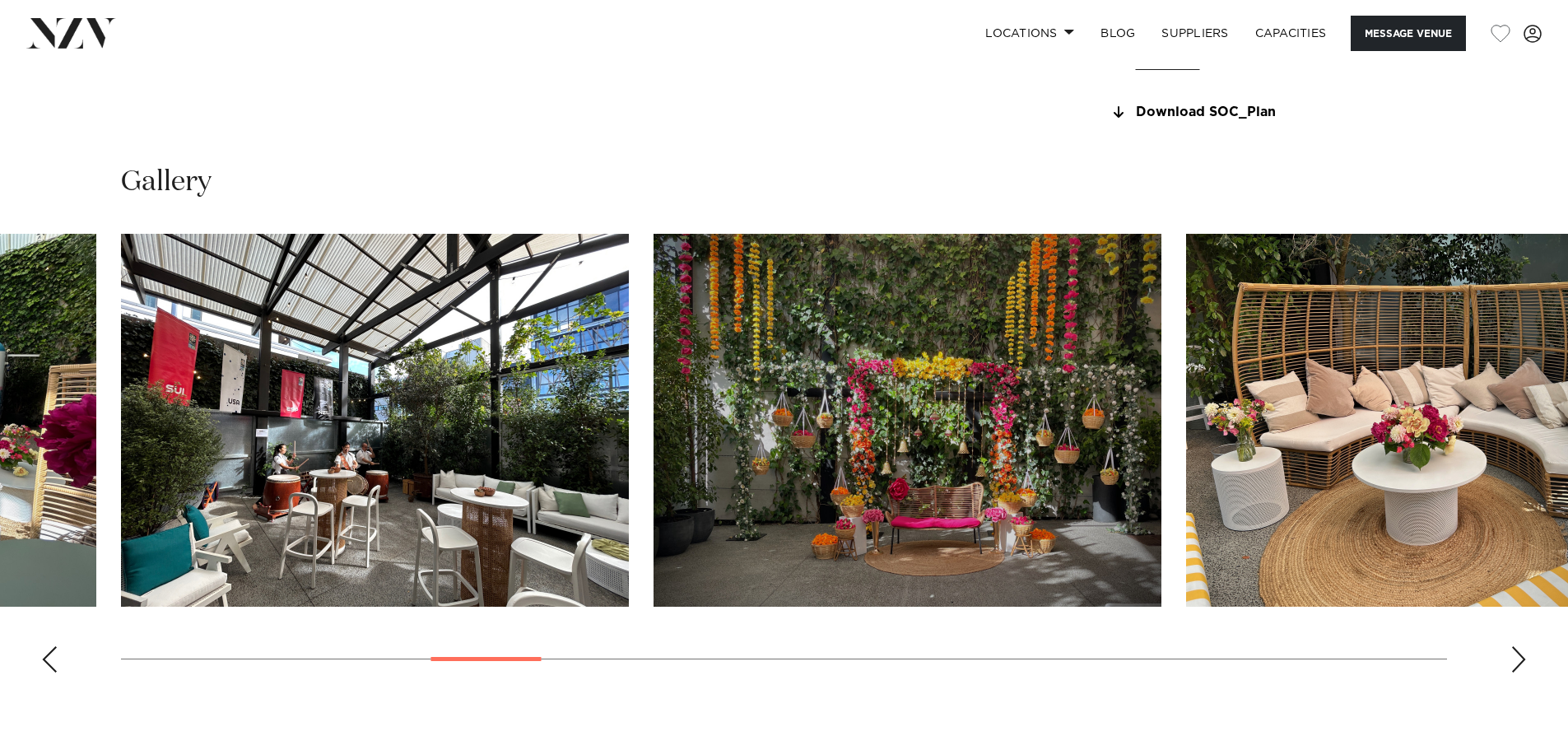
click at [1515, 648] on div "Next slide" at bounding box center [1518, 659] width 17 height 26
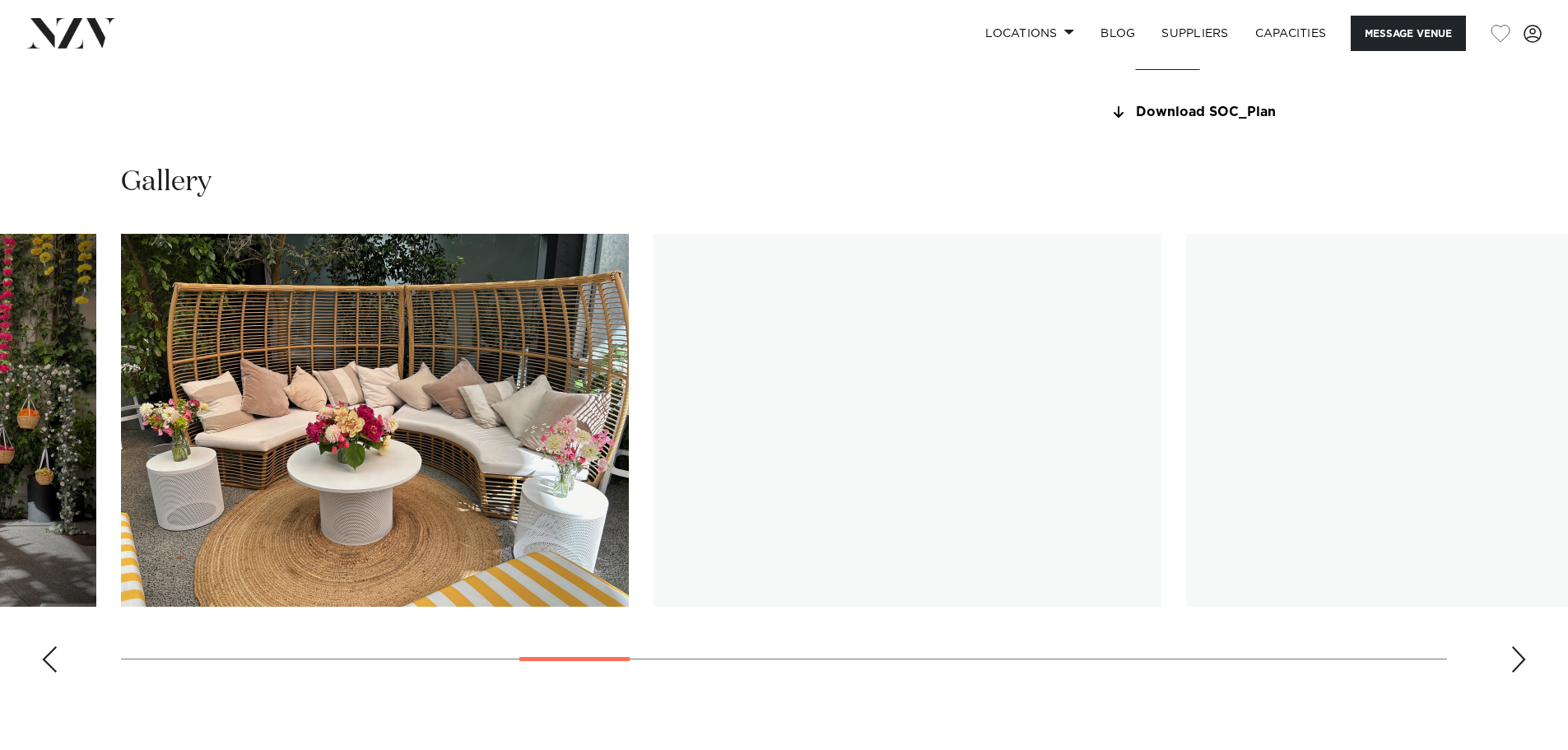
click at [1515, 648] on div "Next slide" at bounding box center [1518, 659] width 17 height 26
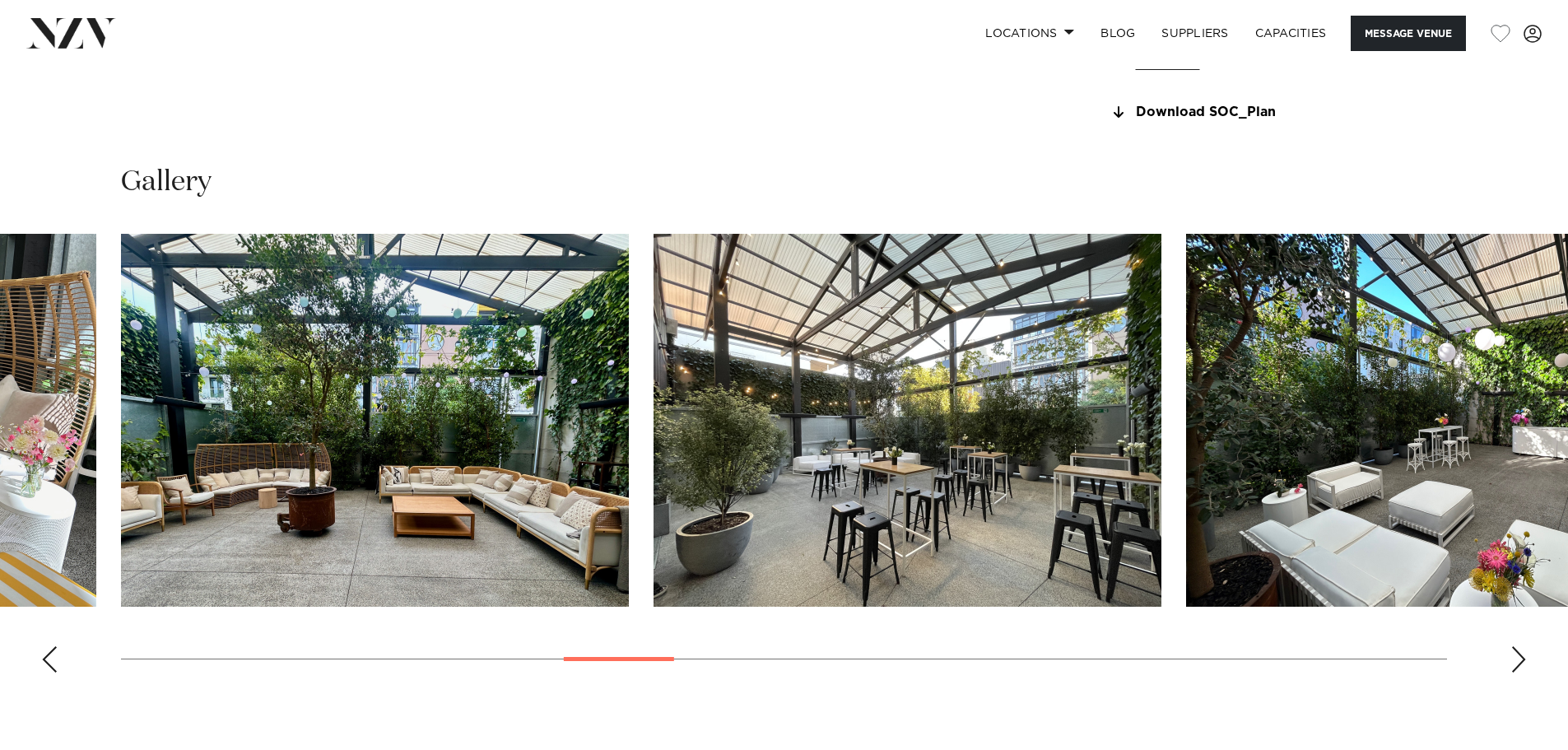
click at [1515, 648] on div "Next slide" at bounding box center [1518, 659] width 17 height 26
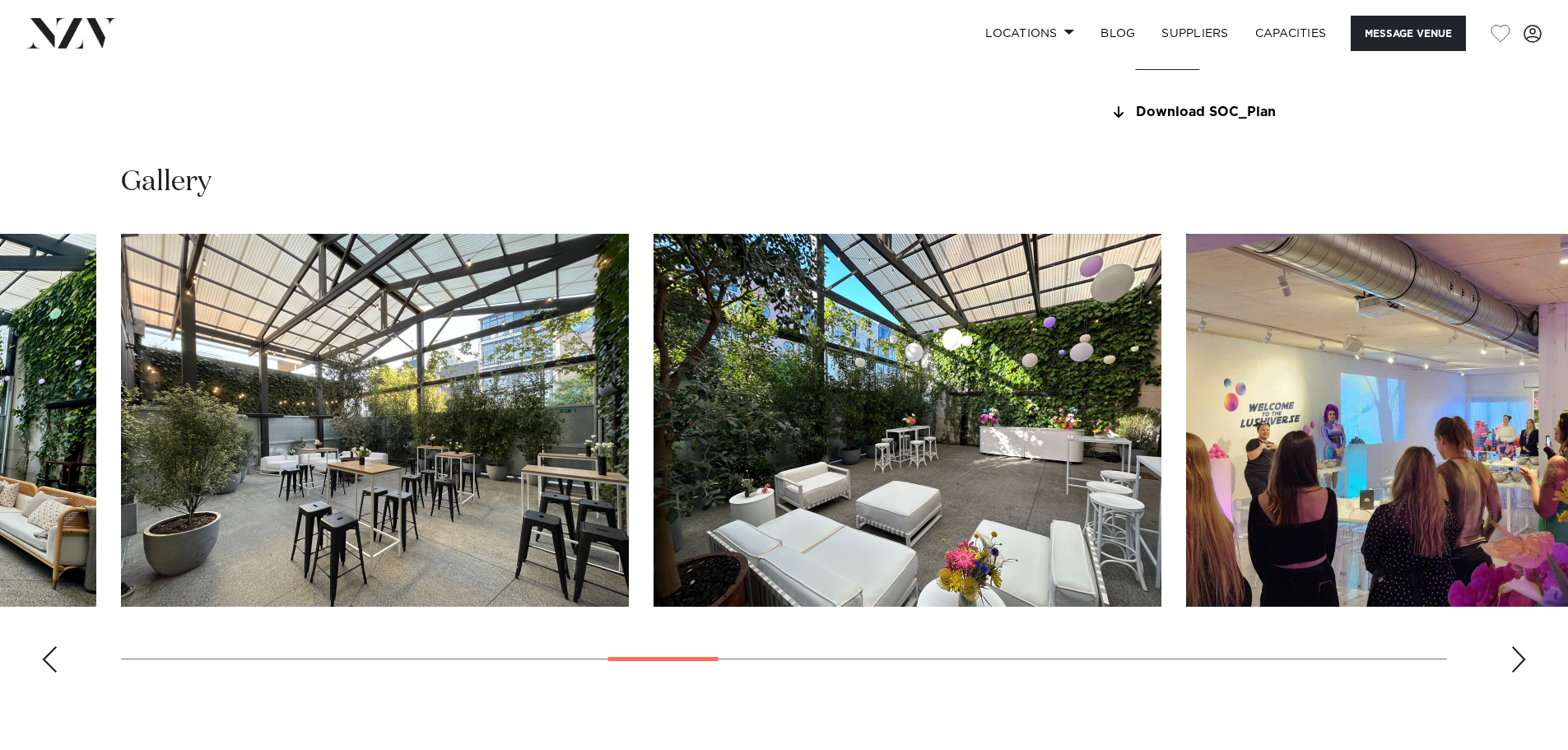
click at [1515, 648] on div "Next slide" at bounding box center [1518, 659] width 17 height 26
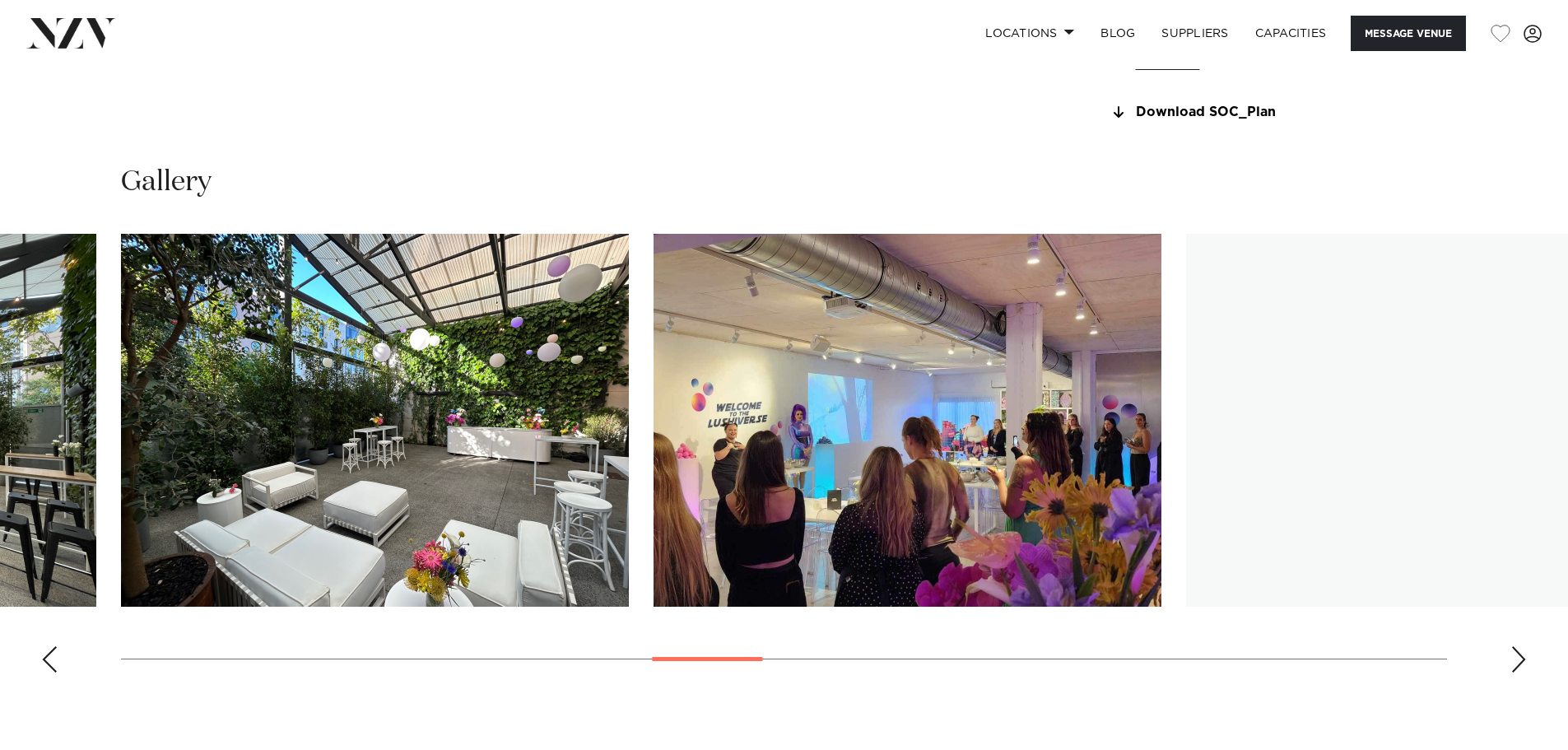
click at [1515, 648] on div "Next slide" at bounding box center [1518, 659] width 17 height 26
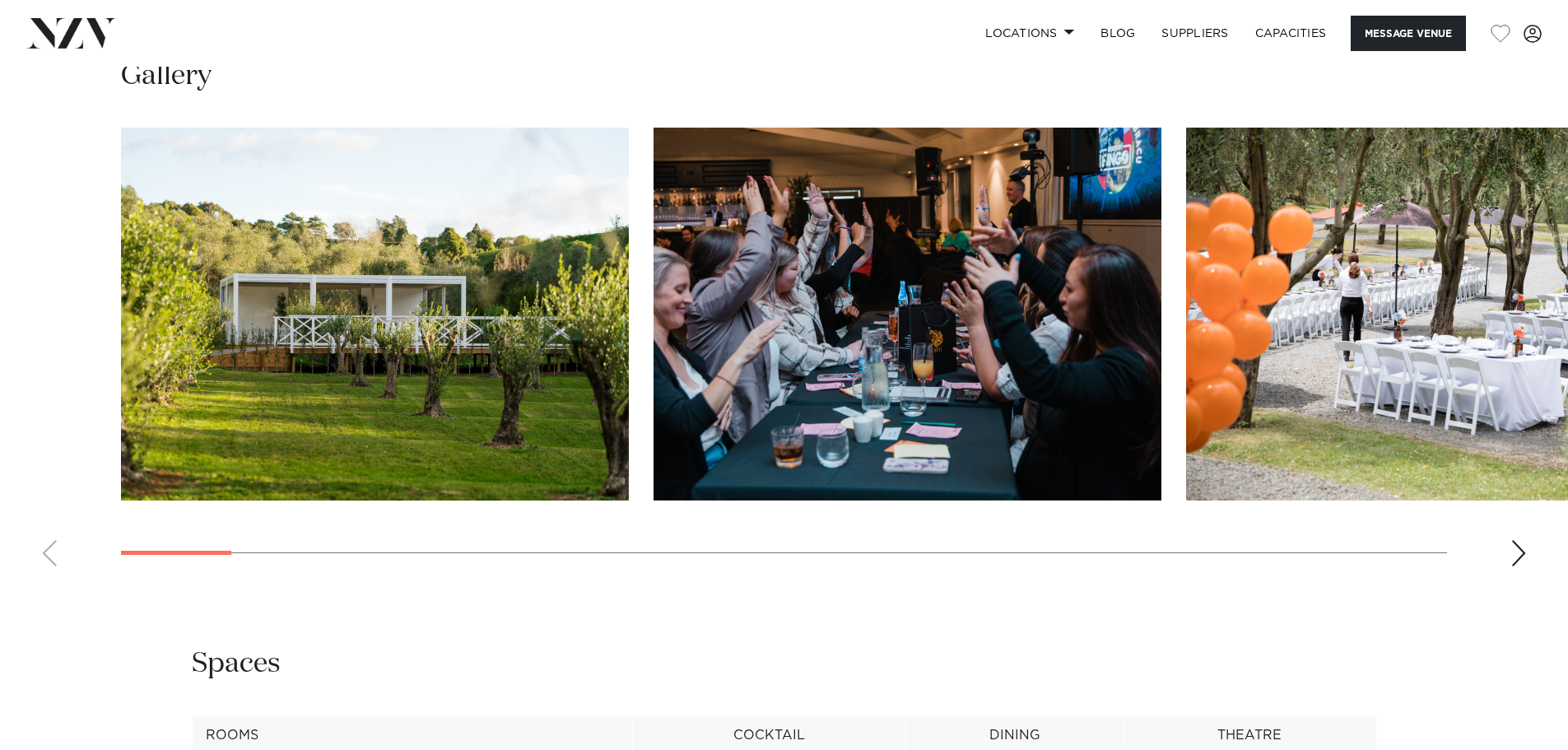
scroll to position [1975, 0]
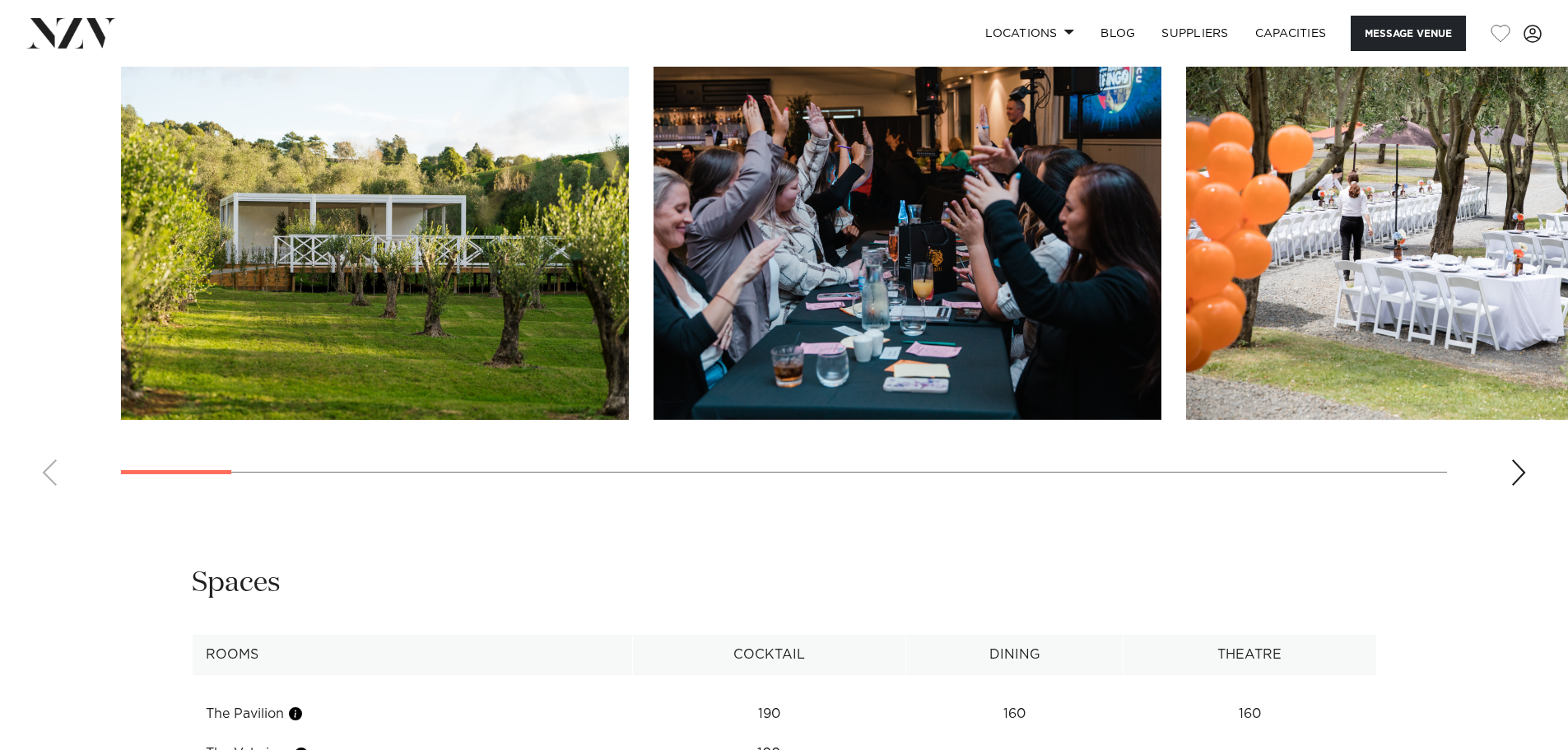
click at [1519, 463] on div "Next slide" at bounding box center [1518, 472] width 17 height 26
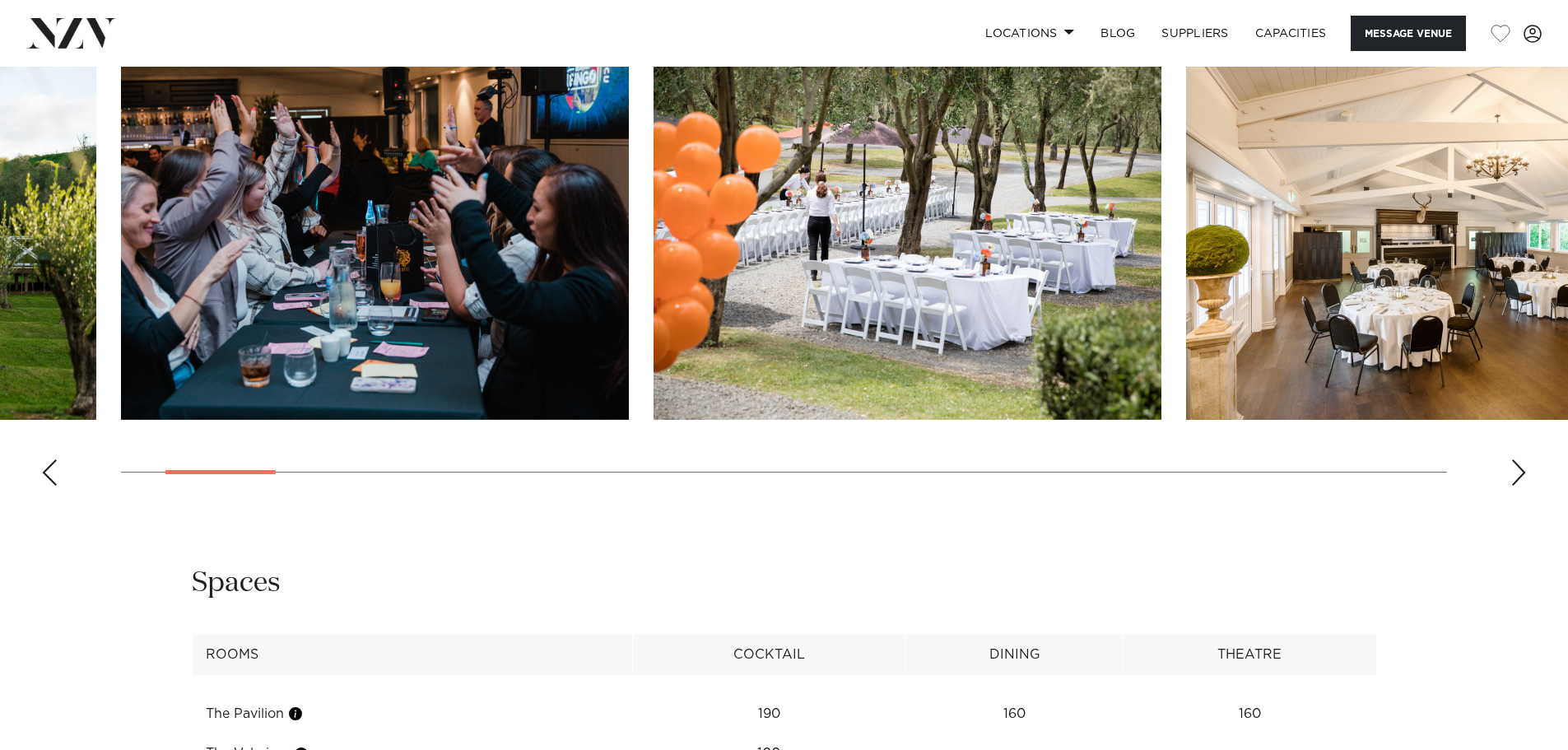
click at [1519, 463] on div "Next slide" at bounding box center [1518, 472] width 17 height 26
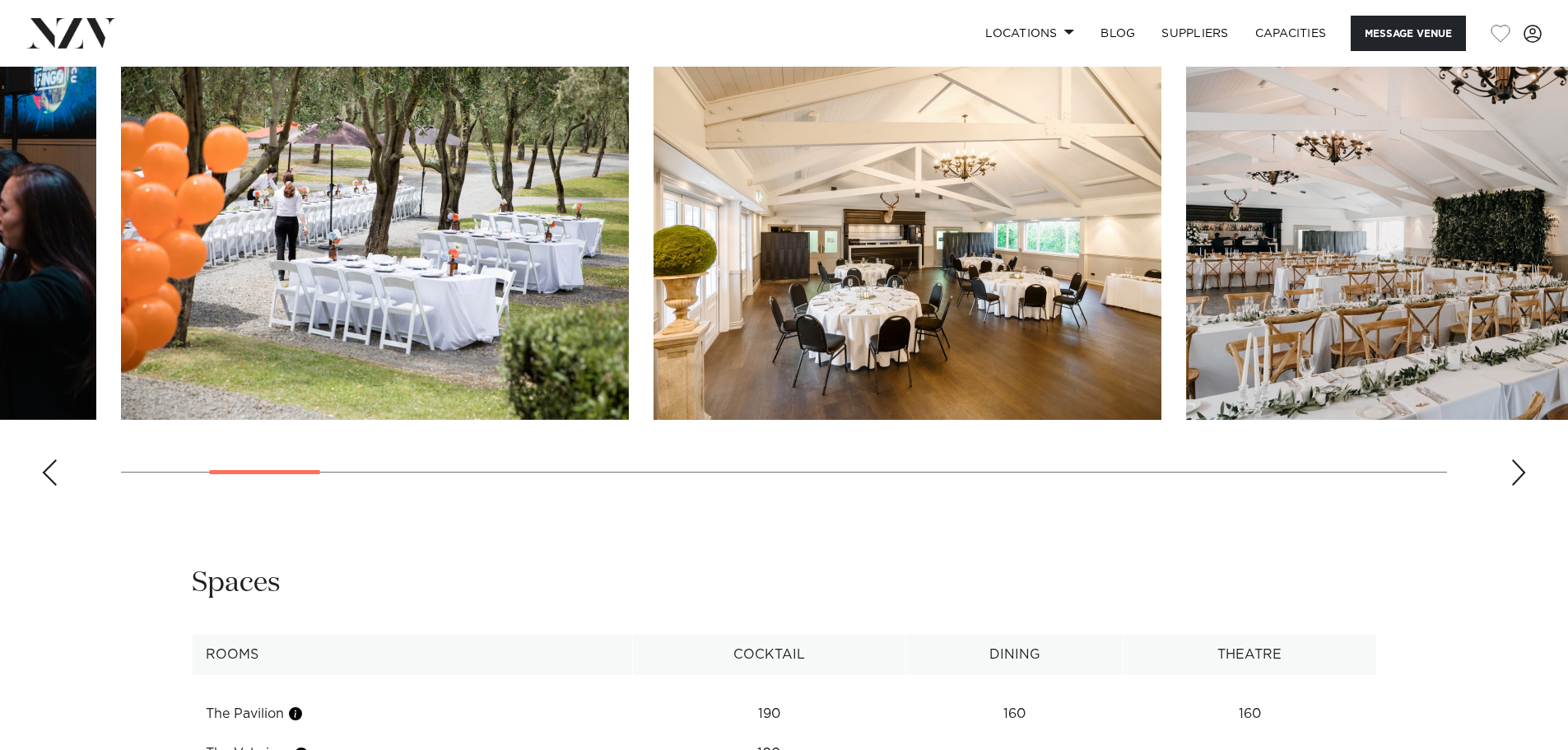
click at [1519, 463] on div "Next slide" at bounding box center [1518, 472] width 17 height 26
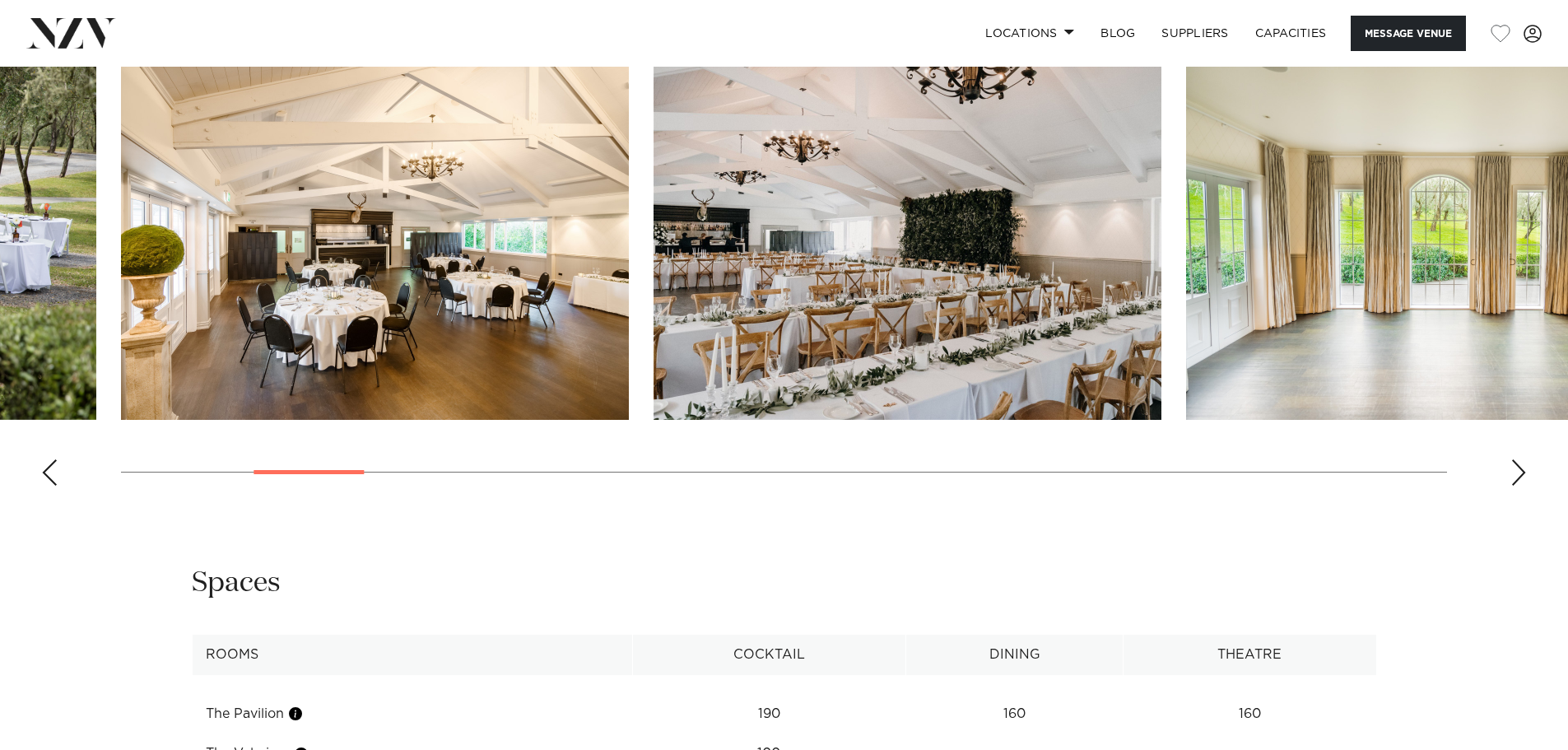
click at [1519, 463] on div "Next slide" at bounding box center [1518, 472] width 17 height 26
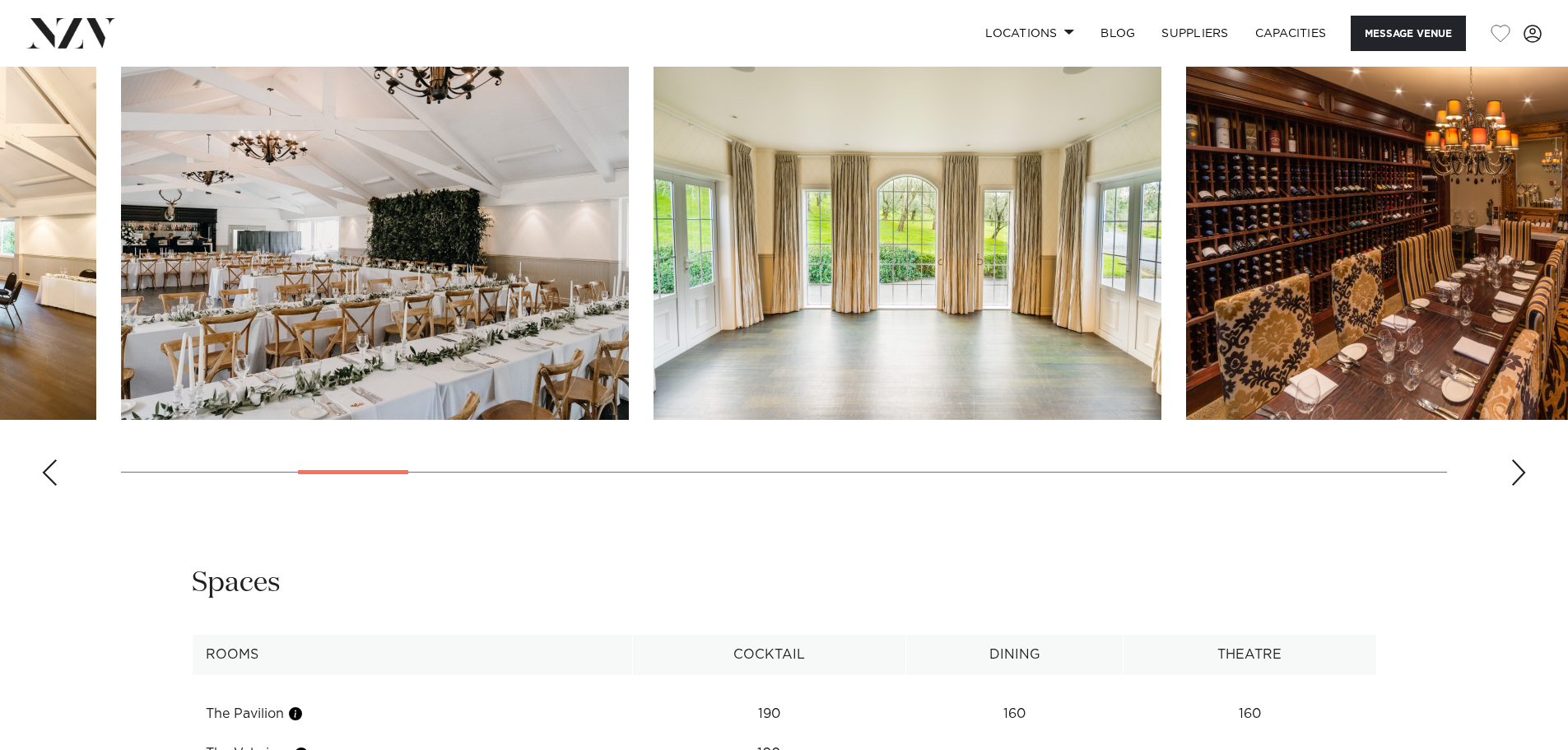
click at [1519, 463] on div "Next slide" at bounding box center [1518, 472] width 17 height 26
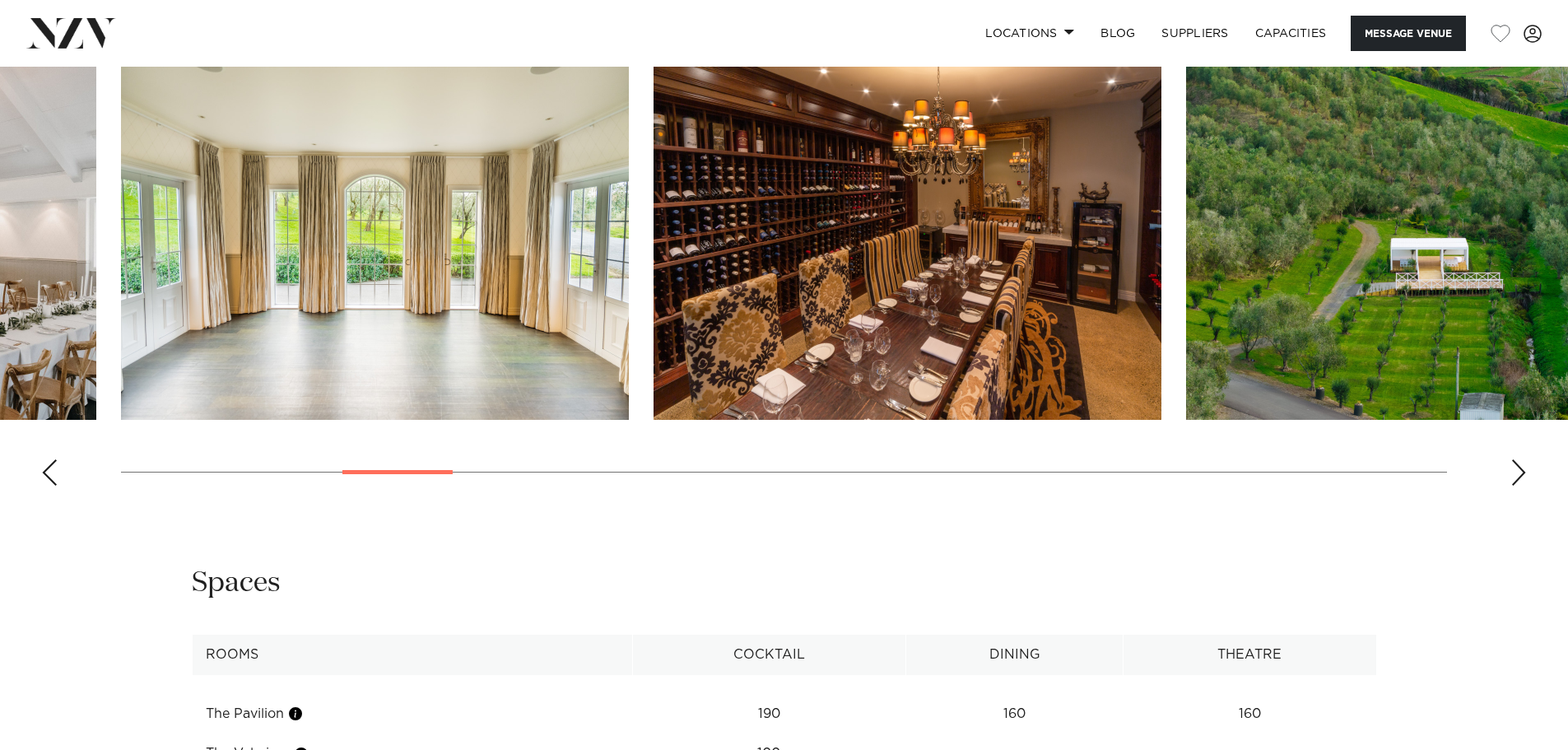
click at [1519, 463] on div "Next slide" at bounding box center [1518, 472] width 17 height 26
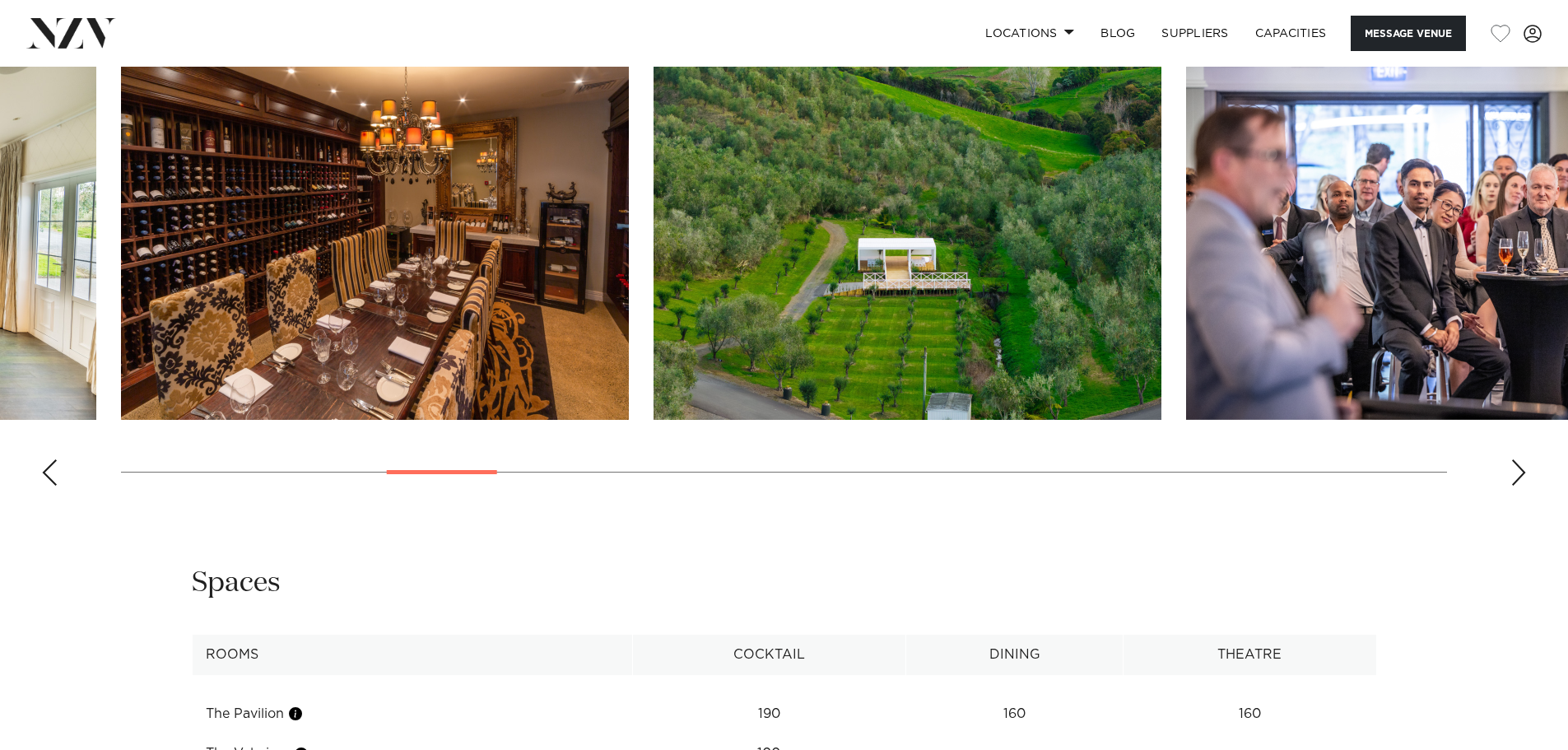
click at [1519, 460] on div "Next slide" at bounding box center [1518, 472] width 17 height 26
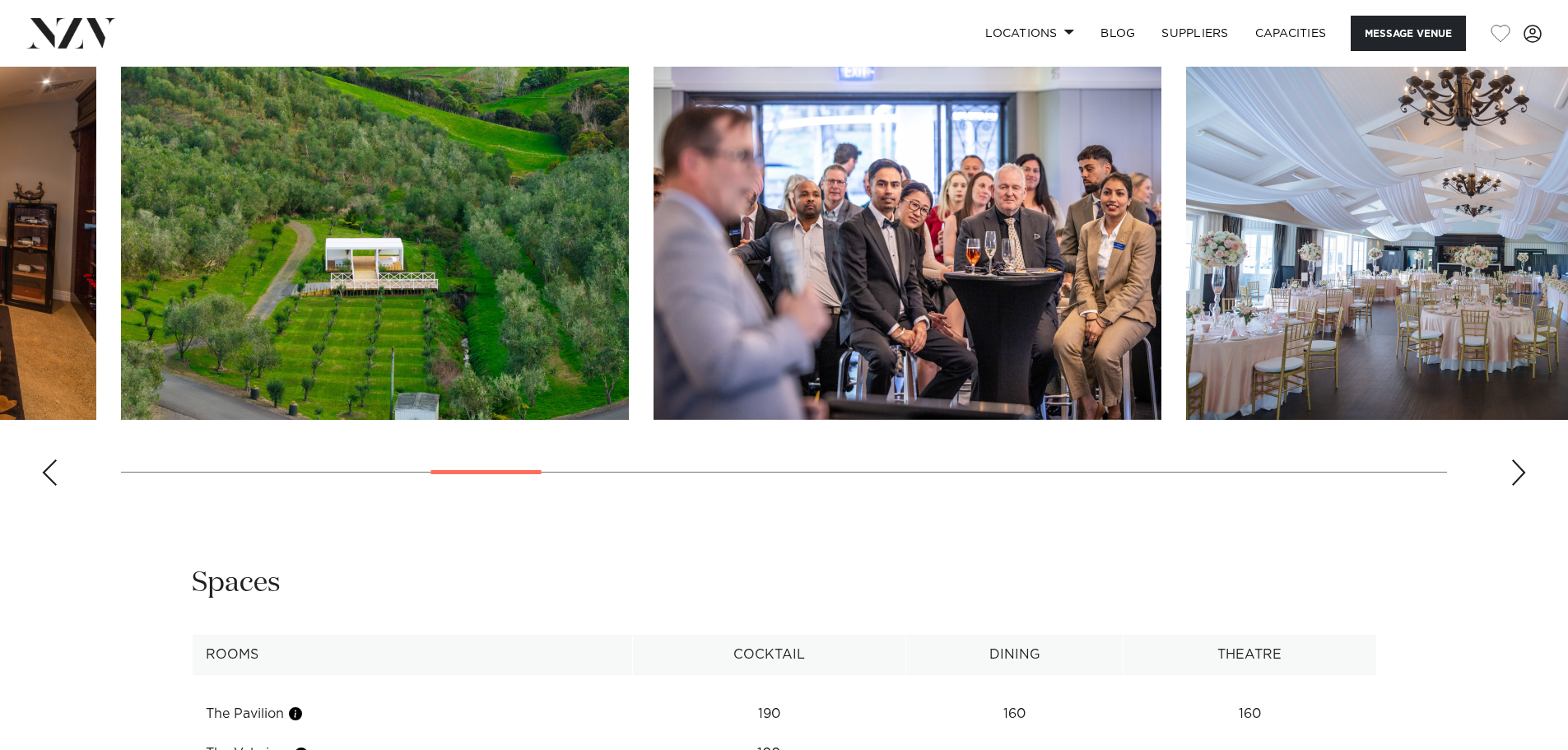
click at [1517, 470] on div "Next slide" at bounding box center [1518, 472] width 17 height 26
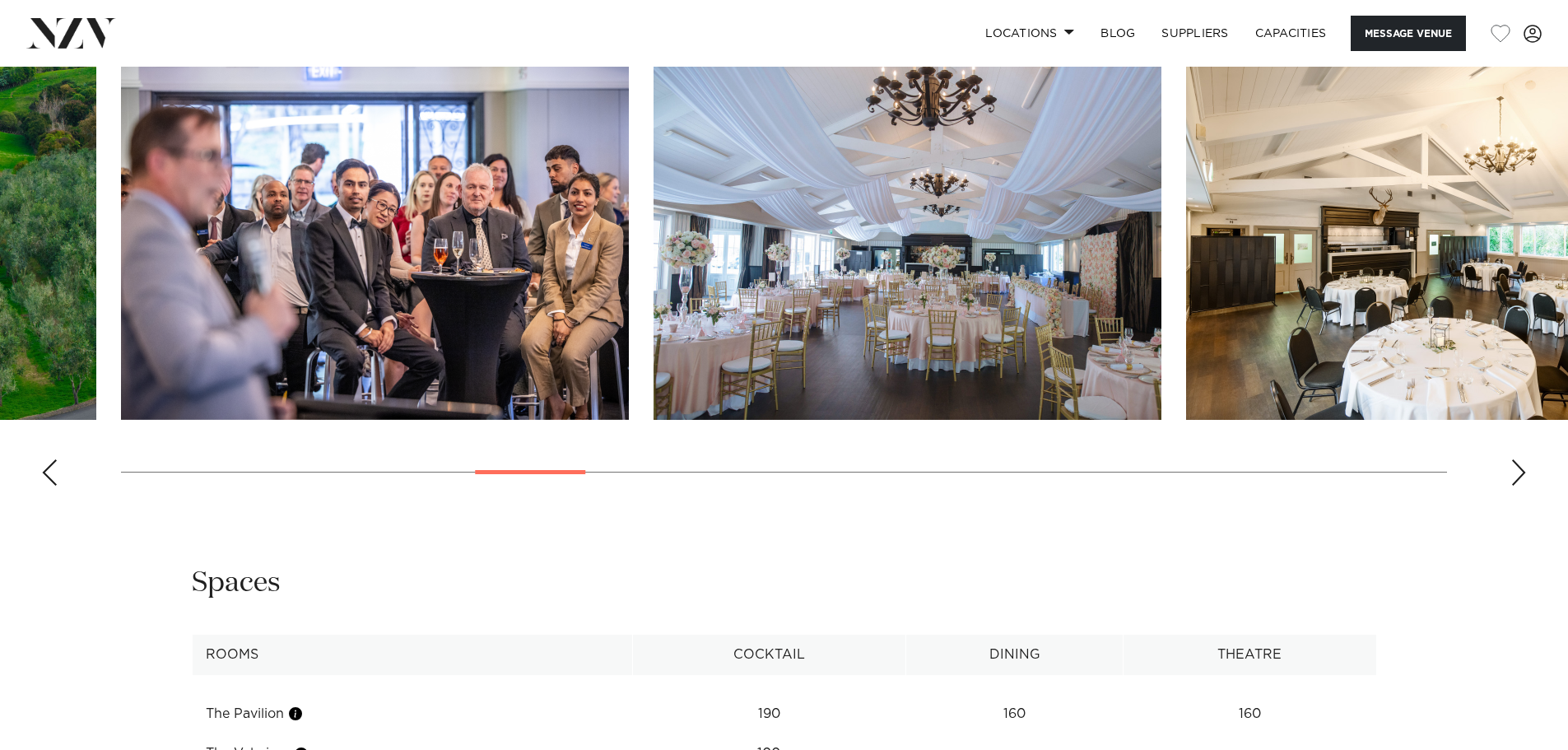
click at [1517, 470] on div "Next slide" at bounding box center [1518, 472] width 17 height 26
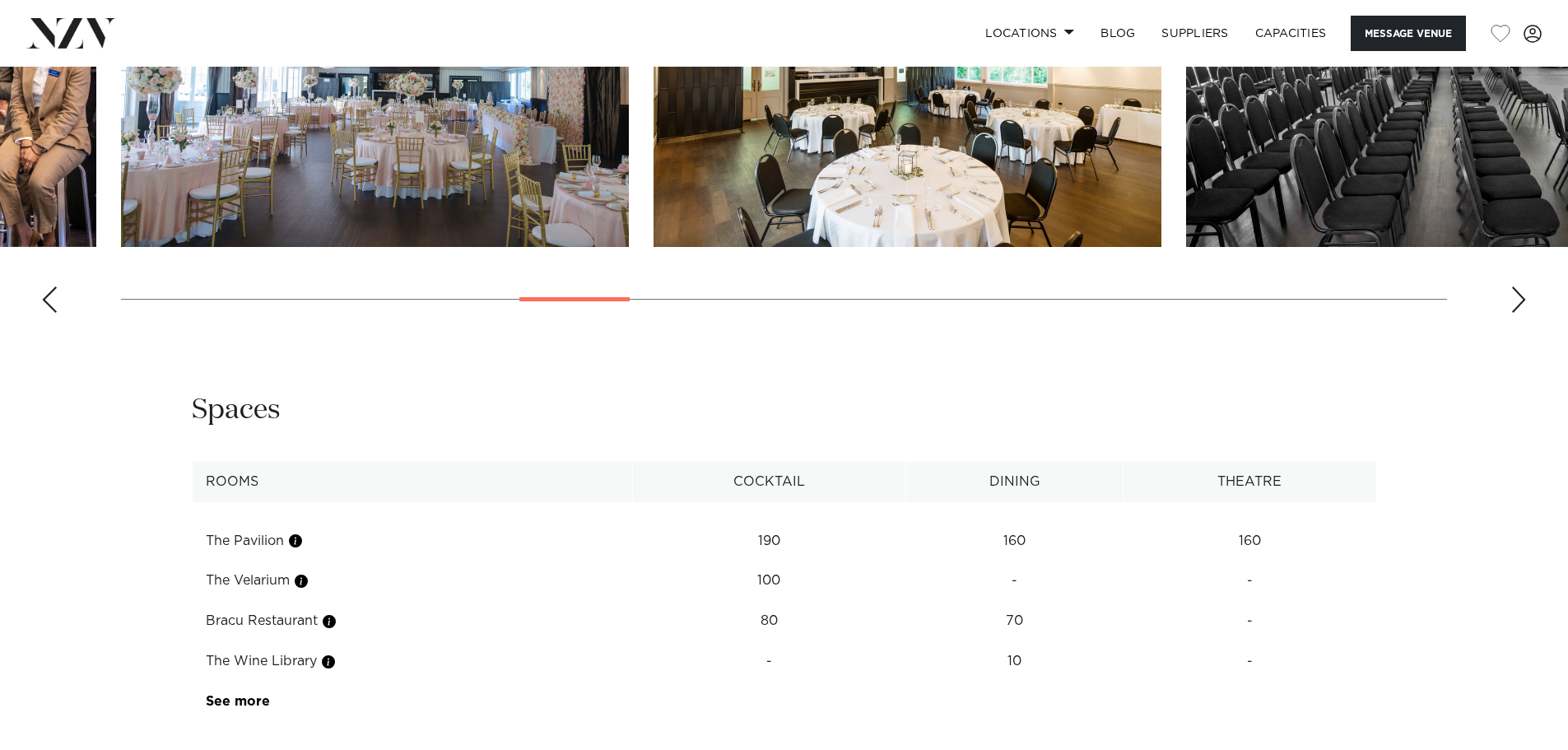
scroll to position [2305, 0]
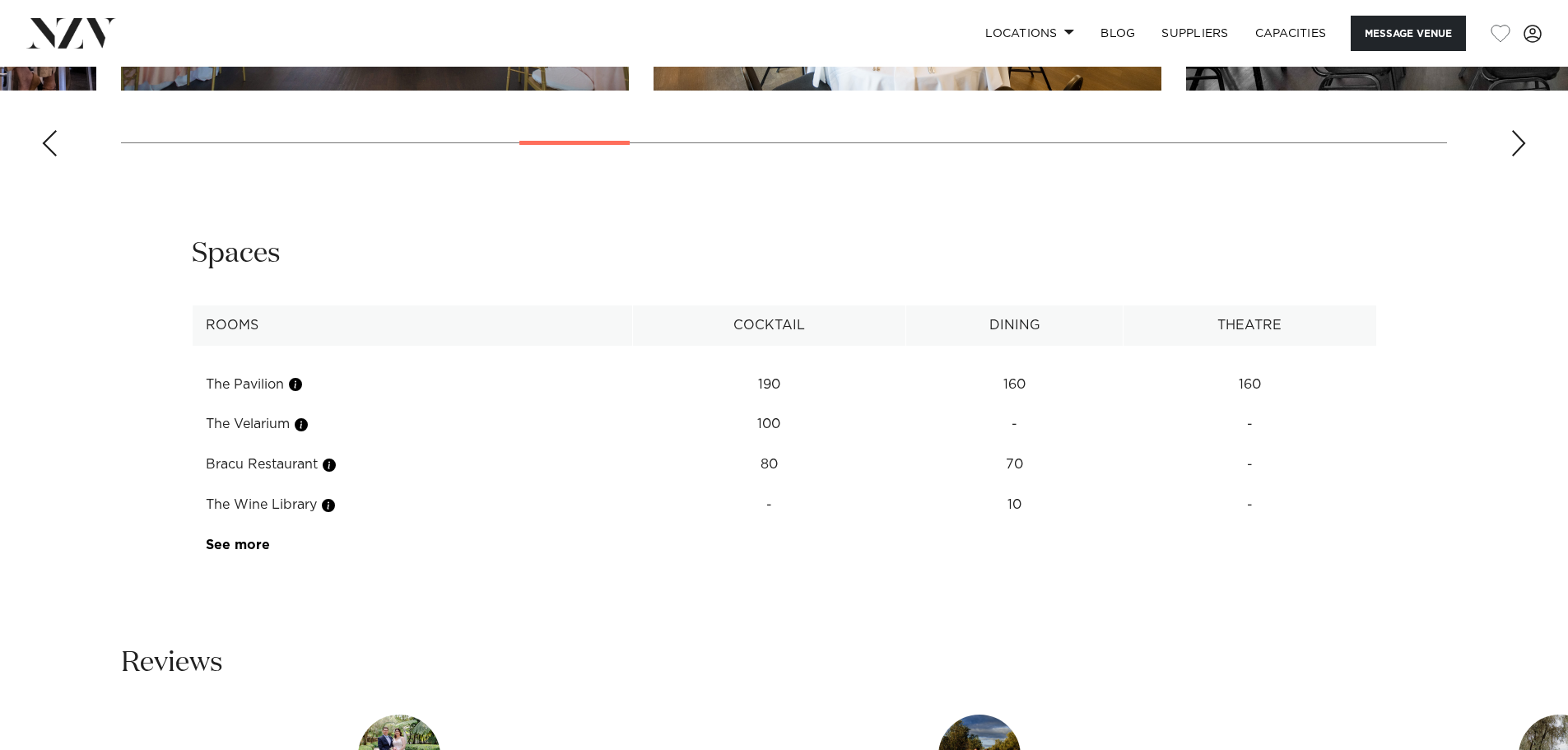
click at [237, 542] on link "See more" at bounding box center [270, 544] width 128 height 13
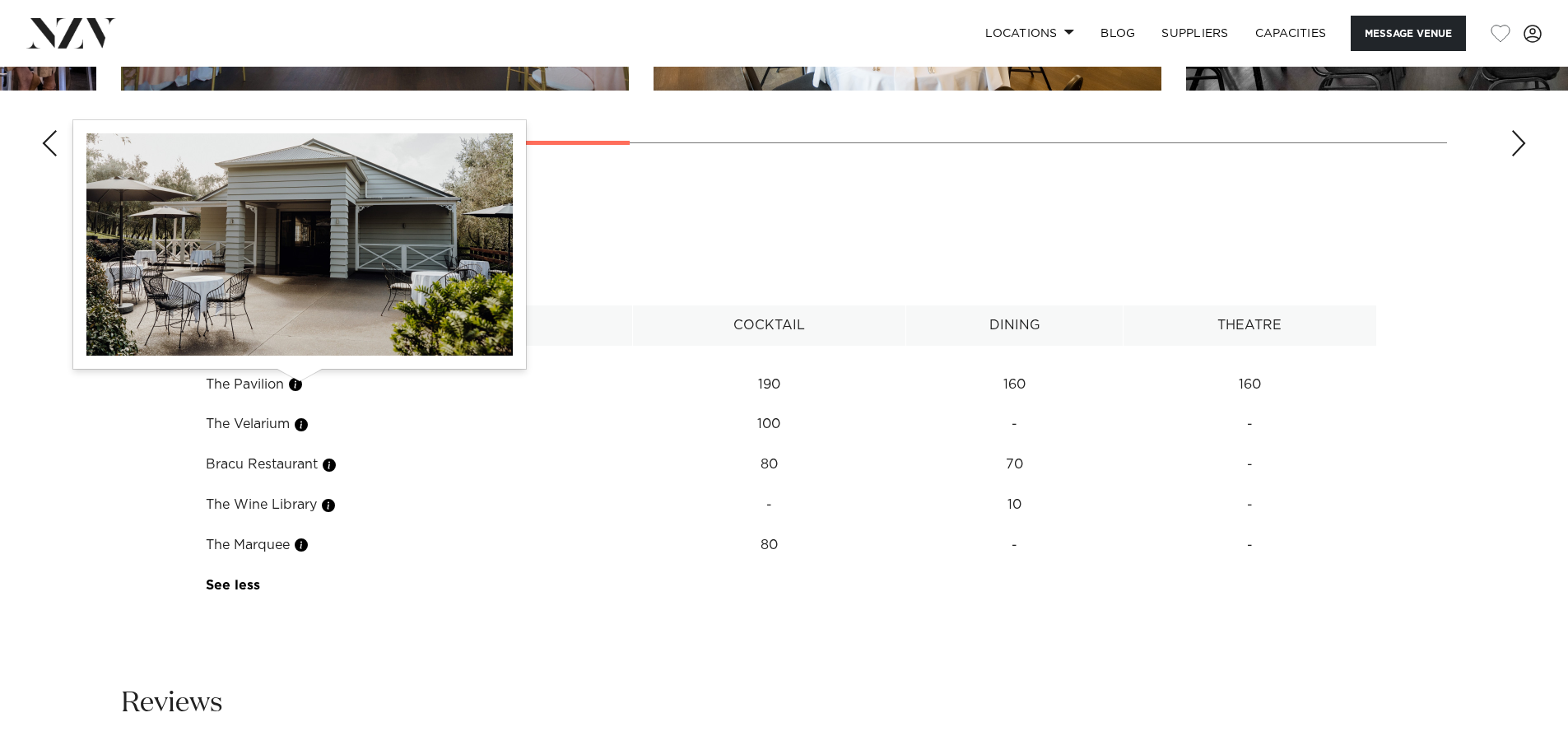
click at [292, 385] on button "button" at bounding box center [295, 384] width 17 height 17
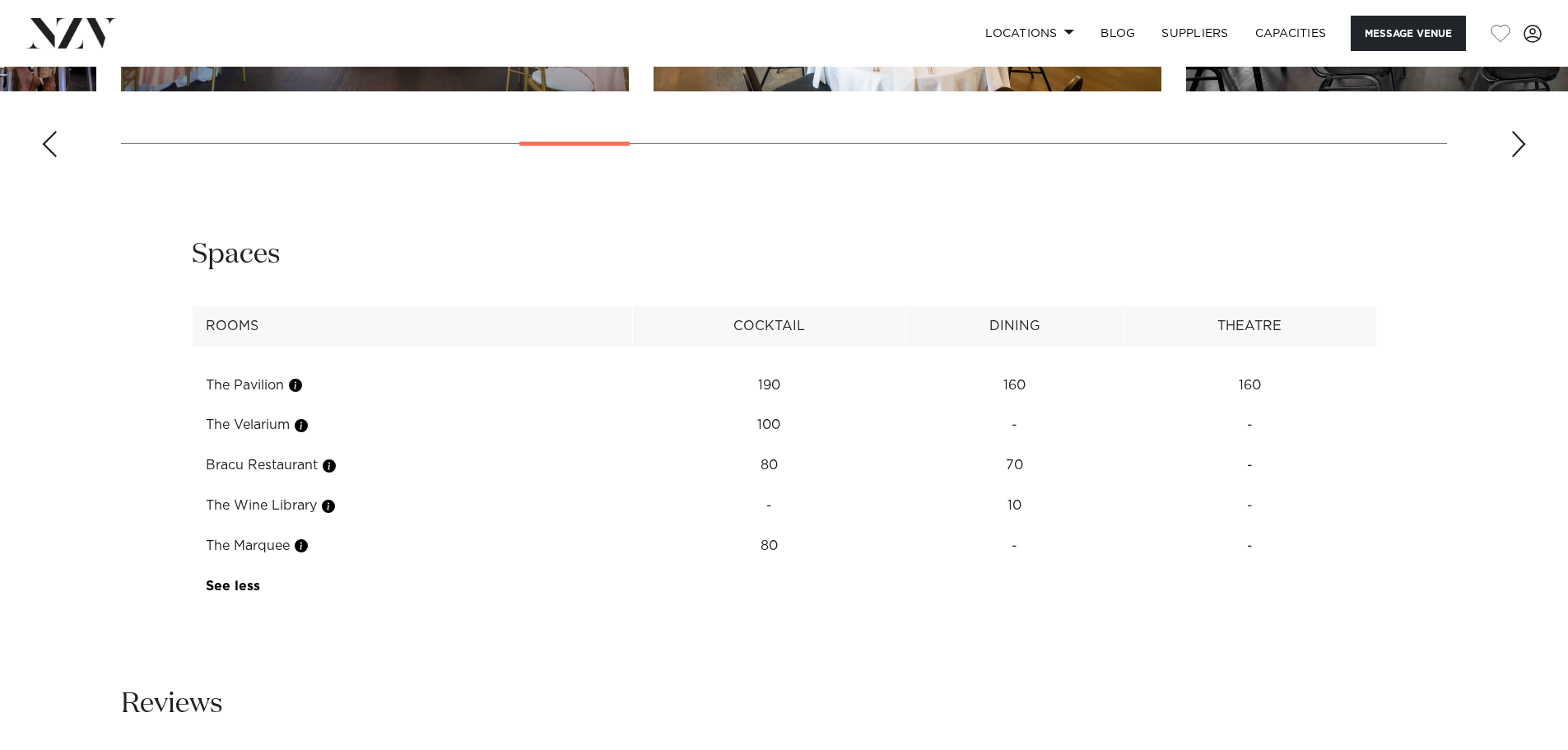
scroll to position [1893, 0]
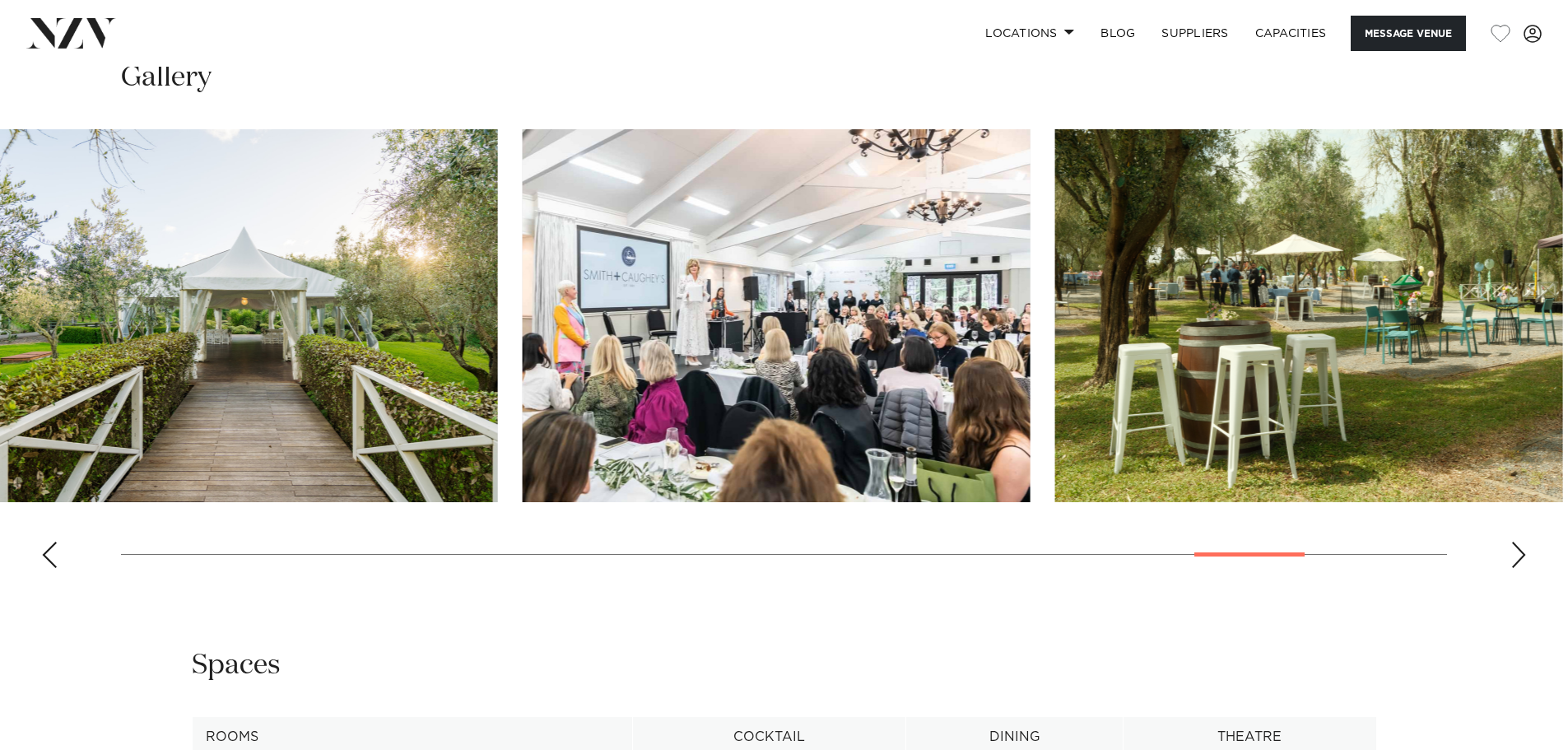
click at [1287, 509] on swiper-container at bounding box center [784, 354] width 1568 height 452
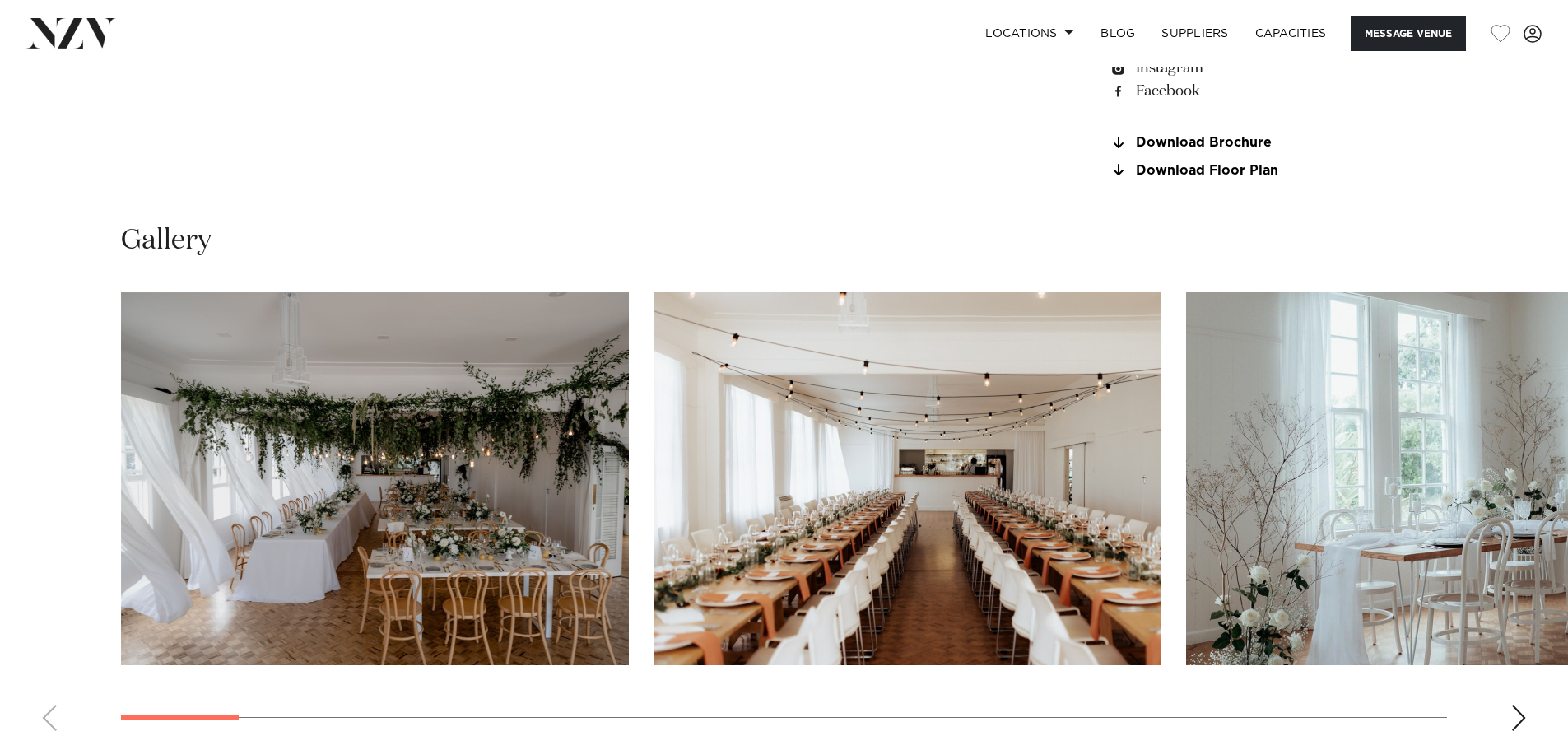
scroll to position [1646, 0]
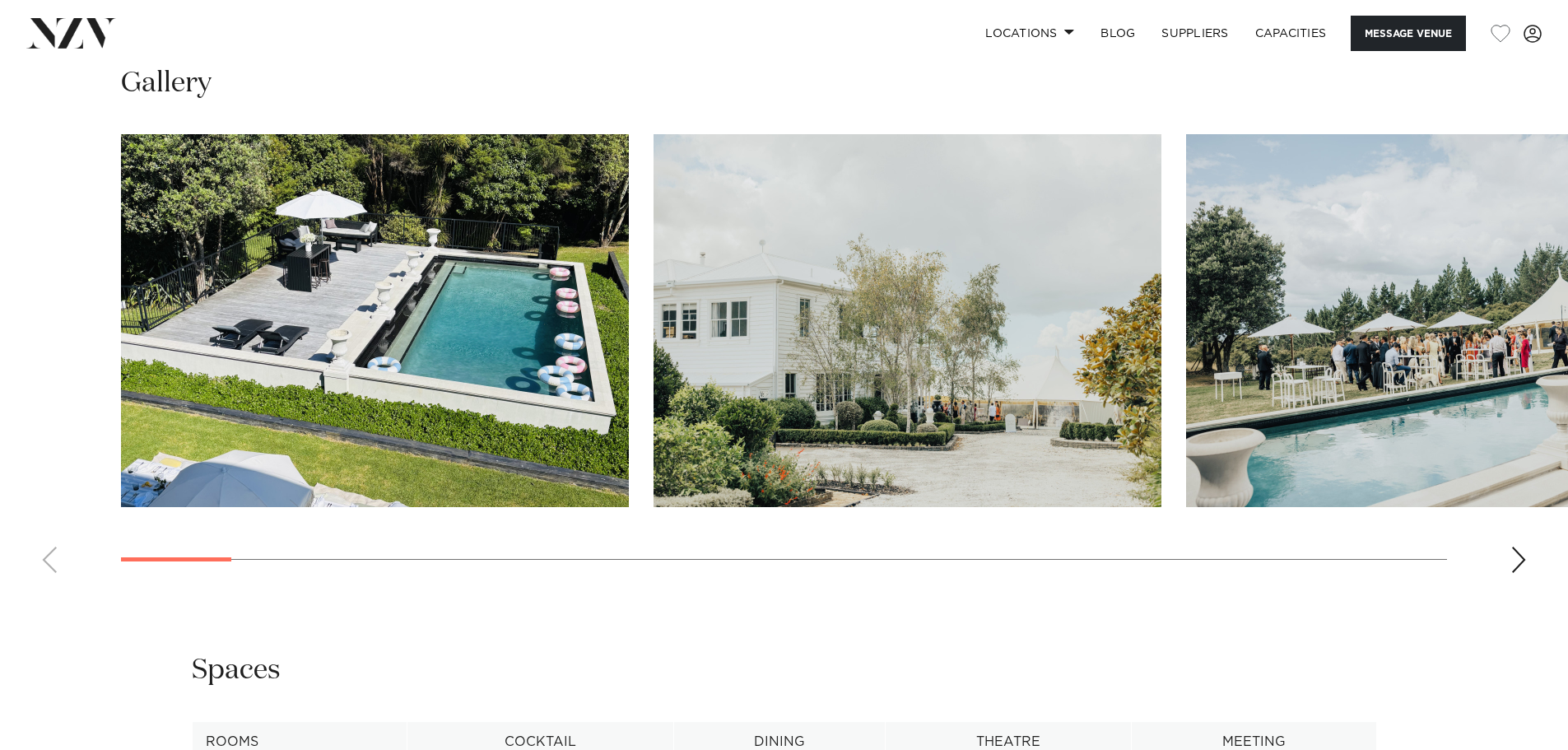
scroll to position [1563, 0]
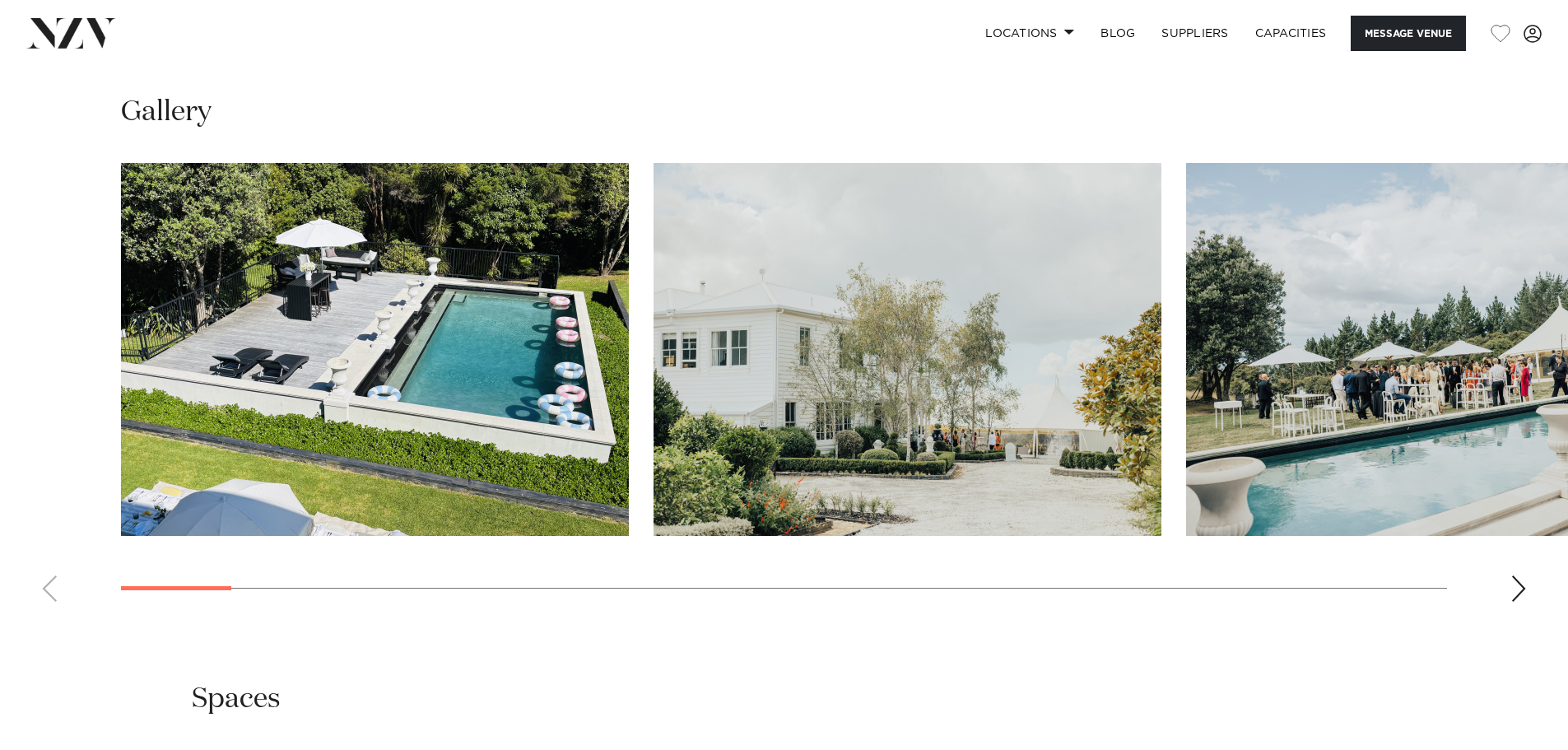
click at [1520, 582] on div "Next slide" at bounding box center [1518, 588] width 17 height 26
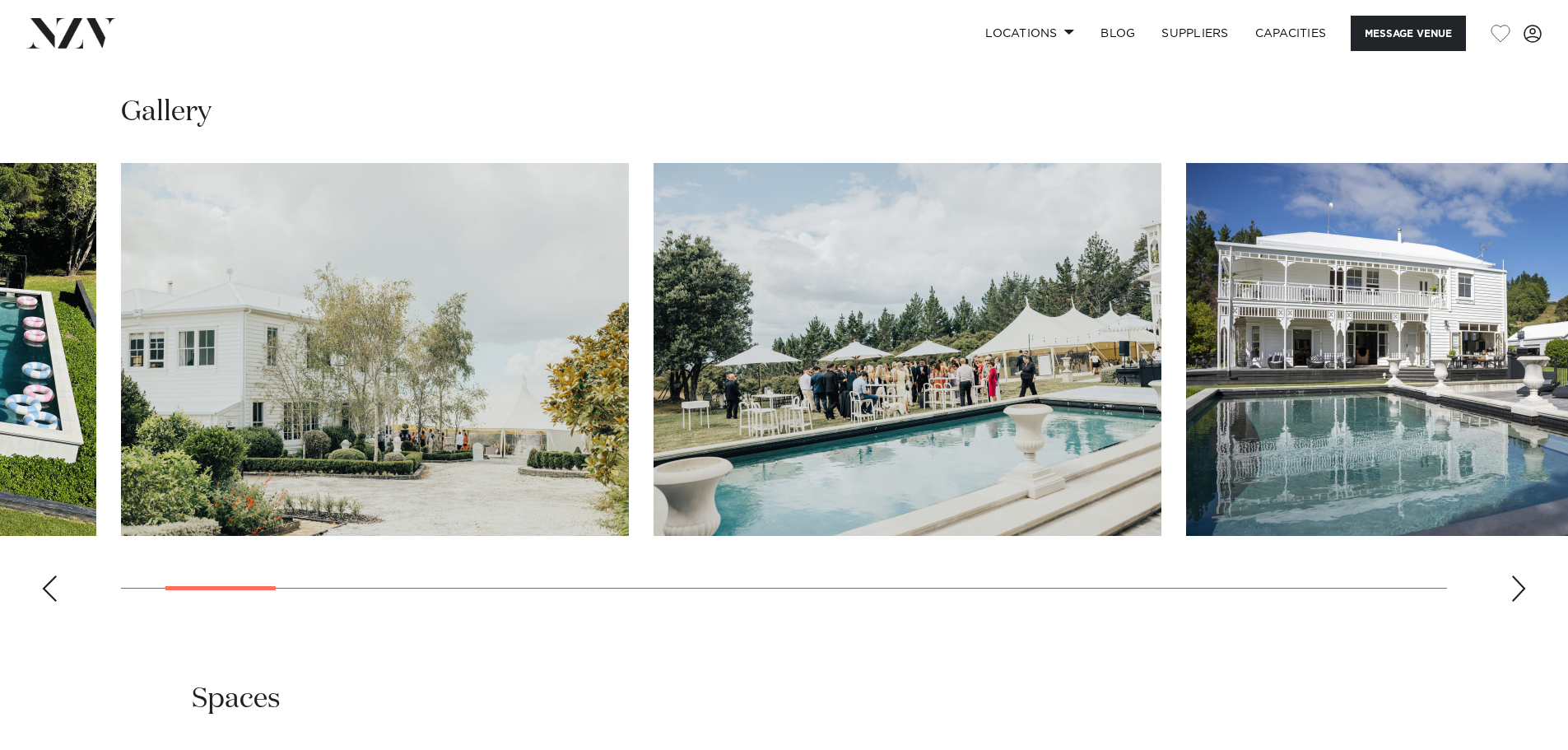
click at [1520, 582] on div "Next slide" at bounding box center [1518, 588] width 17 height 26
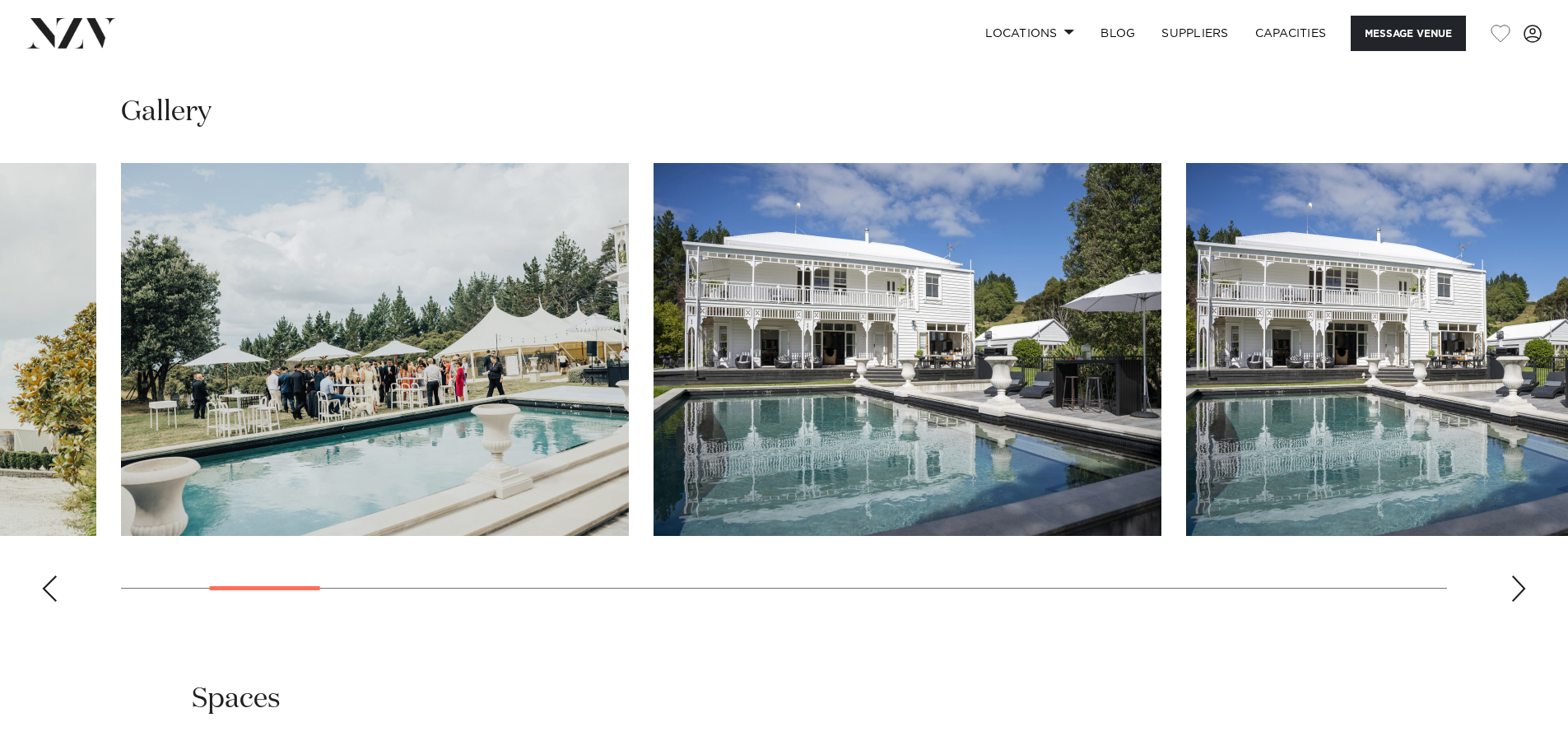
click at [1520, 582] on div "Next slide" at bounding box center [1518, 588] width 17 height 26
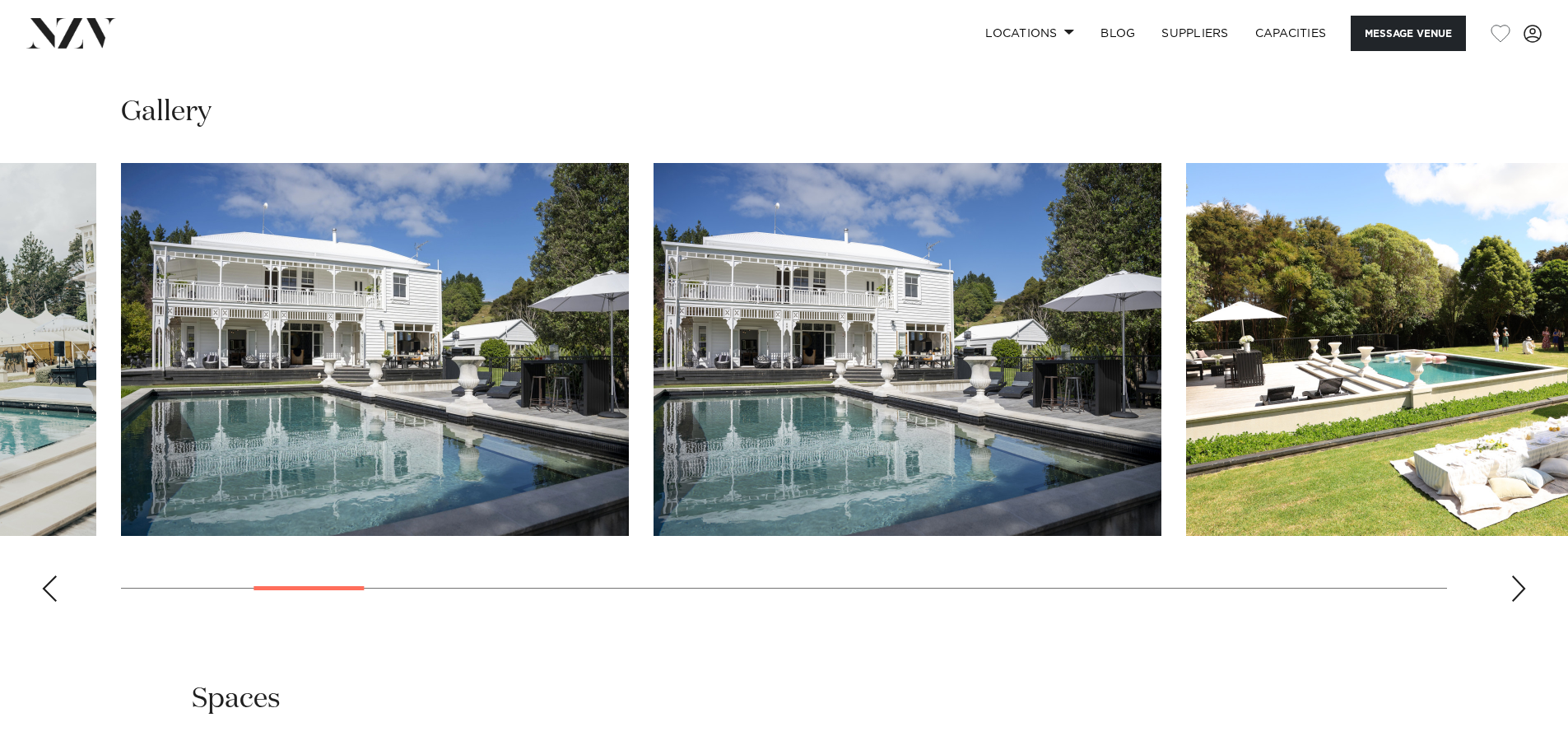
click at [1520, 582] on div "Next slide" at bounding box center [1518, 588] width 17 height 26
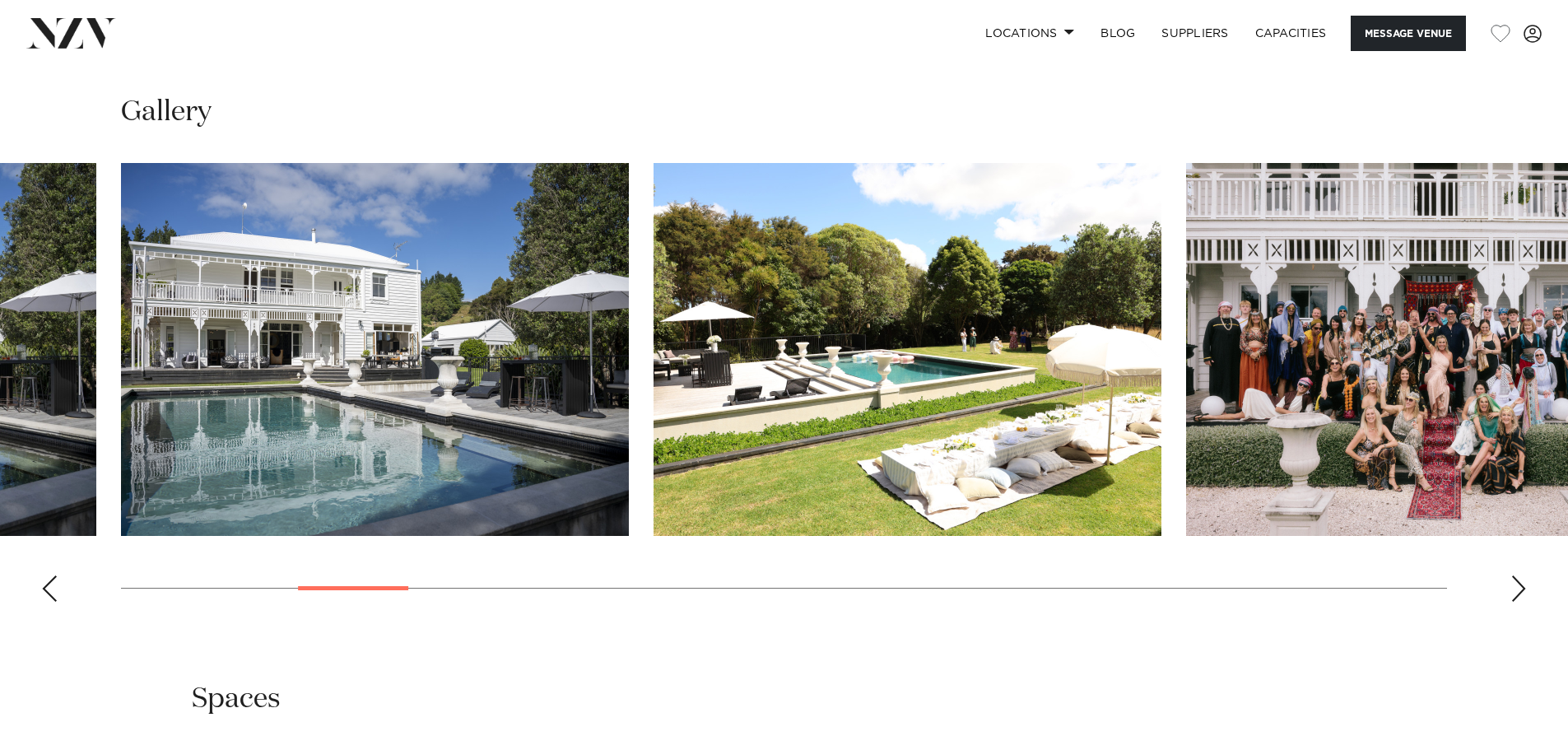
click at [1520, 581] on div "Next slide" at bounding box center [1518, 588] width 17 height 26
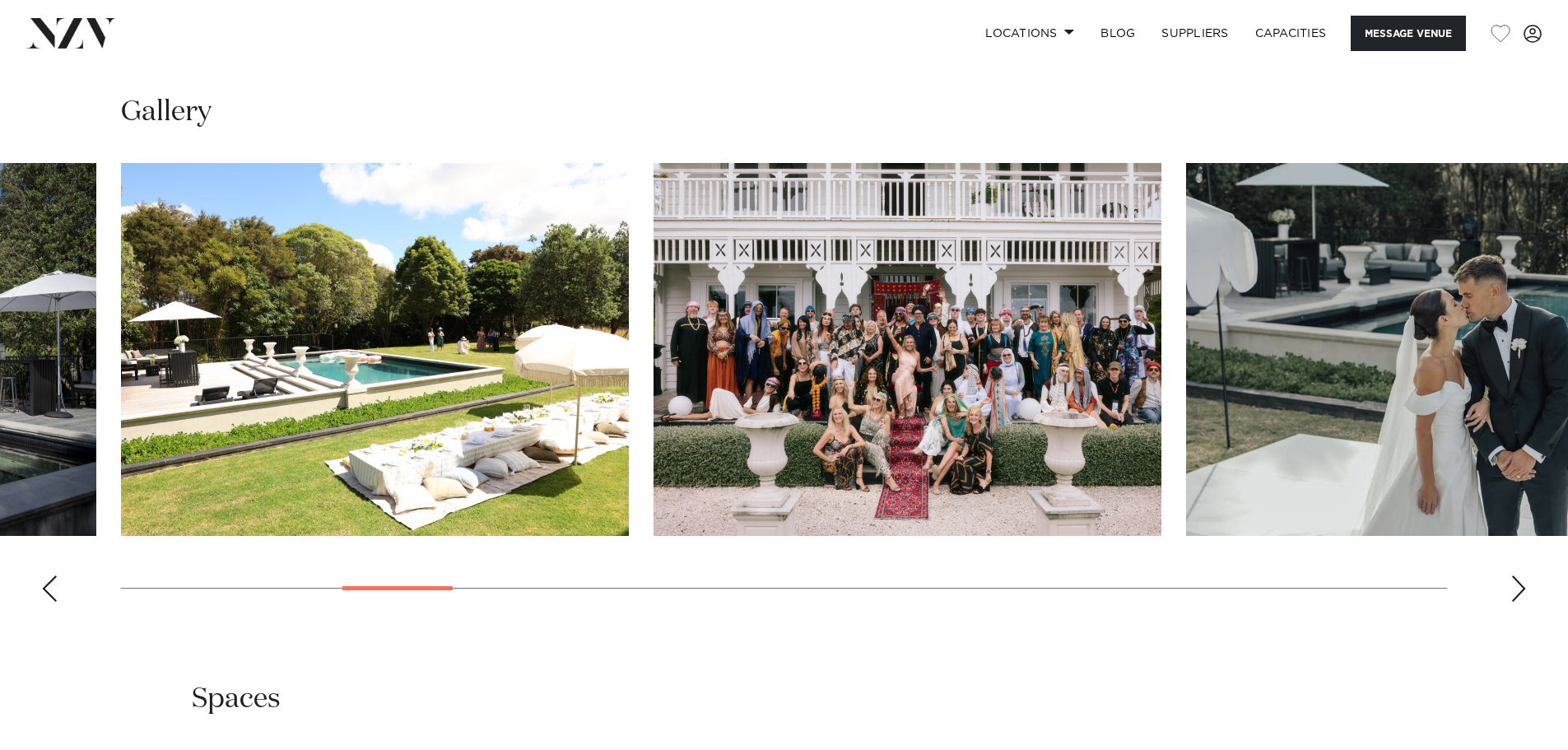
click at [918, 316] on img "7 / 30" at bounding box center [908, 350] width 508 height 373
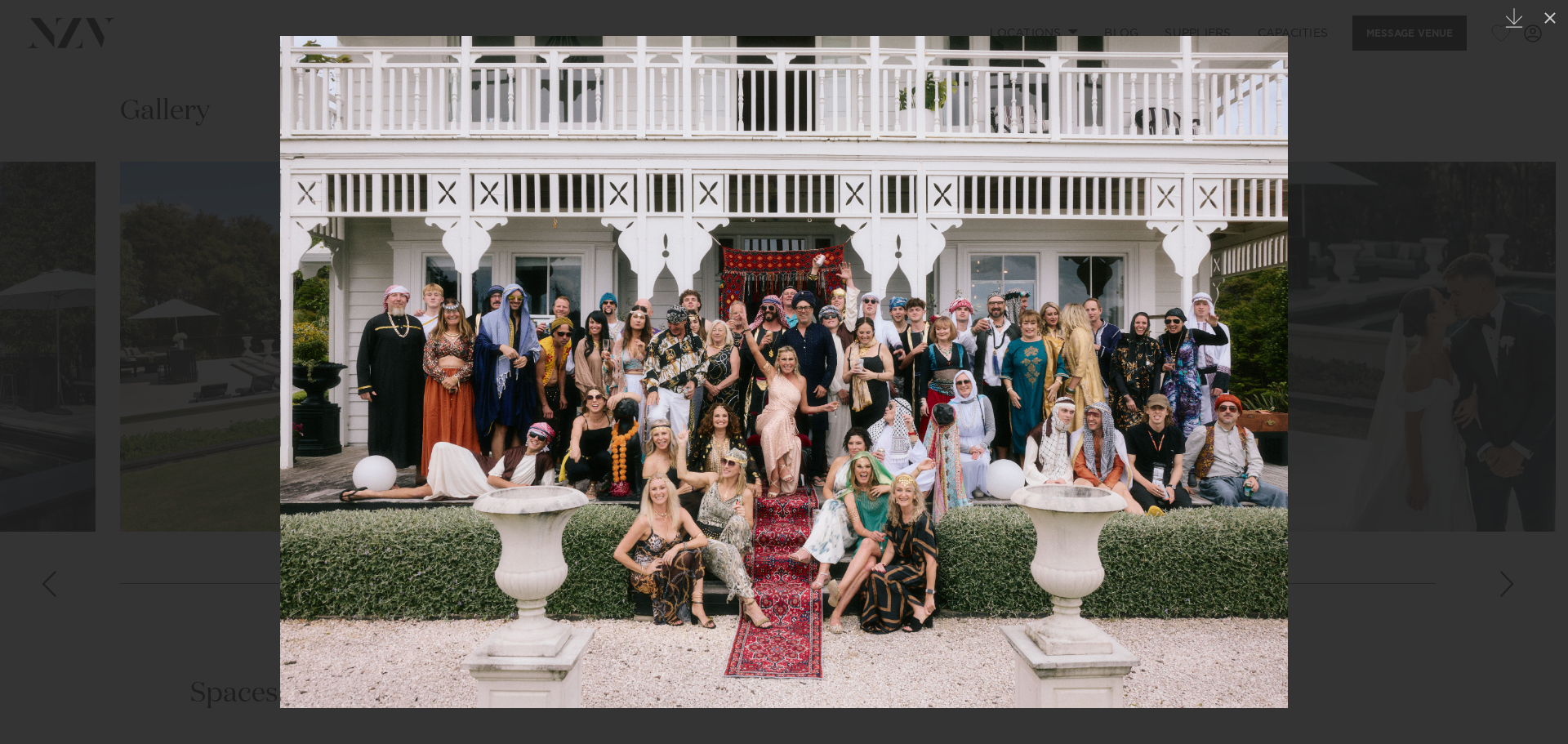
click at [1546, 23] on icon at bounding box center [1551, 18] width 12 height 12
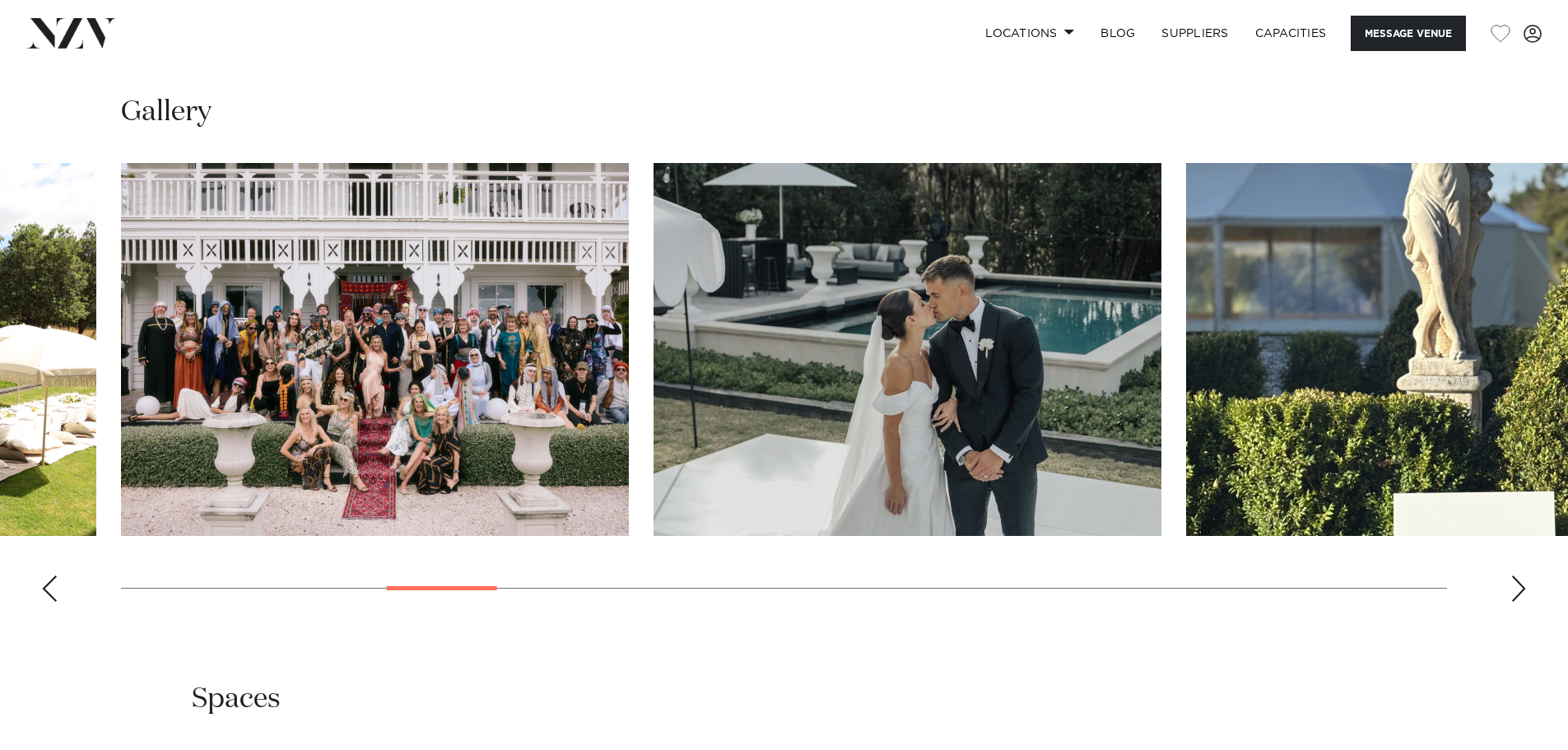
click at [1505, 569] on swiper-container at bounding box center [784, 389] width 1568 height 452
click at [1512, 578] on div "Next slide" at bounding box center [1518, 588] width 17 height 26
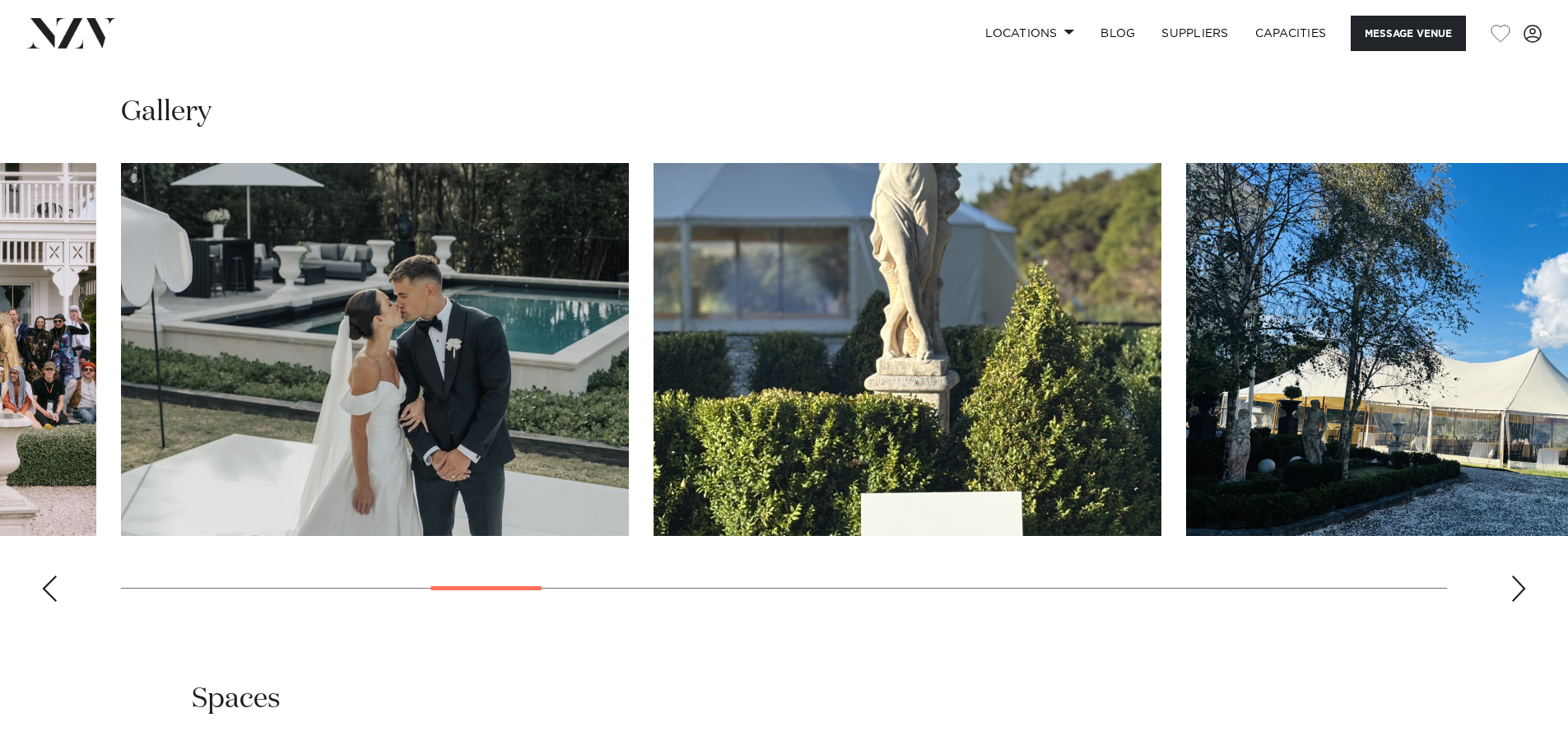
click at [1512, 578] on div "Next slide" at bounding box center [1518, 588] width 17 height 26
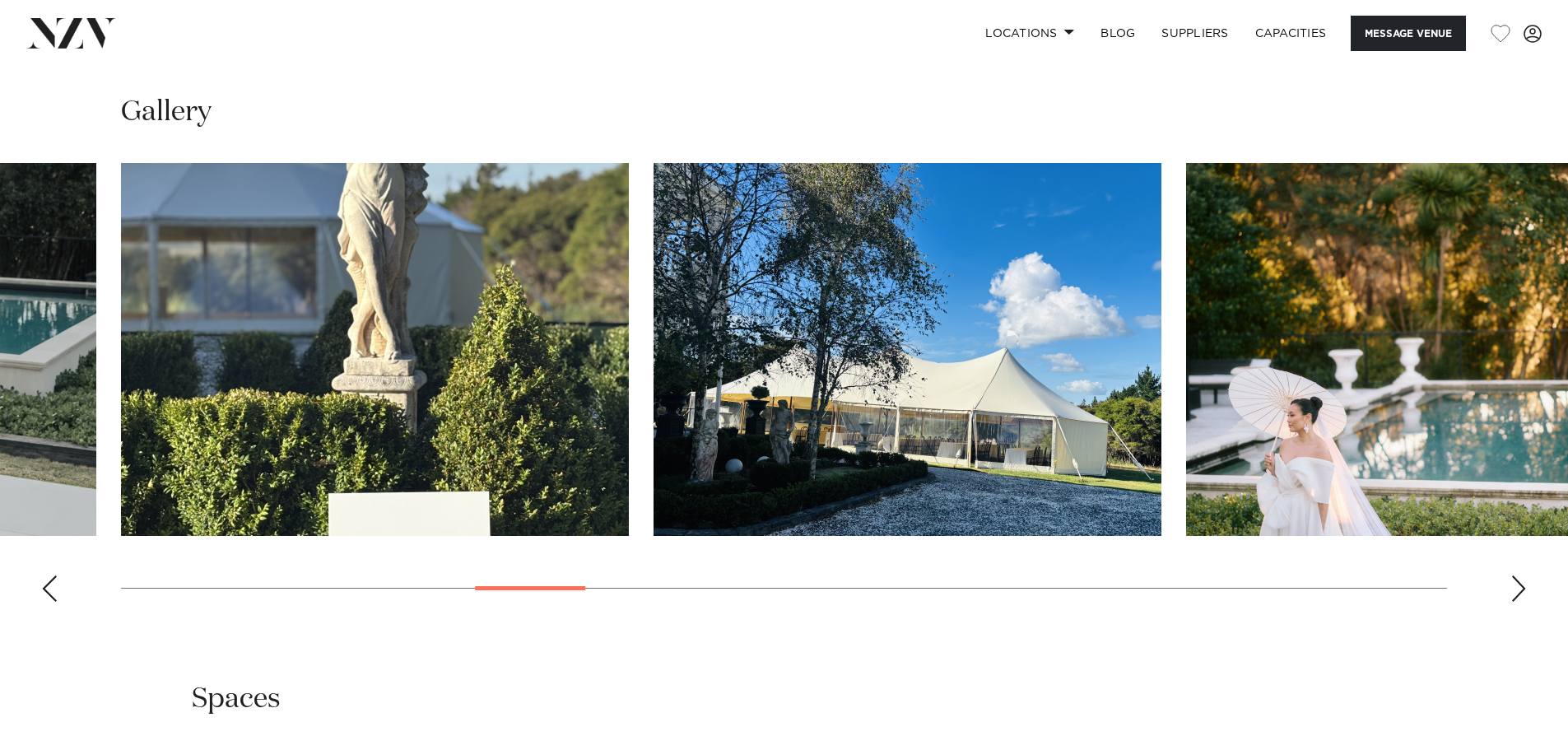
click at [1512, 578] on div "Next slide" at bounding box center [1518, 588] width 17 height 26
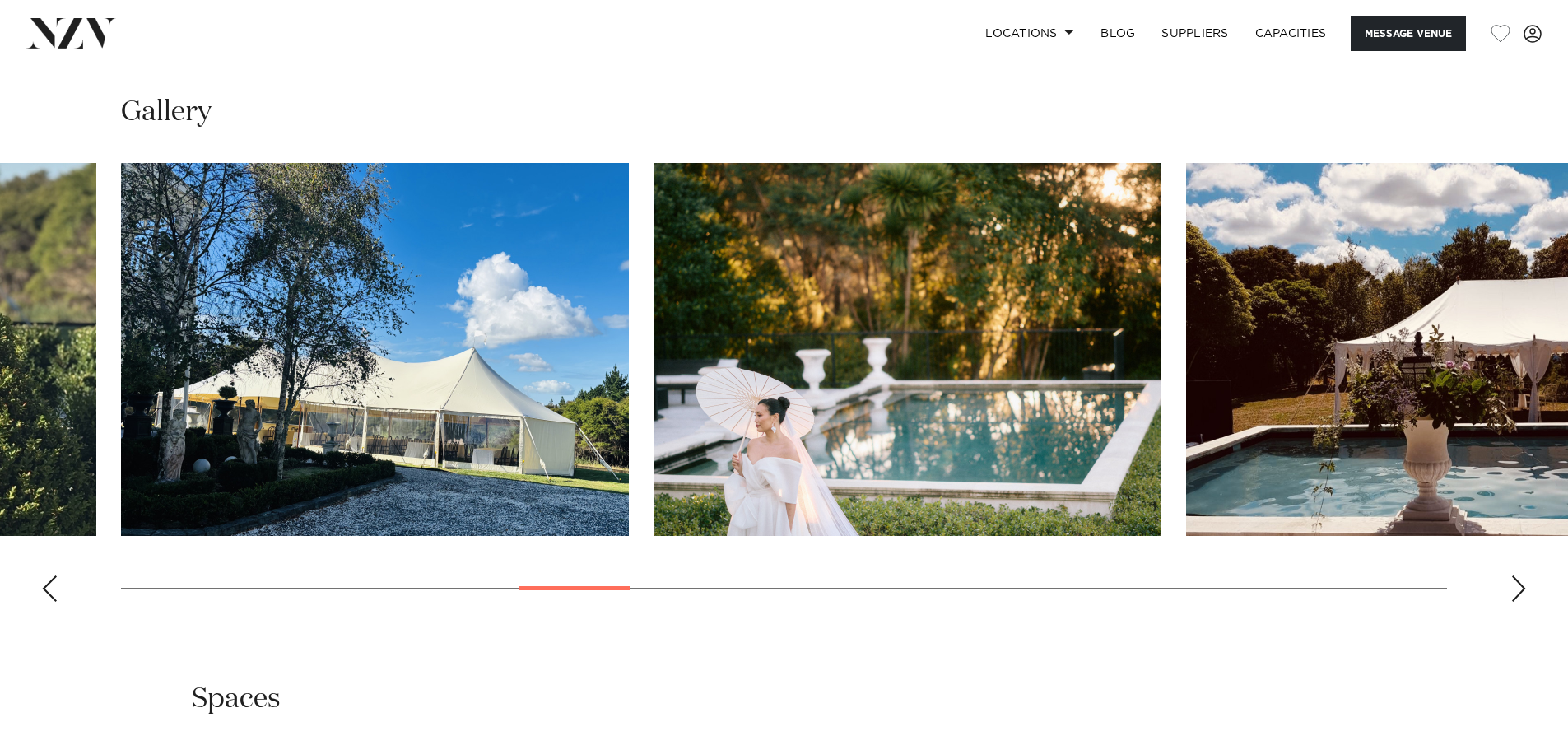
click at [1512, 578] on div "Next slide" at bounding box center [1518, 588] width 17 height 26
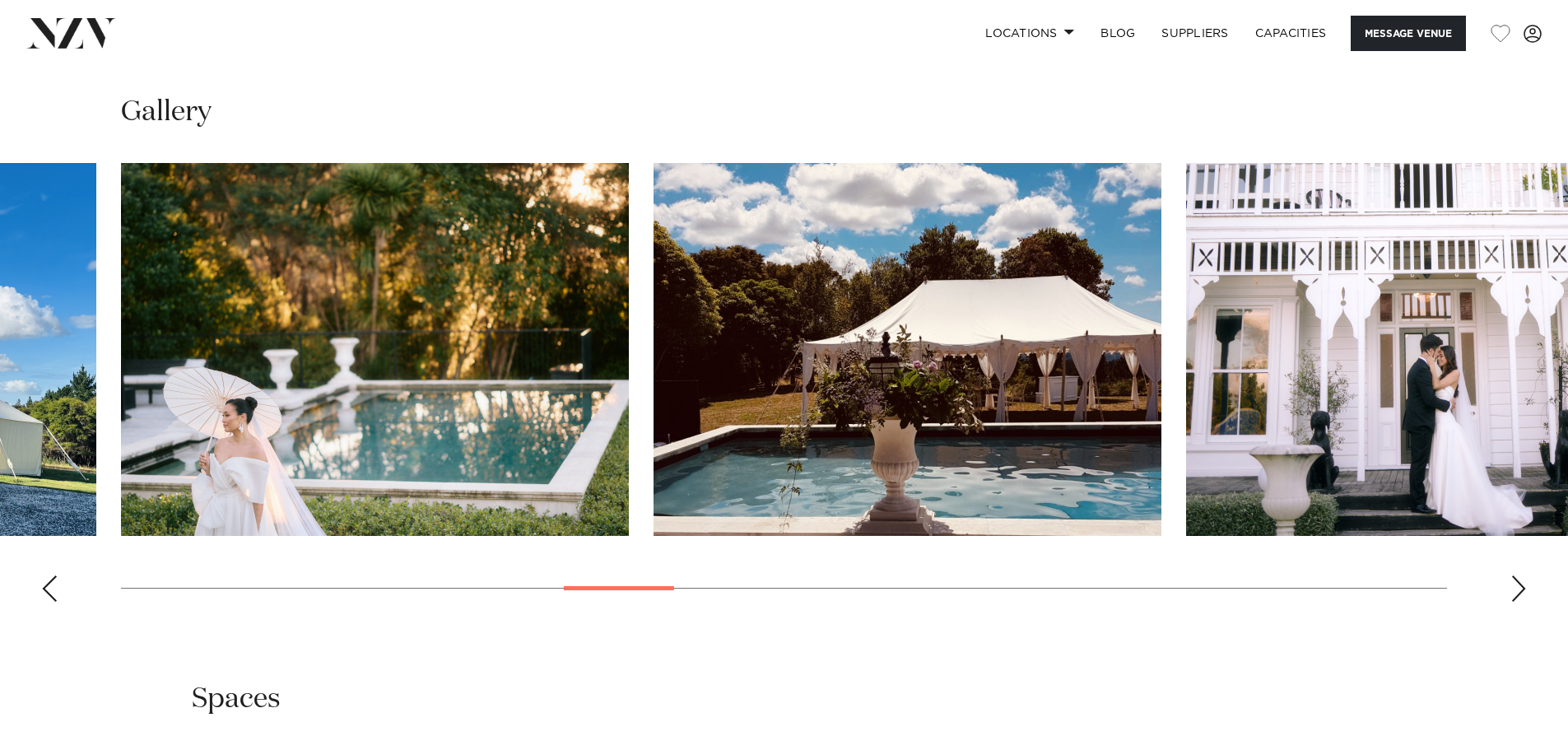
click at [1512, 578] on div "Next slide" at bounding box center [1518, 588] width 17 height 26
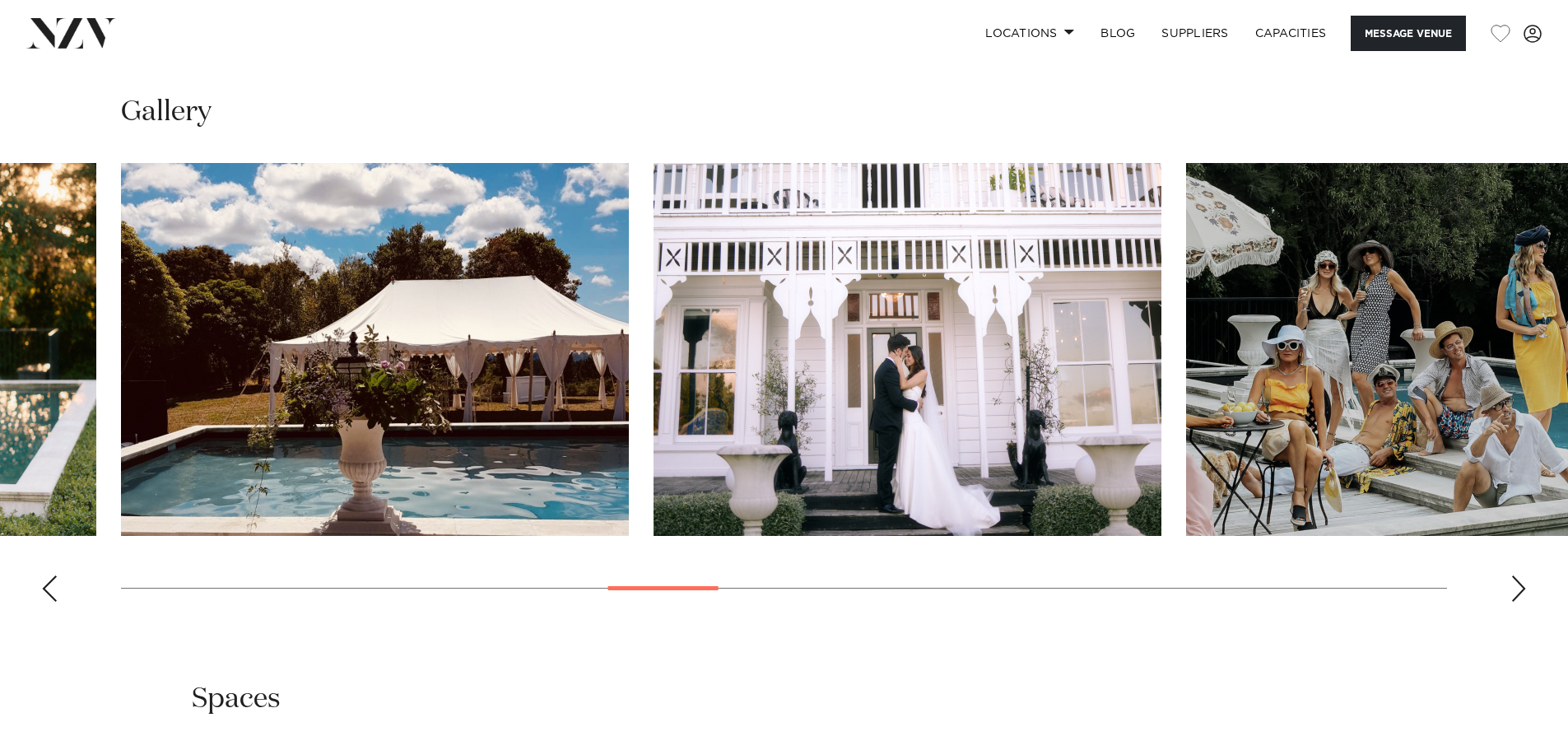
click at [1512, 578] on div "Next slide" at bounding box center [1518, 588] width 17 height 26
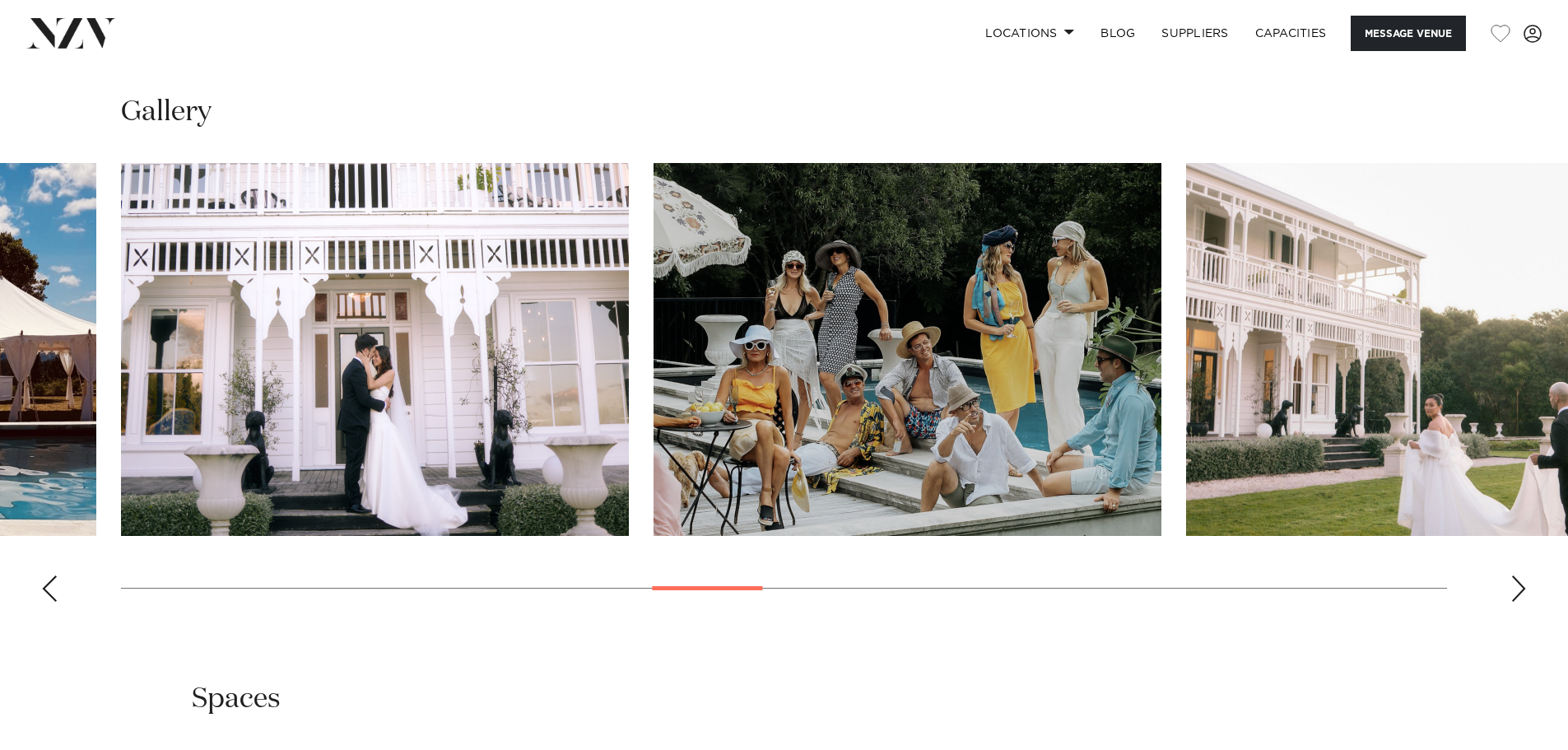
click at [1512, 578] on div "Next slide" at bounding box center [1518, 588] width 17 height 26
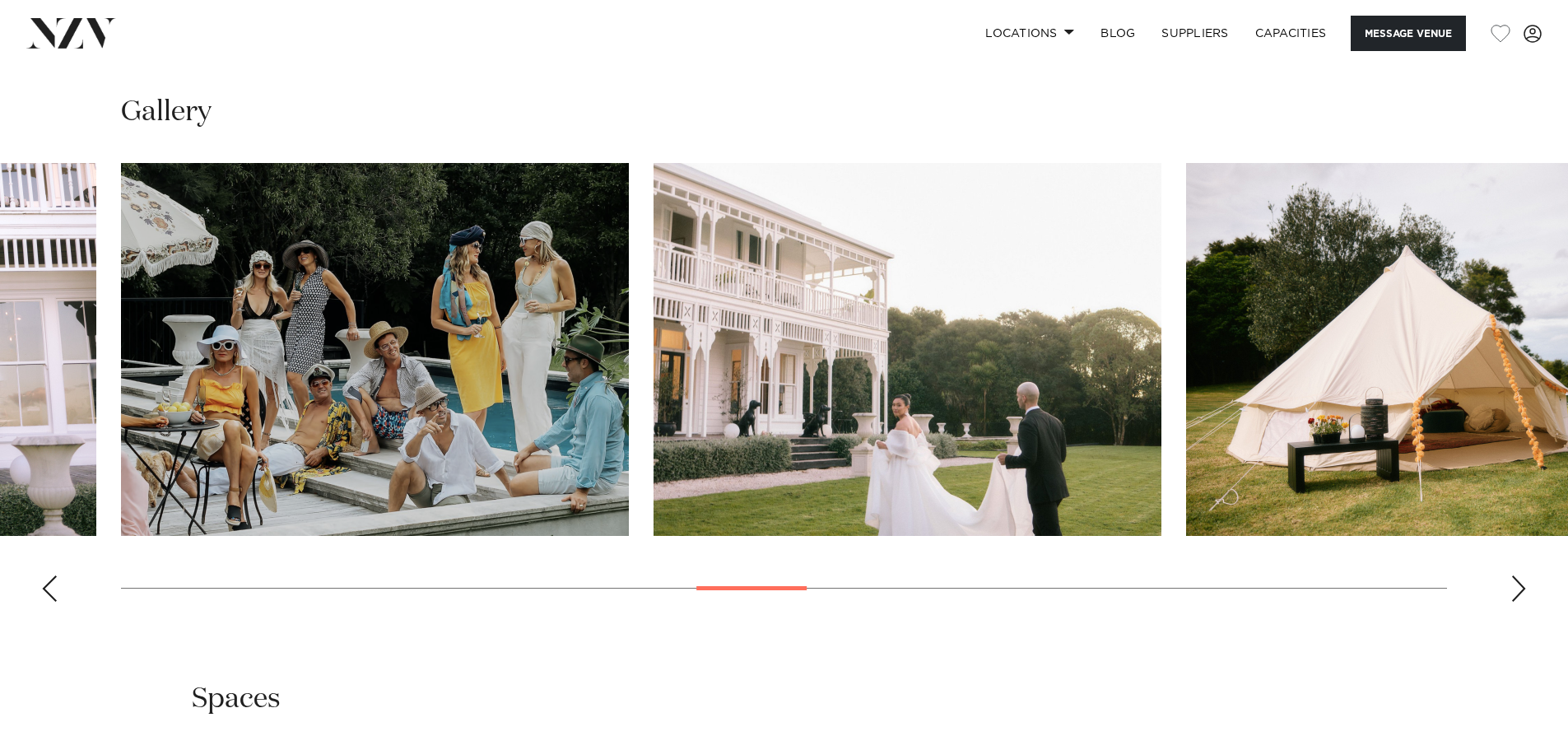
click at [1512, 578] on div "Next slide" at bounding box center [1518, 588] width 17 height 26
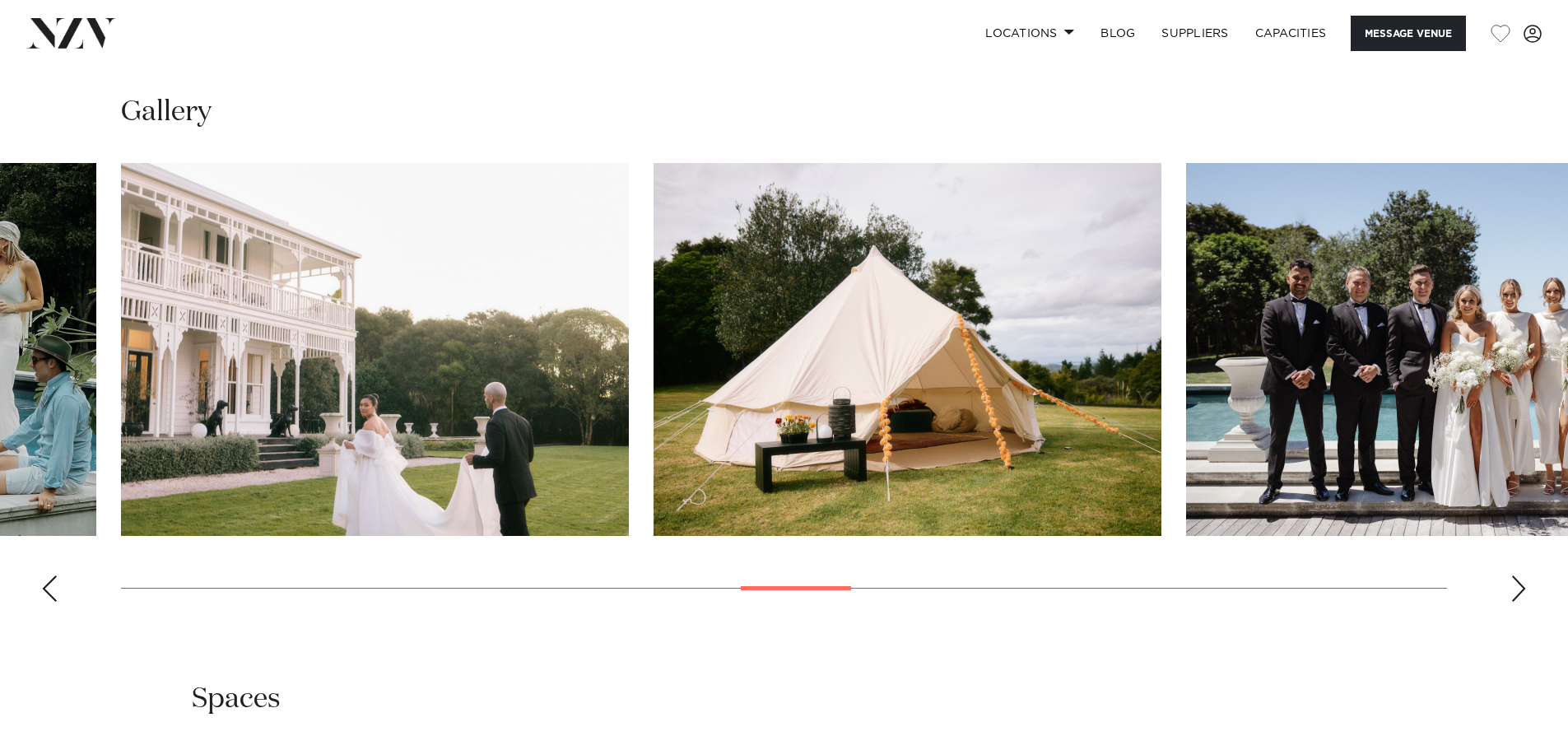
click at [1512, 578] on div "Next slide" at bounding box center [1518, 588] width 17 height 26
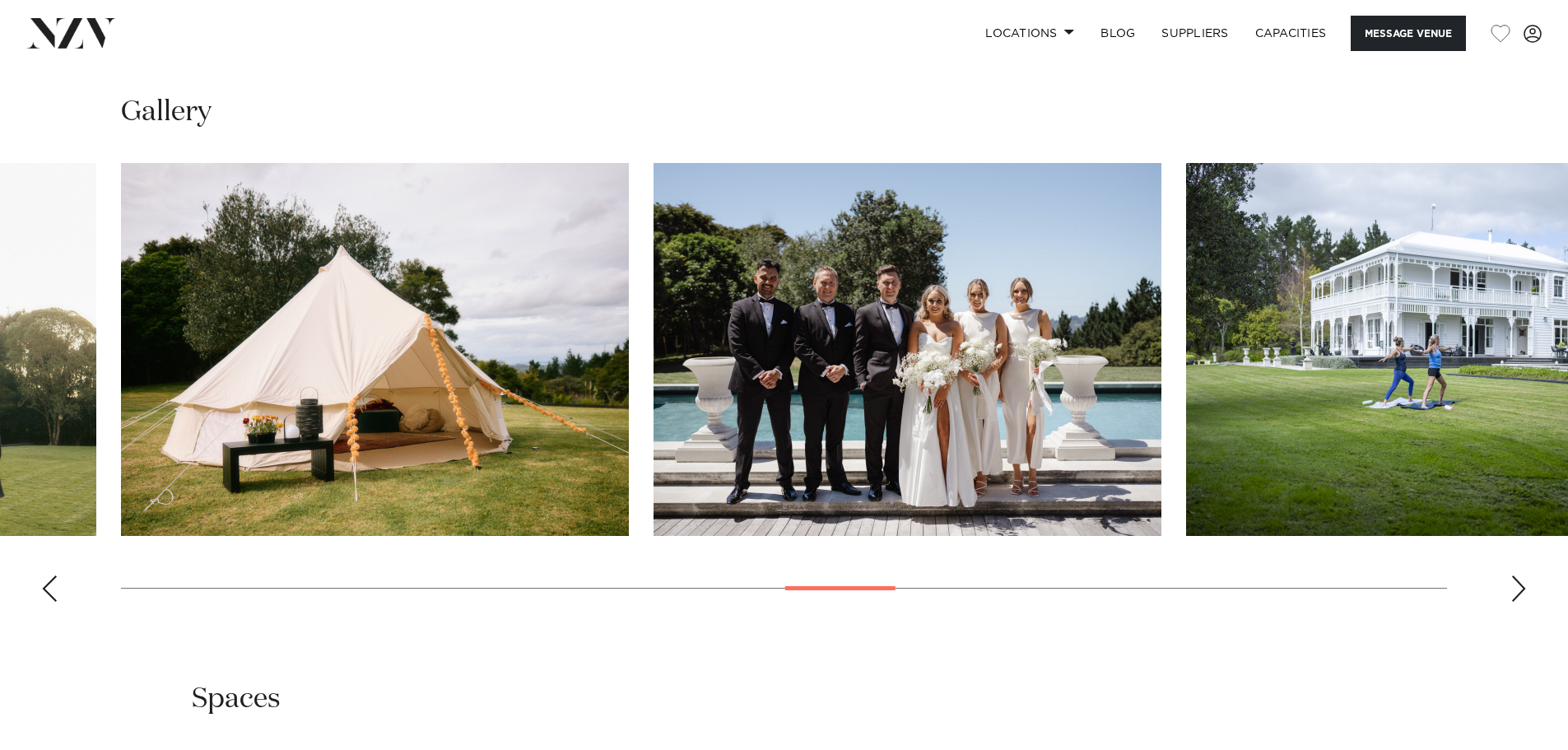
click at [1512, 578] on div "Next slide" at bounding box center [1518, 588] width 17 height 26
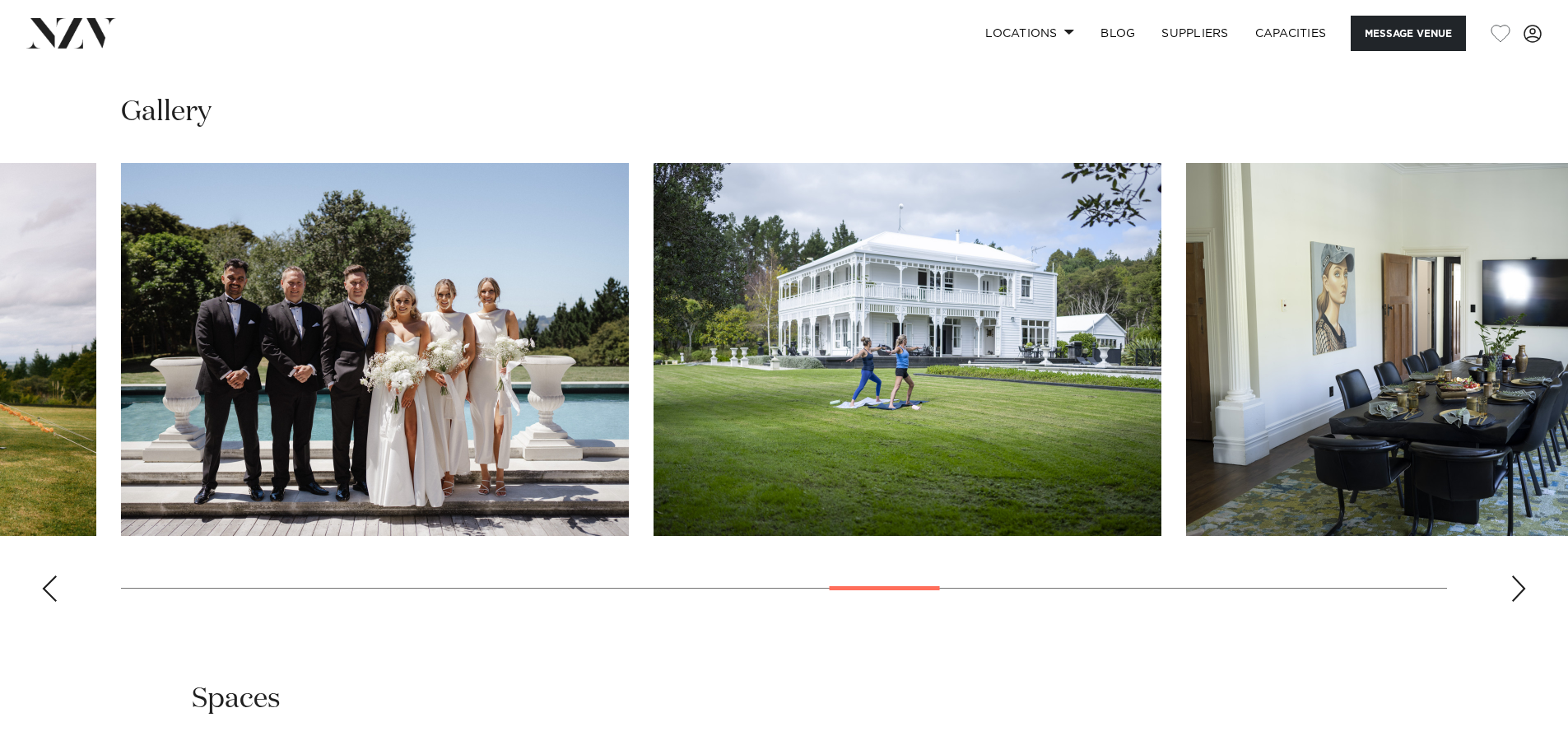
click at [1512, 578] on div "Next slide" at bounding box center [1518, 588] width 17 height 26
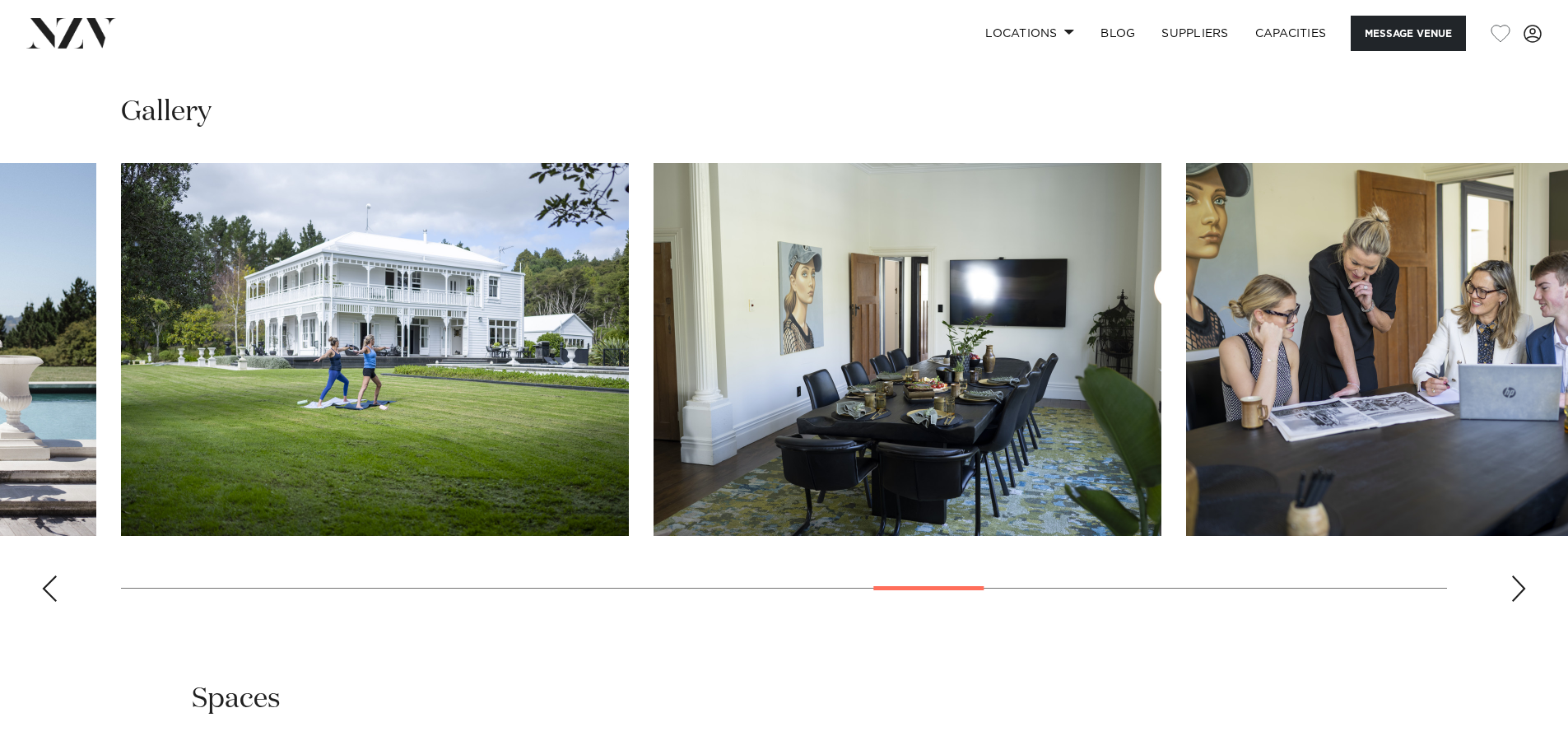
click at [1512, 578] on div "Next slide" at bounding box center [1518, 588] width 17 height 26
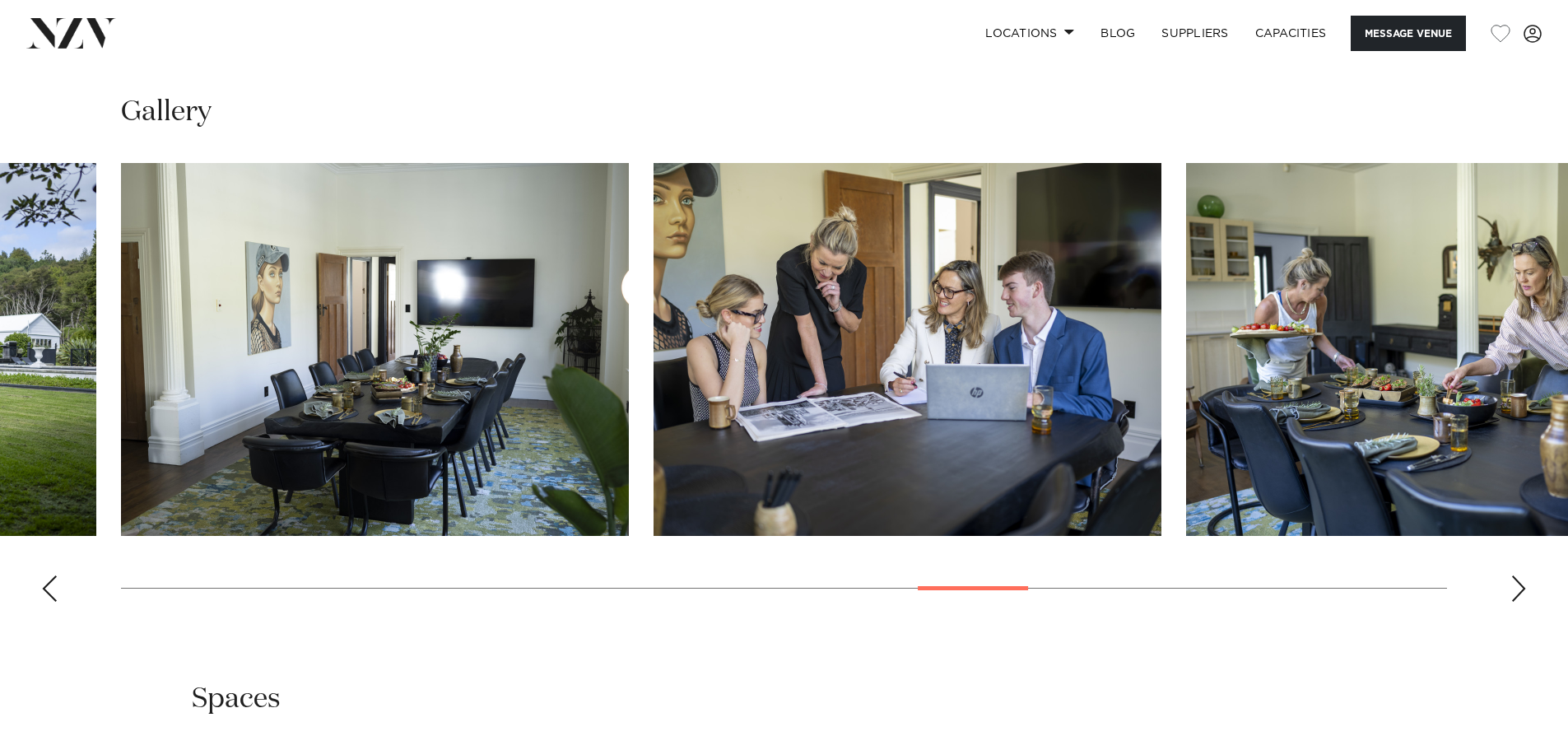
click at [1512, 578] on div "Next slide" at bounding box center [1518, 588] width 17 height 26
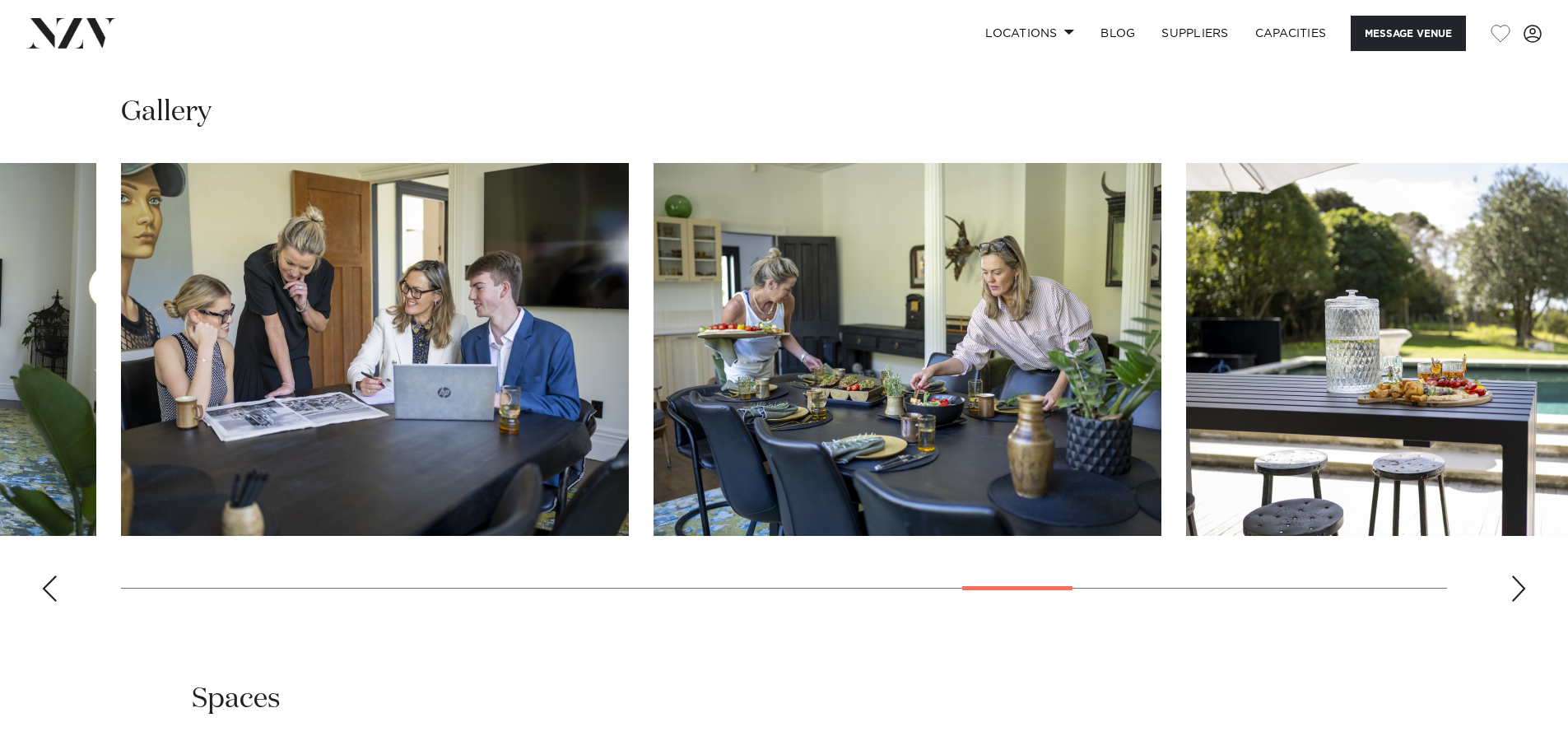
click at [1512, 578] on div "Next slide" at bounding box center [1518, 588] width 17 height 26
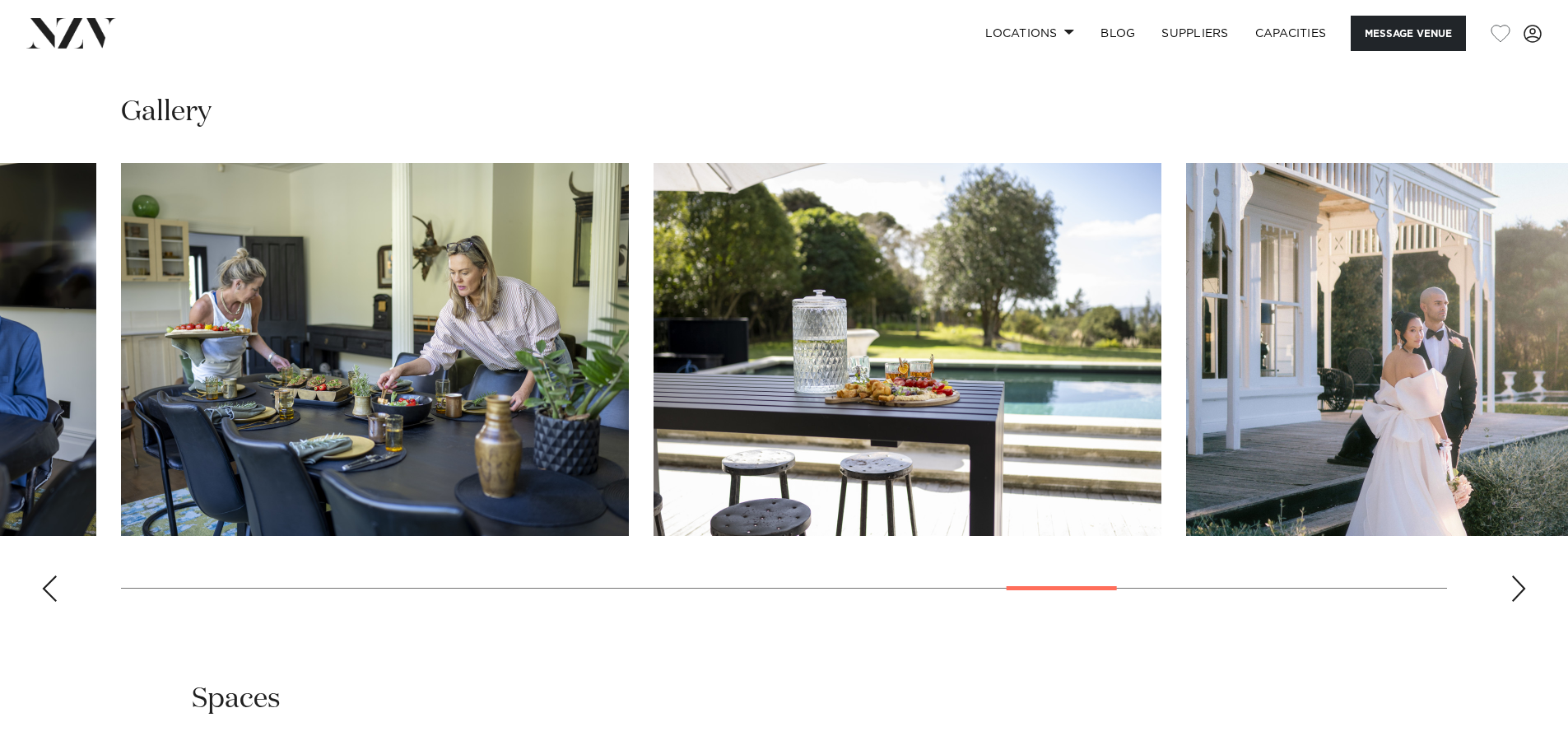
click at [1512, 578] on div "Next slide" at bounding box center [1518, 588] width 17 height 26
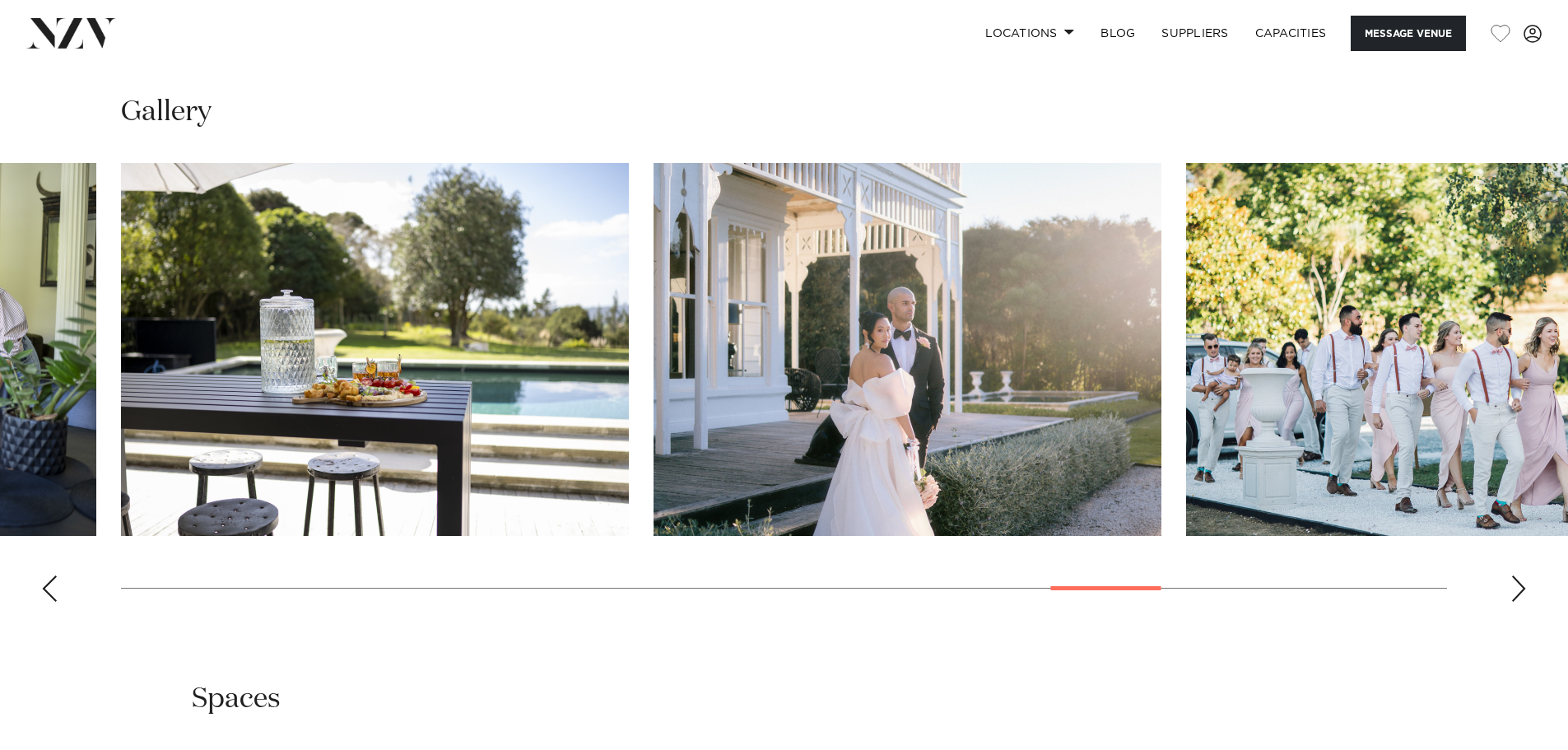
click at [1512, 578] on div "Next slide" at bounding box center [1518, 588] width 17 height 26
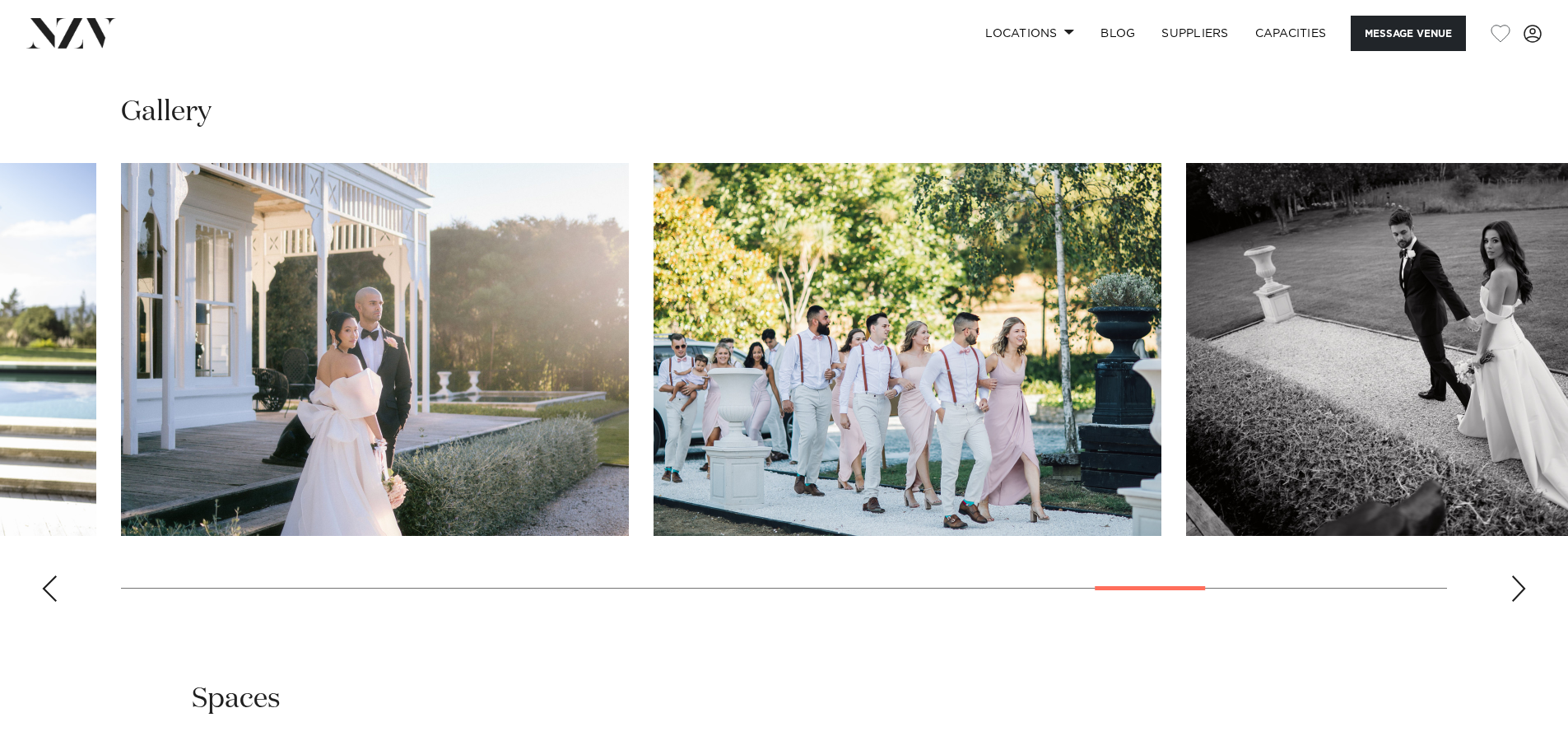
click at [1512, 578] on div "Next slide" at bounding box center [1518, 588] width 17 height 26
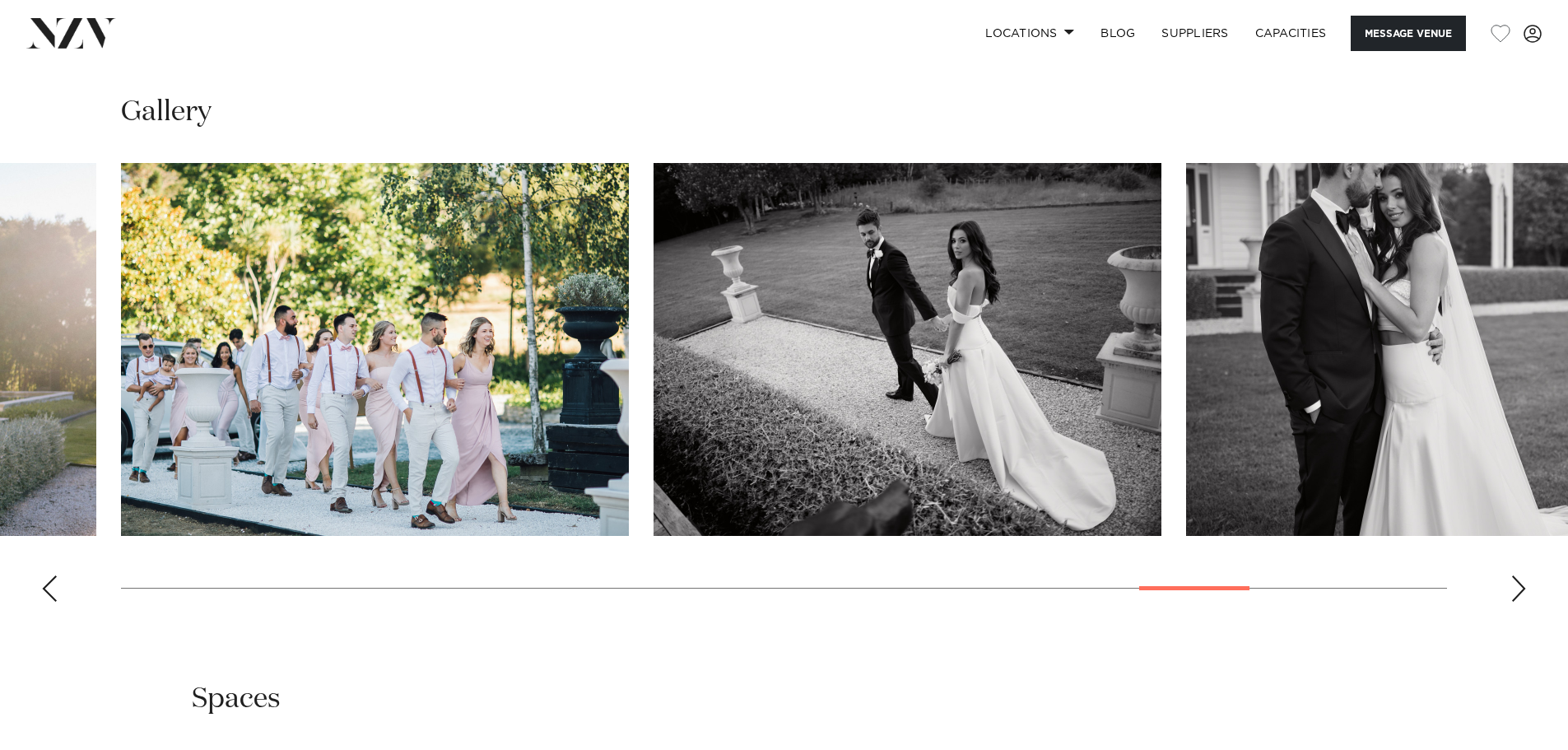
click at [1512, 578] on div "Next slide" at bounding box center [1518, 588] width 17 height 26
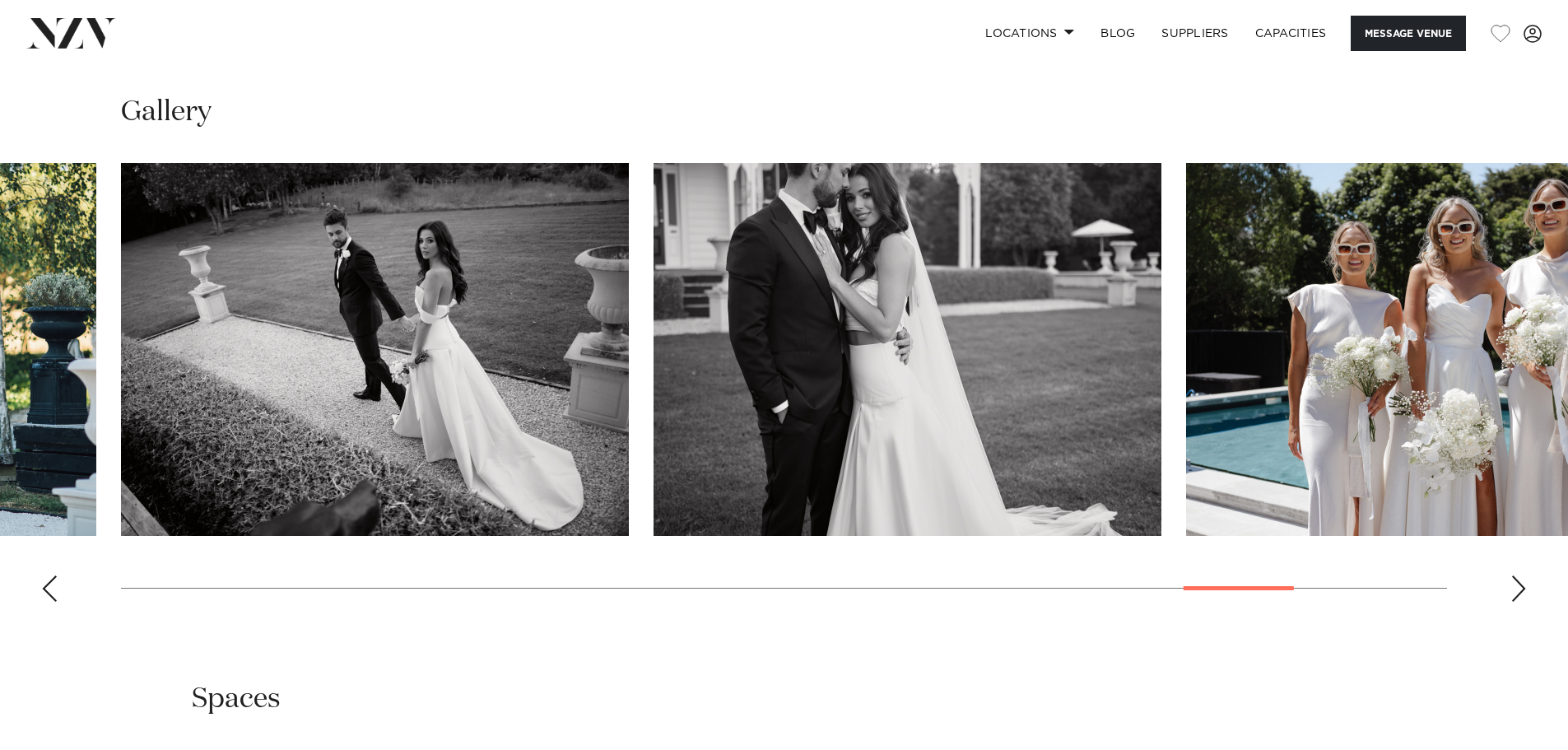
click at [1512, 578] on div "Next slide" at bounding box center [1518, 588] width 17 height 26
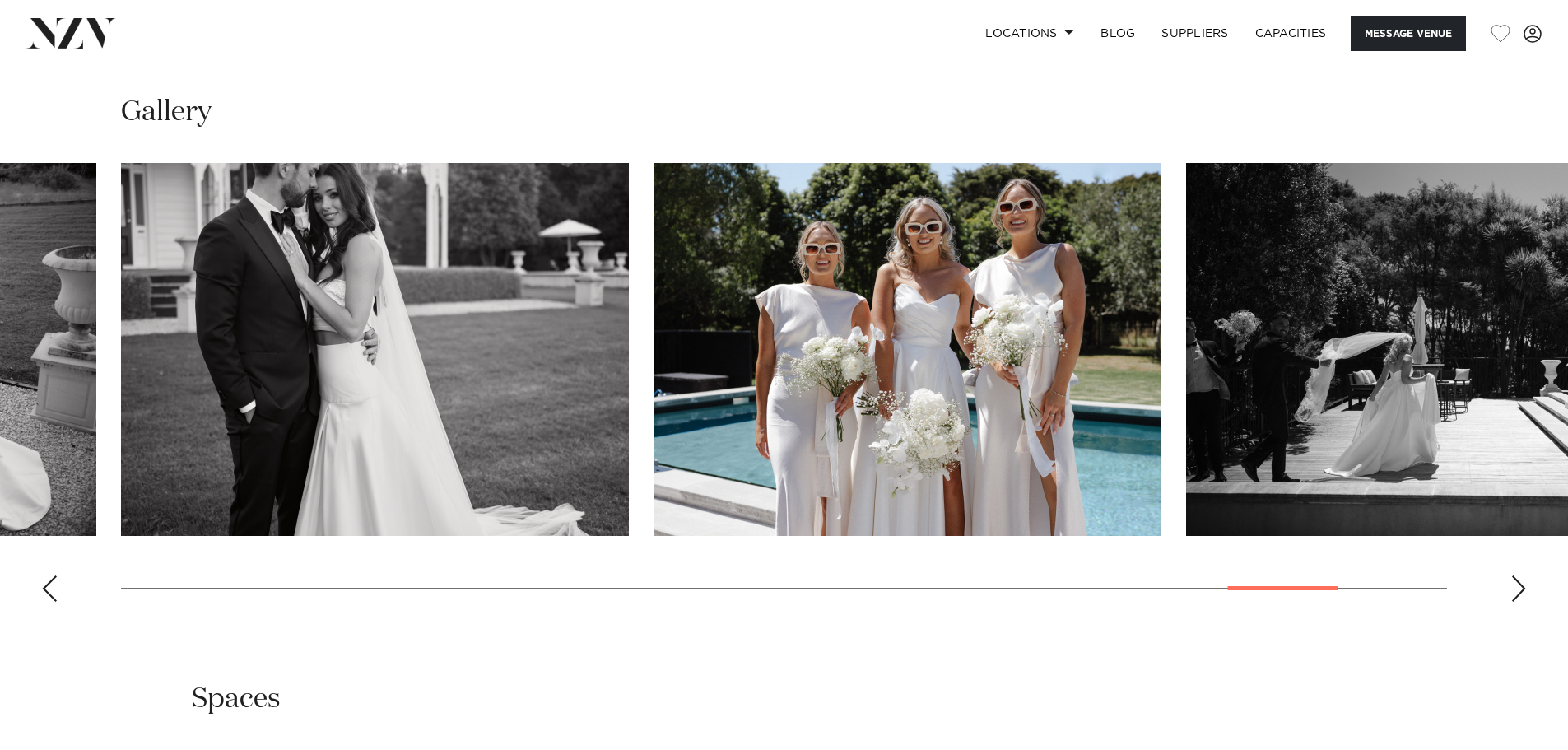
click at [1512, 578] on div "Next slide" at bounding box center [1518, 588] width 17 height 26
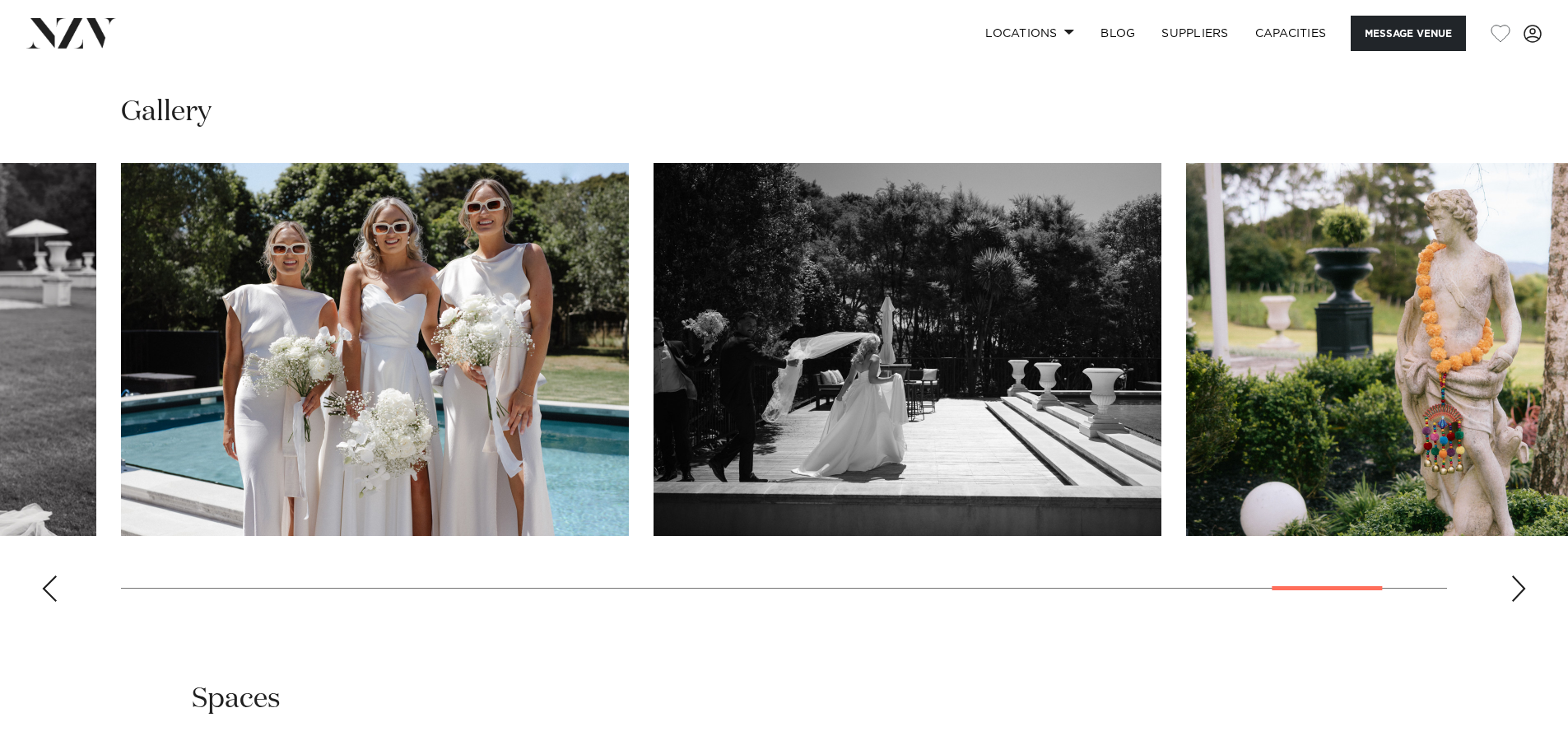
click at [1512, 578] on div "Next slide" at bounding box center [1518, 588] width 17 height 26
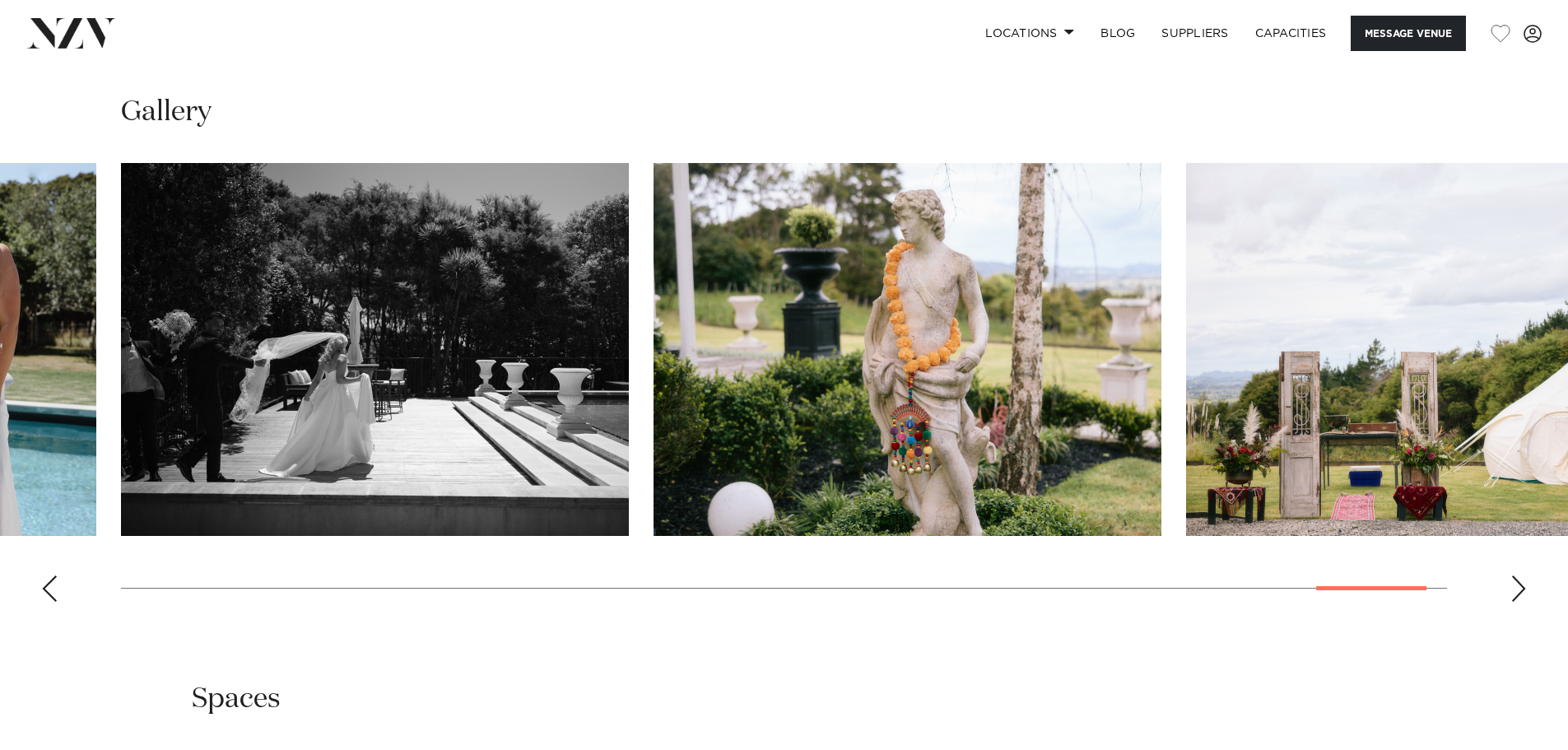
click at [1512, 578] on div "Next slide" at bounding box center [1518, 588] width 17 height 26
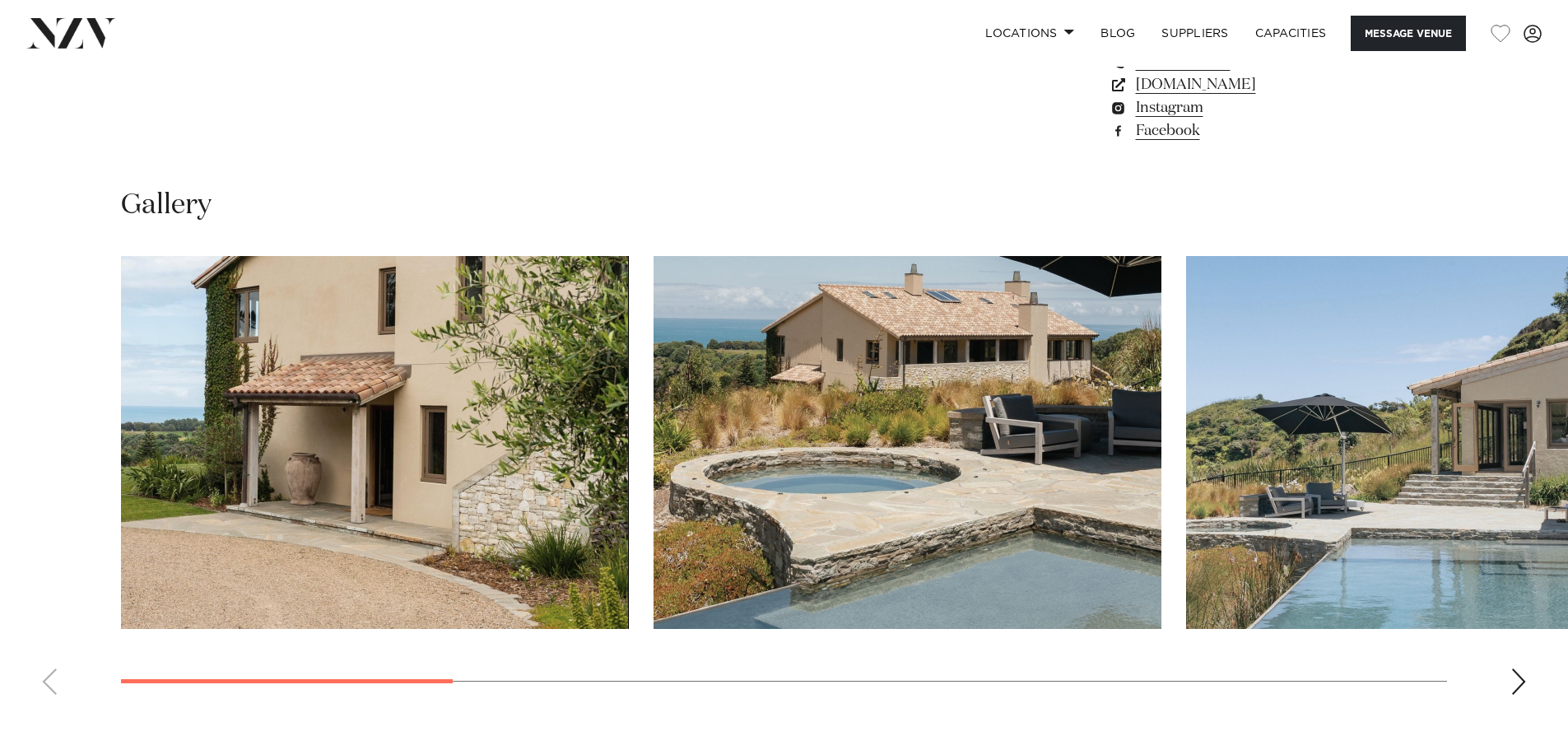
scroll to position [1646, 0]
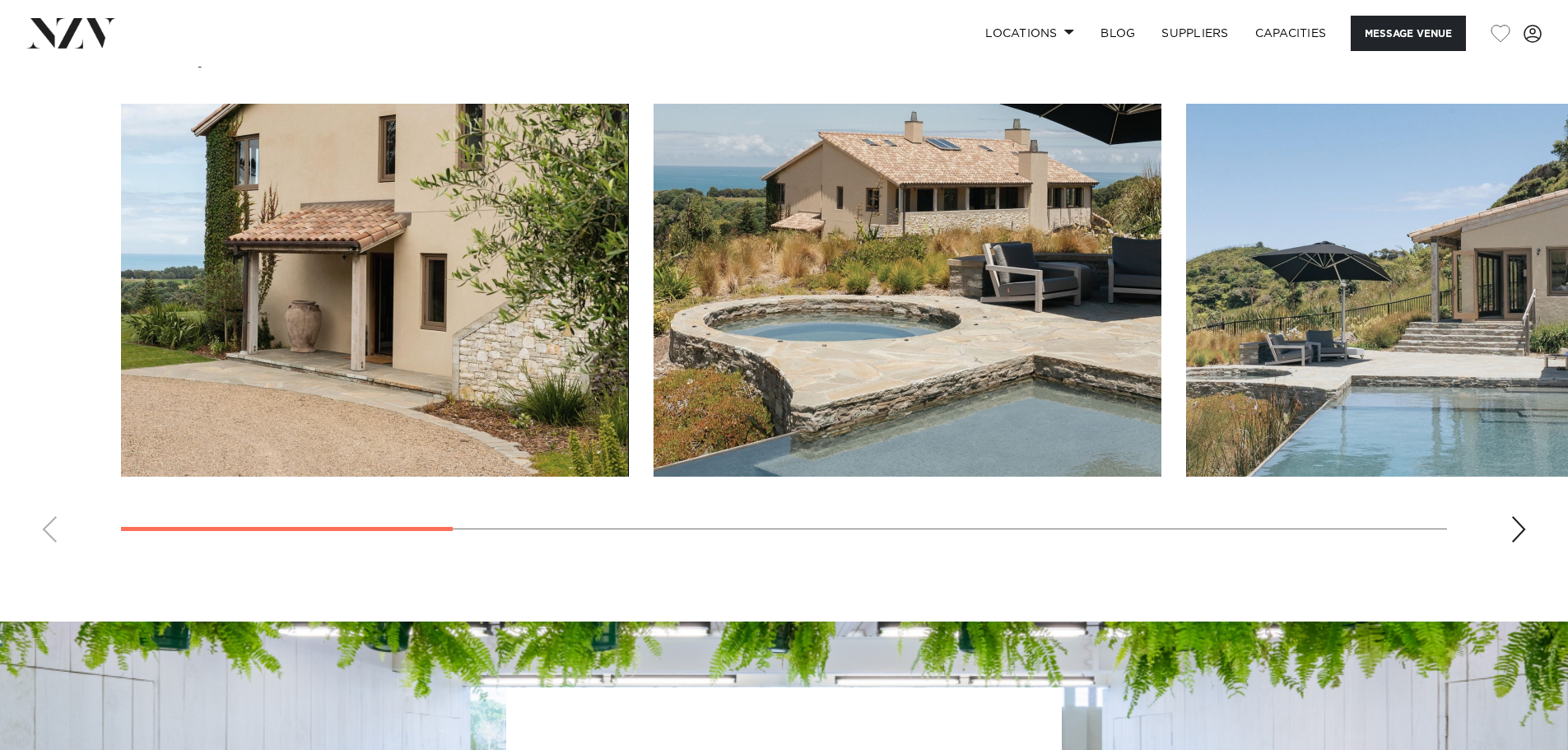
click at [1515, 534] on div "Next slide" at bounding box center [1518, 528] width 17 height 26
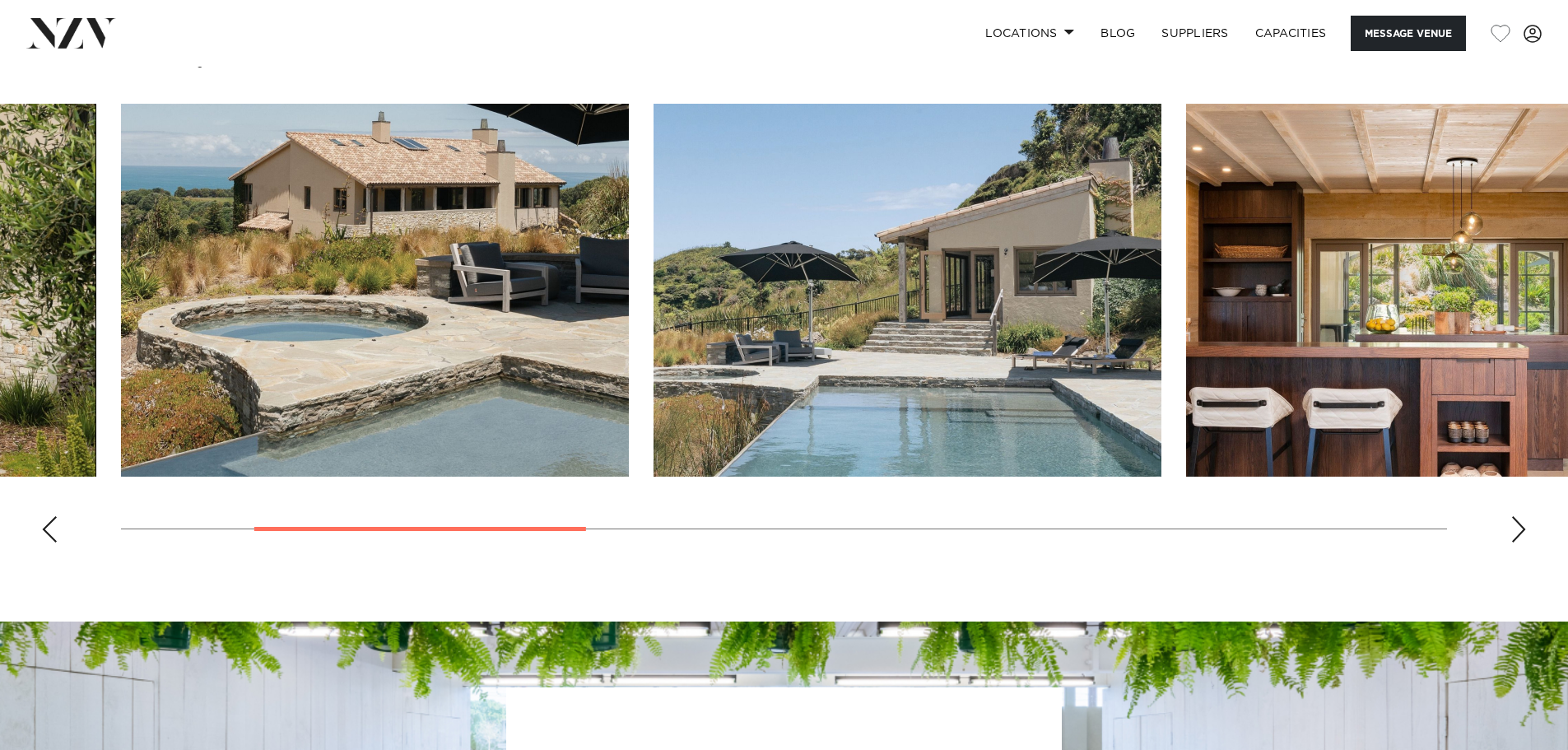
click at [1515, 534] on div "Next slide" at bounding box center [1518, 528] width 17 height 26
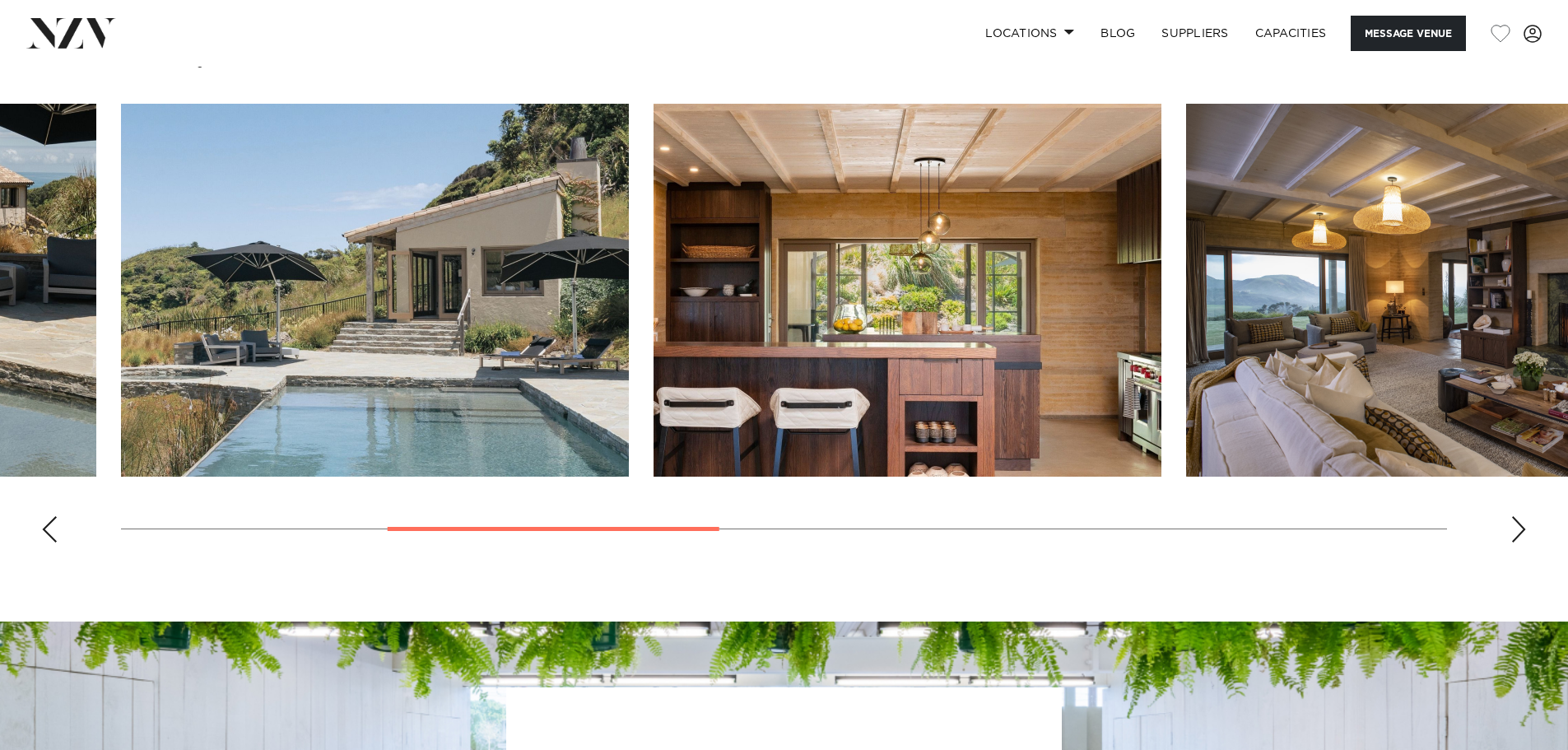
click at [1515, 534] on div "Next slide" at bounding box center [1518, 528] width 17 height 26
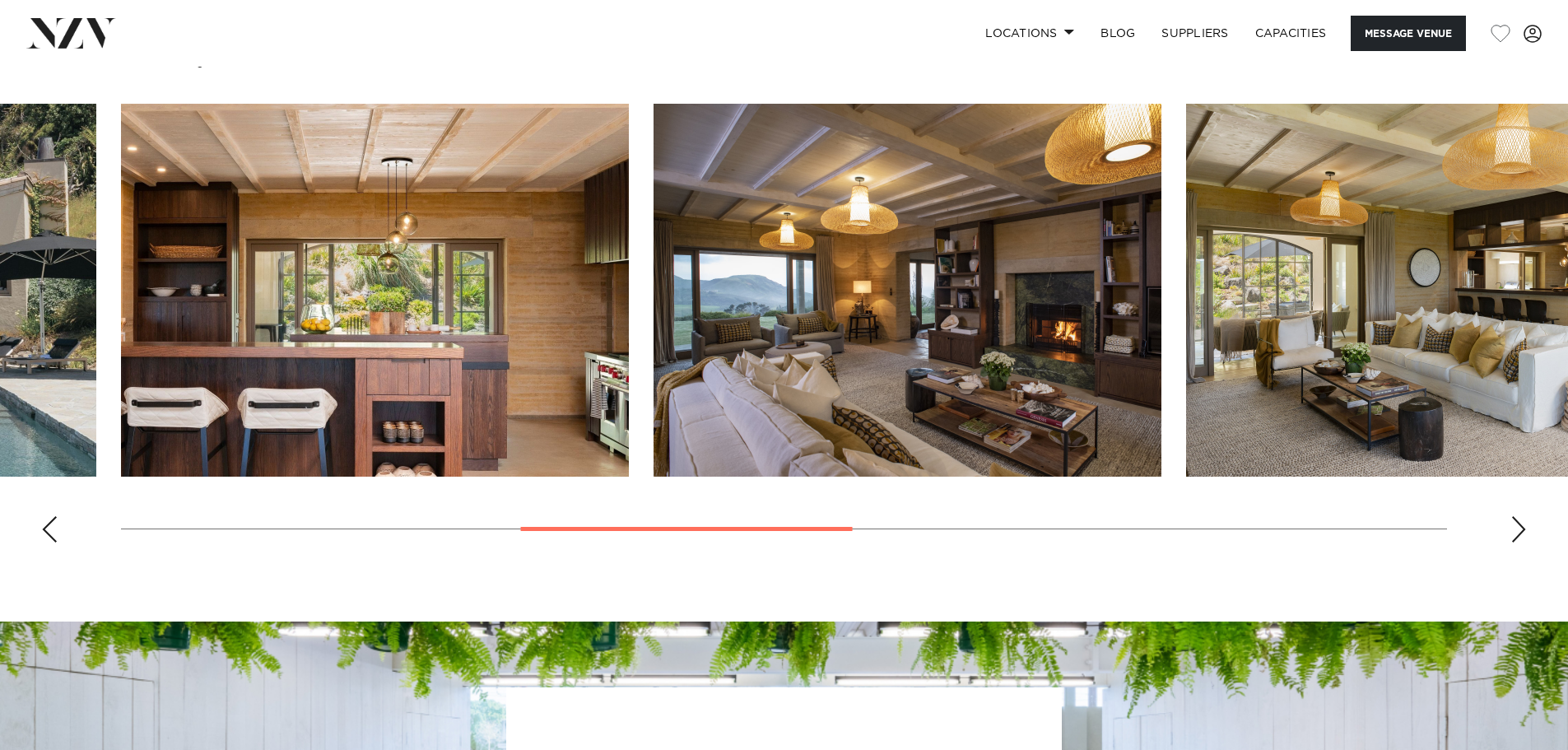
click at [1515, 534] on div "Next slide" at bounding box center [1518, 528] width 17 height 26
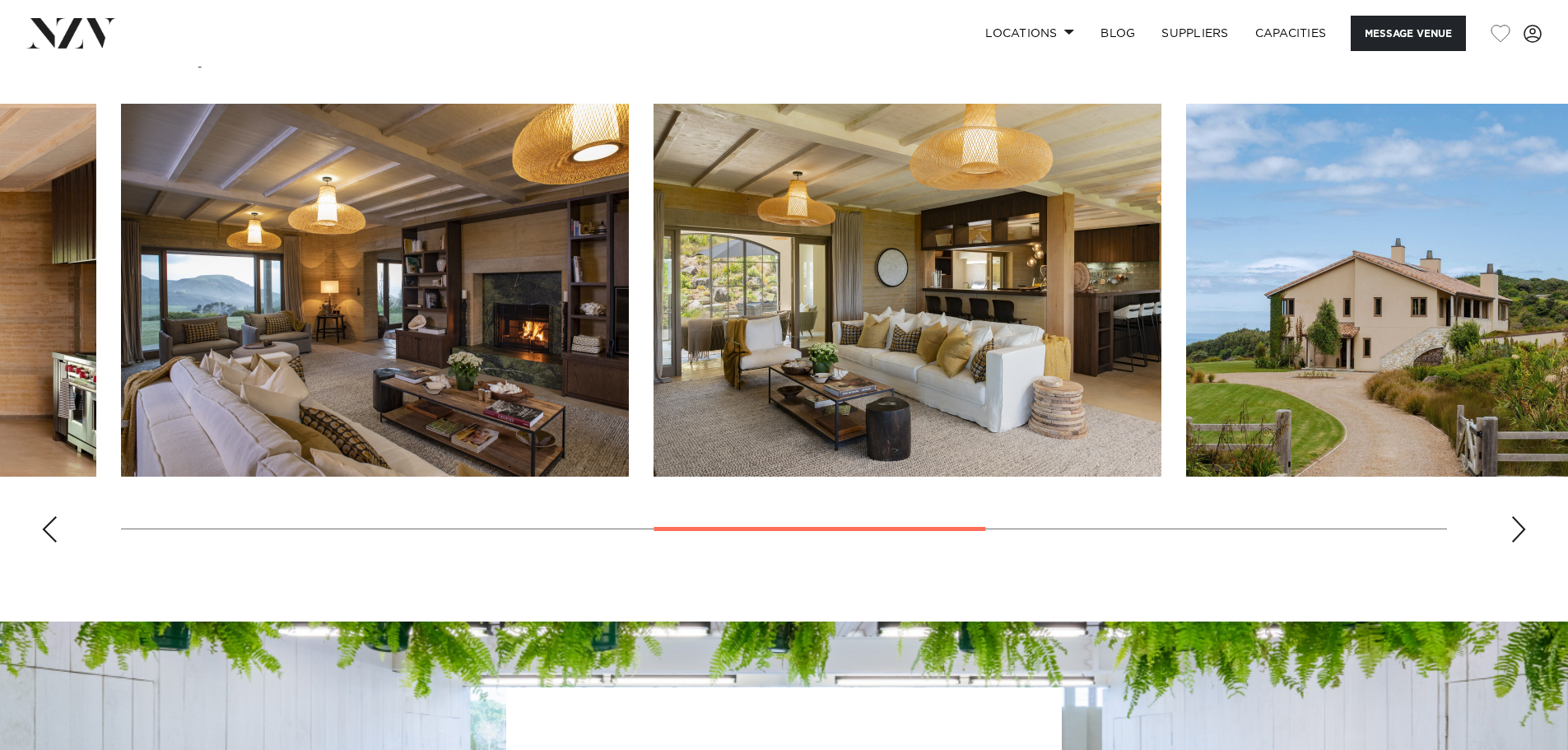
click at [1515, 534] on div "Next slide" at bounding box center [1518, 528] width 17 height 26
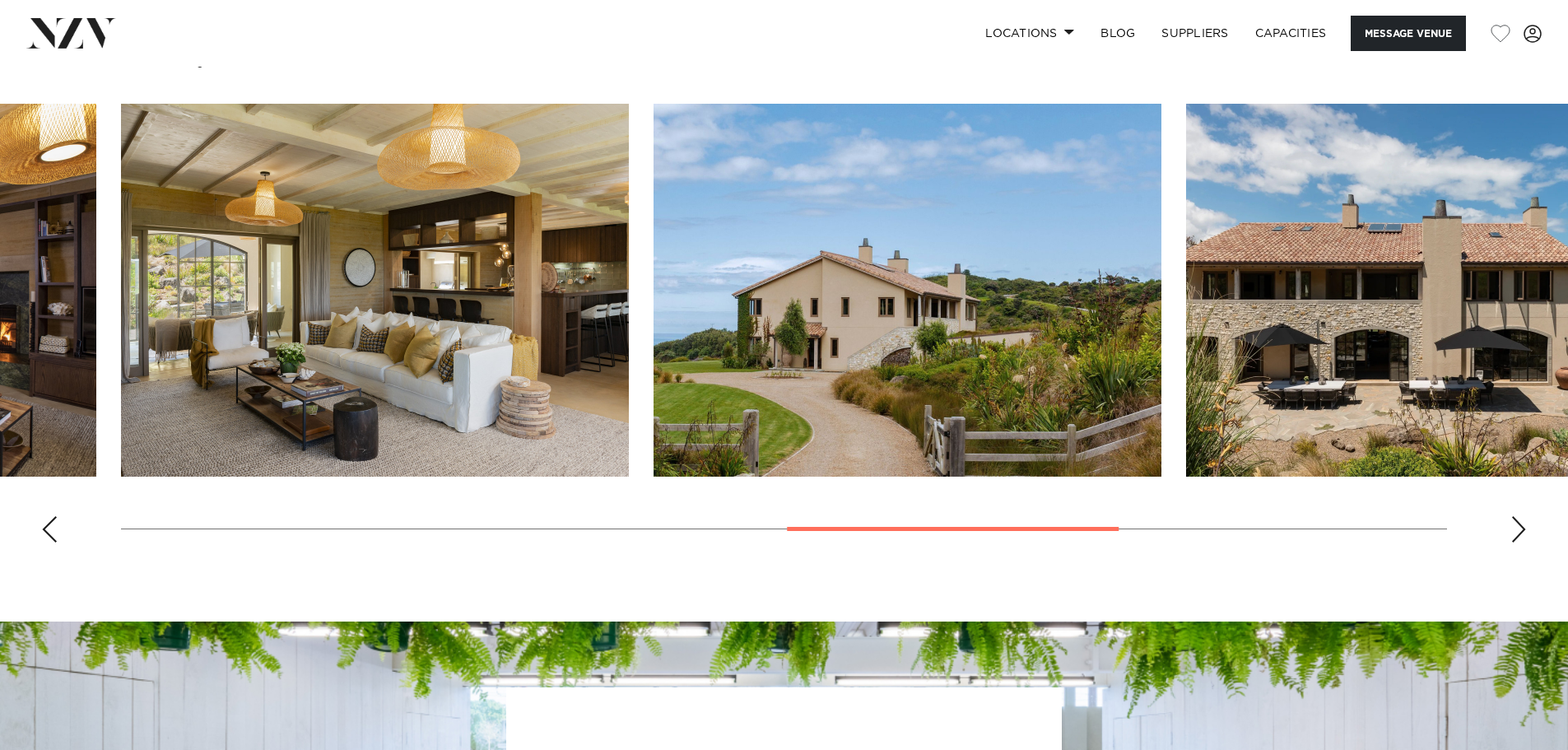
click at [1515, 534] on div "Next slide" at bounding box center [1518, 528] width 17 height 26
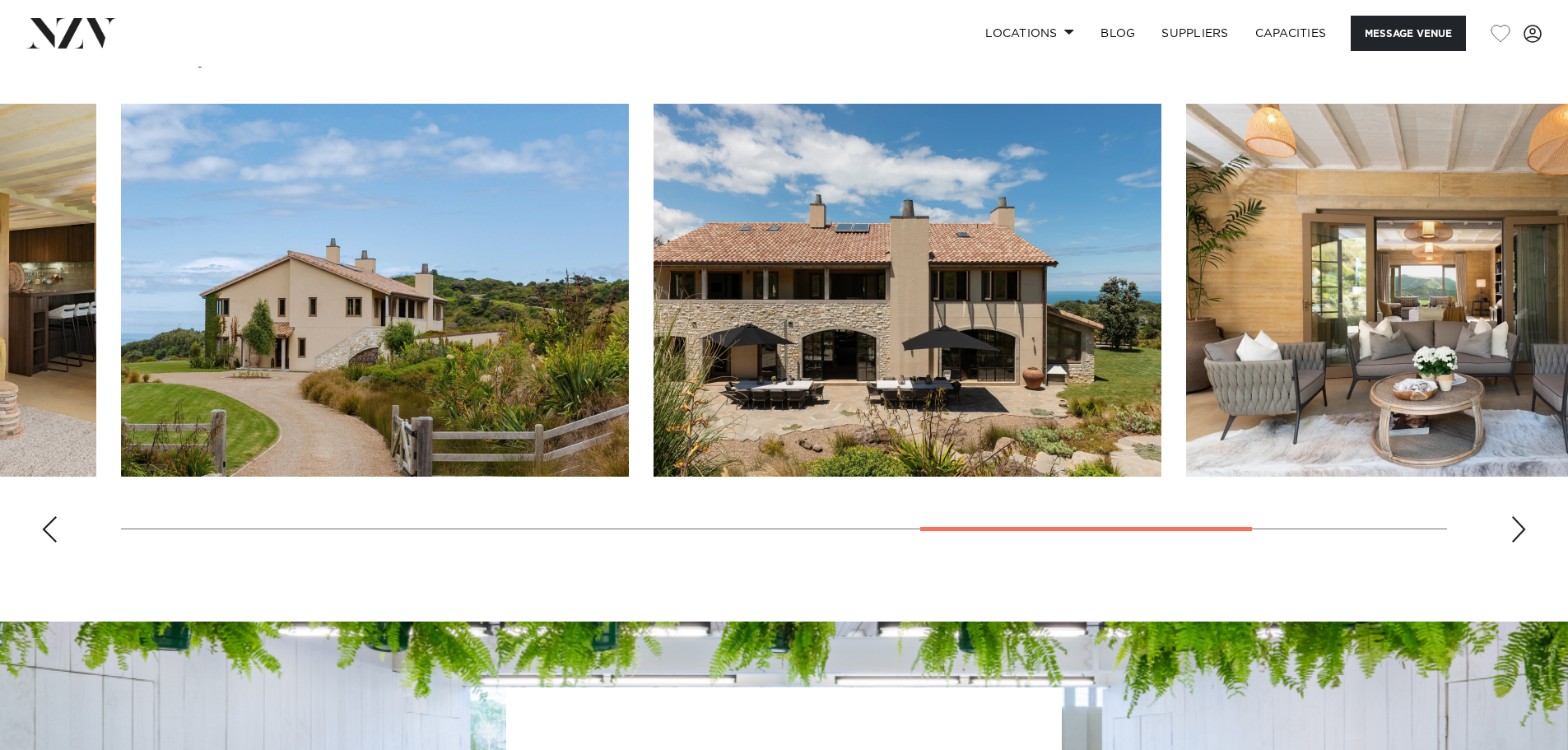
click at [1515, 534] on div "Next slide" at bounding box center [1518, 528] width 17 height 26
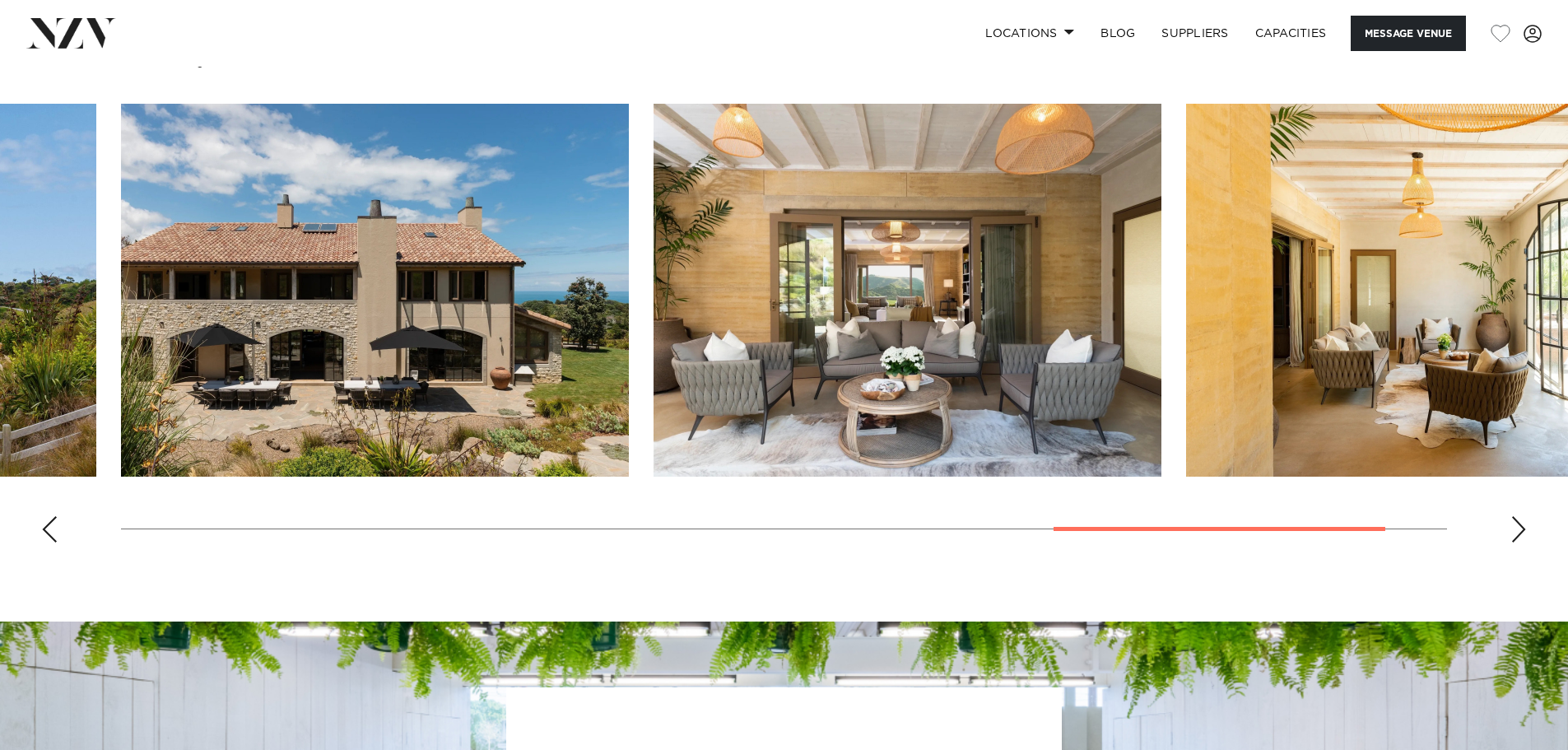
click at [1515, 534] on div "Next slide" at bounding box center [1518, 528] width 17 height 26
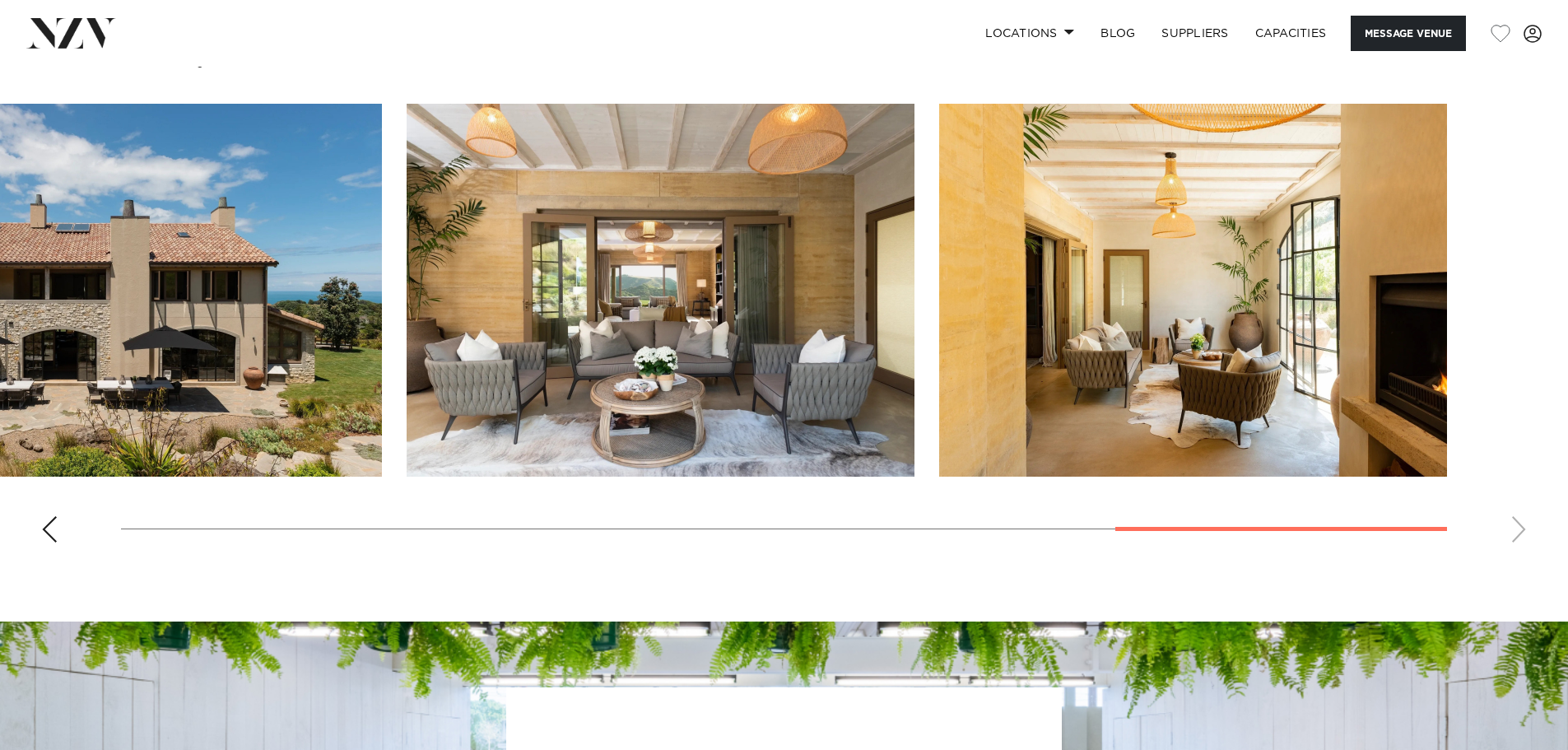
click at [1515, 534] on swiper-container at bounding box center [784, 329] width 1568 height 452
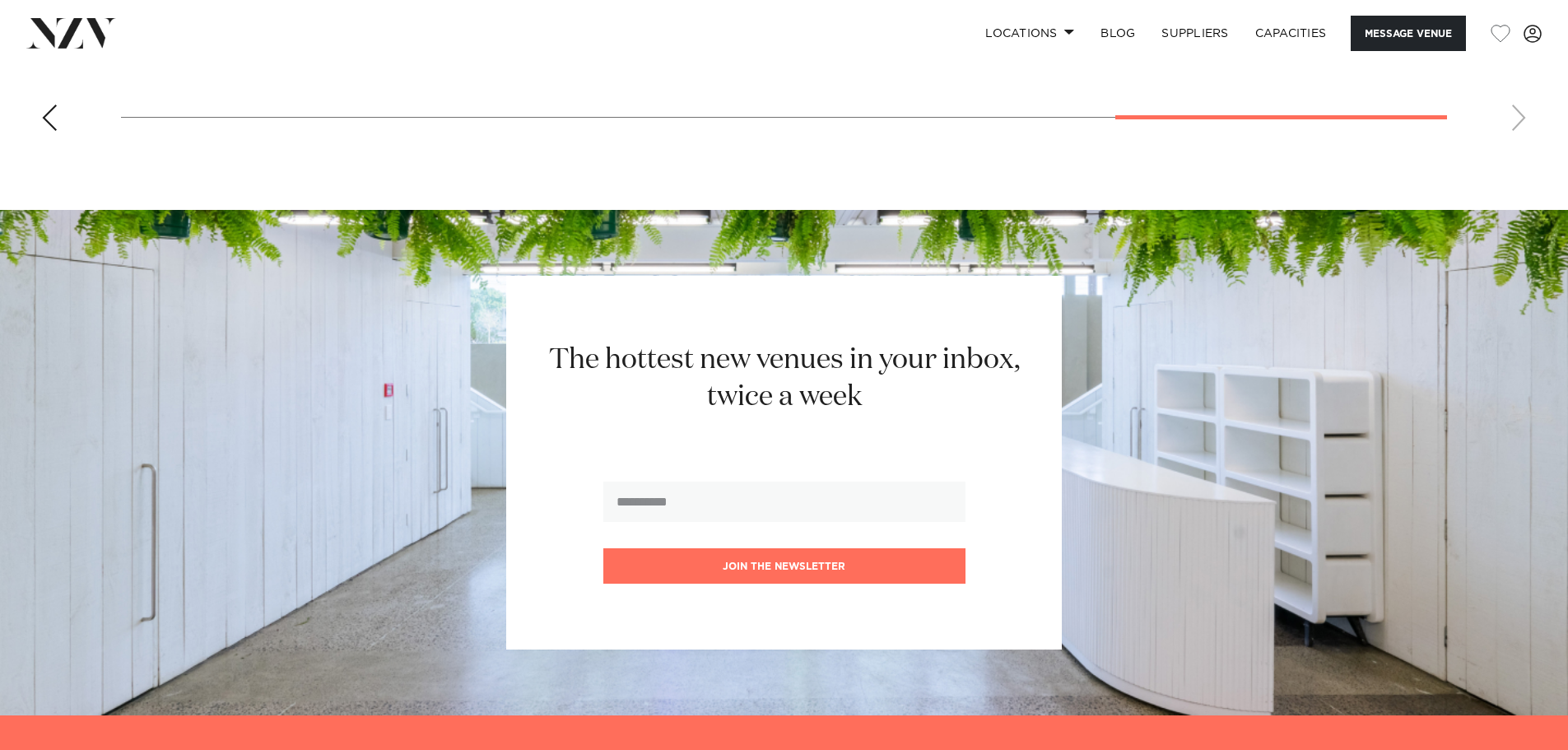
scroll to position [2439, 0]
